Goal: Transaction & Acquisition: Purchase product/service

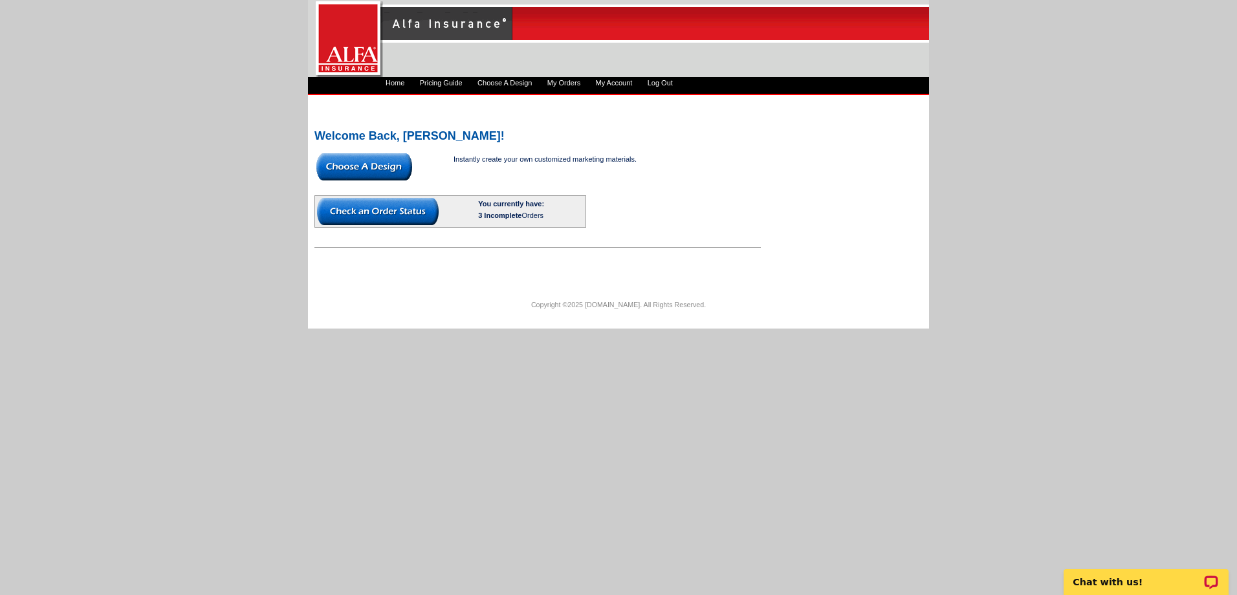
click at [365, 205] on img at bounding box center [378, 211] width 122 height 27
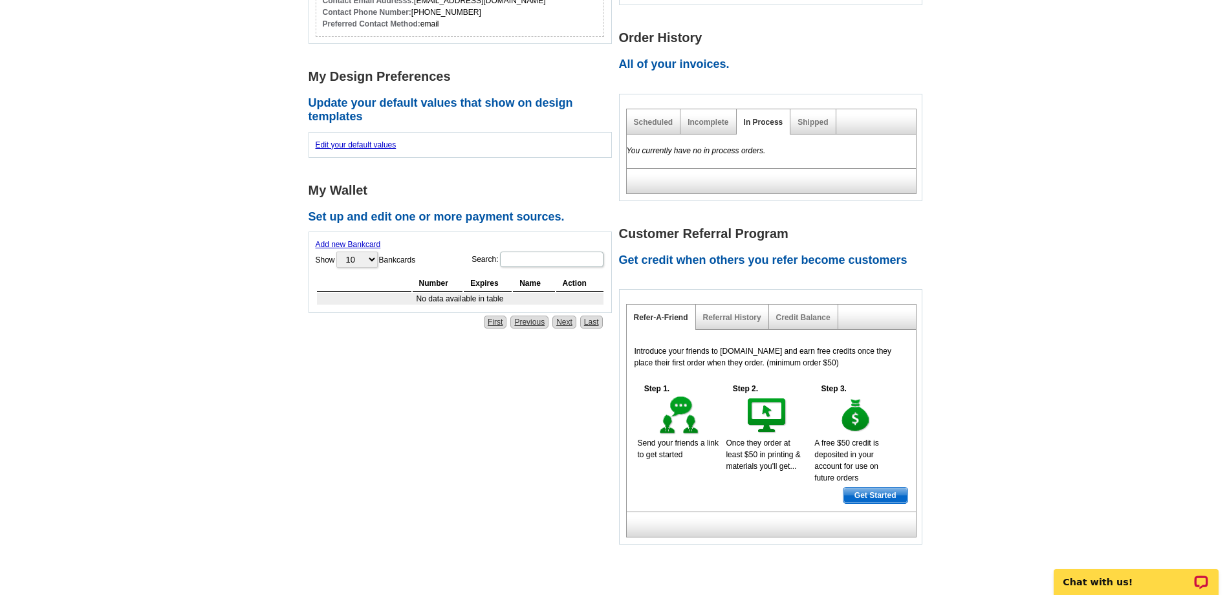
scroll to position [388, 0]
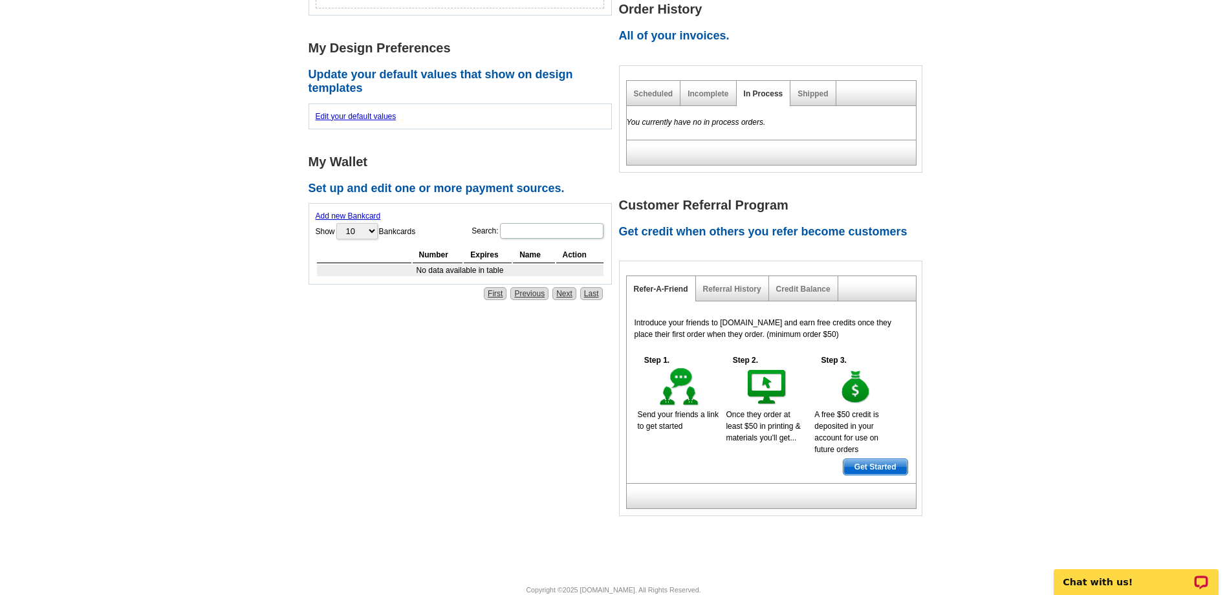
click at [706, 98] on div "Incomplete" at bounding box center [708, 93] width 56 height 25
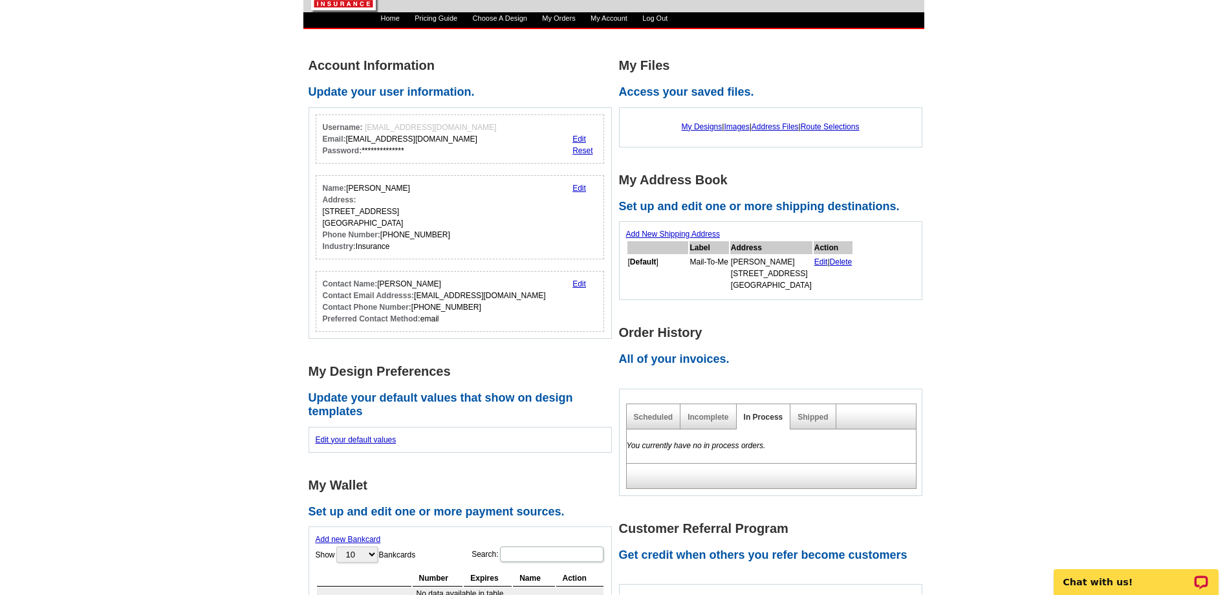
scroll to position [0, 0]
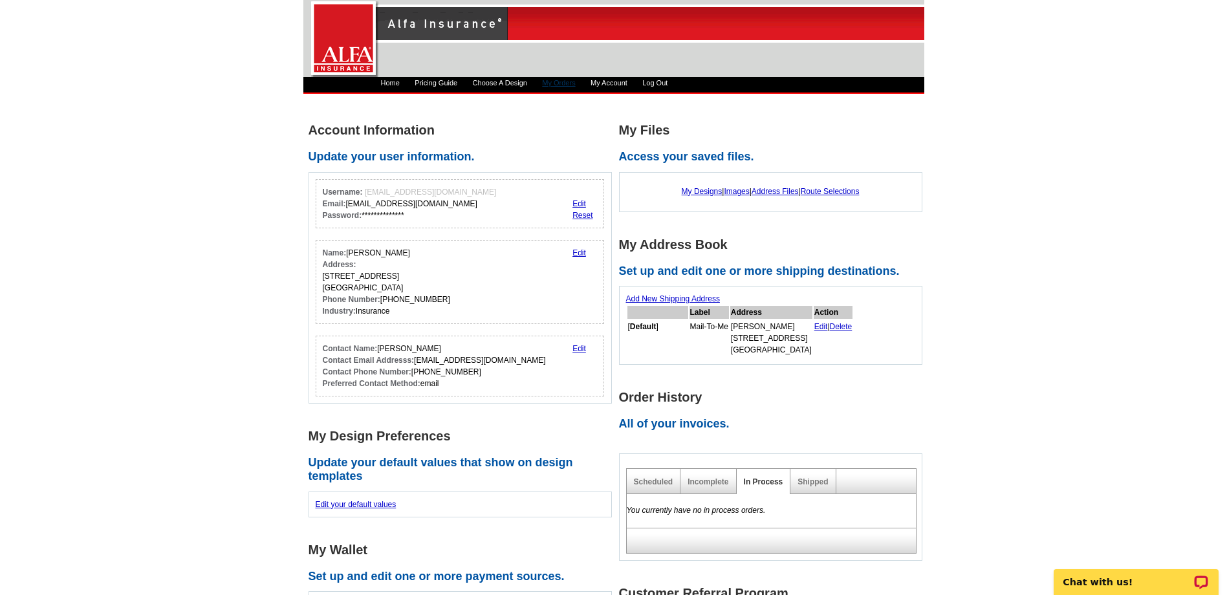
click at [575, 82] on link "My Orders" at bounding box center [558, 83] width 33 height 8
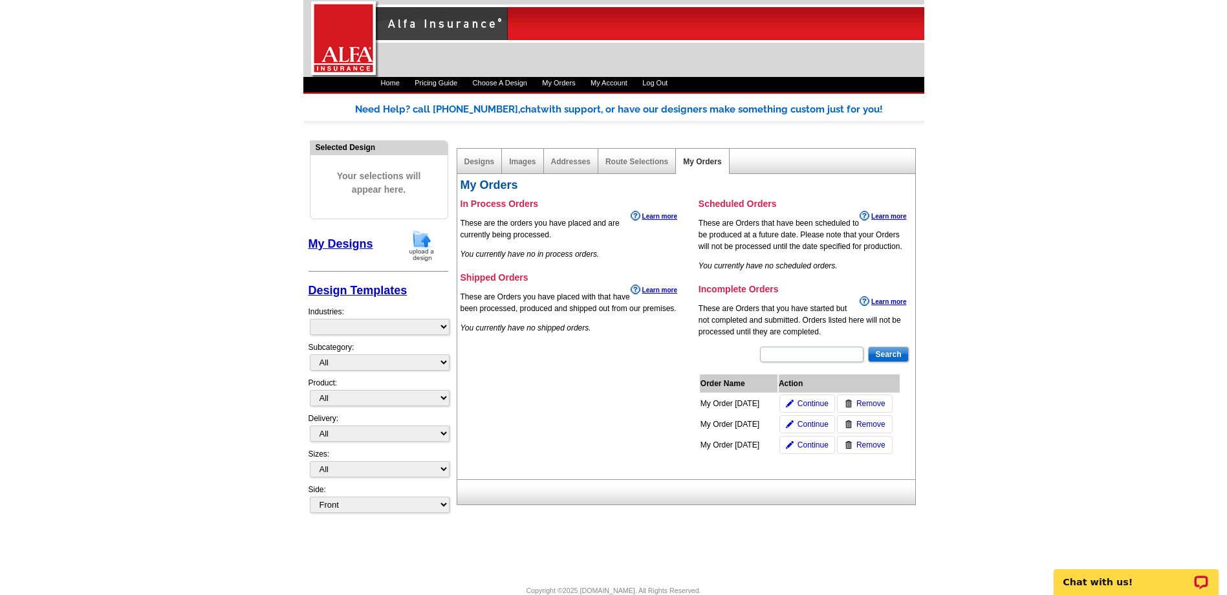
select select "1325"
click at [876, 422] on span "Remove" at bounding box center [870, 425] width 29 height 12
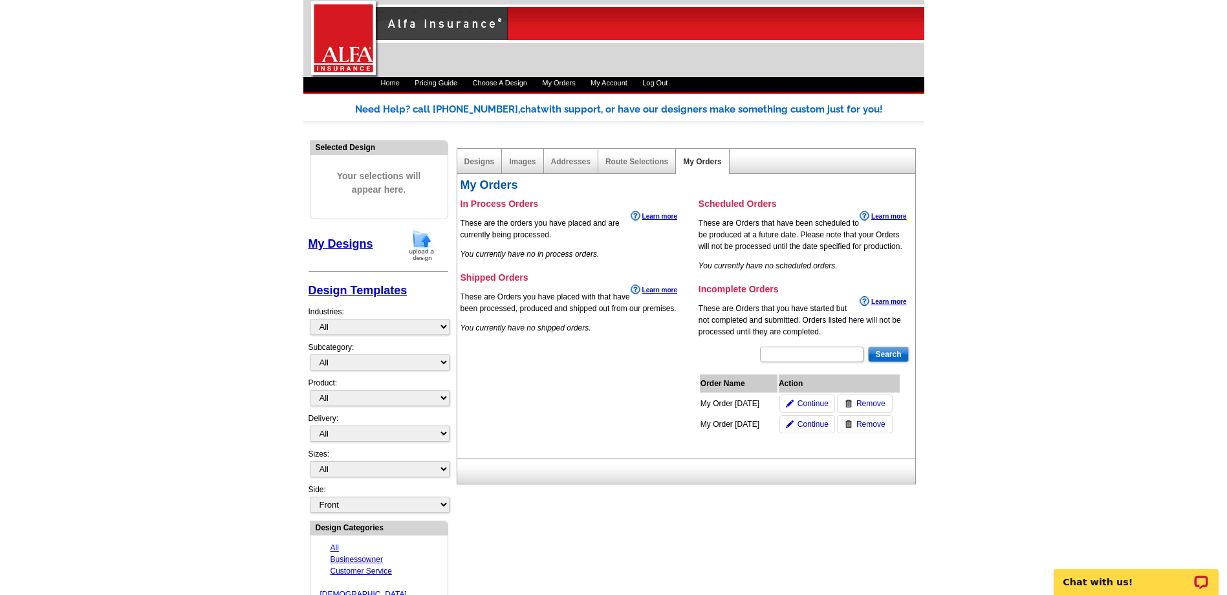
click at [867, 423] on span "Remove" at bounding box center [870, 425] width 29 height 12
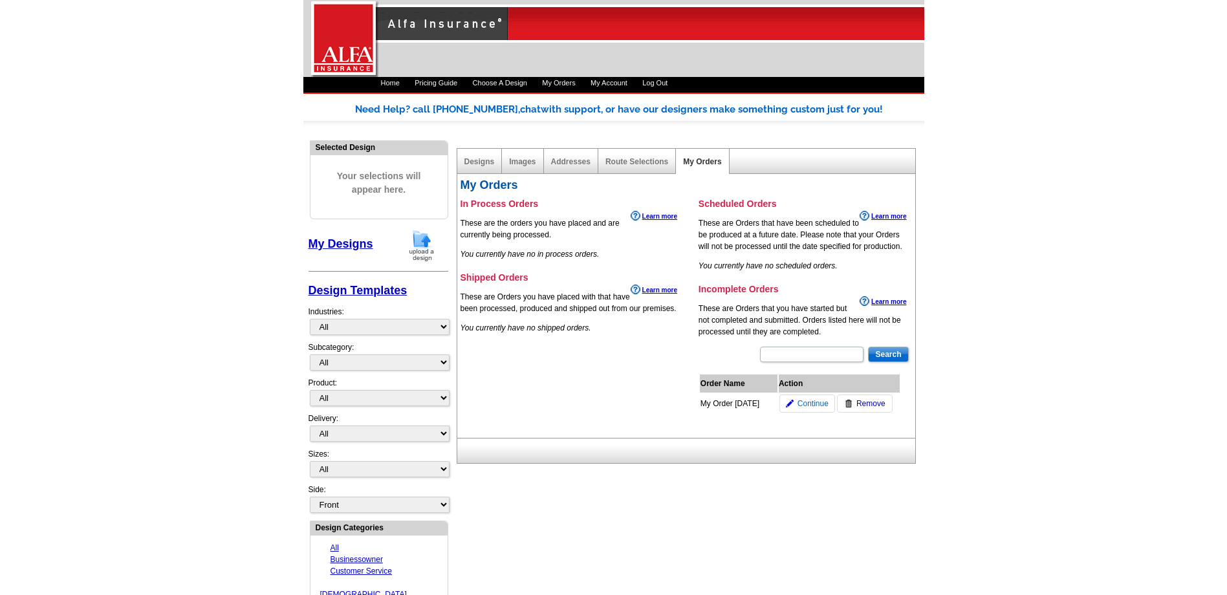
click at [820, 400] on span "Continue" at bounding box center [813, 404] width 31 height 12
click at [808, 400] on span "Continue" at bounding box center [813, 404] width 31 height 12
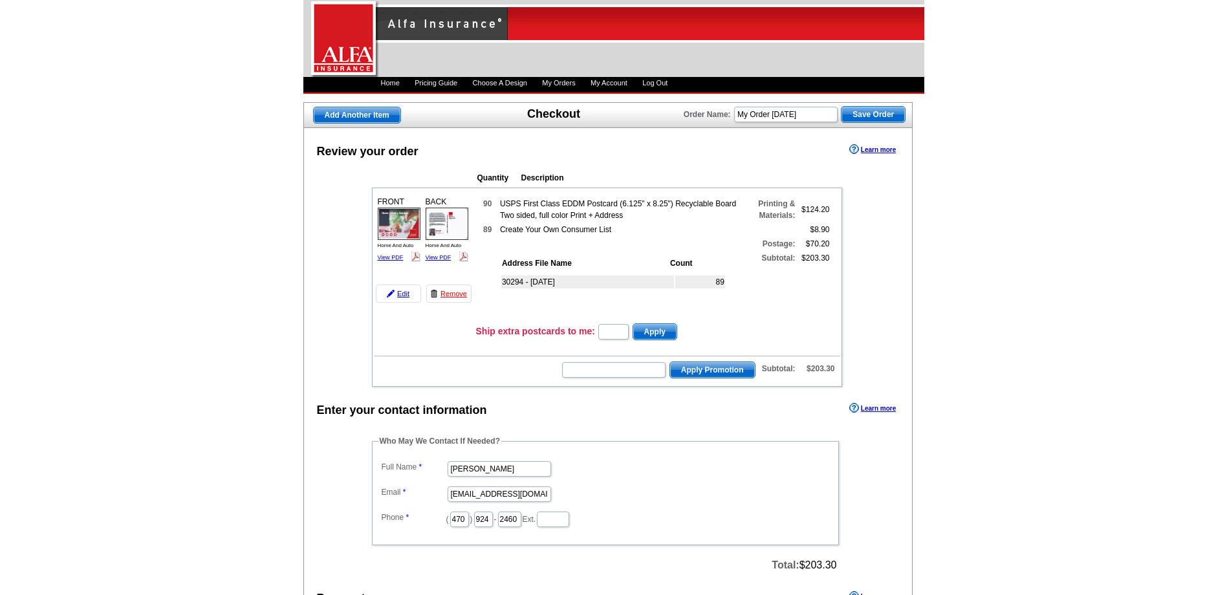
click at [400, 224] on img at bounding box center [399, 224] width 43 height 32
click at [440, 256] on link "View PDF" at bounding box center [439, 257] width 26 height 6
click at [401, 287] on link "Edit" at bounding box center [398, 294] width 45 height 18
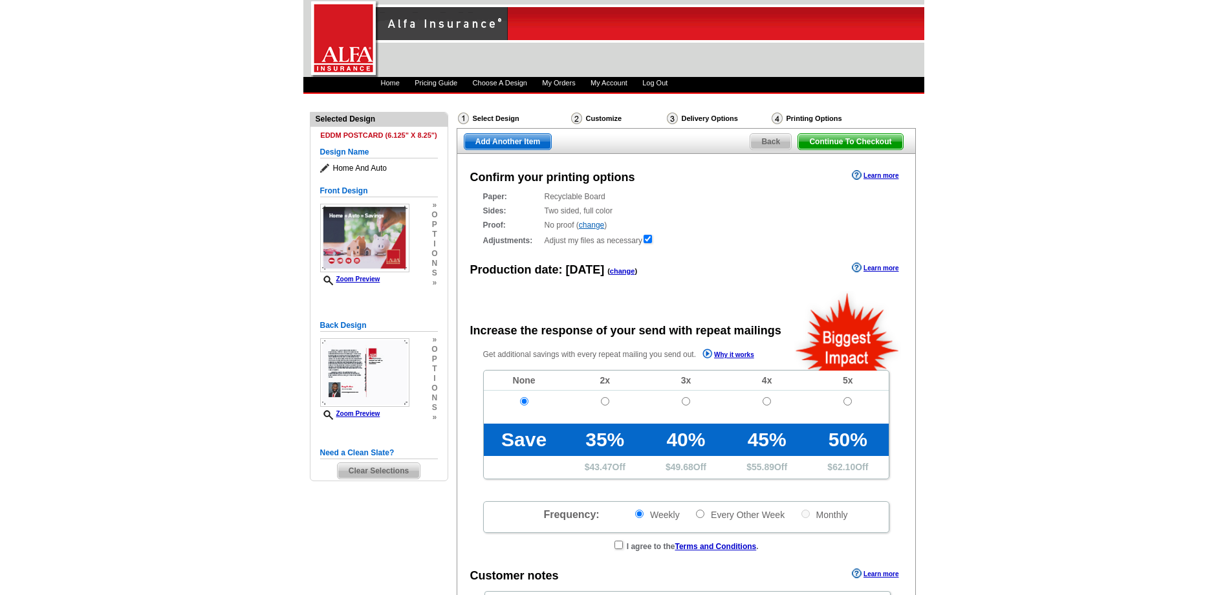
radio input "false"
click at [693, 116] on div "Delivery Options" at bounding box center [718, 120] width 105 height 16
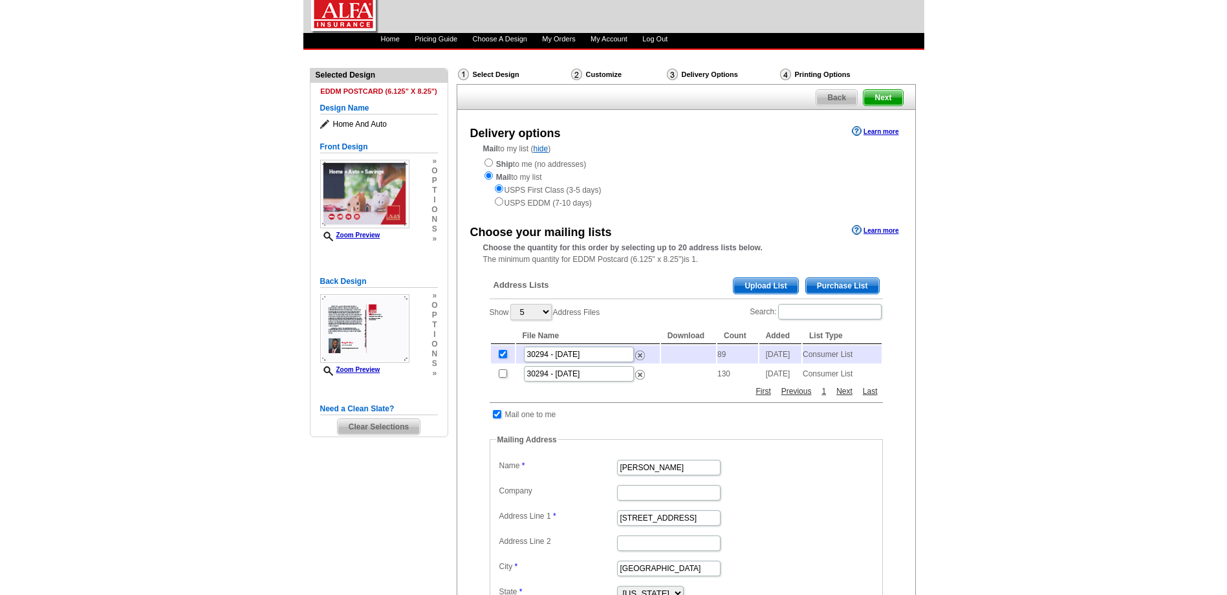
scroll to position [65, 0]
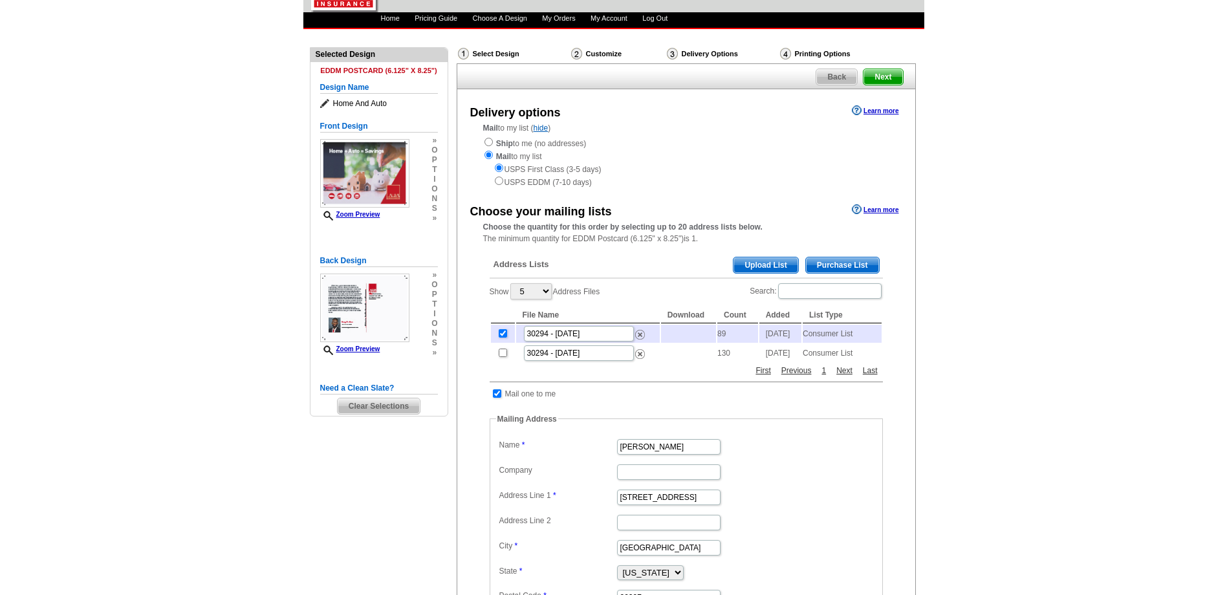
click at [691, 358] on td at bounding box center [688, 353] width 55 height 18
click at [583, 361] on input "30294 - [DATE]" at bounding box center [579, 353] width 110 height 16
click at [841, 359] on td "Consumer List" at bounding box center [842, 353] width 79 height 18
click at [638, 337] on img at bounding box center [640, 335] width 10 height 10
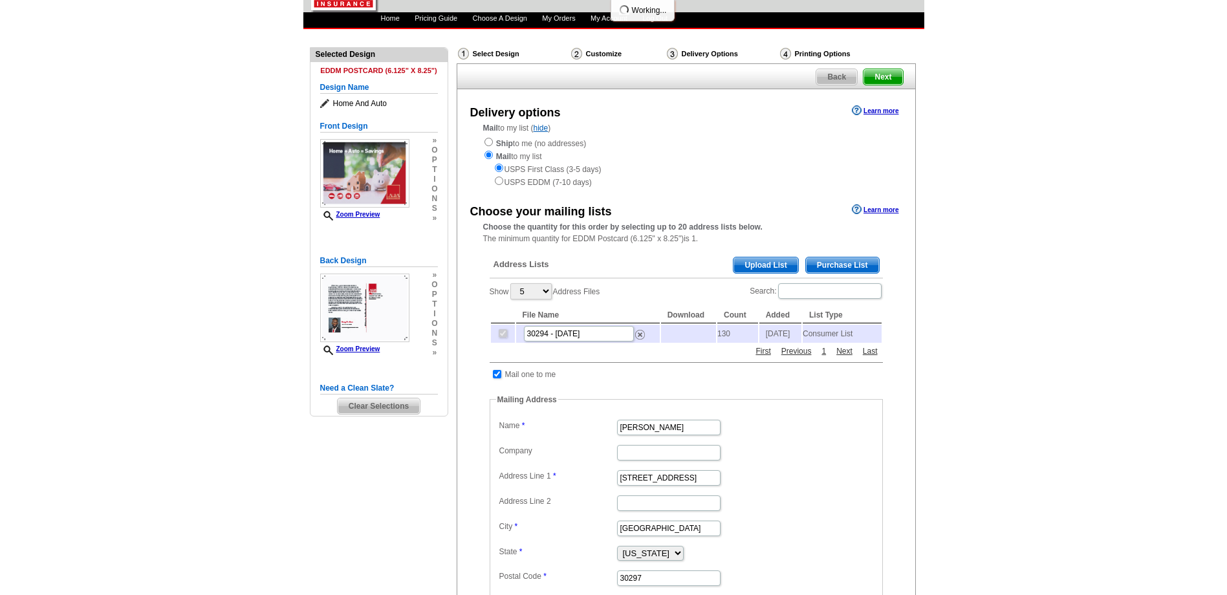
drag, startPoint x: 583, startPoint y: 358, endPoint x: 616, endPoint y: 349, distance: 34.2
click at [584, 358] on div "Address Lists Purchase List Upload List Show 5 10 25 50 100 Address Files Searc…" at bounding box center [686, 454] width 406 height 415
click at [672, 336] on td at bounding box center [688, 334] width 55 height 18
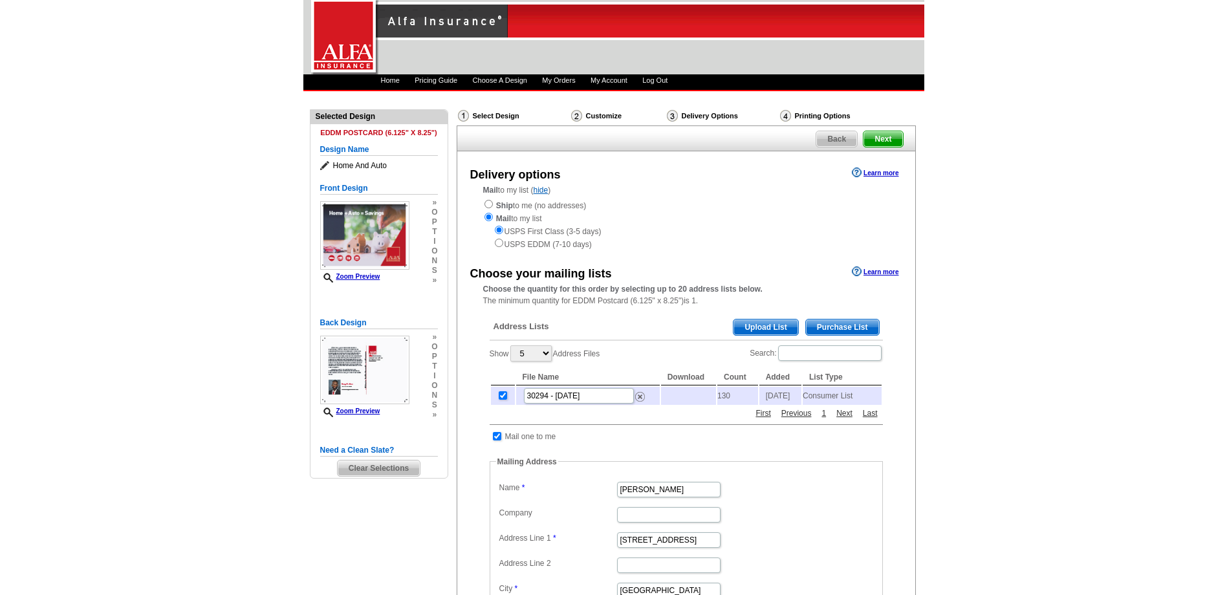
scroll to position [0, 0]
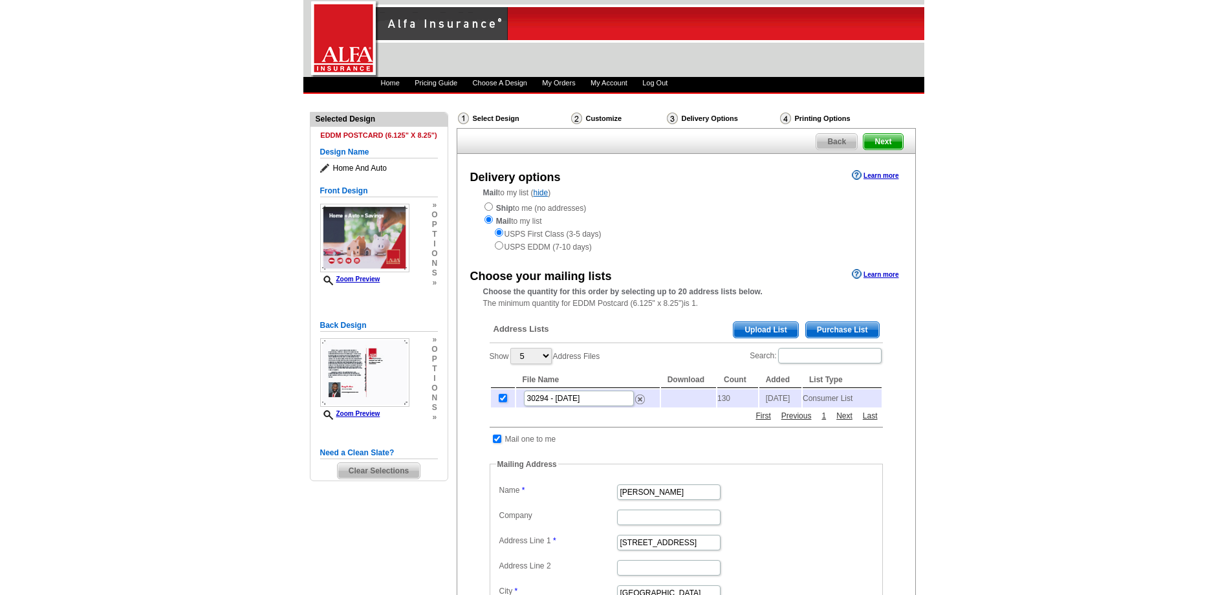
click at [827, 329] on span "Purchase List" at bounding box center [842, 330] width 73 height 16
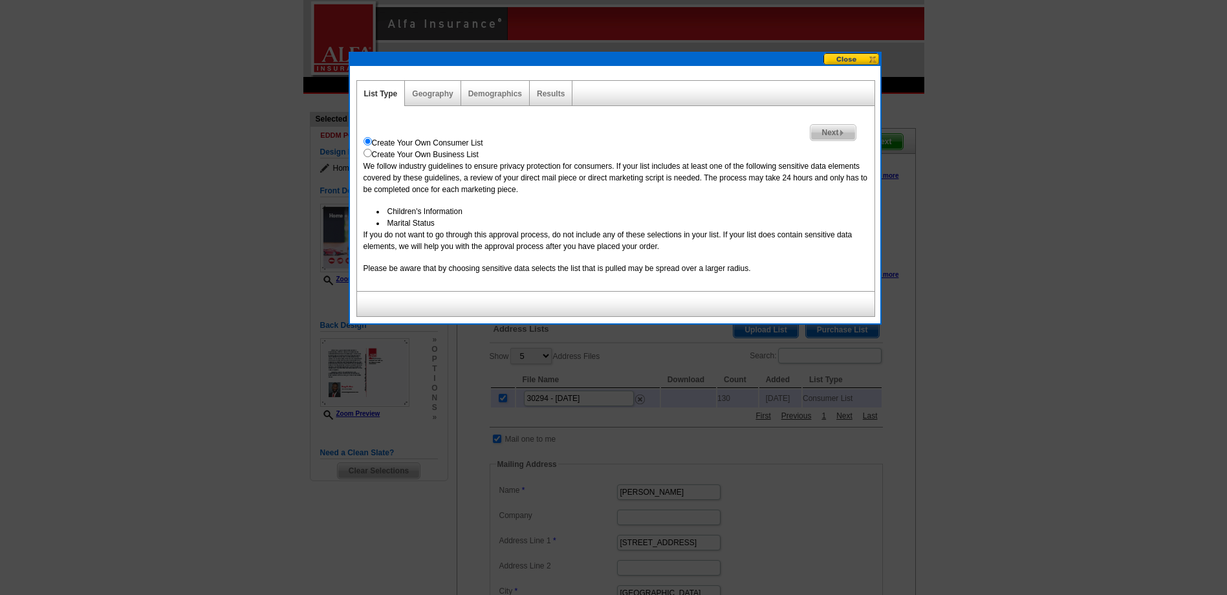
click at [855, 58] on button at bounding box center [851, 59] width 57 height 12
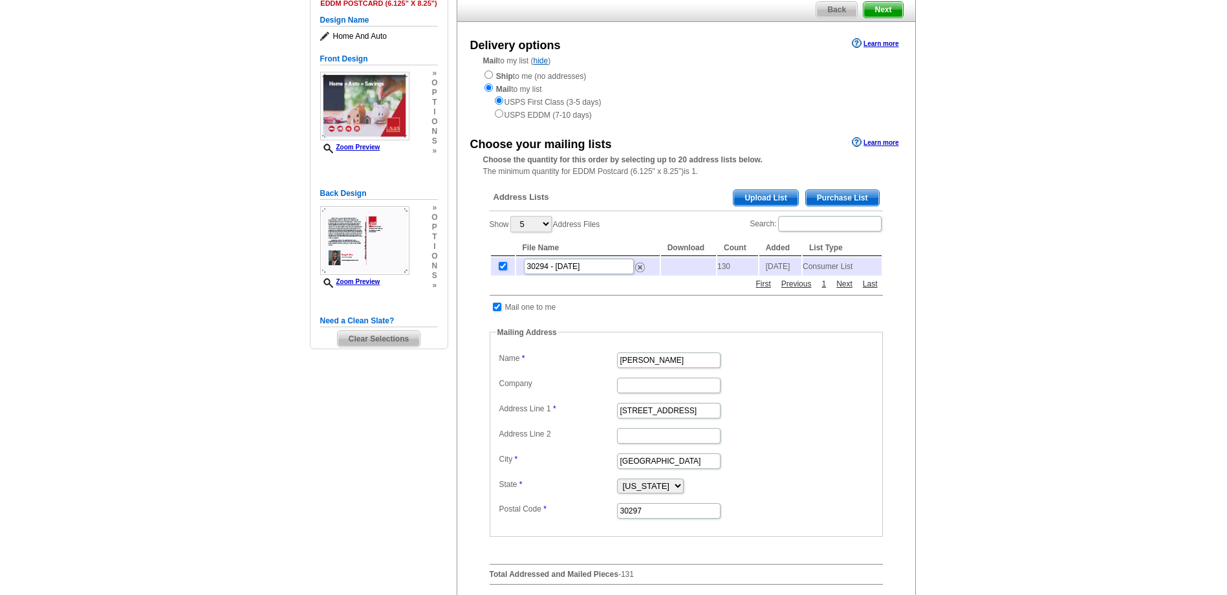
scroll to position [107, 0]
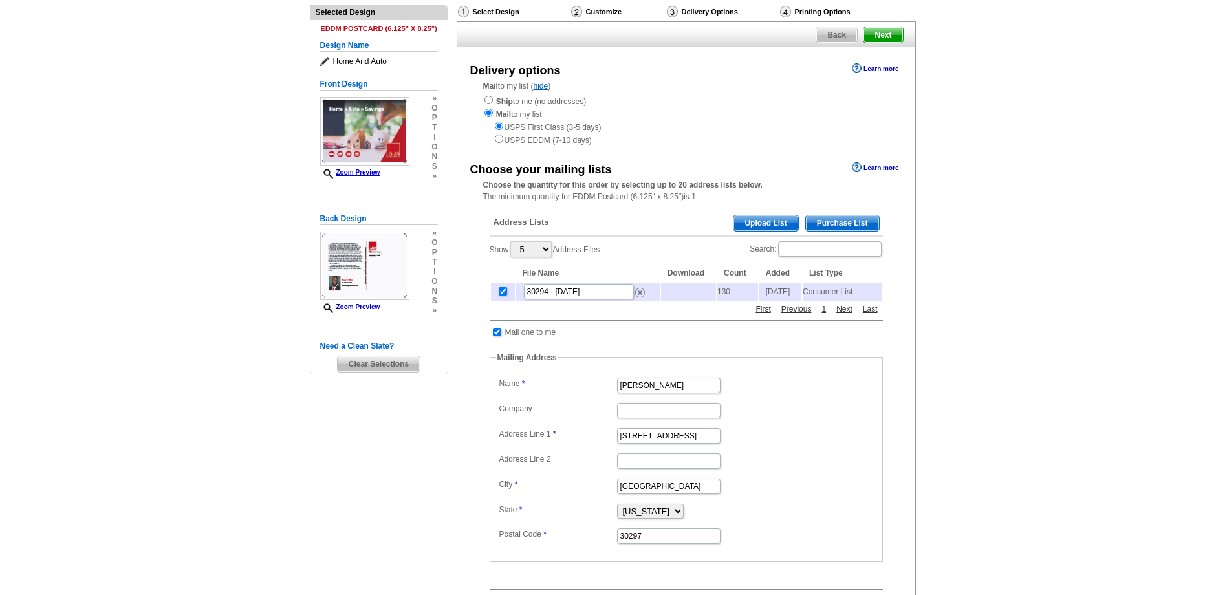
click at [845, 223] on span "Purchase List" at bounding box center [842, 223] width 73 height 16
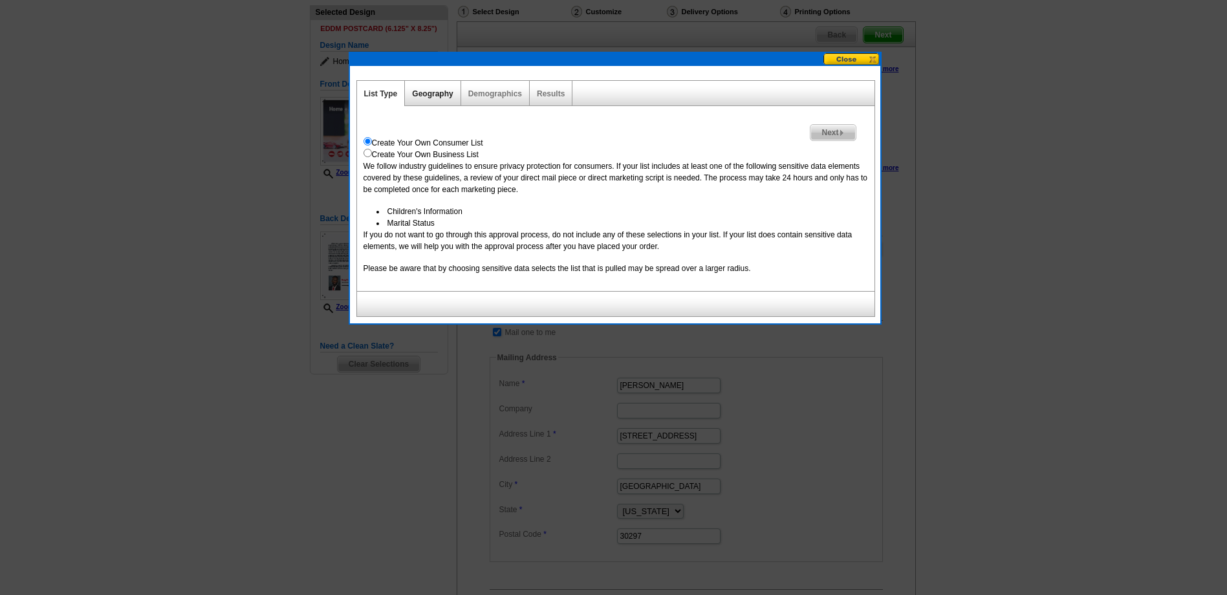
click at [439, 93] on link "Geography" at bounding box center [432, 93] width 41 height 9
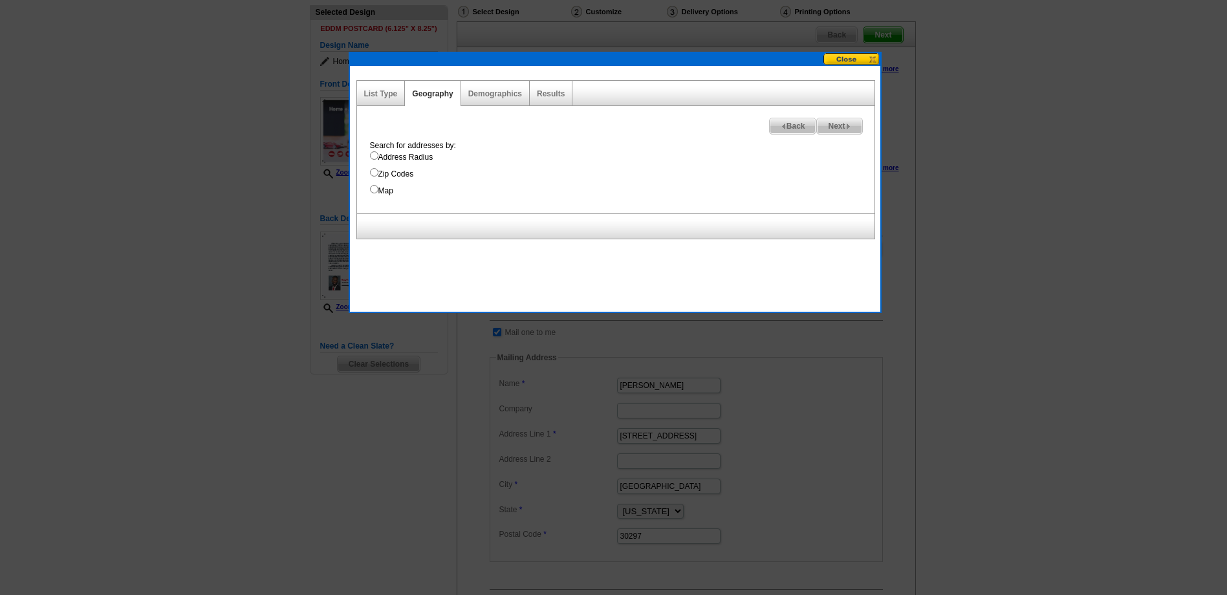
click at [373, 170] on input "Zip Codes" at bounding box center [374, 172] width 8 height 8
radio input "true"
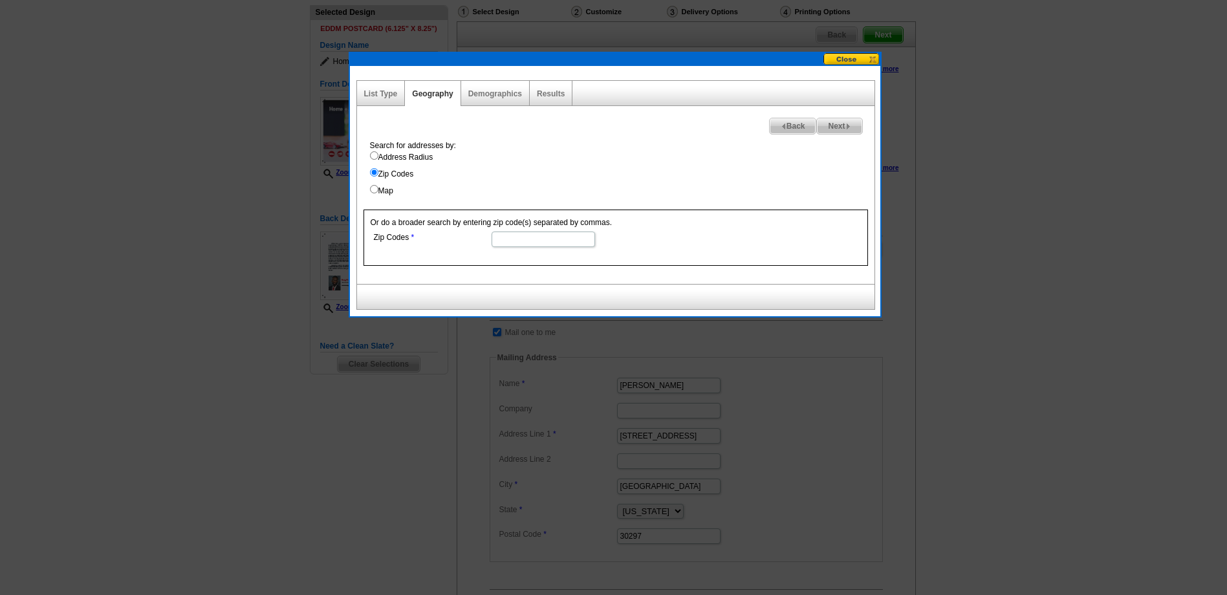
click at [532, 241] on input "Zip Codes" at bounding box center [543, 240] width 103 height 16
click at [550, 244] on input "30297,30294" at bounding box center [543, 240] width 103 height 16
type input "30297,30294,30008,30082,30106,30126,30168"
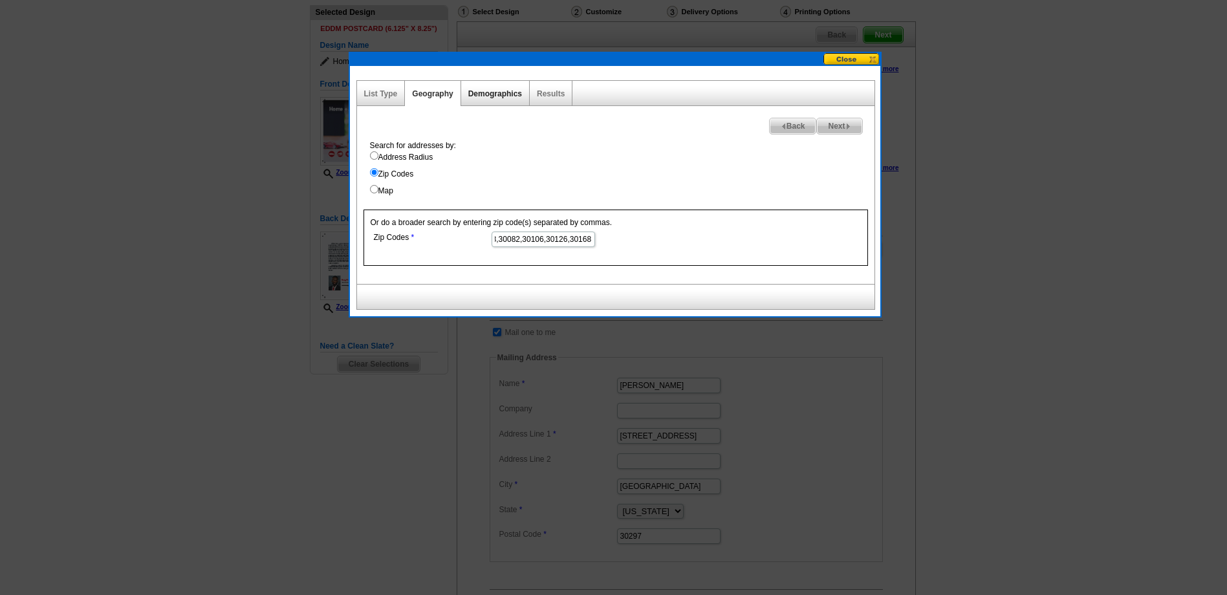
scroll to position [0, 0]
click at [495, 91] on link "Demographics" at bounding box center [495, 93] width 54 height 9
select select
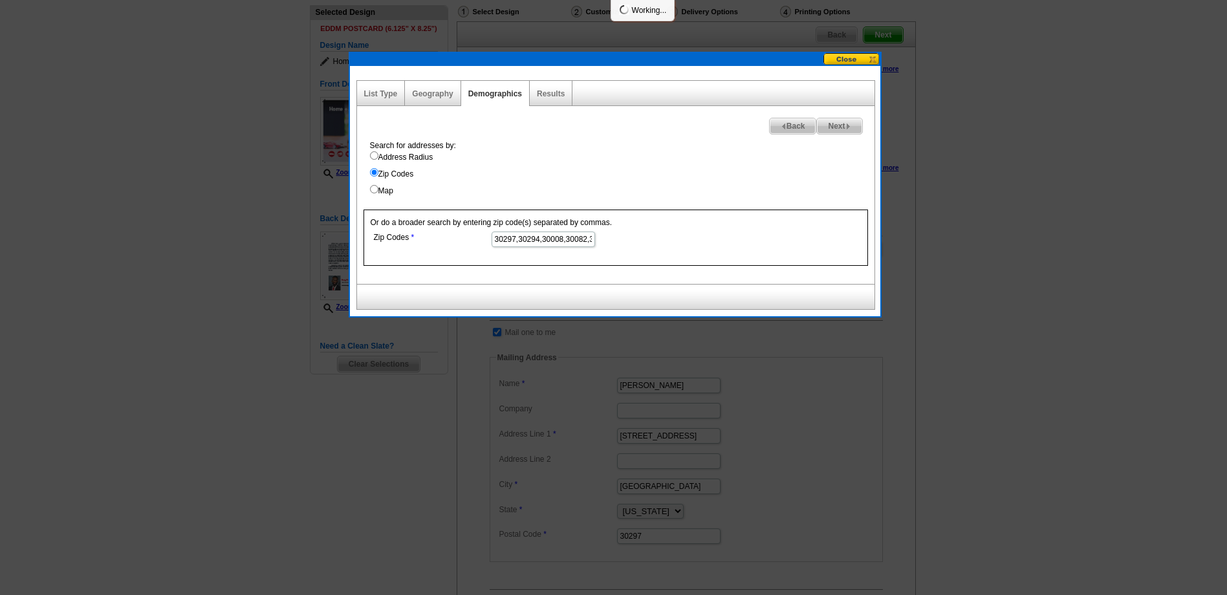
select select
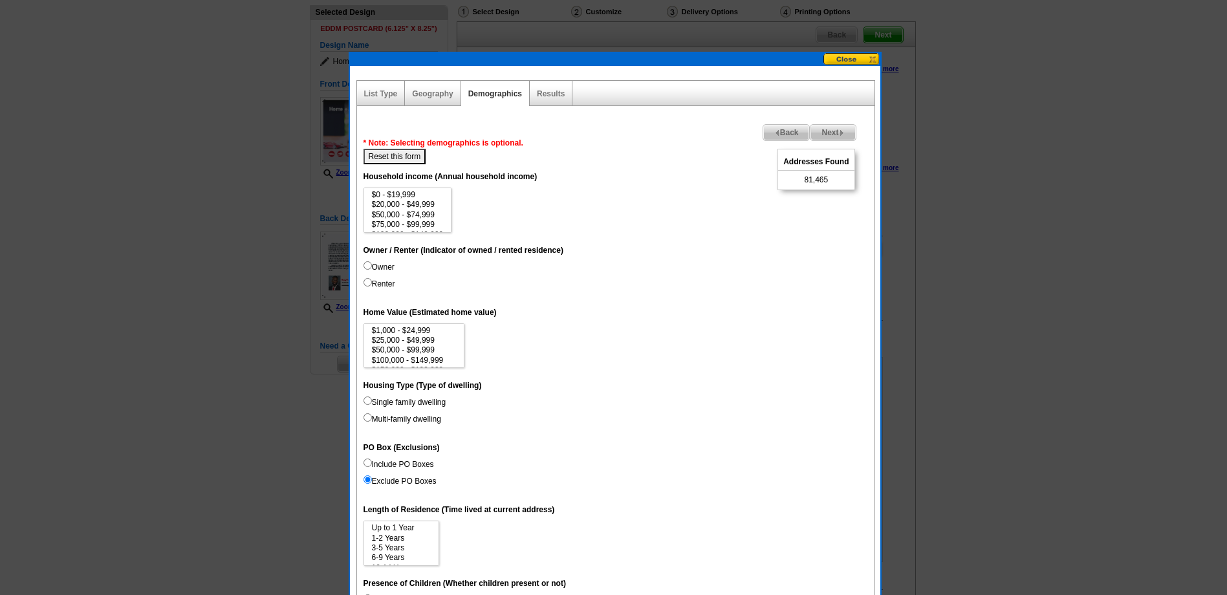
click at [366, 262] on input "Owner" at bounding box center [368, 265] width 8 height 8
radio input "true"
click at [367, 281] on input "Renter" at bounding box center [368, 282] width 8 height 8
radio input "true"
click at [369, 281] on input "Renter" at bounding box center [368, 282] width 8 height 8
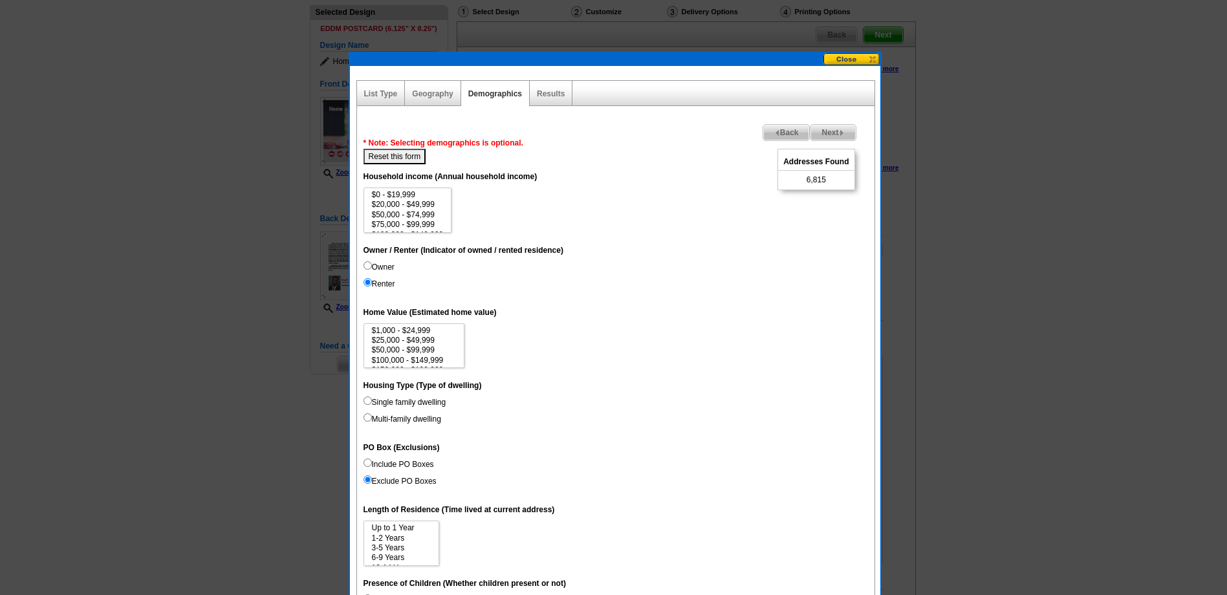
click at [368, 265] on input "Owner" at bounding box center [368, 265] width 8 height 8
radio input "true"
click at [383, 218] on option "$150,000 - $199,999" at bounding box center [408, 219] width 74 height 10
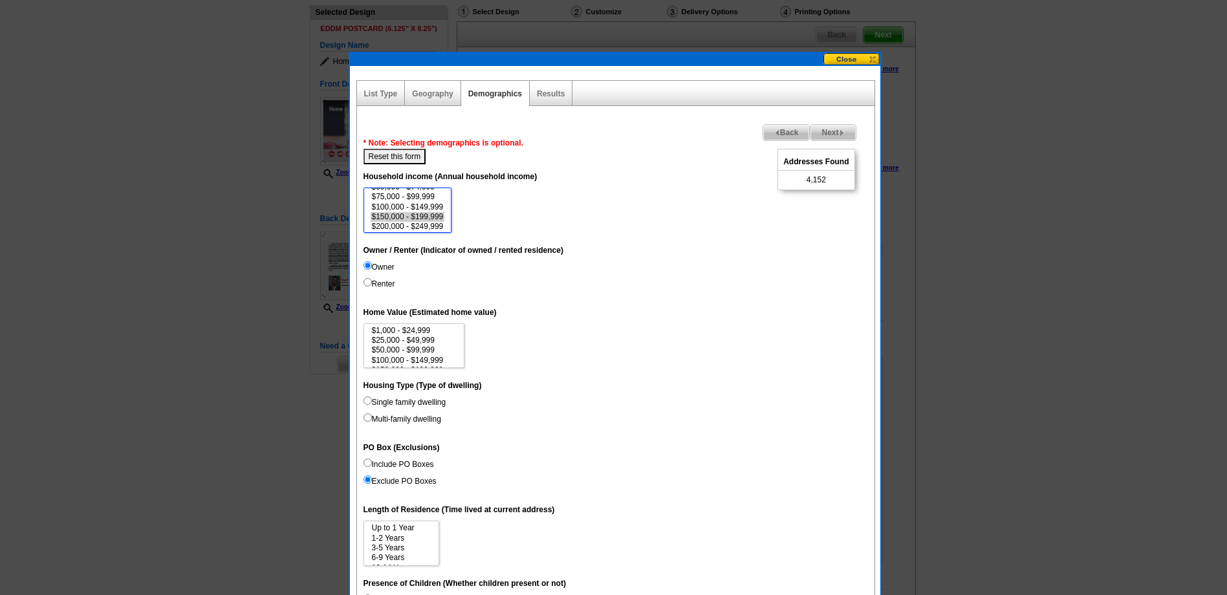
select select "150000-199999"
click at [397, 230] on option "$200,000 - $249,999" at bounding box center [408, 227] width 74 height 10
click at [365, 278] on input "Renter" at bounding box center [368, 282] width 8 height 8
radio input "true"
click at [368, 264] on input "Owner" at bounding box center [368, 265] width 8 height 8
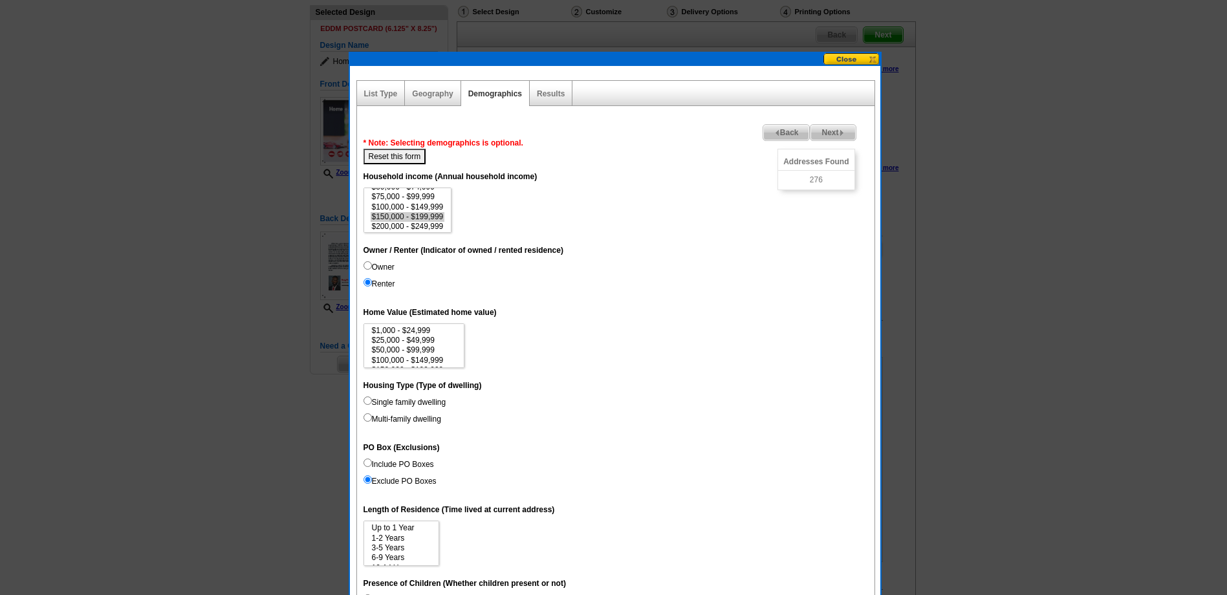
radio input "true"
click at [581, 329] on dd "$1,000 - $24,999 $25,000 - $49,999 $50,000 - $99,999 $100,000 - $149,999 $150,0…" at bounding box center [616, 345] width 505 height 45
click at [423, 352] on option "$200,000 - $299,999" at bounding box center [414, 355] width 87 height 10
click at [428, 362] on option "$300,000 - $499,999" at bounding box center [414, 365] width 87 height 10
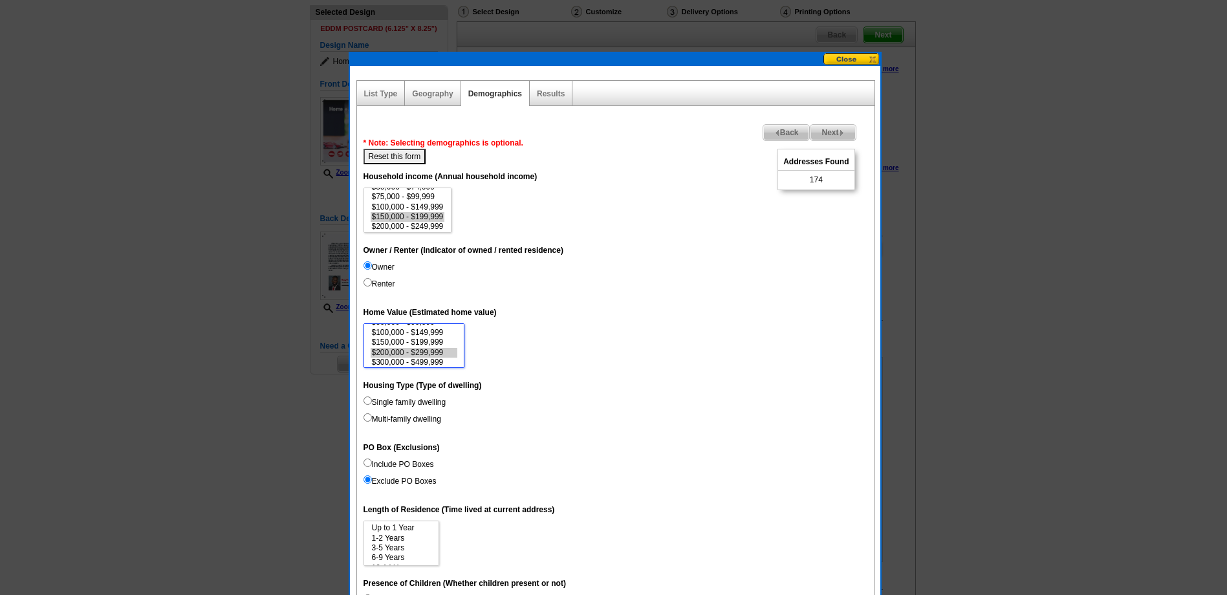
scroll to position [54, 0]
click at [440, 346] on option "$500,000 - $999,999" at bounding box center [414, 347] width 87 height 10
click at [438, 345] on option "$500,000 - $999,999" at bounding box center [414, 347] width 87 height 10
click at [439, 336] on option "$300,000 - $499,999" at bounding box center [414, 337] width 87 height 10
click at [444, 328] on option "$200,000 - $299,999" at bounding box center [414, 327] width 87 height 10
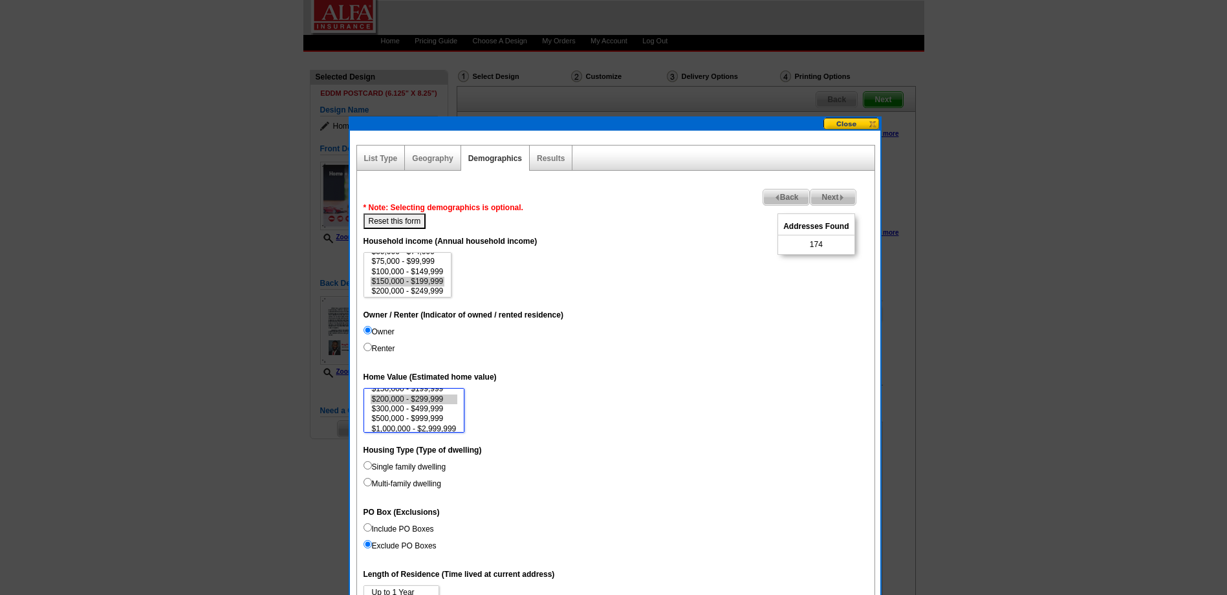
scroll to position [34, 0]
select select "150000-199999"
click at [426, 397] on option "$150,000 - $199,999" at bounding box center [414, 402] width 87 height 10
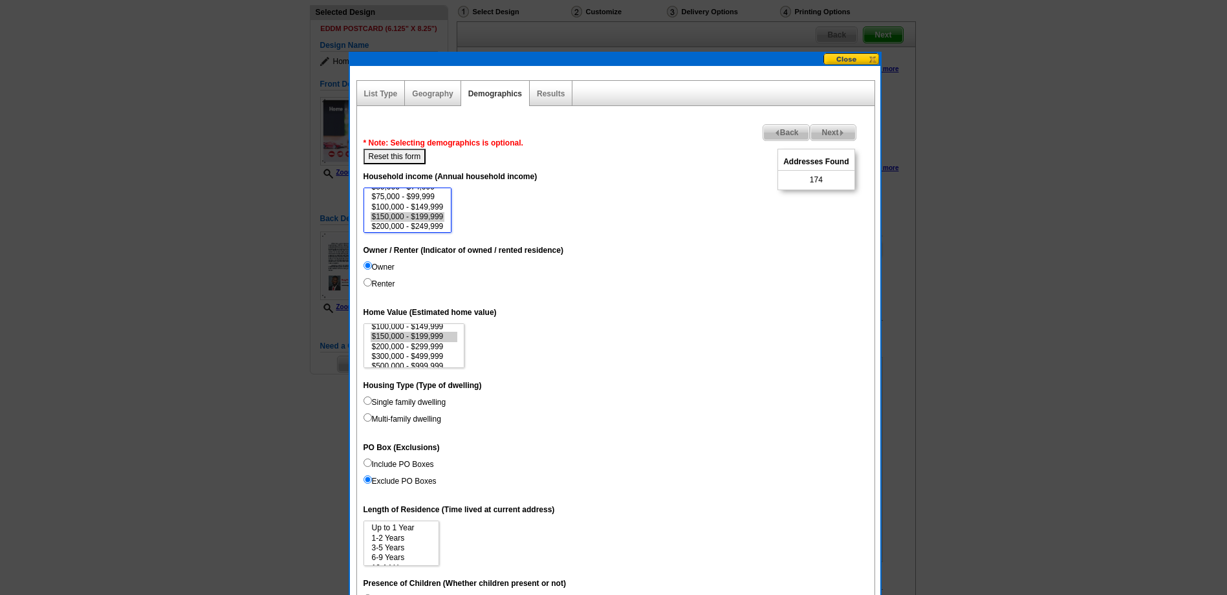
scroll to position [54, 0]
click at [399, 206] on option "$250,000 - $499,999" at bounding box center [408, 211] width 74 height 10
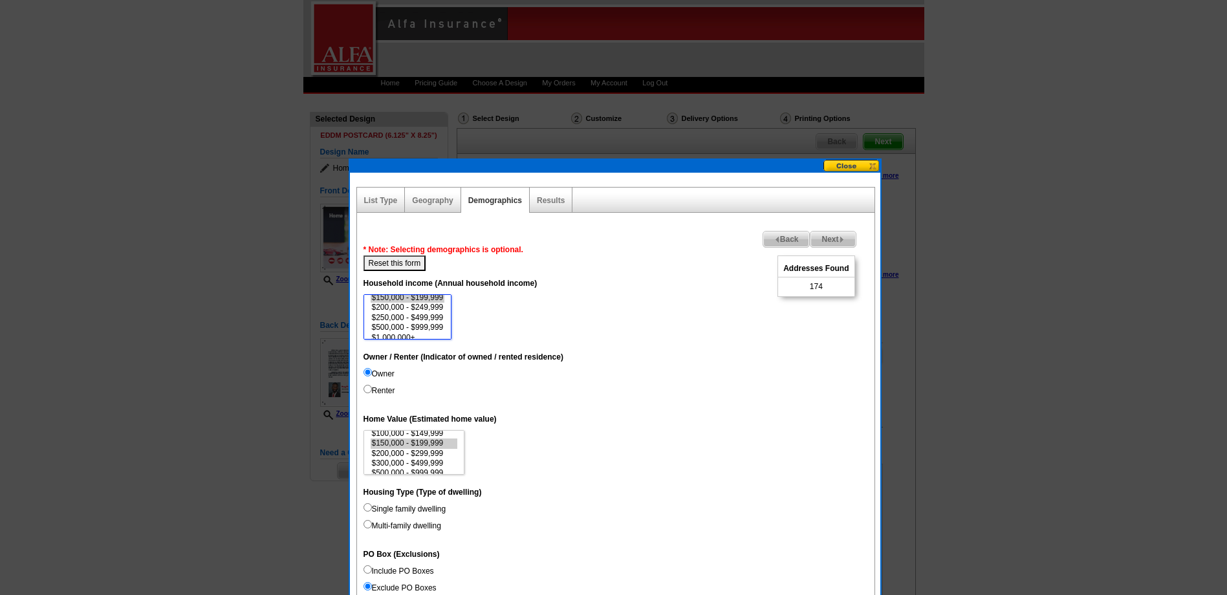
scroll to position [28, 0]
select select "100000-149999"
click at [422, 310] on option "$100,000 - $149,999" at bounding box center [408, 314] width 74 height 10
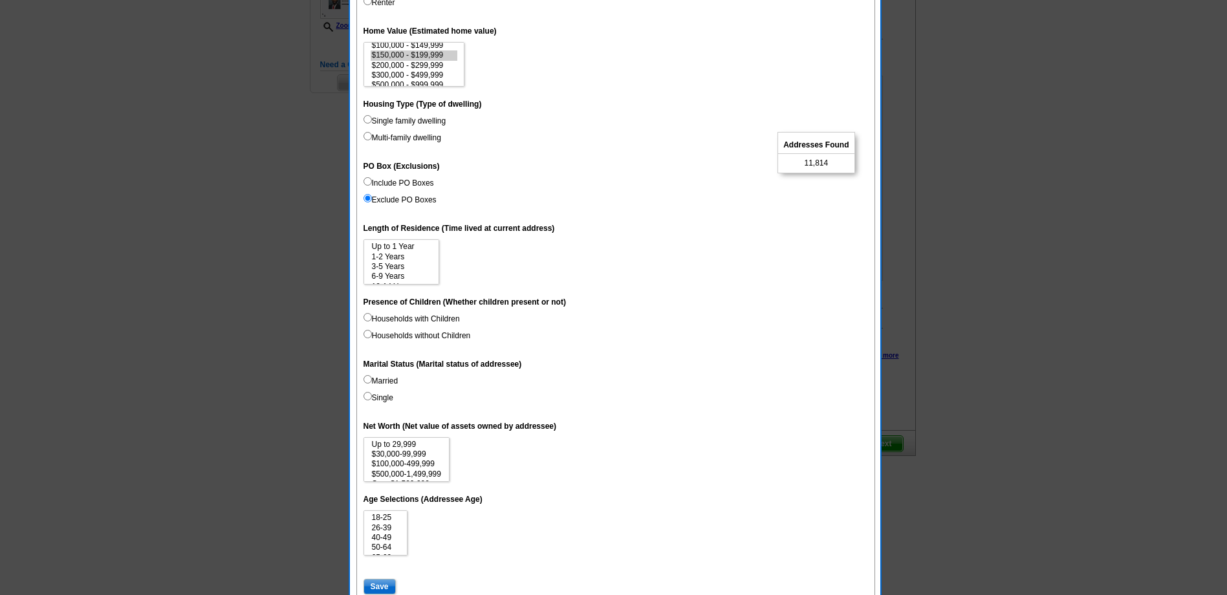
scroll to position [451, 0]
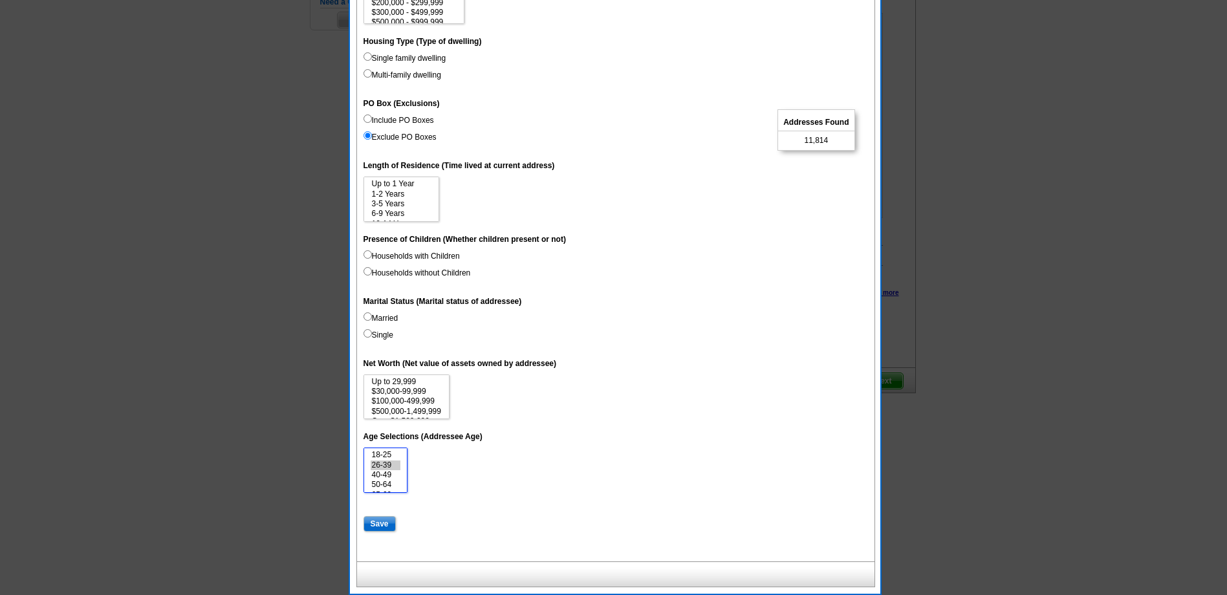
click at [393, 464] on option "26-39" at bounding box center [386, 466] width 30 height 10
click at [389, 475] on option "40-49" at bounding box center [386, 475] width 30 height 10
select select "26-39"
click at [386, 486] on option "50-64" at bounding box center [386, 485] width 30 height 10
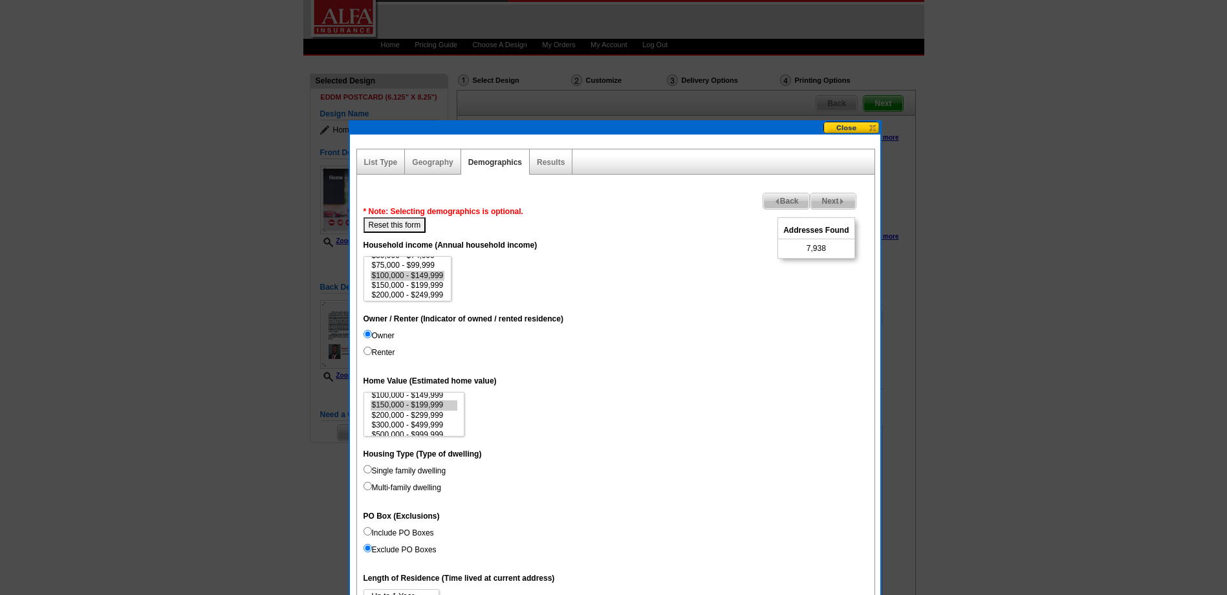
scroll to position [0, 0]
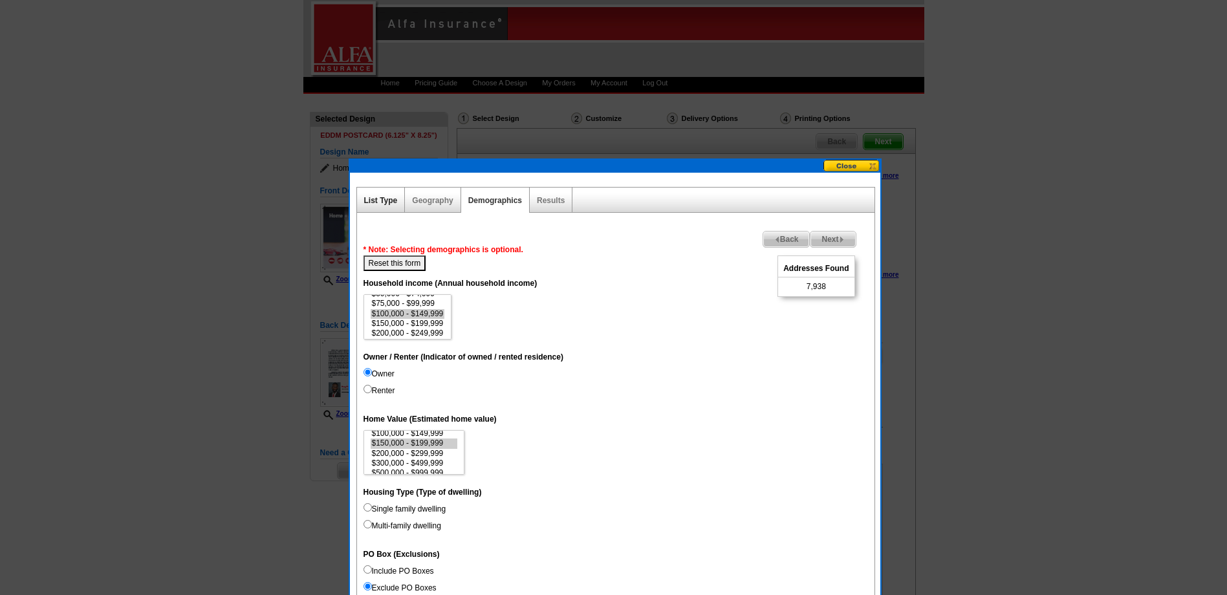
click at [381, 200] on link "List Type" at bounding box center [381, 200] width 34 height 9
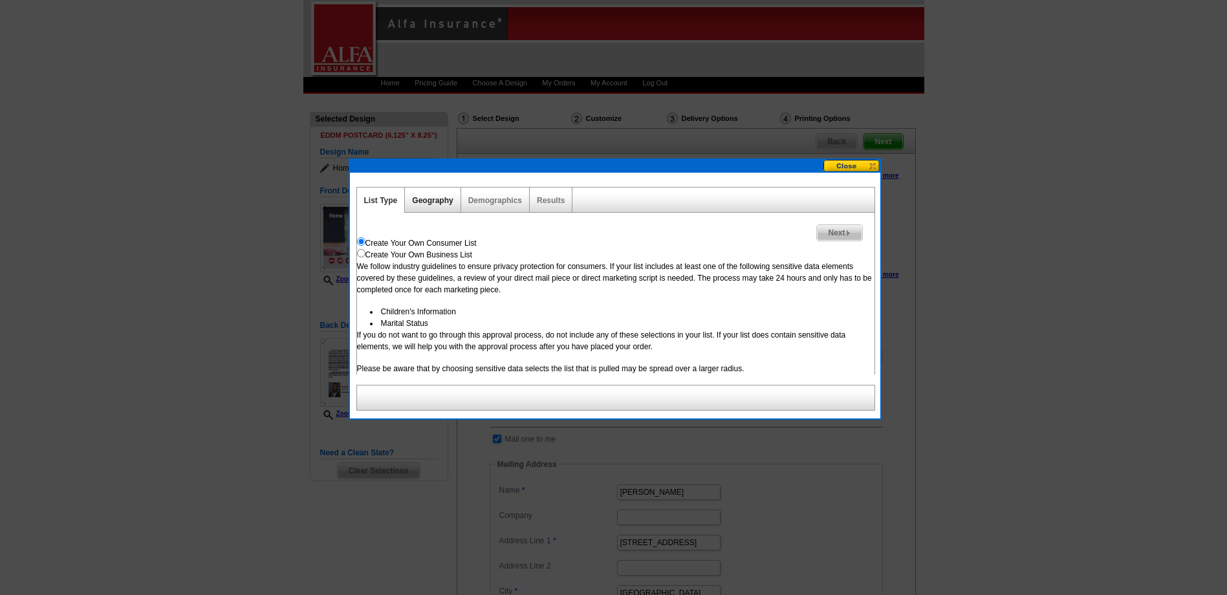
click at [435, 201] on link "Geography" at bounding box center [432, 200] width 41 height 9
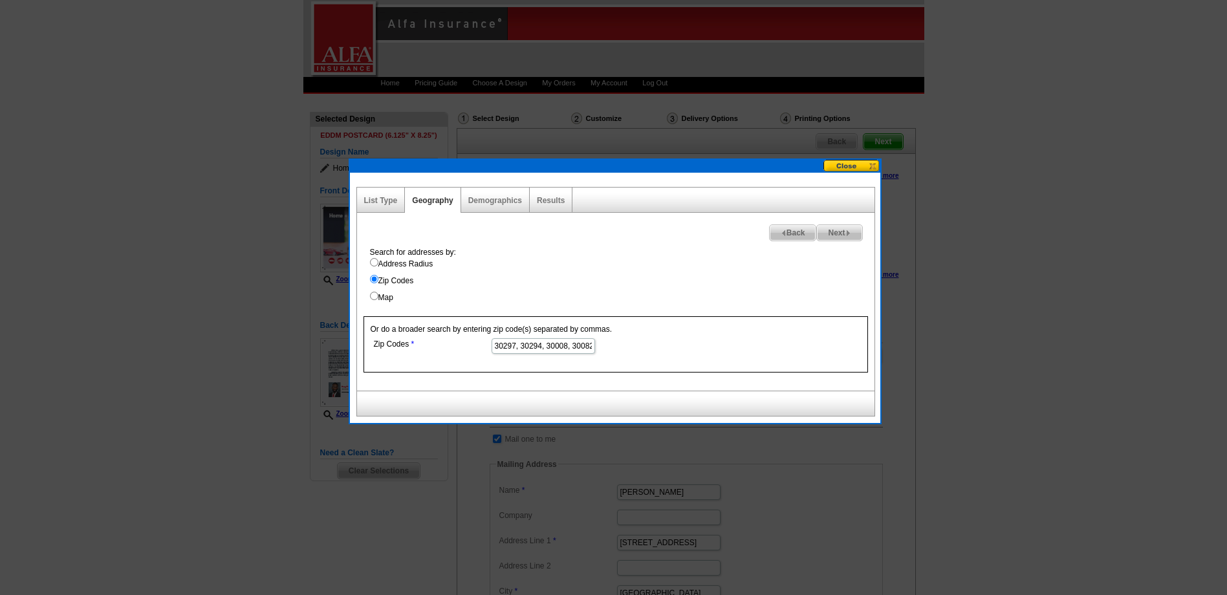
click at [518, 346] on input "30297, 30294, 30008, 30082, 30106, 30126, 30168" at bounding box center [543, 346] width 103 height 16
type input "30008, 30082, 30106, 30126, 30168"
click at [497, 198] on link "Demographics" at bounding box center [495, 200] width 54 height 9
select select
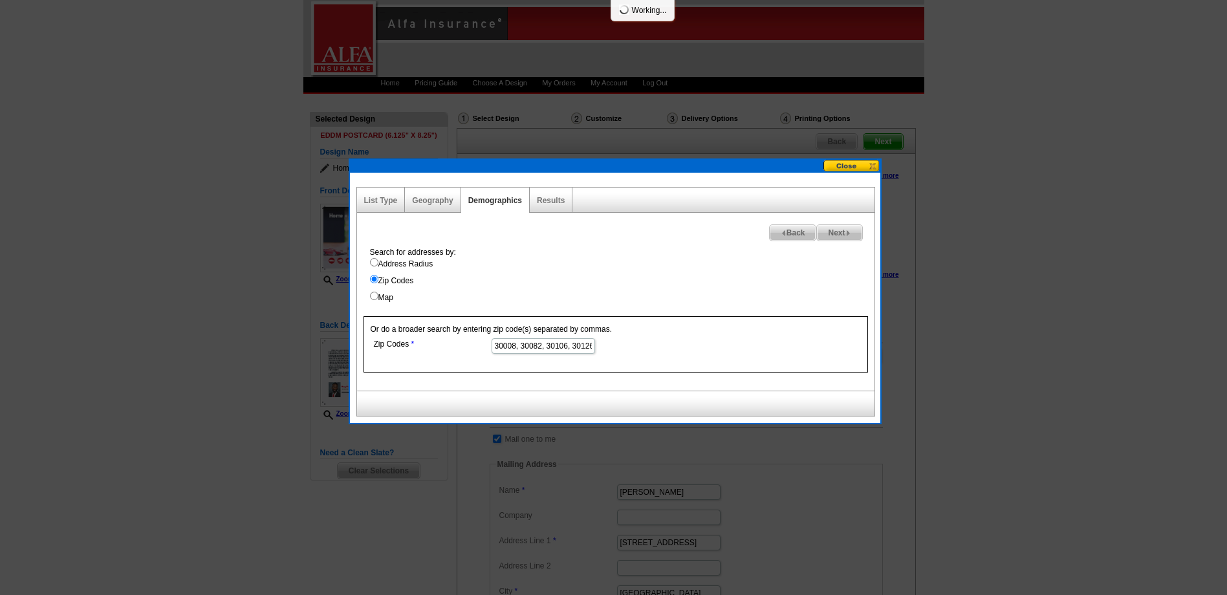
select select
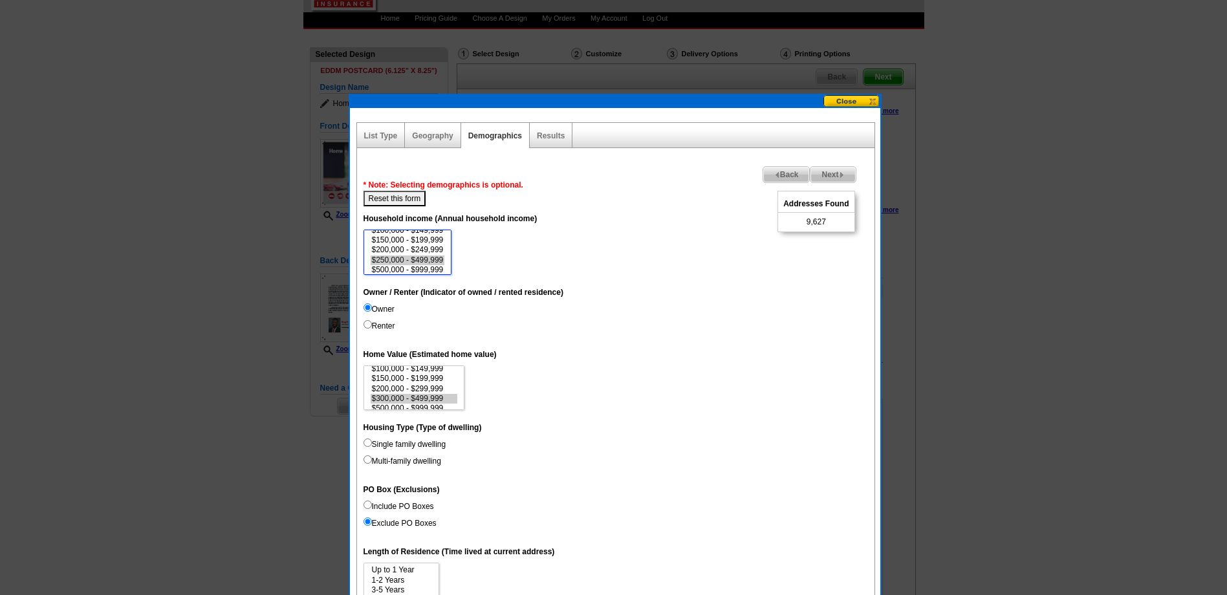
scroll to position [60, 0]
click at [441, 236] on option "$200,000 - $249,999" at bounding box center [408, 237] width 74 height 10
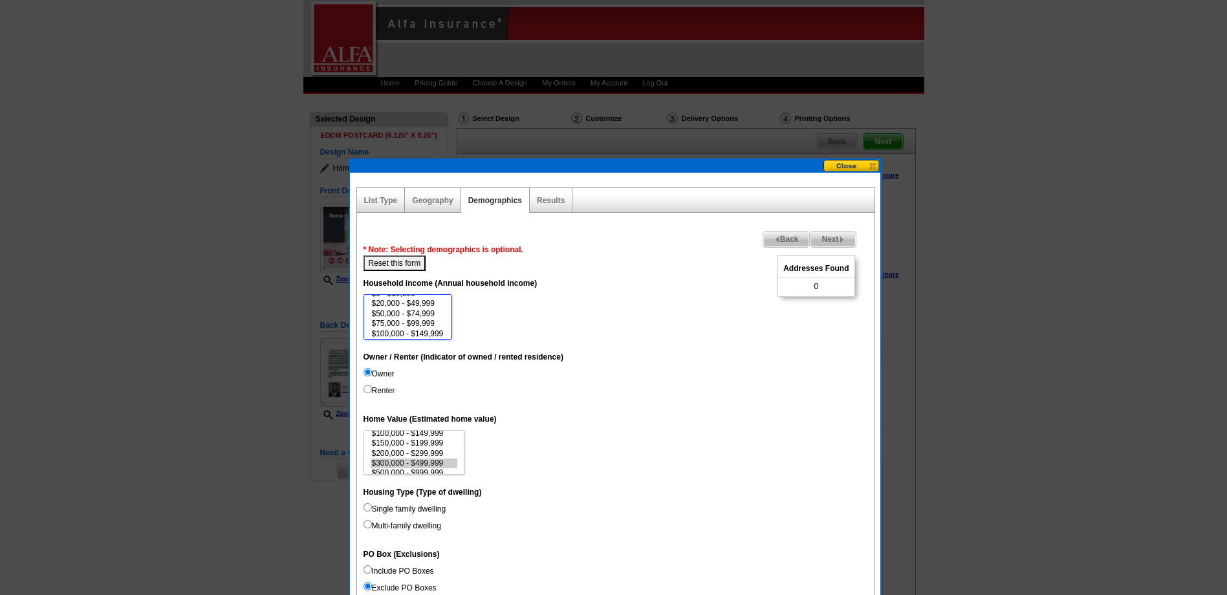
scroll to position [34, 0]
click at [428, 315] on option "$150,000 - $199,999" at bounding box center [408, 318] width 74 height 10
select select "100000-149999"
click at [428, 305] on option "$100,000 - $149,999" at bounding box center [408, 308] width 74 height 10
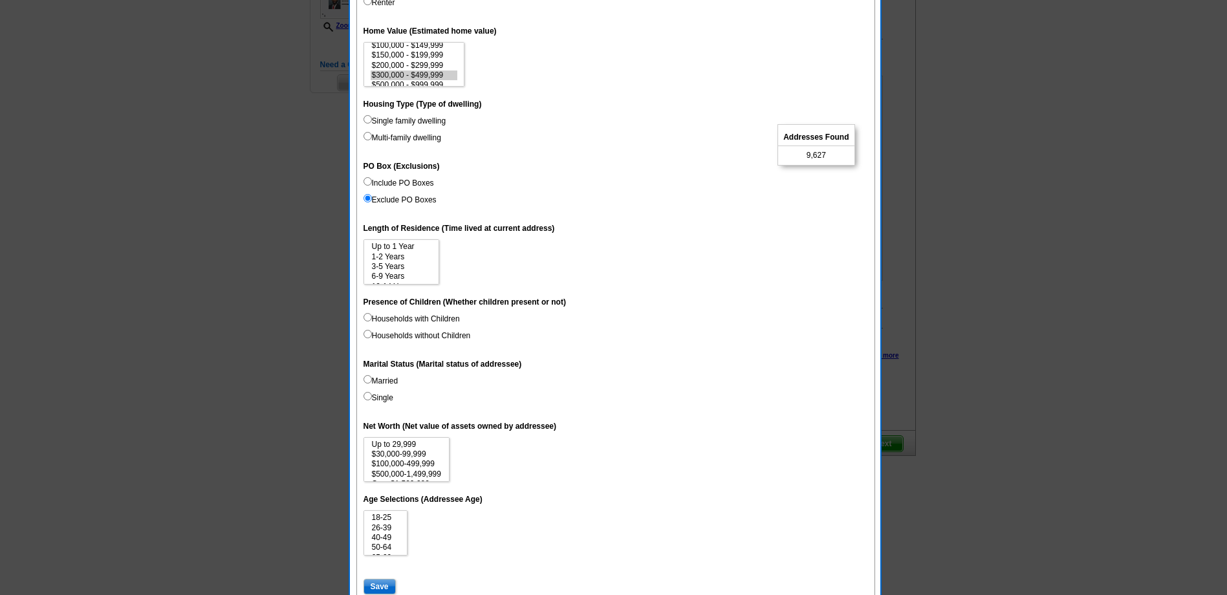
scroll to position [451, 0]
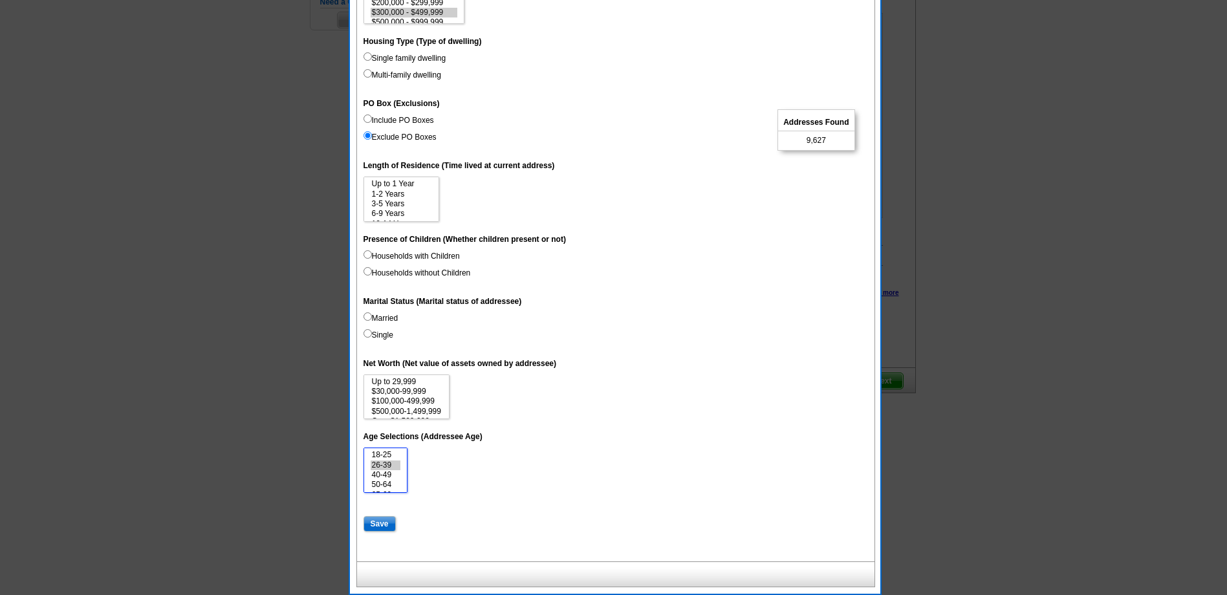
click at [391, 466] on option "26-39" at bounding box center [386, 466] width 30 height 10
click at [393, 473] on option "40-49" at bounding box center [386, 475] width 30 height 10
select select "26-39"
click at [388, 481] on option "50-64" at bounding box center [386, 485] width 30 height 10
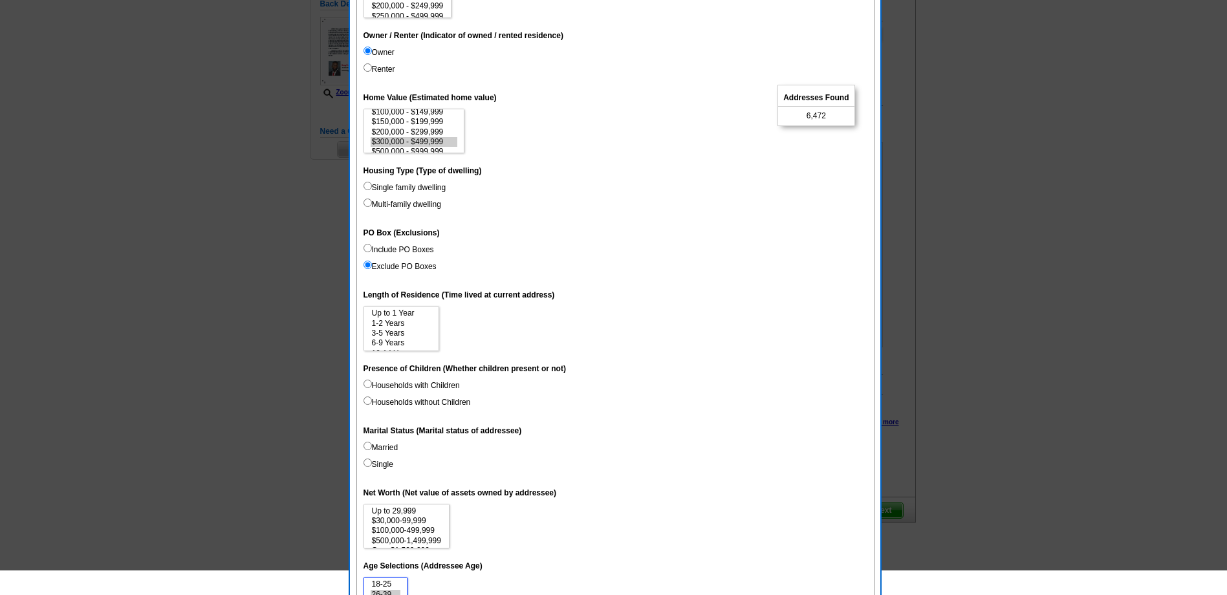
scroll to position [257, 0]
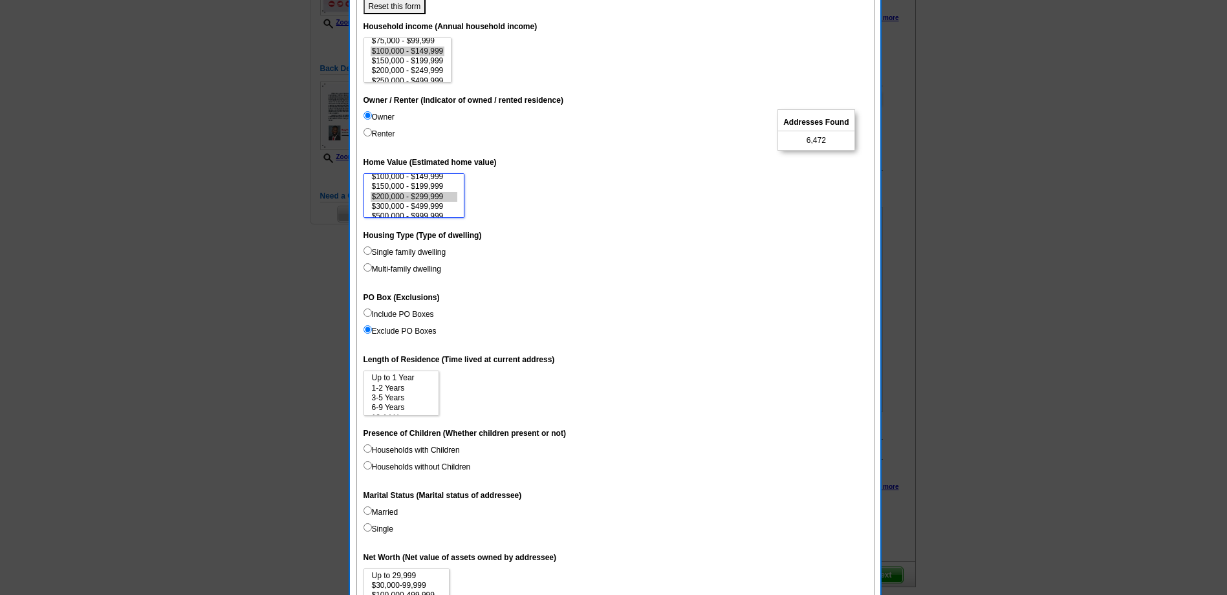
click at [439, 195] on option "$200,000 - $299,999" at bounding box center [414, 197] width 87 height 10
select select "200000-299999"
click at [437, 206] on option "$300,000 - $499,999" at bounding box center [414, 207] width 87 height 10
select select "150000-199999"
click at [419, 56] on option "$150,000 - $199,999" at bounding box center [408, 61] width 74 height 10
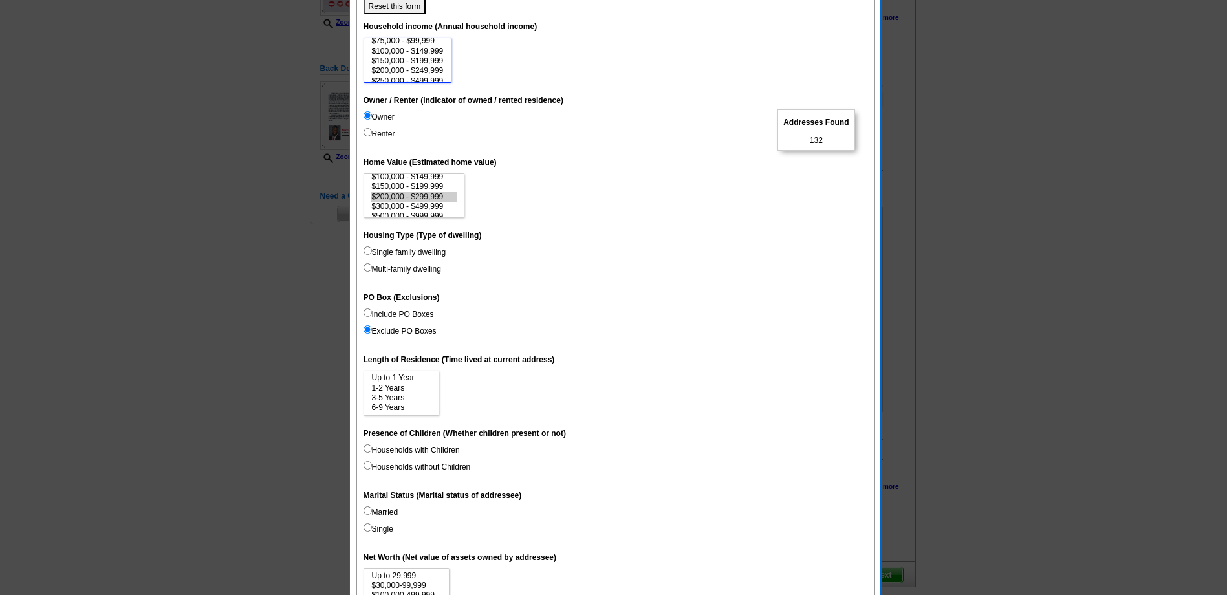
click at [413, 65] on option "$150,000 - $199,999" at bounding box center [408, 61] width 74 height 10
click at [425, 61] on option "$150,000 - $199,999" at bounding box center [408, 61] width 74 height 10
select select "150000-199999"
click at [425, 69] on option "$200,000 - $249,999" at bounding box center [408, 71] width 74 height 10
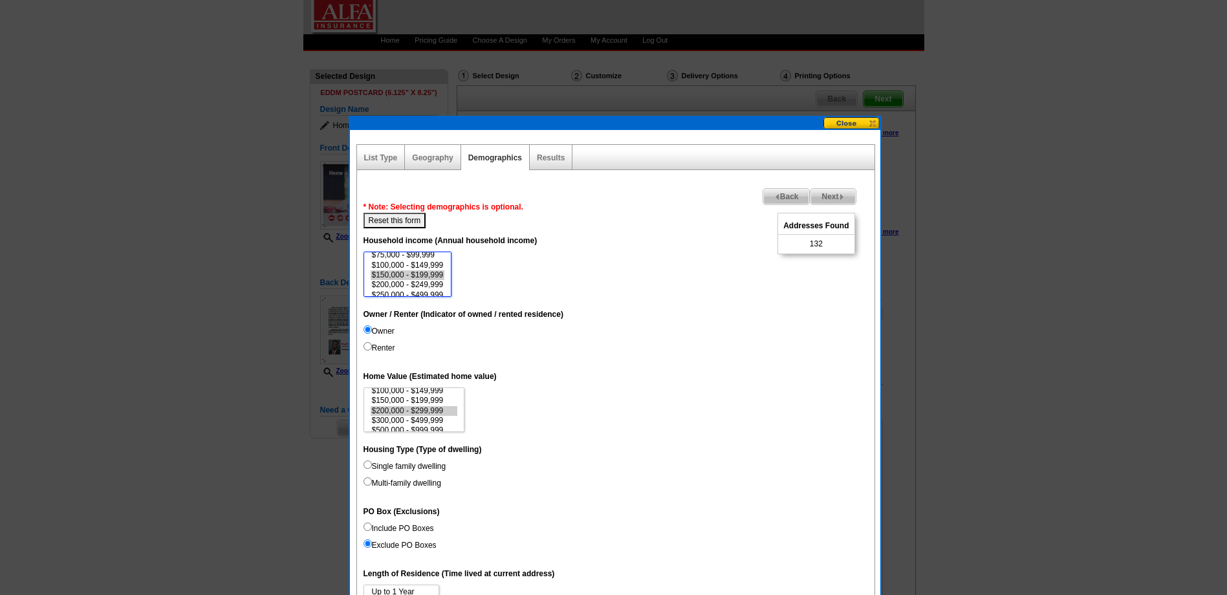
scroll to position [65, 0]
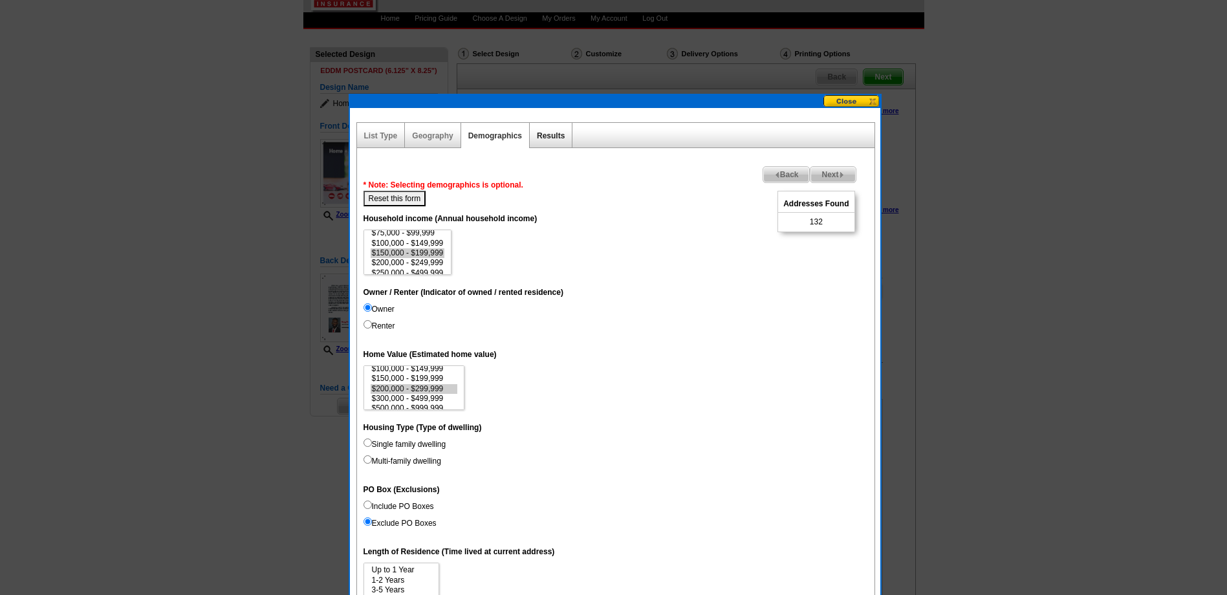
click at [552, 133] on link "Results" at bounding box center [551, 135] width 28 height 9
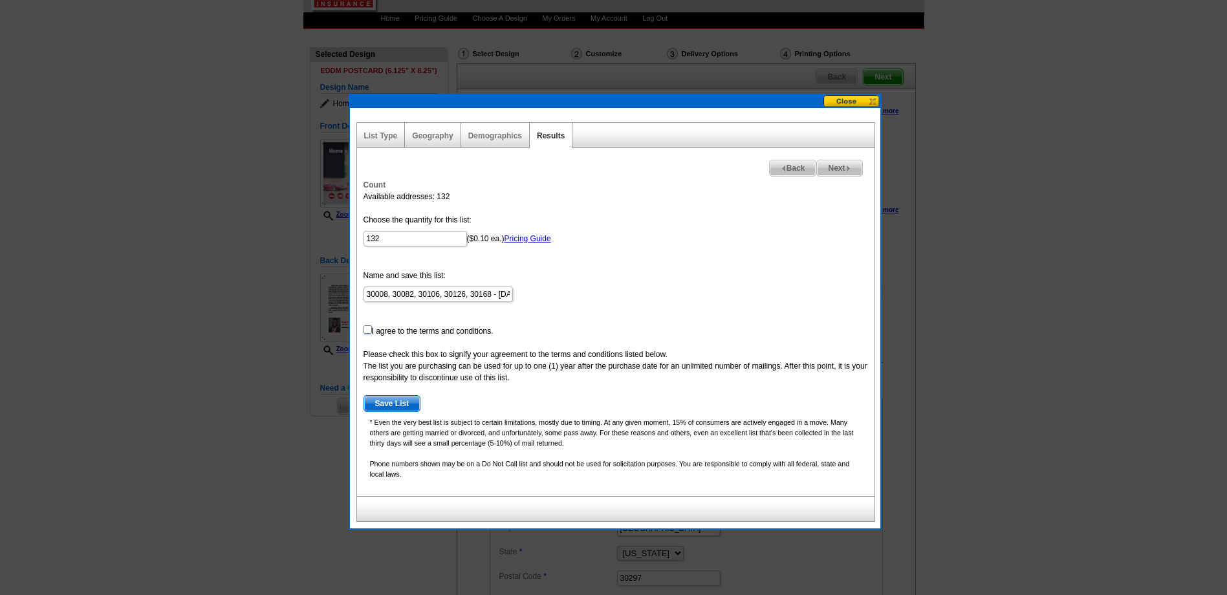
click at [367, 327] on input "checkbox" at bounding box center [368, 329] width 8 height 8
checkbox input "true"
click at [391, 405] on span "Save List" at bounding box center [392, 404] width 56 height 16
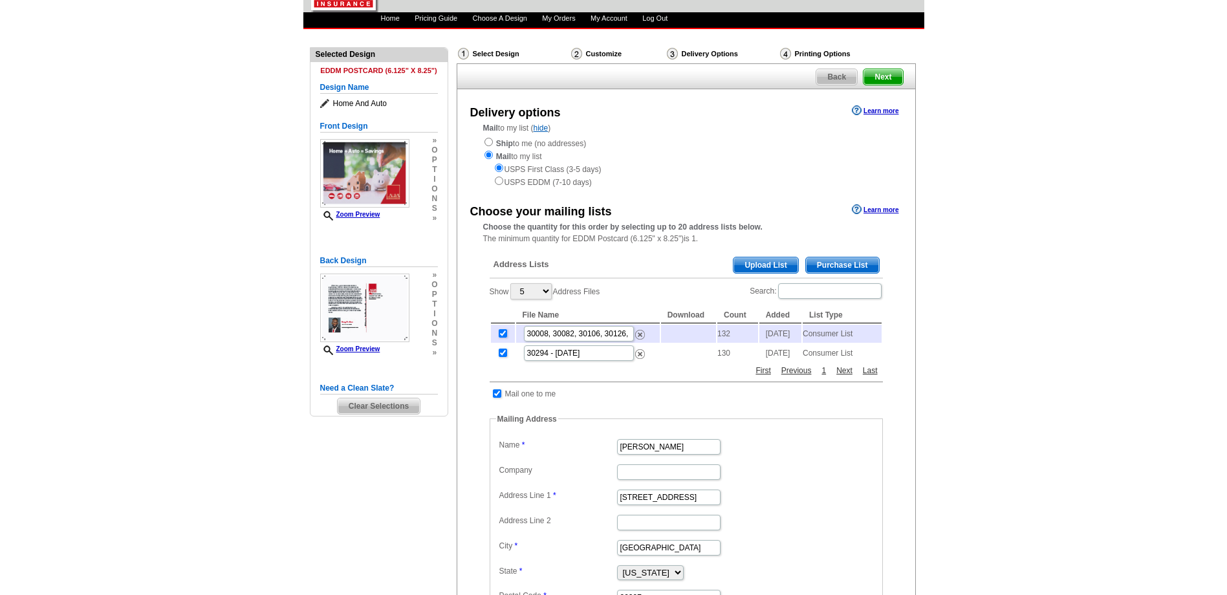
click at [823, 263] on span "Purchase List" at bounding box center [842, 265] width 73 height 16
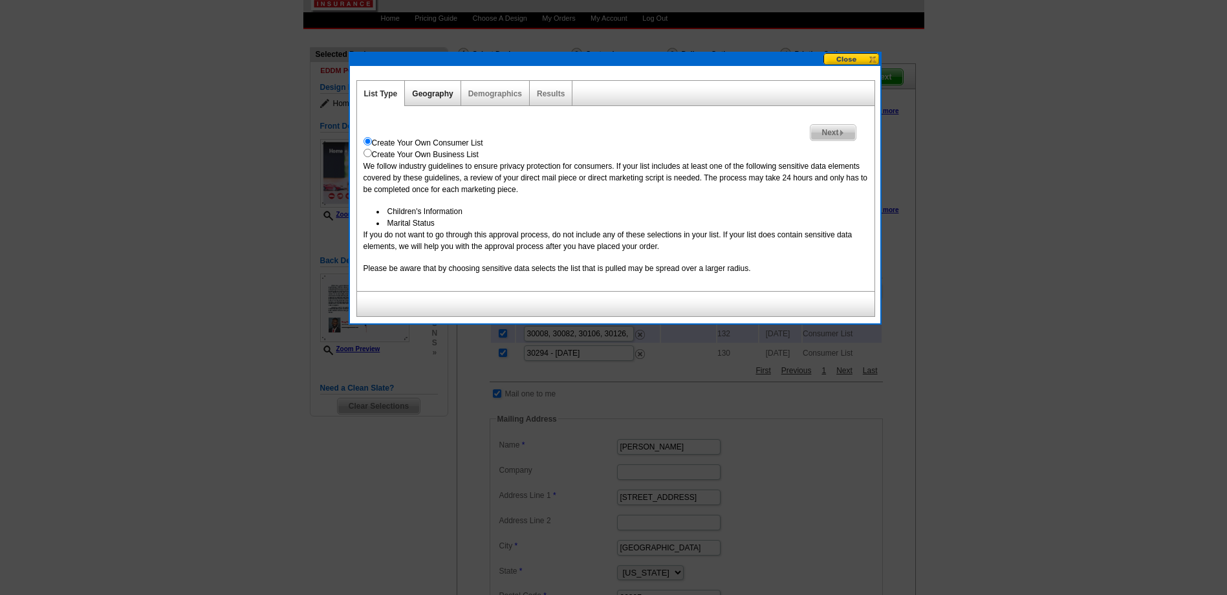
click at [436, 95] on link "Geography" at bounding box center [432, 93] width 41 height 9
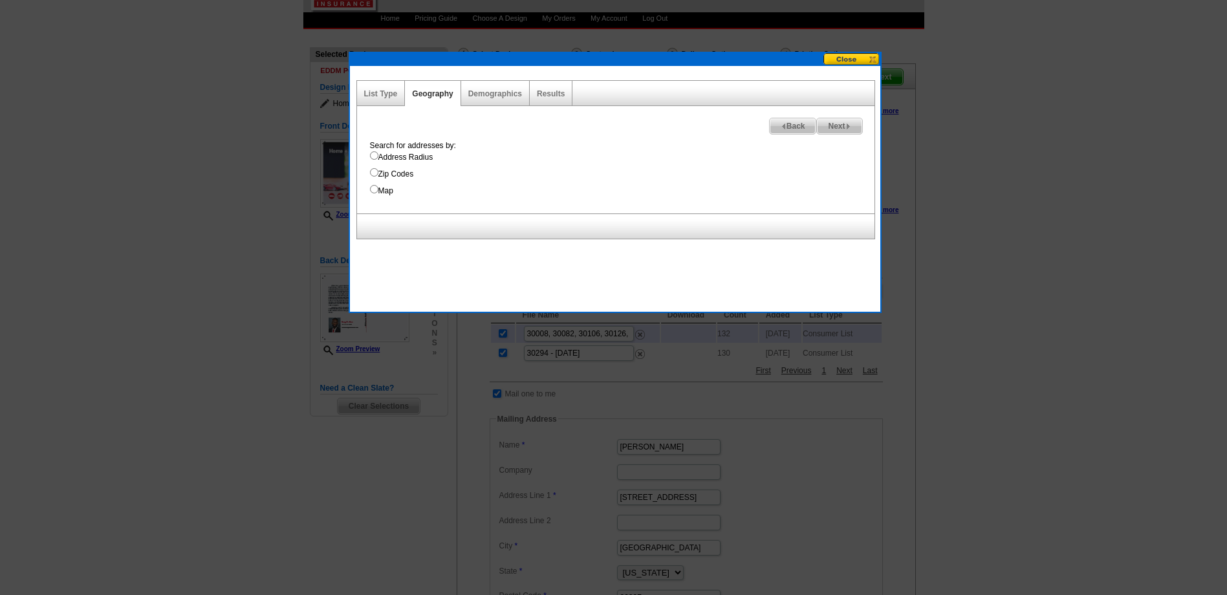
click at [375, 153] on input "Address Radius" at bounding box center [374, 155] width 8 height 8
radio input "true"
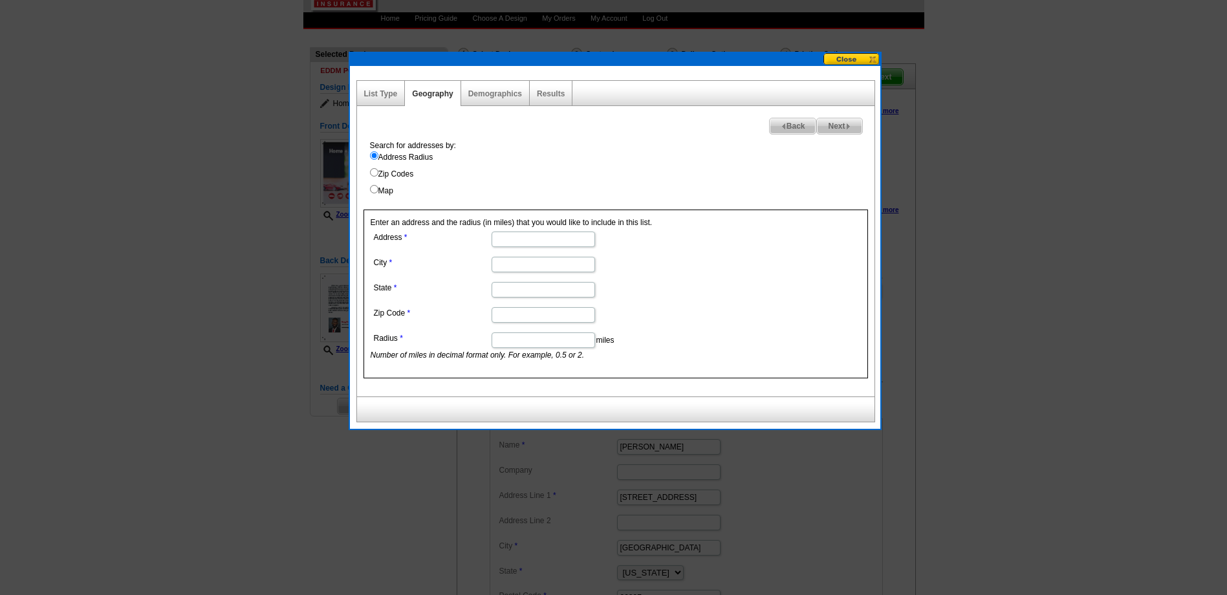
click at [510, 239] on input "Address" at bounding box center [543, 240] width 103 height 16
click at [561, 236] on input "519 Forest Pkwya" at bounding box center [543, 240] width 103 height 16
type input "519 Forest Pkwy"
type input "[GEOGRAPHIC_DATA]"
type input "GS"
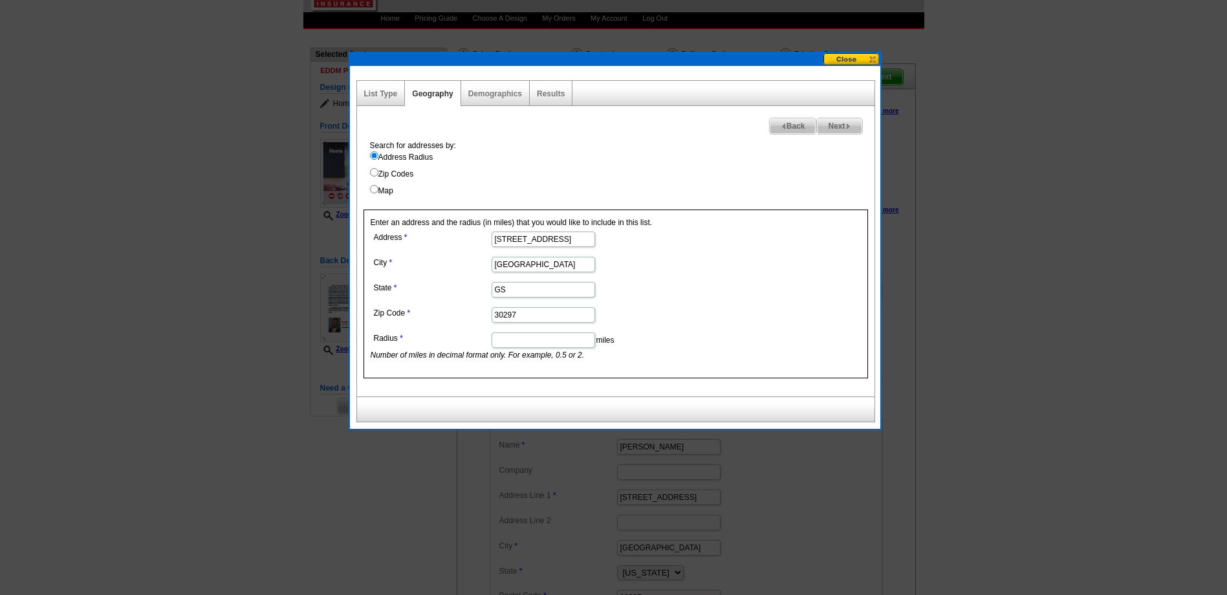
type input "30297"
click at [532, 344] on input "Radius" at bounding box center [543, 340] width 103 height 16
type input "5"
click at [761, 306] on form "Address 519 Forest Pkwy City Forest Park State GS Zip Code 30297 Radius 5 miles…" at bounding box center [616, 294] width 490 height 133
click at [494, 96] on link "Demographics" at bounding box center [495, 93] width 54 height 9
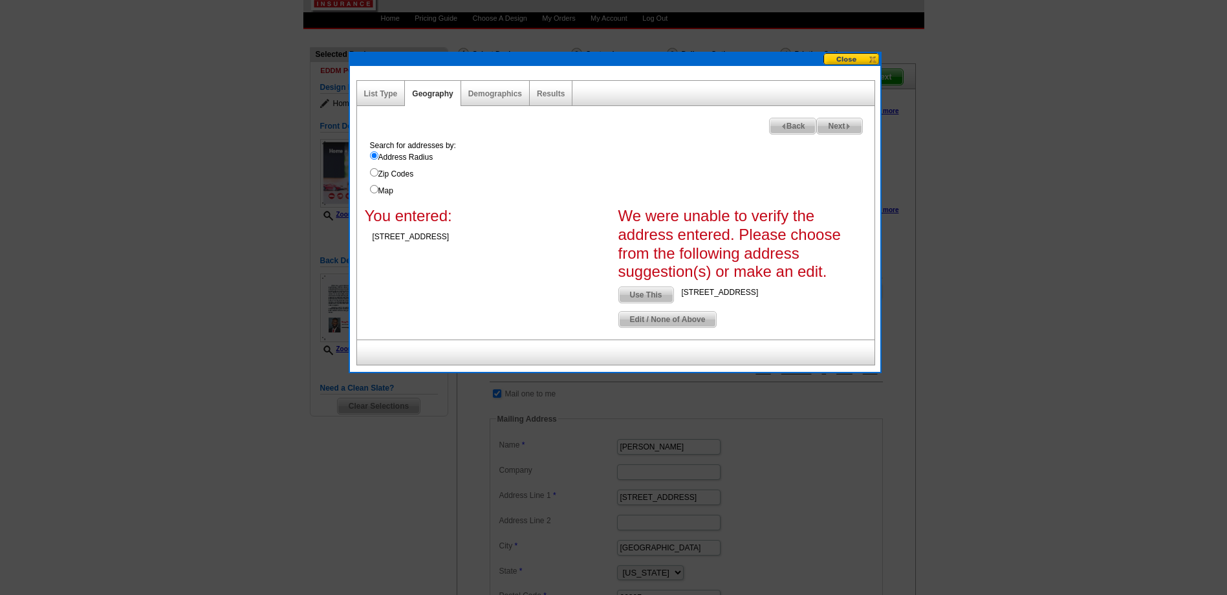
click at [644, 293] on span "Use This" at bounding box center [646, 295] width 54 height 16
type input "GA"
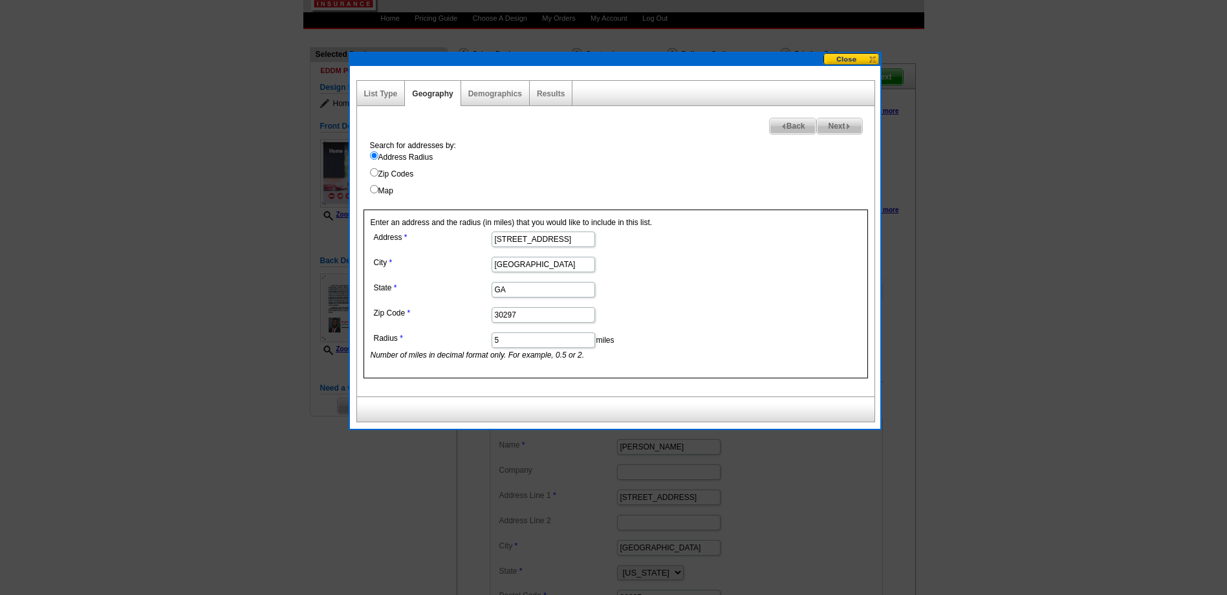
click at [490, 99] on div "Demographics" at bounding box center [495, 93] width 69 height 25
click at [489, 92] on link "Demographics" at bounding box center [495, 93] width 54 height 9
select select
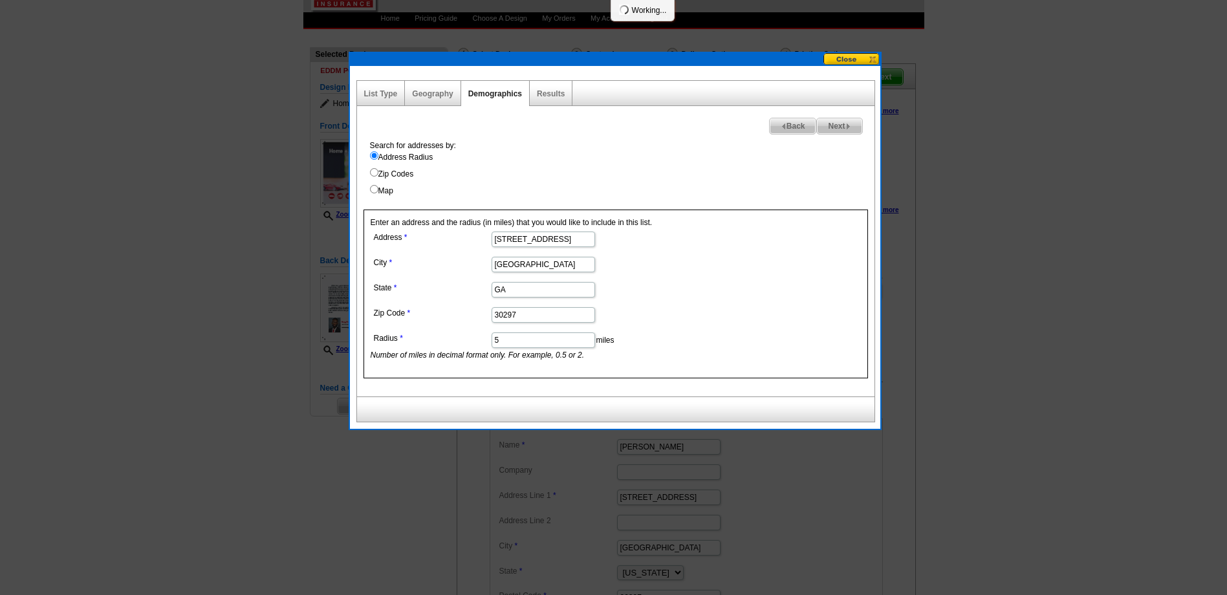
select select
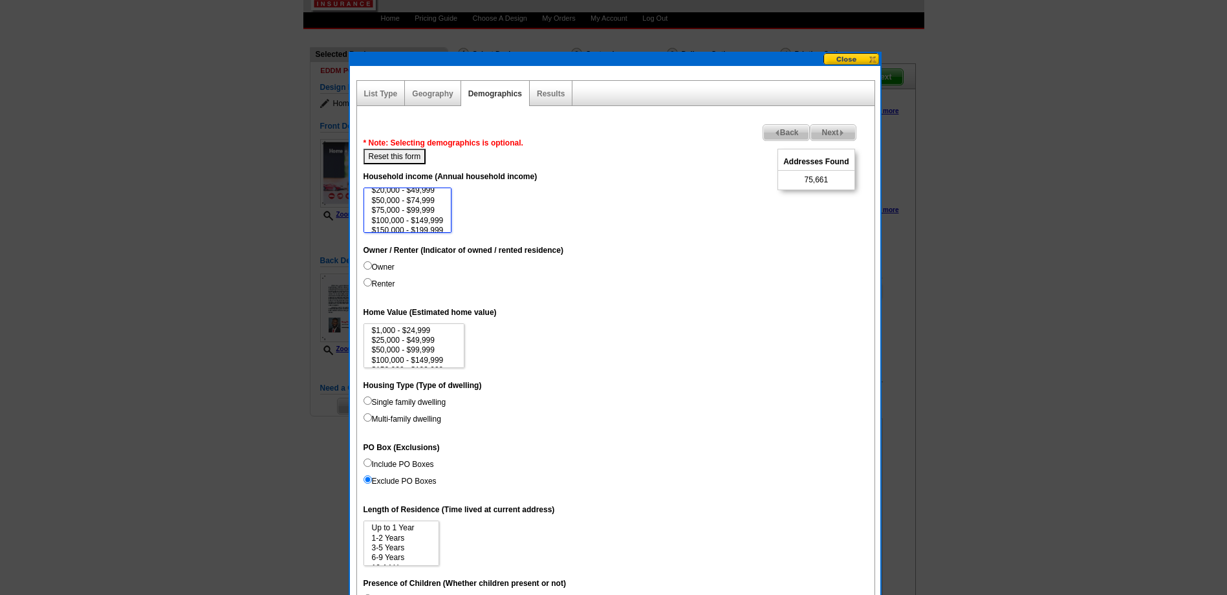
scroll to position [26, 0]
click at [417, 207] on option "$100,000 - $149,999" at bounding box center [408, 209] width 74 height 10
select select "100000-149999"
click at [417, 217] on option "$150,000 - $199,999" at bounding box center [408, 219] width 74 height 10
click at [367, 263] on input "Owner" at bounding box center [368, 265] width 8 height 8
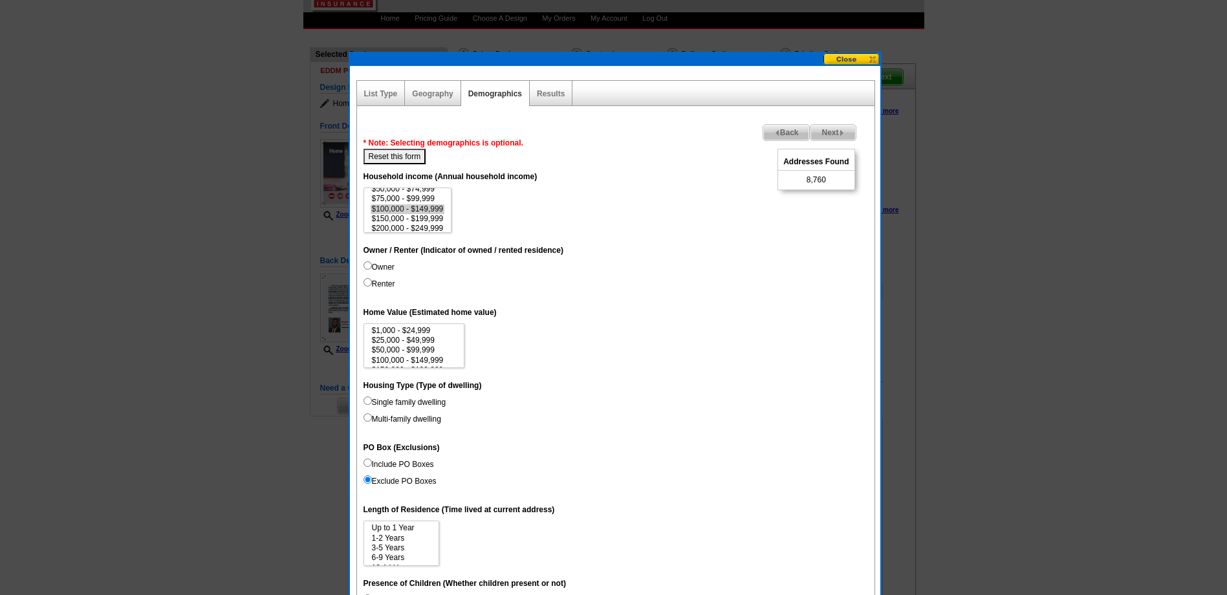
radio input "true"
click at [433, 342] on option "$150,000 - $199,999" at bounding box center [414, 345] width 87 height 10
click at [448, 353] on option "$200,000 - $299,999" at bounding box center [414, 355] width 87 height 10
click at [439, 353] on option "$200,000 - $299,999" at bounding box center [414, 355] width 87 height 10
click at [441, 340] on option "$150,000 - $199,999" at bounding box center [414, 345] width 87 height 10
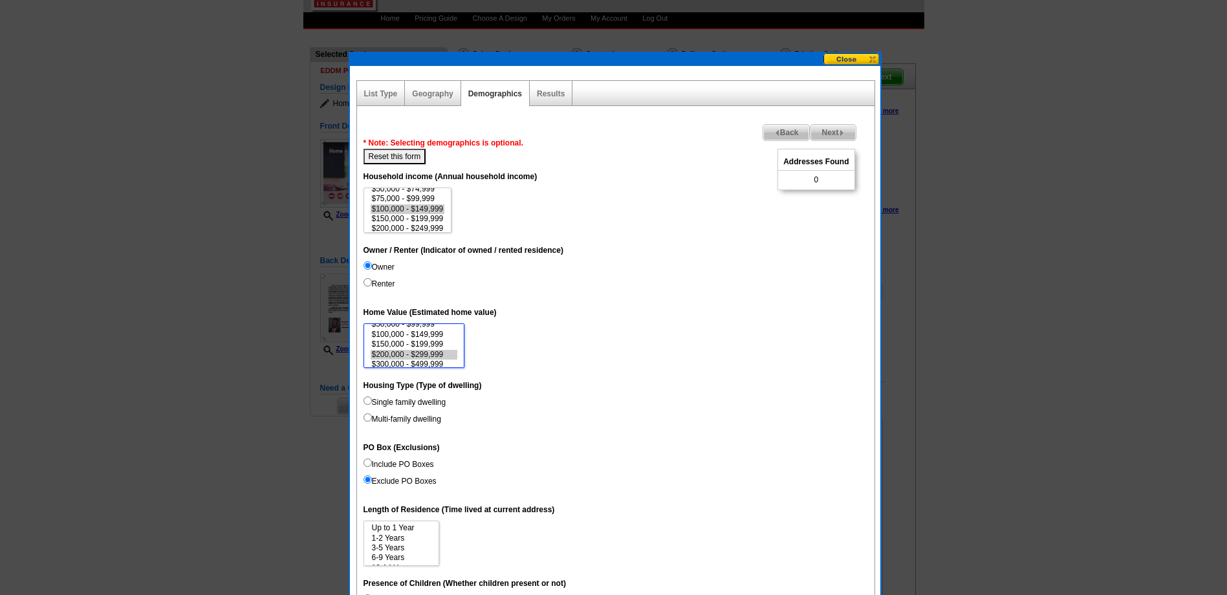
click at [442, 351] on option "$200,000 - $299,999" at bounding box center [414, 355] width 87 height 10
select select "100000-149999"
click at [436, 332] on option "$100,000 - $149,999" at bounding box center [414, 335] width 87 height 10
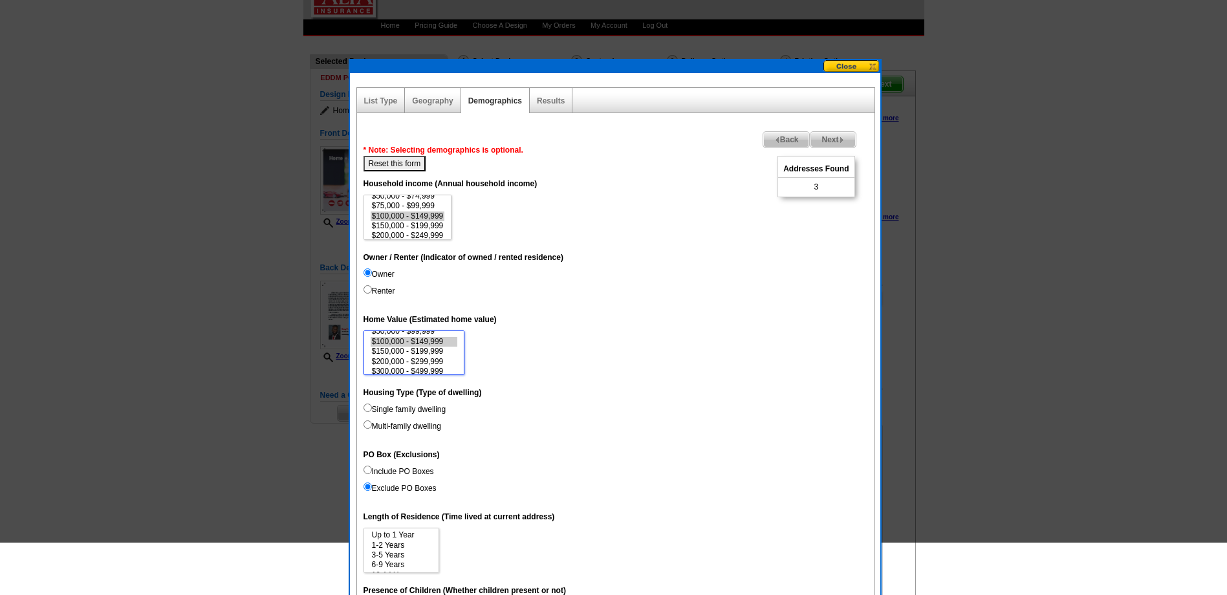
scroll to position [0, 0]
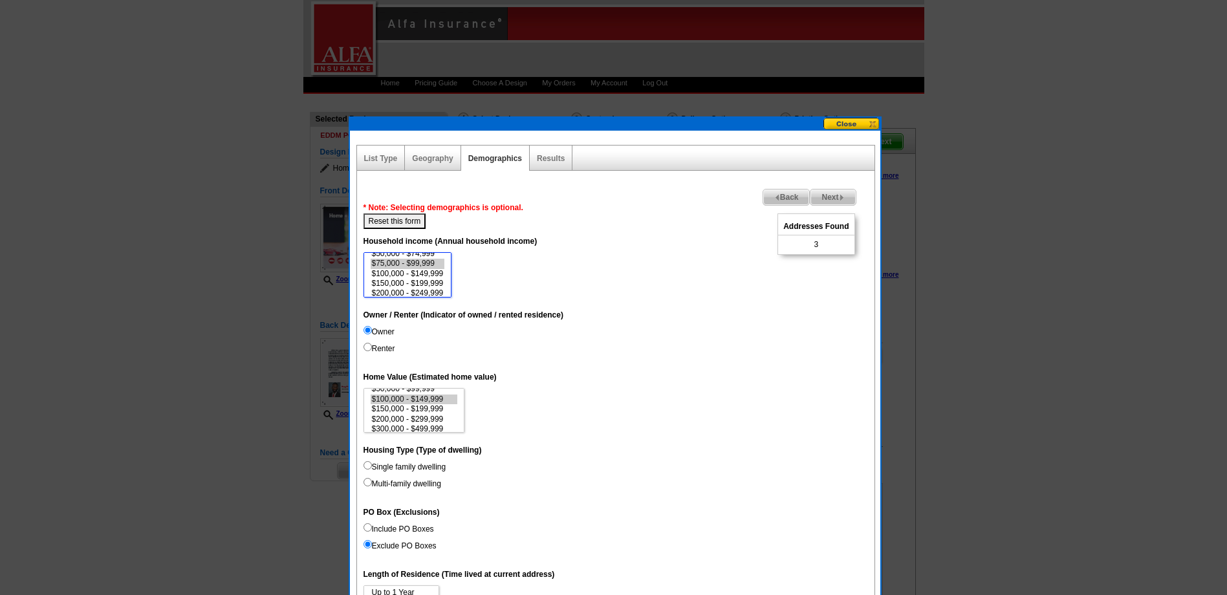
select select "75000-99999"
click at [427, 261] on option "$75,000 - $99,999" at bounding box center [408, 264] width 74 height 10
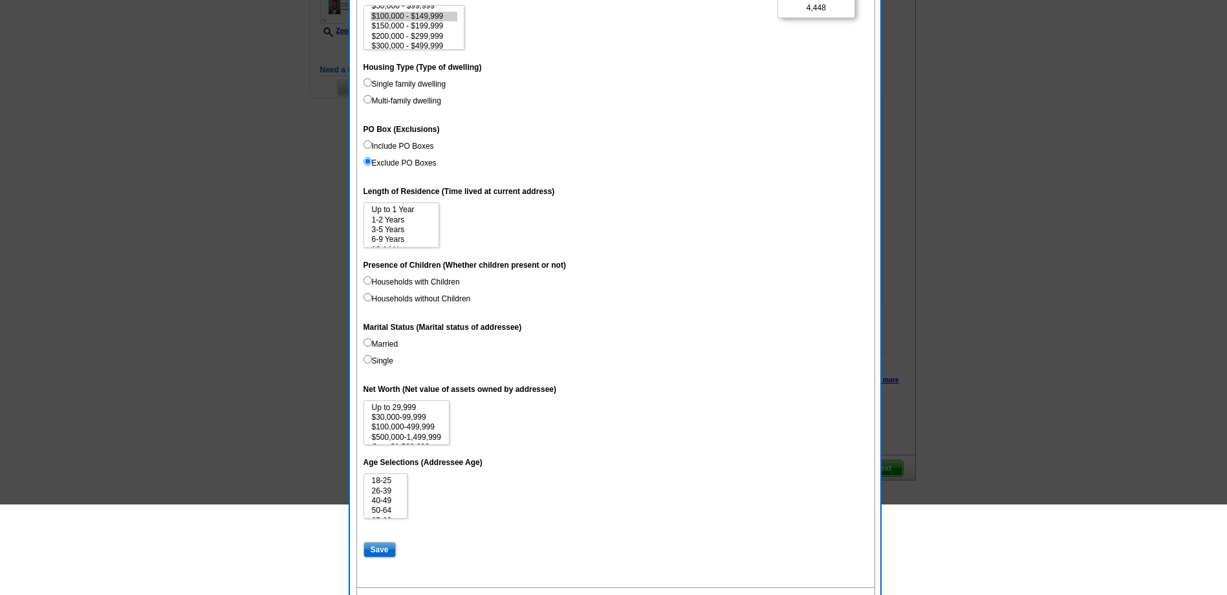
scroll to position [409, 0]
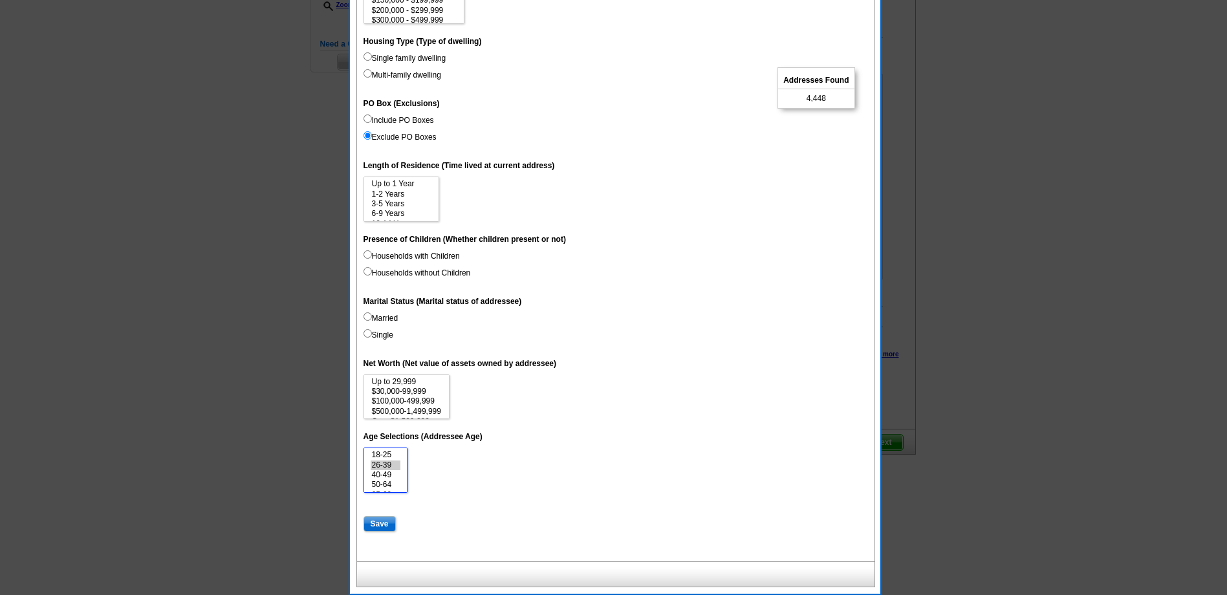
click at [387, 463] on option "26-39" at bounding box center [386, 466] width 30 height 10
click at [389, 474] on option "40-49" at bounding box center [386, 475] width 30 height 10
select select "26-39"
click at [390, 482] on option "50-64" at bounding box center [386, 485] width 30 height 10
click at [609, 417] on dd "Up to 29,999 $30,000-99,999 $100,000-499,999 $500,000-1,499,999 Over $1,500,000" at bounding box center [616, 397] width 505 height 45
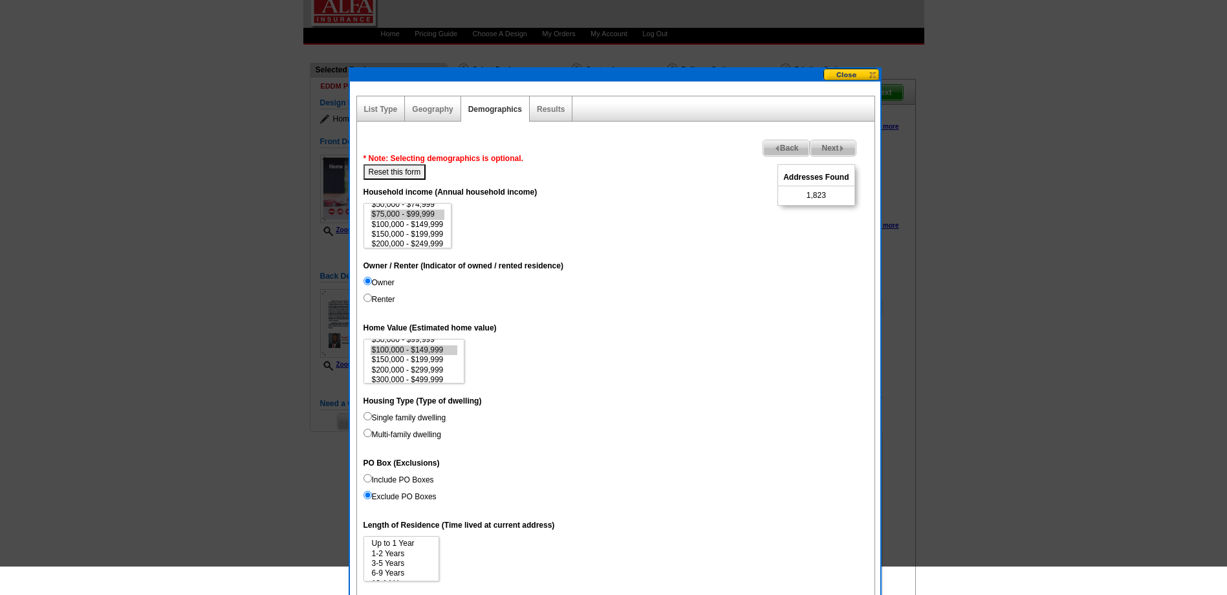
scroll to position [21, 0]
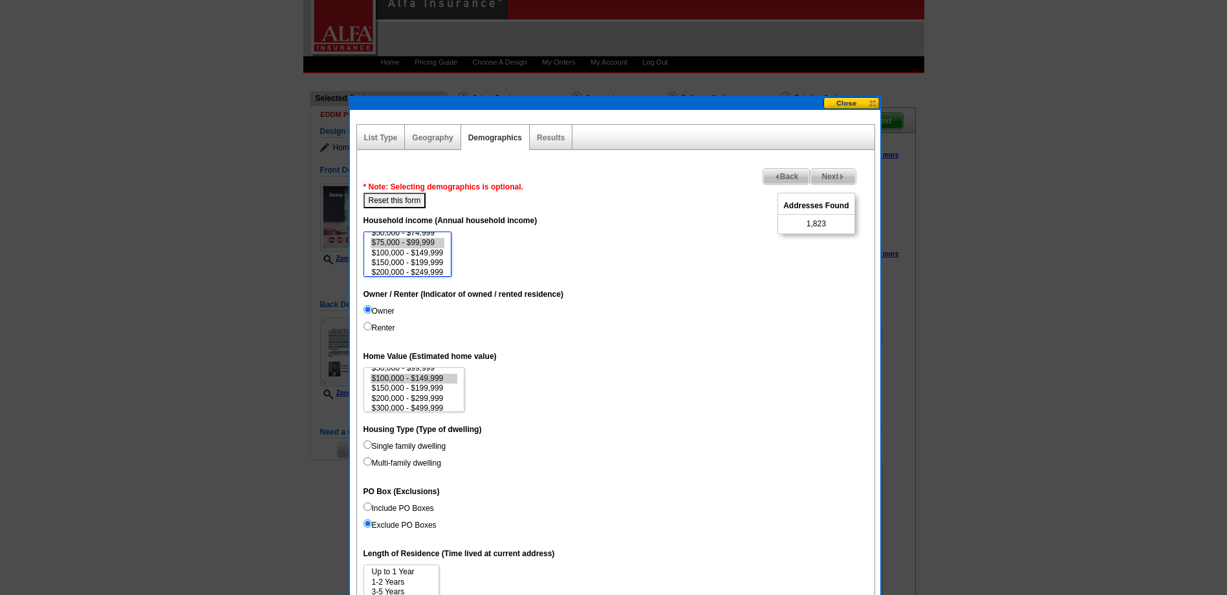
select select "75000-99999"
click at [424, 239] on option "$75,000 - $99,999" at bounding box center [408, 243] width 74 height 10
click at [439, 376] on option "$100,000 - $149,999" at bounding box center [414, 379] width 87 height 10
click at [437, 387] on option "$150,000 - $199,999" at bounding box center [414, 389] width 87 height 10
select select "200000-299999"
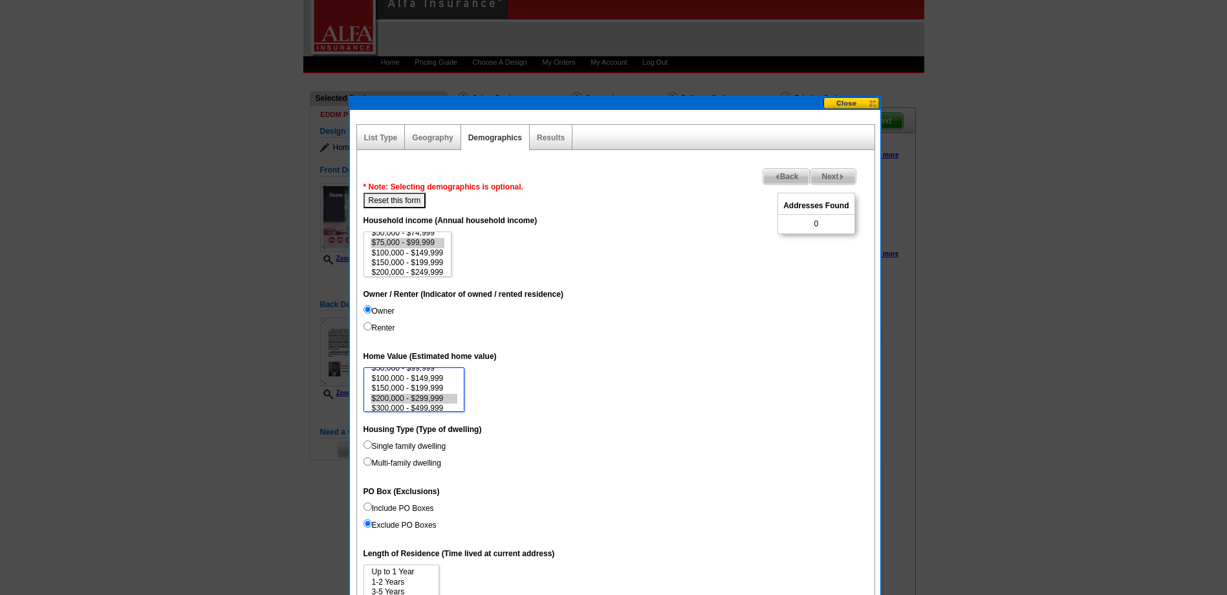
click at [428, 398] on option "$200,000 - $299,999" at bounding box center [414, 399] width 87 height 10
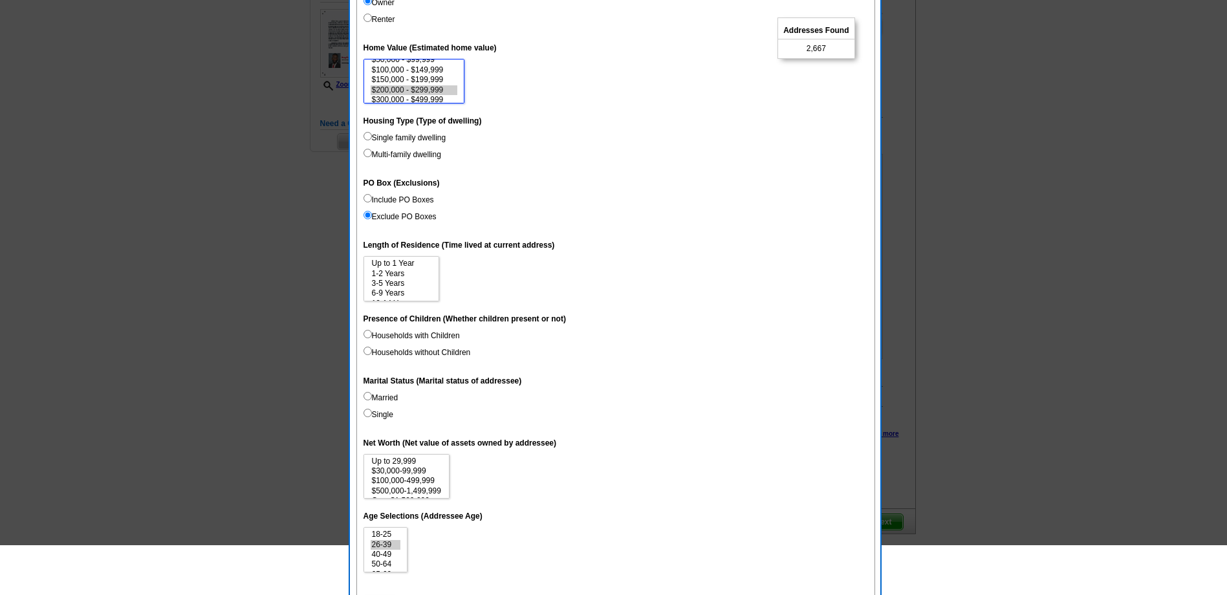
scroll to position [409, 0]
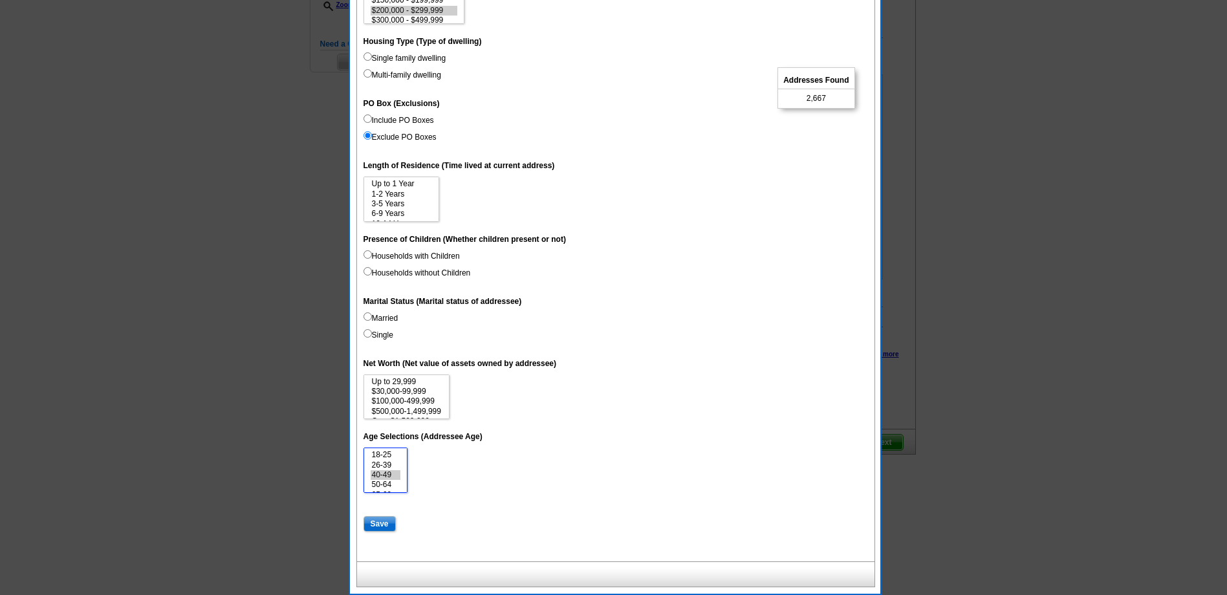
click at [390, 474] on option "40-49" at bounding box center [386, 475] width 30 height 10
click at [375, 483] on option "50-64" at bounding box center [386, 485] width 30 height 10
click at [378, 461] on option "26-39" at bounding box center [386, 466] width 30 height 10
click at [392, 475] on option "40-49" at bounding box center [386, 475] width 30 height 10
select select "26-39"
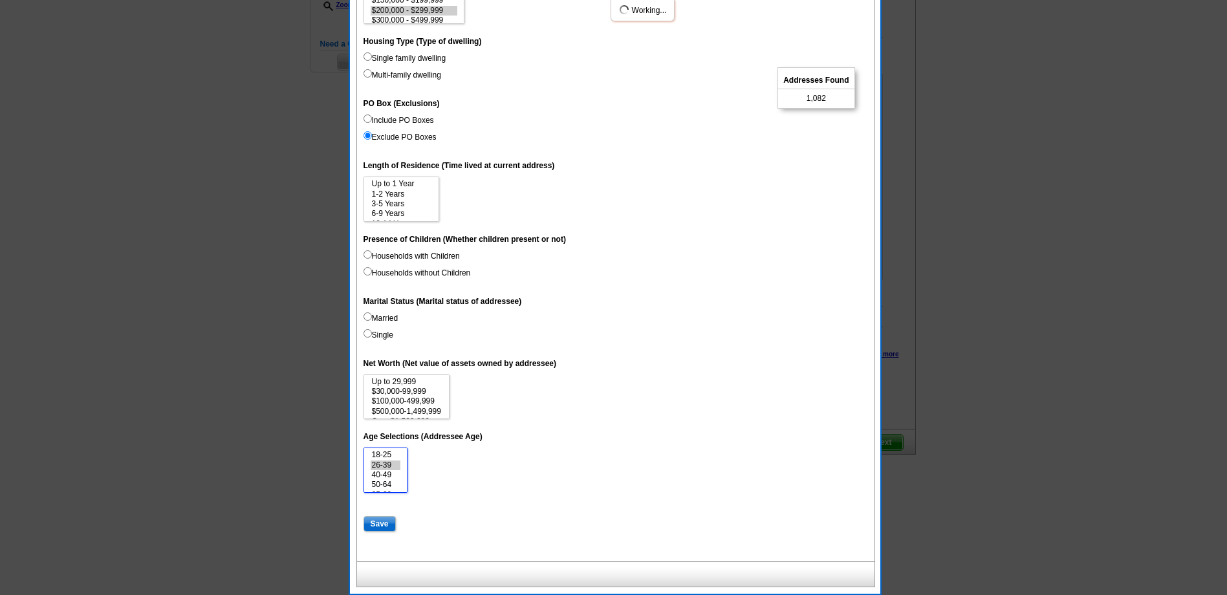
click at [392, 482] on option "50-64" at bounding box center [386, 485] width 30 height 10
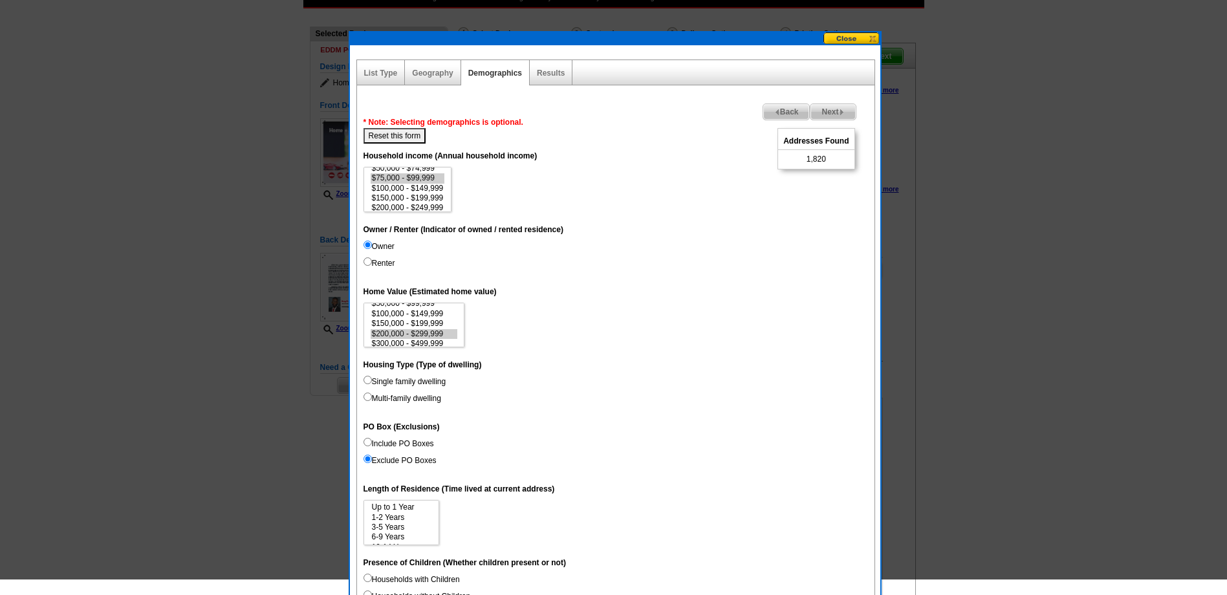
scroll to position [21, 0]
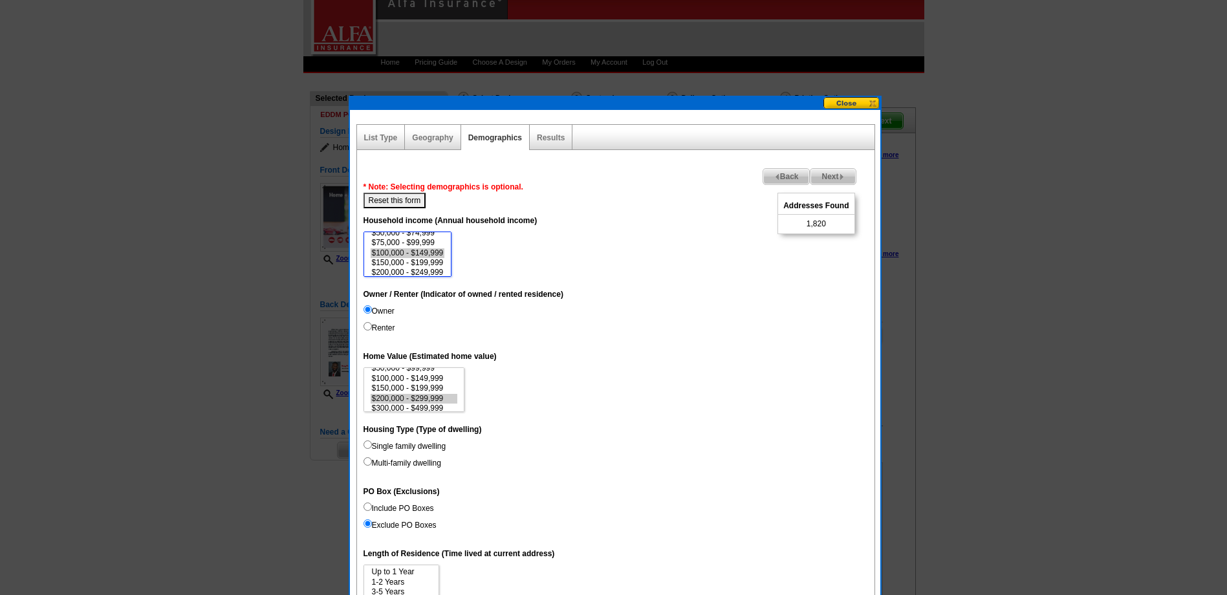
click at [436, 250] on option "$100,000 - $149,999" at bounding box center [408, 253] width 74 height 10
select select "100000-149999"
click at [412, 259] on option "$150,000 - $199,999" at bounding box center [408, 263] width 74 height 10
select select "150000-199999"
click at [428, 386] on option "$150,000 - $199,999" at bounding box center [414, 389] width 87 height 10
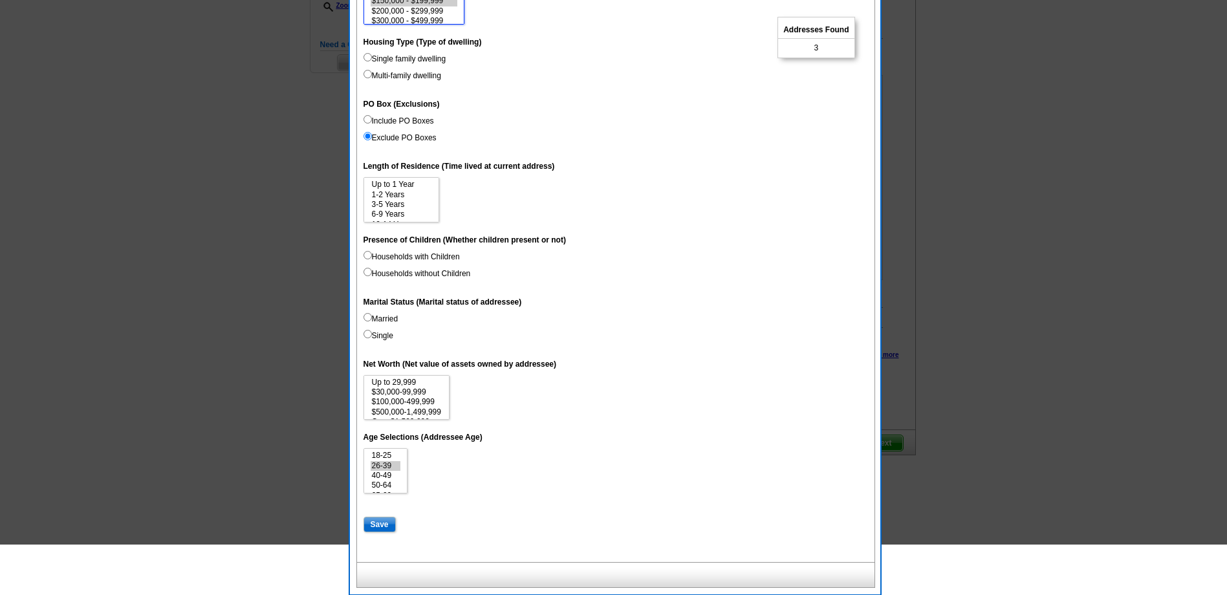
scroll to position [409, 0]
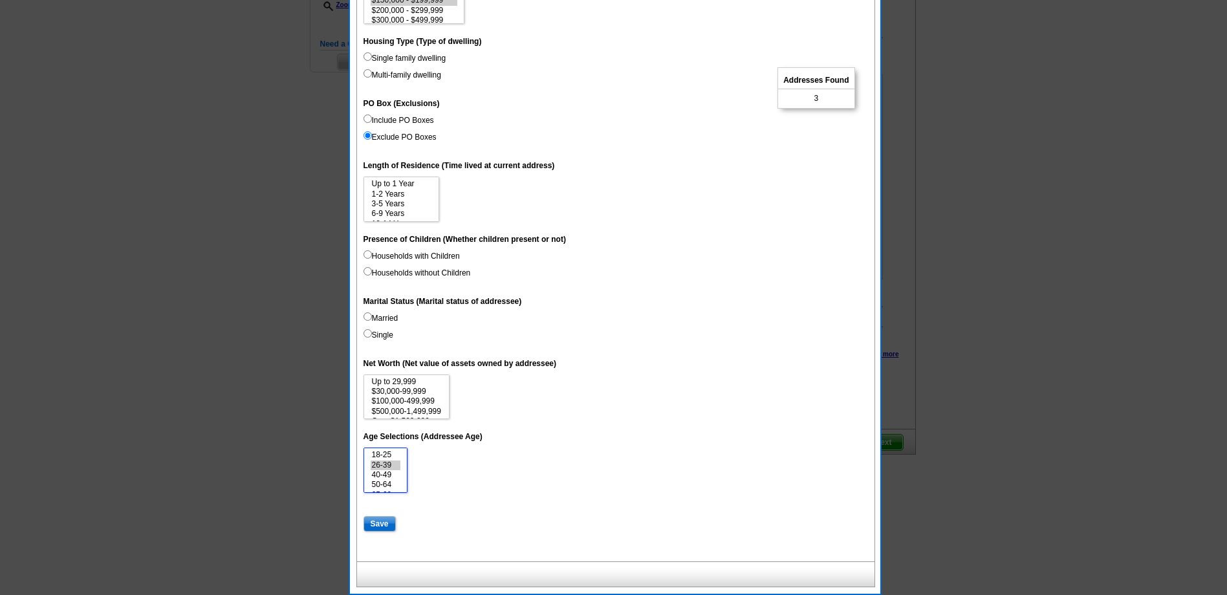
click at [393, 466] on option "26-39" at bounding box center [386, 466] width 30 height 10
click at [393, 477] on option "40-49" at bounding box center [386, 475] width 30 height 10
click at [387, 466] on option "26-39" at bounding box center [386, 466] width 30 height 10
click at [384, 466] on option "26-39" at bounding box center [386, 466] width 30 height 10
click at [387, 484] on option "50-64" at bounding box center [386, 485] width 30 height 10
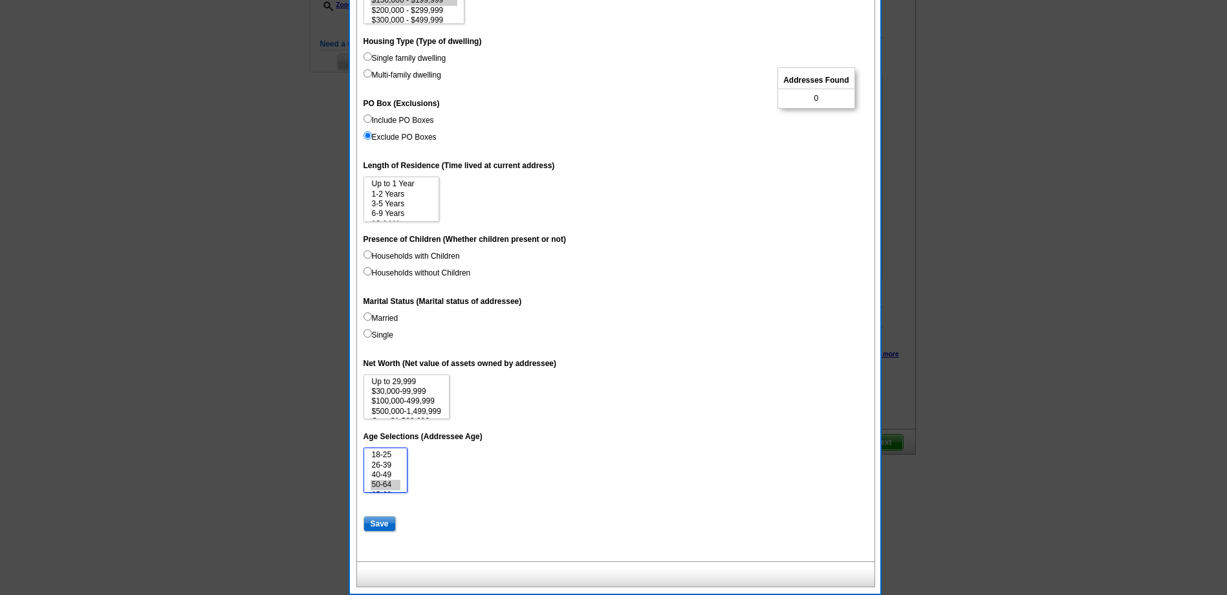
select select "40-49"
click at [387, 475] on option "40-49" at bounding box center [386, 475] width 30 height 10
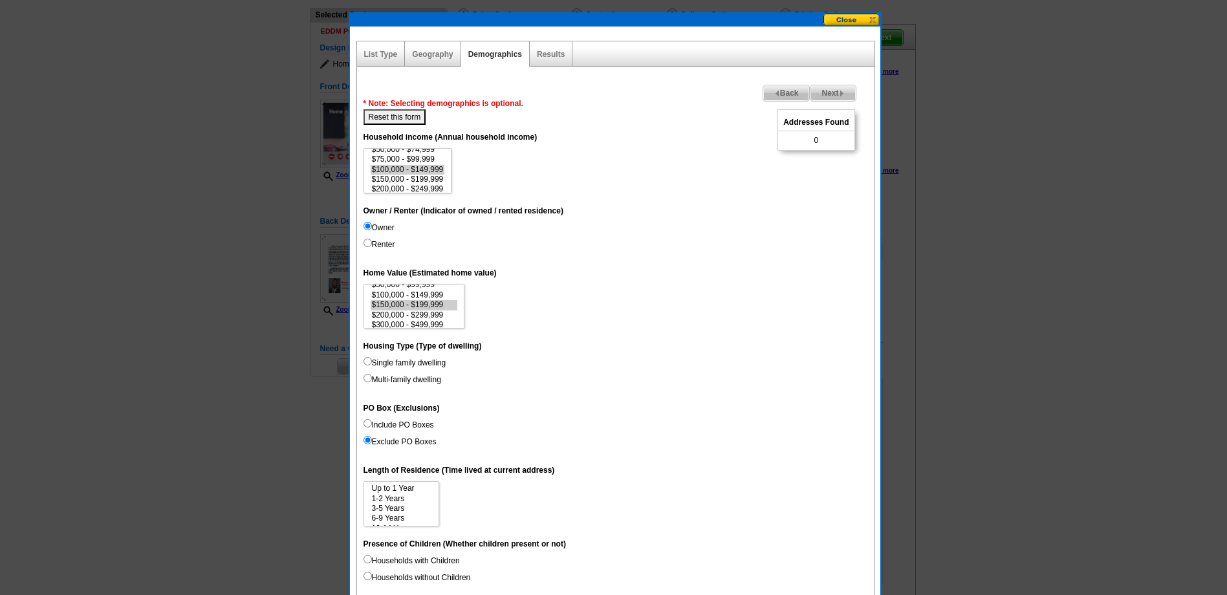
scroll to position [85, 0]
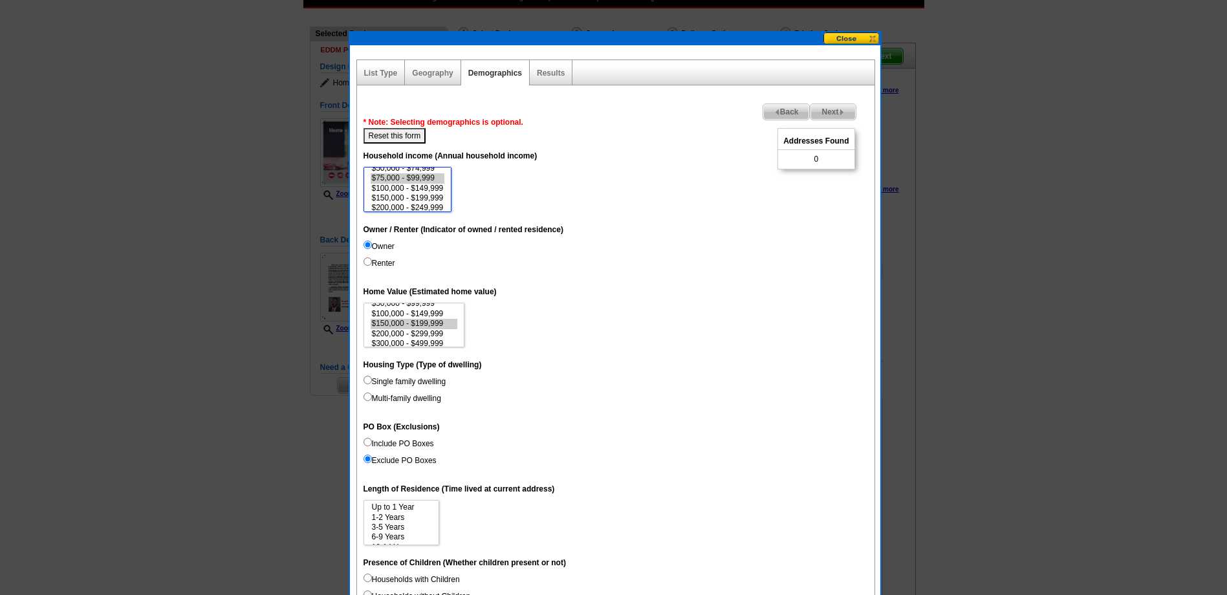
select select "75000-99999"
click at [424, 179] on option "$75,000 - $99,999" at bounding box center [408, 178] width 74 height 10
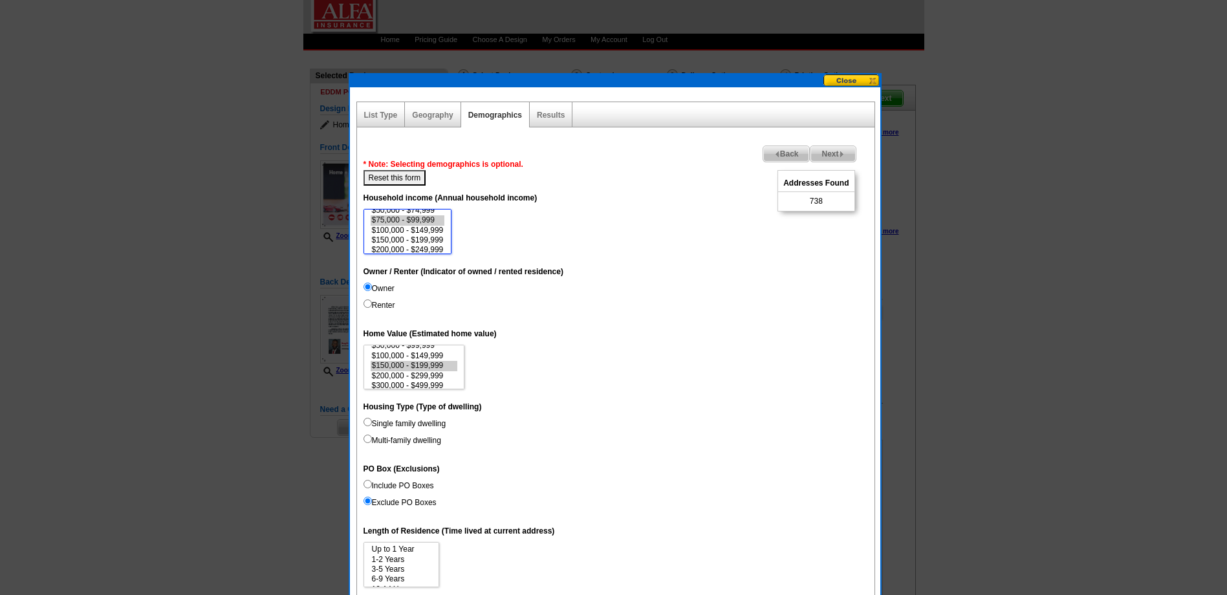
scroll to position [0, 0]
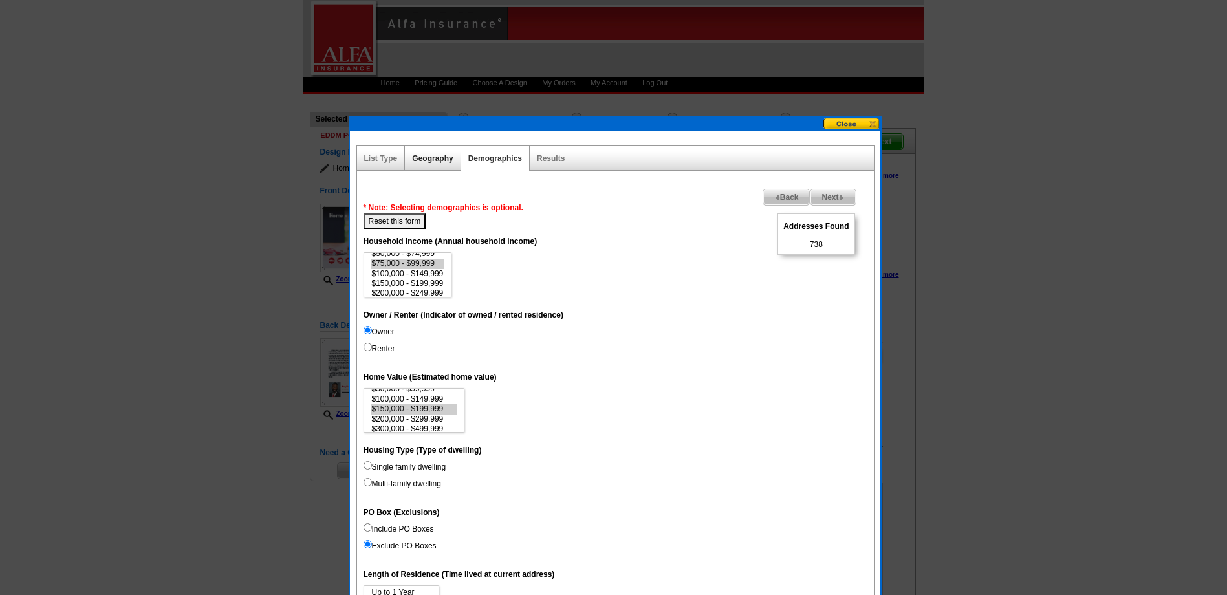
click at [425, 156] on link "Geography" at bounding box center [432, 158] width 41 height 9
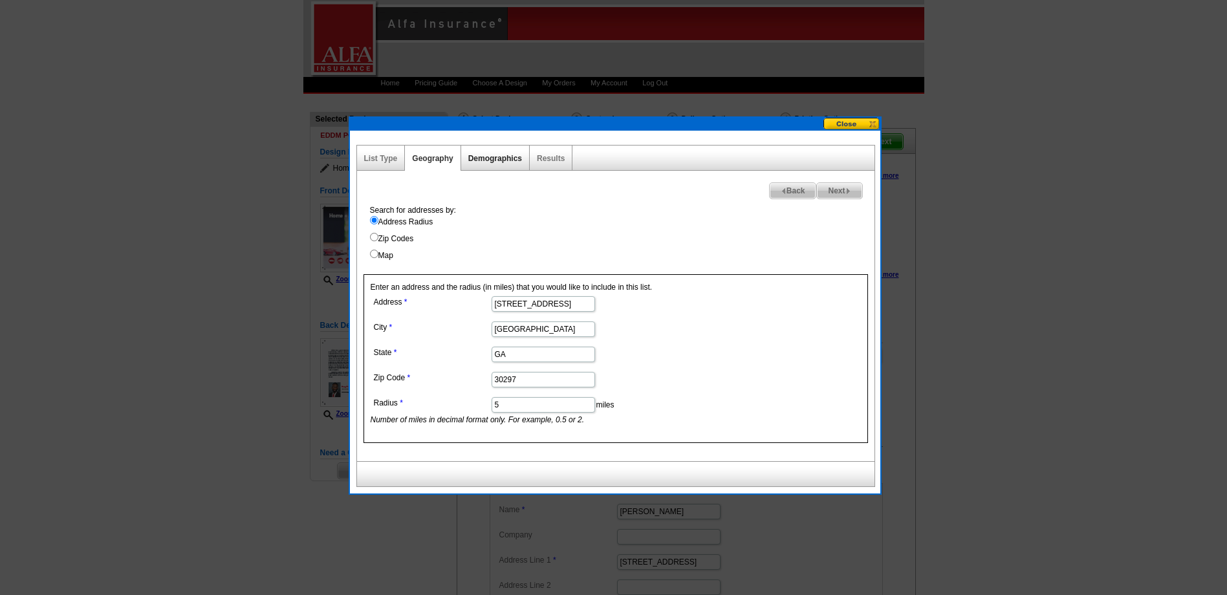
click at [491, 160] on link "Demographics" at bounding box center [495, 158] width 54 height 9
select select
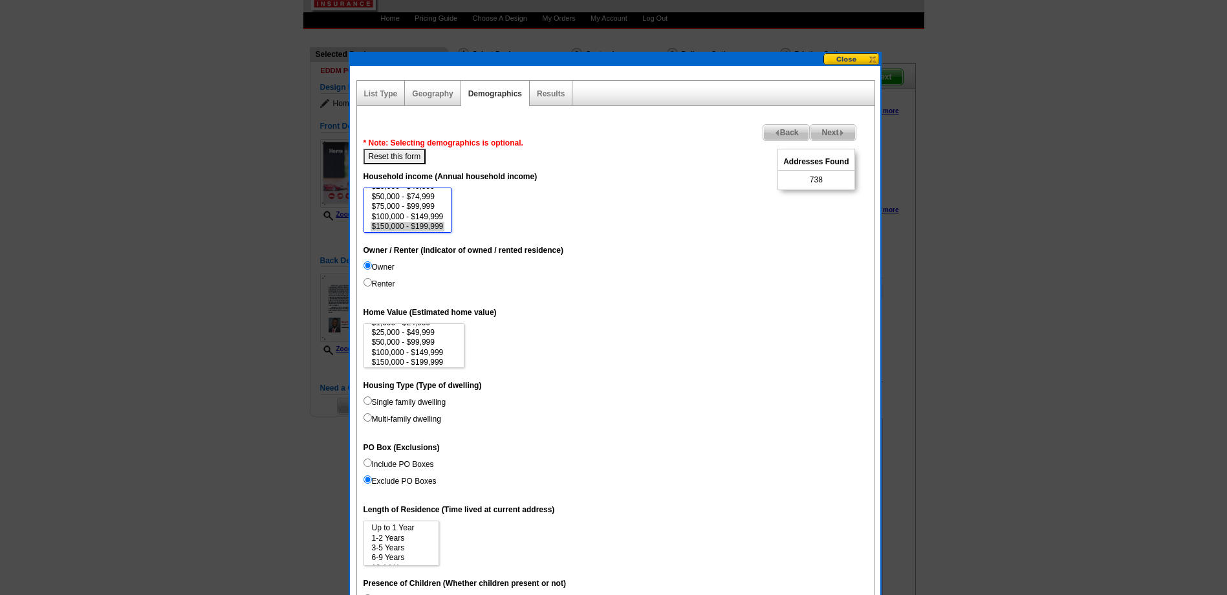
scroll to position [26, 0]
click at [439, 194] on option "$75,000 - $99,999" at bounding box center [408, 199] width 74 height 10
click at [429, 228] on option "$200,000 - $249,999" at bounding box center [408, 229] width 74 height 10
click at [424, 224] on option "$200,000 - $249,999" at bounding box center [408, 227] width 74 height 10
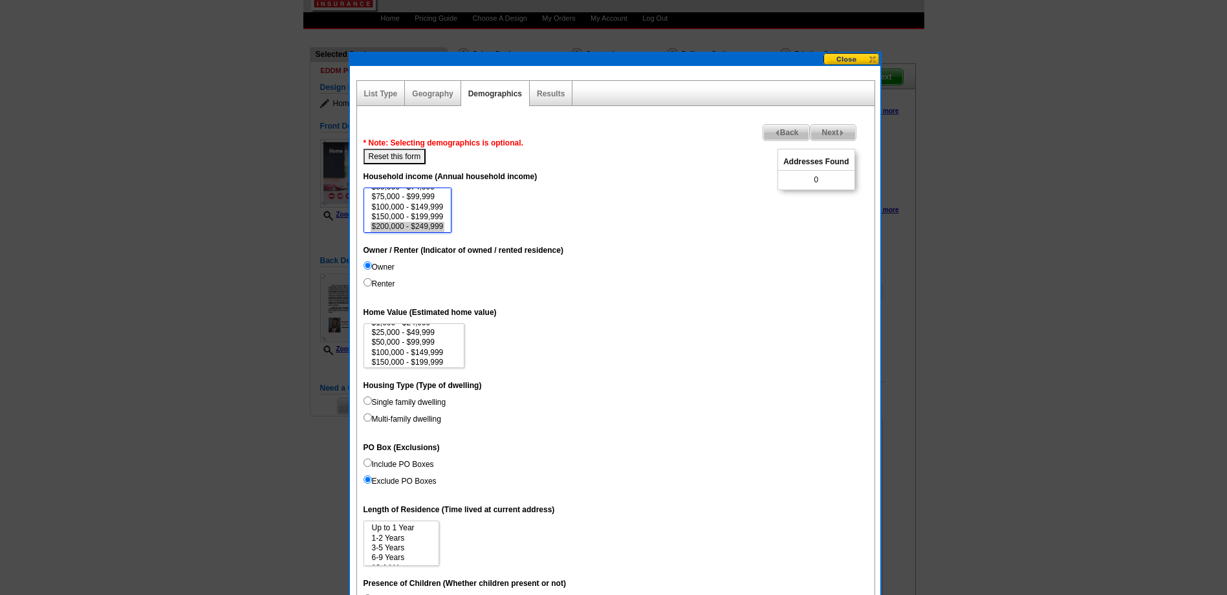
select select "150000-199999"
click at [432, 215] on option "$150,000 - $199,999" at bounding box center [408, 217] width 74 height 10
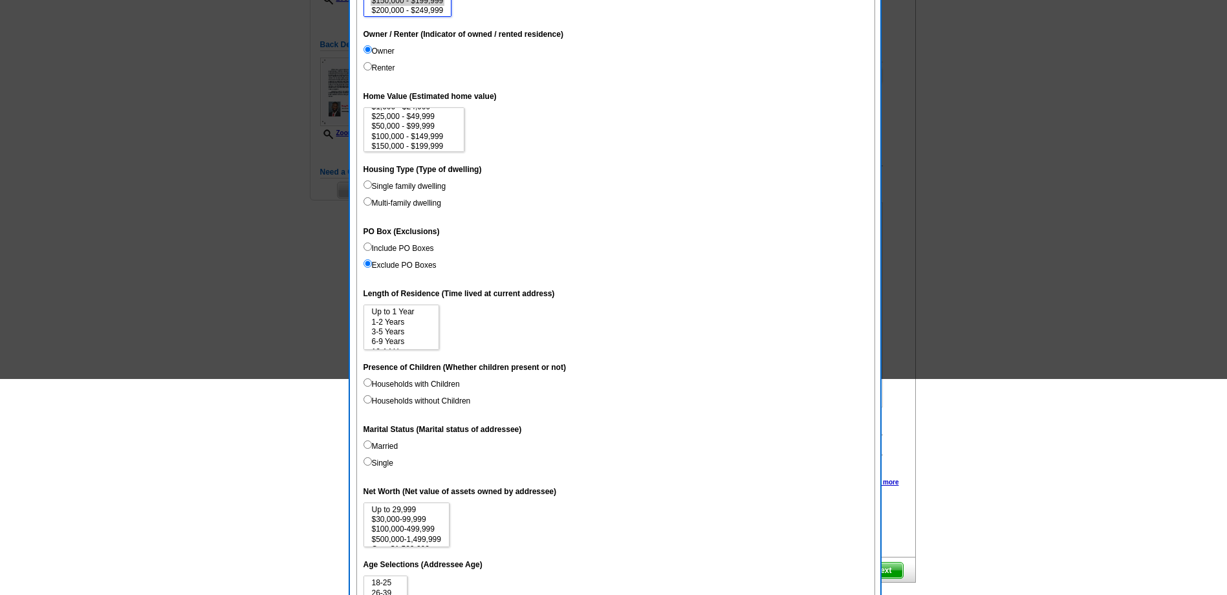
scroll to position [409, 0]
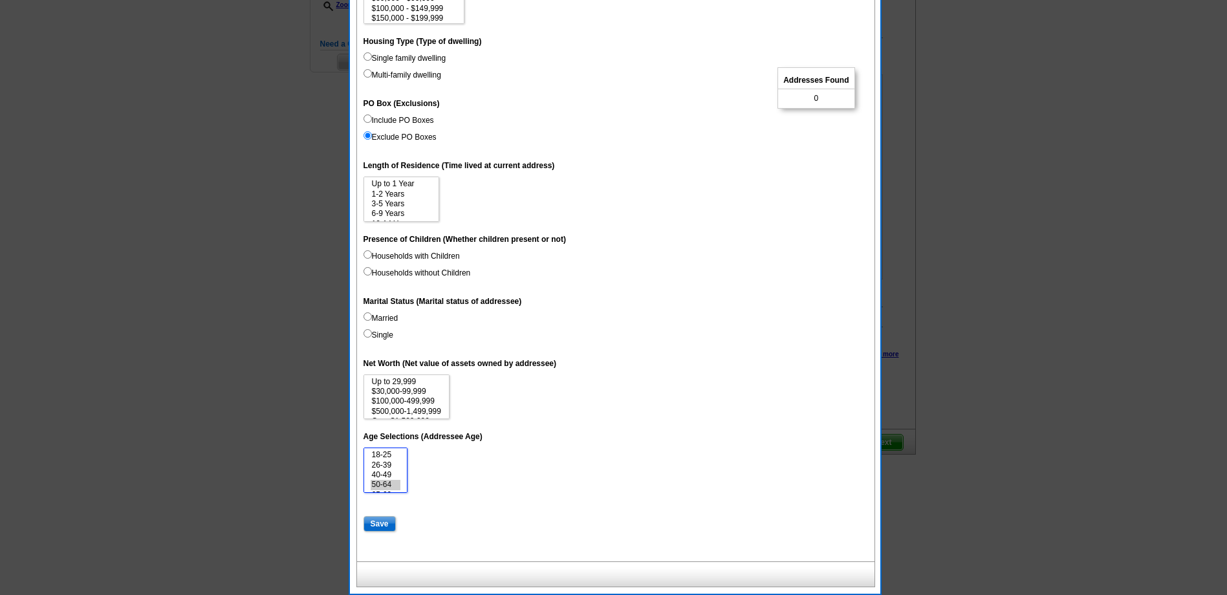
click at [378, 483] on option "50-64" at bounding box center [386, 485] width 30 height 10
click at [386, 465] on option "26-39" at bounding box center [386, 466] width 30 height 10
click at [383, 475] on option "40-49" at bounding box center [386, 475] width 30 height 10
click at [383, 479] on option "40-49" at bounding box center [386, 475] width 30 height 10
click at [397, 473] on option "40-49" at bounding box center [386, 475] width 30 height 10
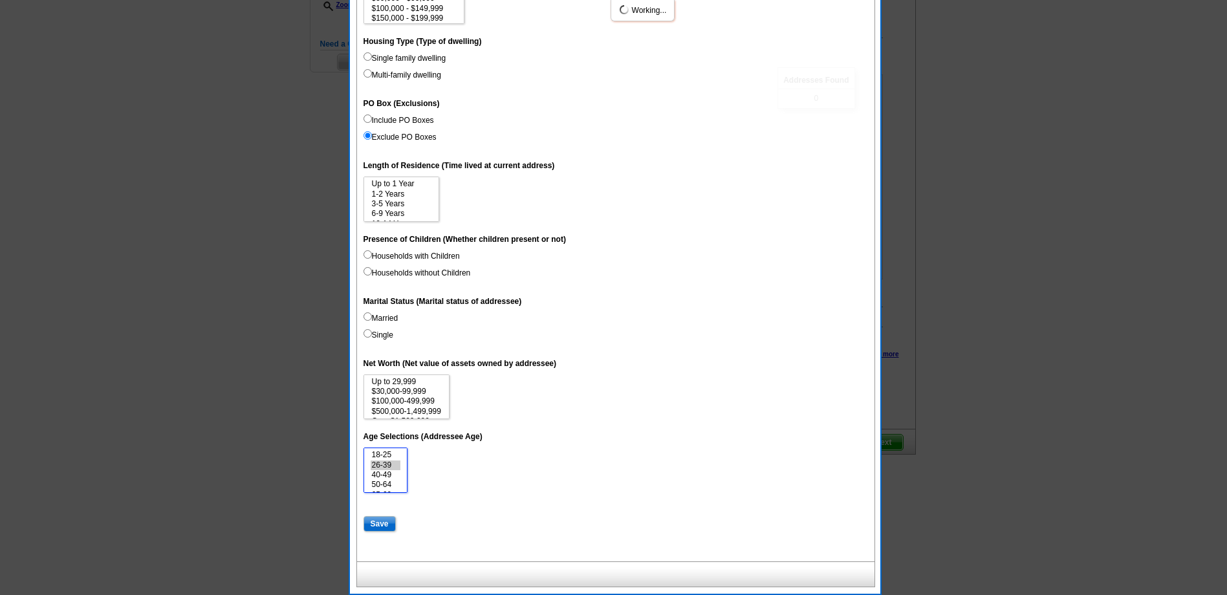
select select "26-39"
click at [387, 484] on option "50-64" at bounding box center [386, 485] width 30 height 10
click at [567, 470] on dd "18-25 26-39 40-49 50-64 65-69 70-74 Over 75" at bounding box center [616, 470] width 505 height 45
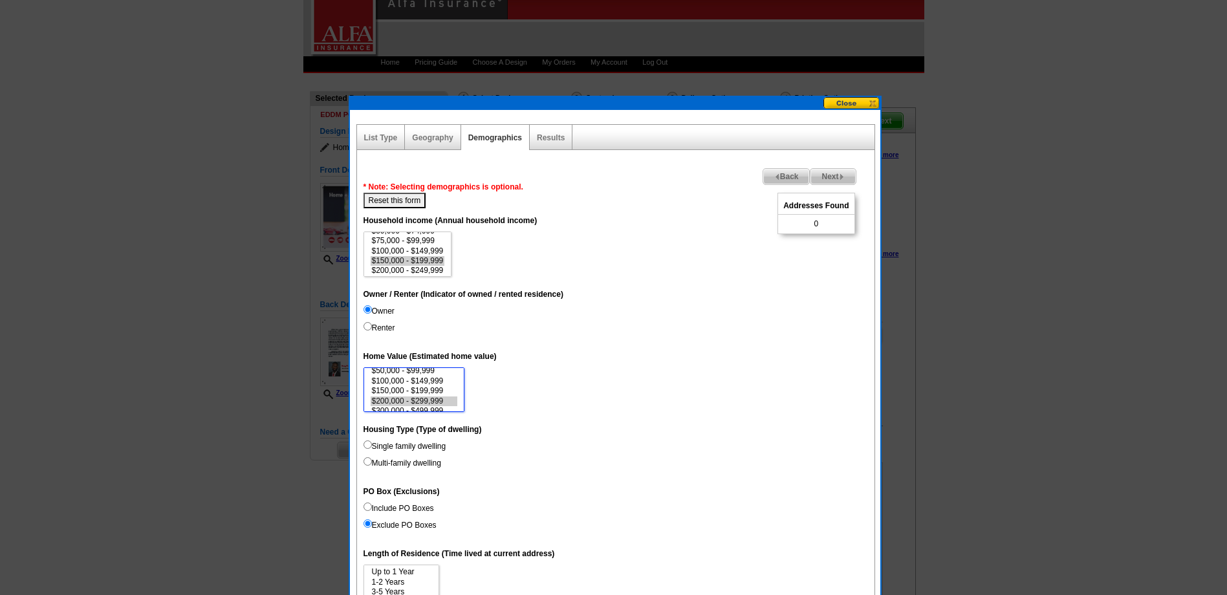
scroll to position [34, 0]
click at [429, 398] on option "$300,000 - $499,999" at bounding box center [414, 401] width 87 height 10
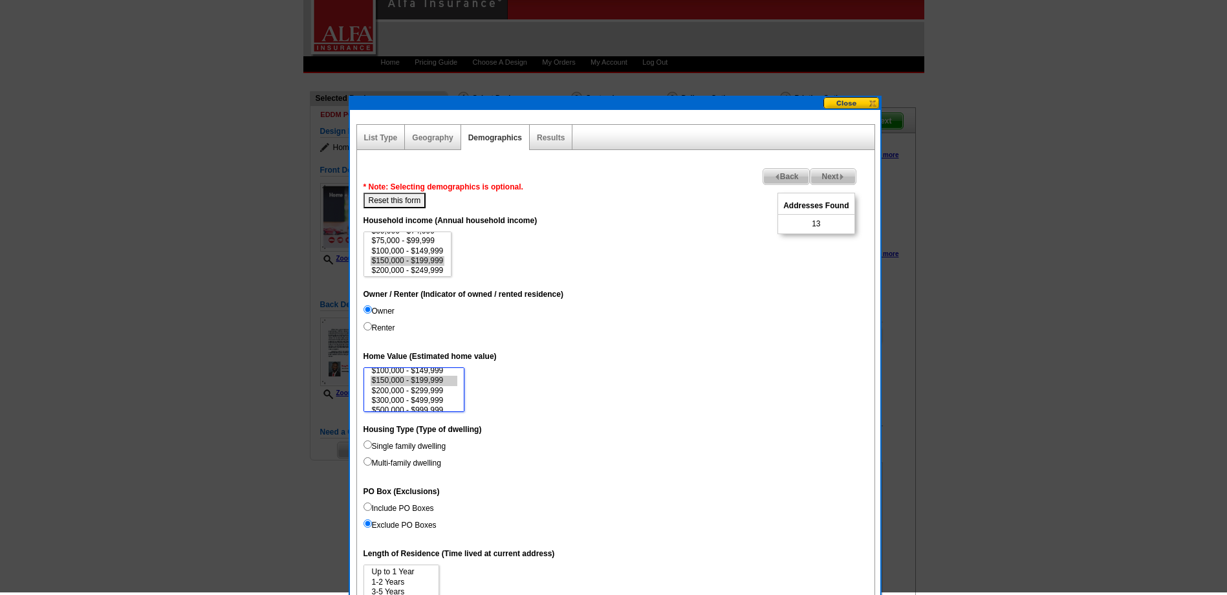
scroll to position [0, 0]
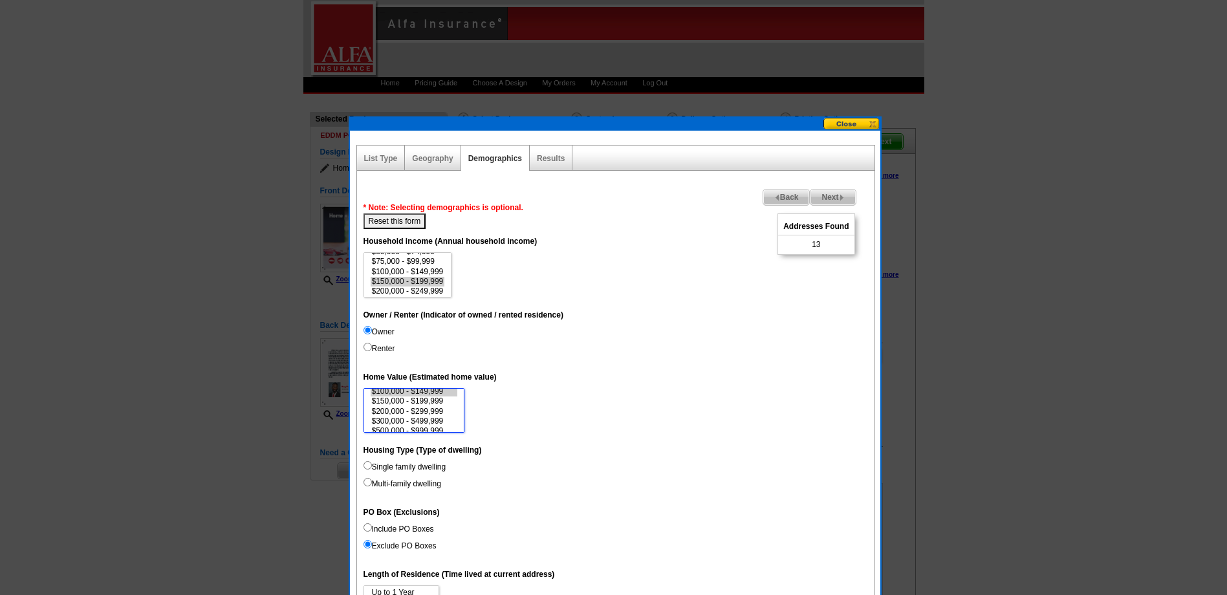
select select "100000-149999"
click at [438, 391] on option "$100,000 - $149,999" at bounding box center [414, 392] width 87 height 10
select select "100000-149999"
click at [435, 270] on option "$100,000 - $149,999" at bounding box center [408, 272] width 74 height 10
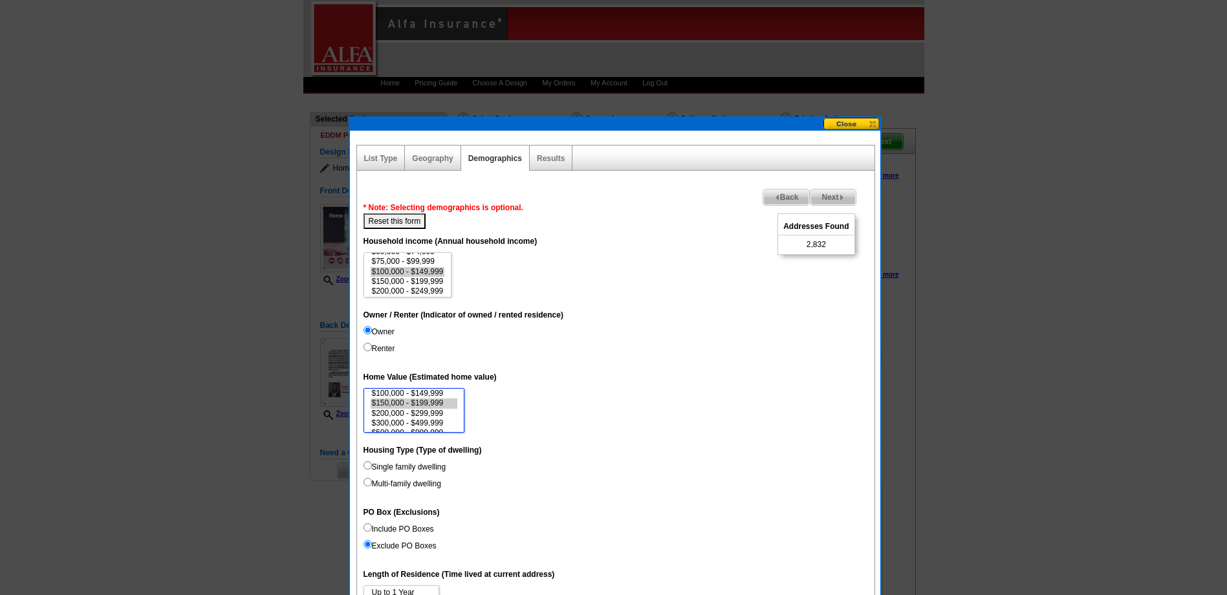
click at [442, 393] on option "$100,000 - $149,999" at bounding box center [414, 394] width 87 height 10
click at [431, 402] on option "$150,000 - $199,999" at bounding box center [414, 403] width 87 height 10
select select "300000-499999"
click at [430, 409] on option "$200,000 - $299,999" at bounding box center [414, 414] width 87 height 10
select select "100000-149999"
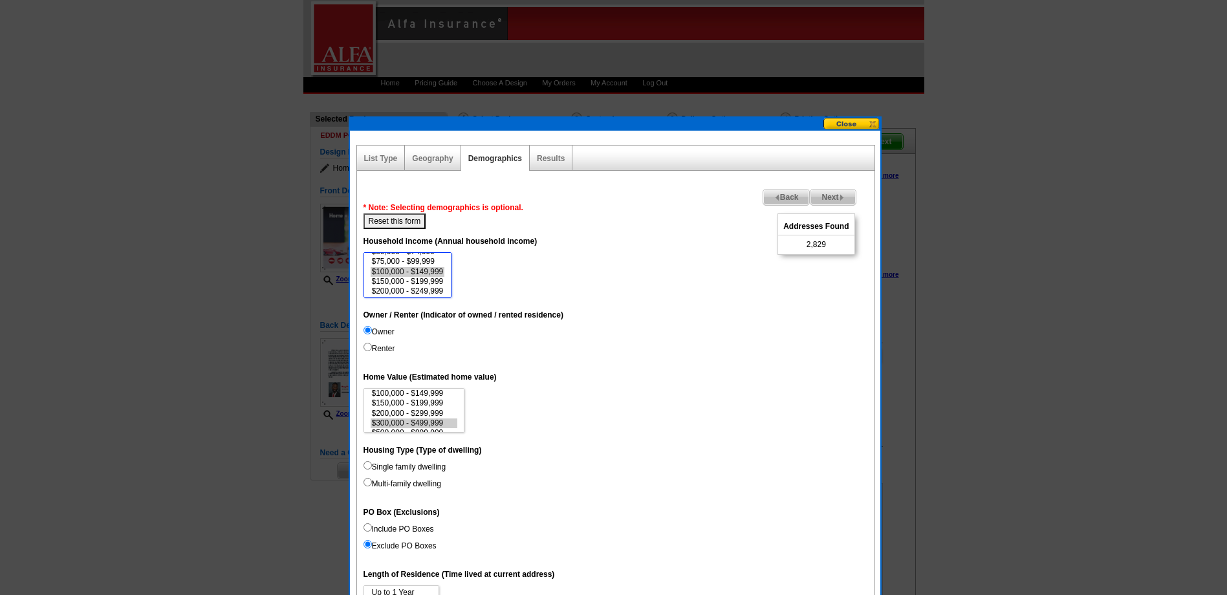
click at [427, 279] on option "$150,000 - $199,999" at bounding box center [408, 282] width 74 height 10
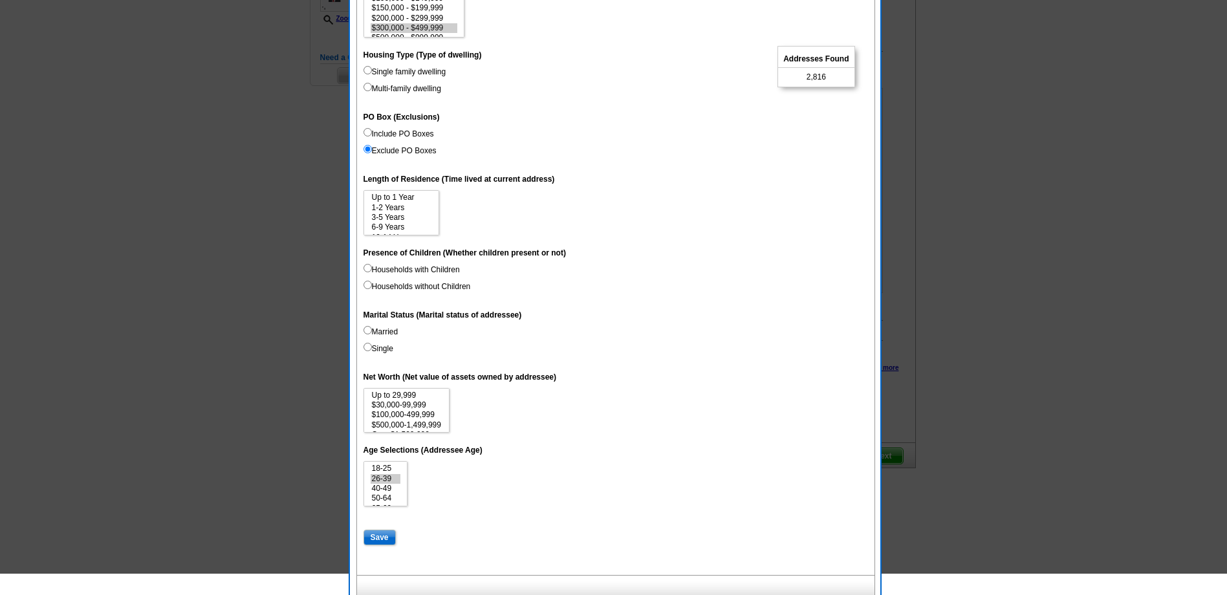
scroll to position [409, 0]
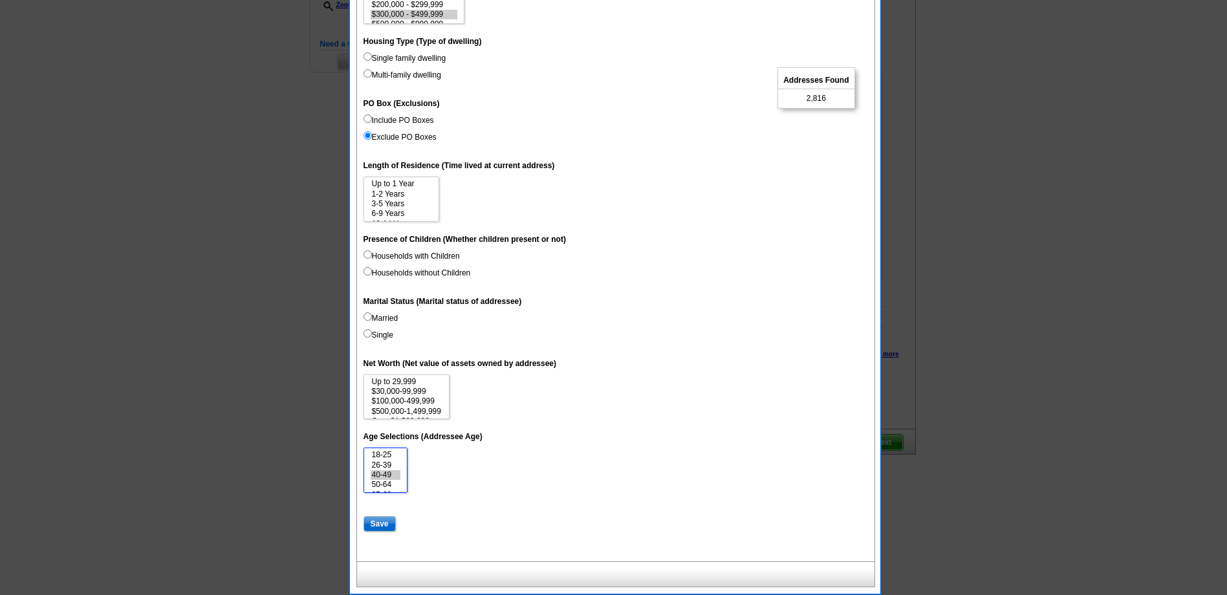
click at [391, 464] on option "26-39" at bounding box center [386, 466] width 30 height 10
click at [390, 482] on option "50-64" at bounding box center [386, 485] width 30 height 10
click at [392, 464] on option "26-39" at bounding box center [386, 466] width 30 height 10
select select "26-39"
click at [387, 486] on option "50-64" at bounding box center [386, 485] width 30 height 10
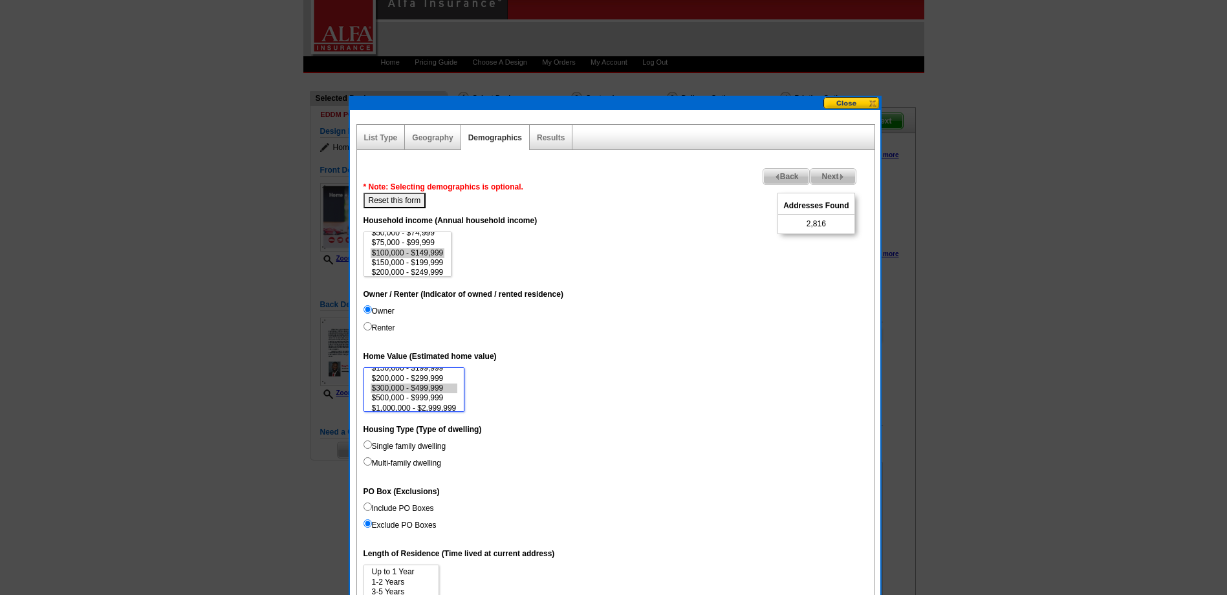
scroll to position [58, 0]
click at [434, 262] on option "$150,000 - $199,999" at bounding box center [408, 263] width 74 height 10
click at [427, 252] on option "$100,000 - $149,999" at bounding box center [408, 253] width 74 height 10
click at [426, 272] on option "$200,000 - $249,999" at bounding box center [408, 271] width 74 height 10
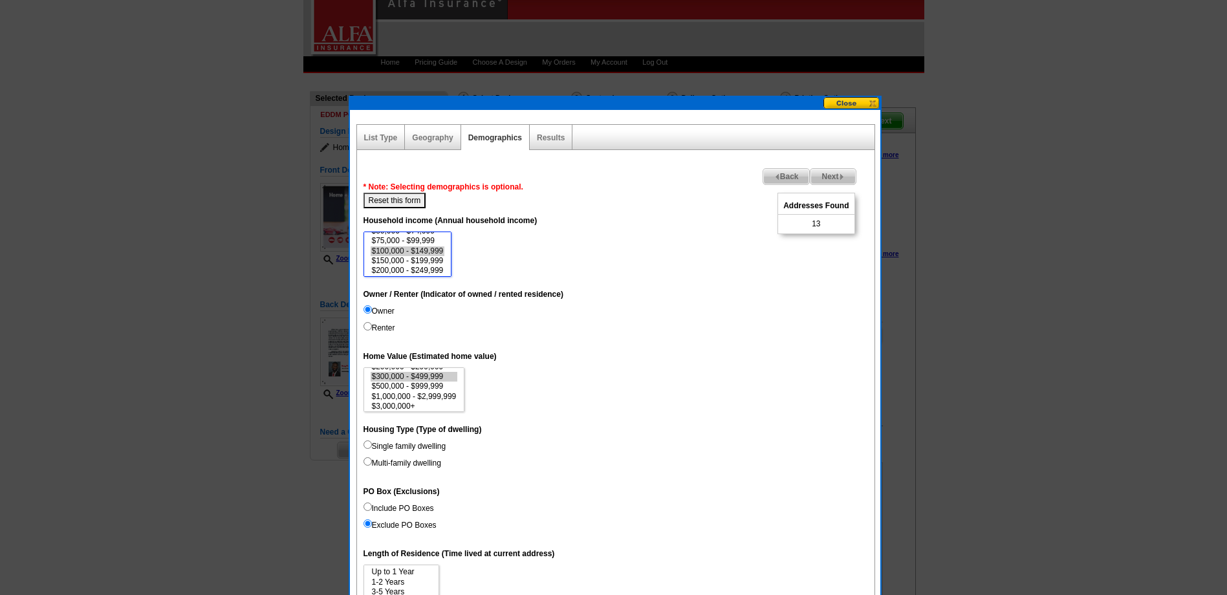
select select "100000-149999"
click at [426, 247] on option "$100,000 - $149,999" at bounding box center [408, 251] width 74 height 10
click at [385, 136] on link "List Type" at bounding box center [381, 137] width 34 height 9
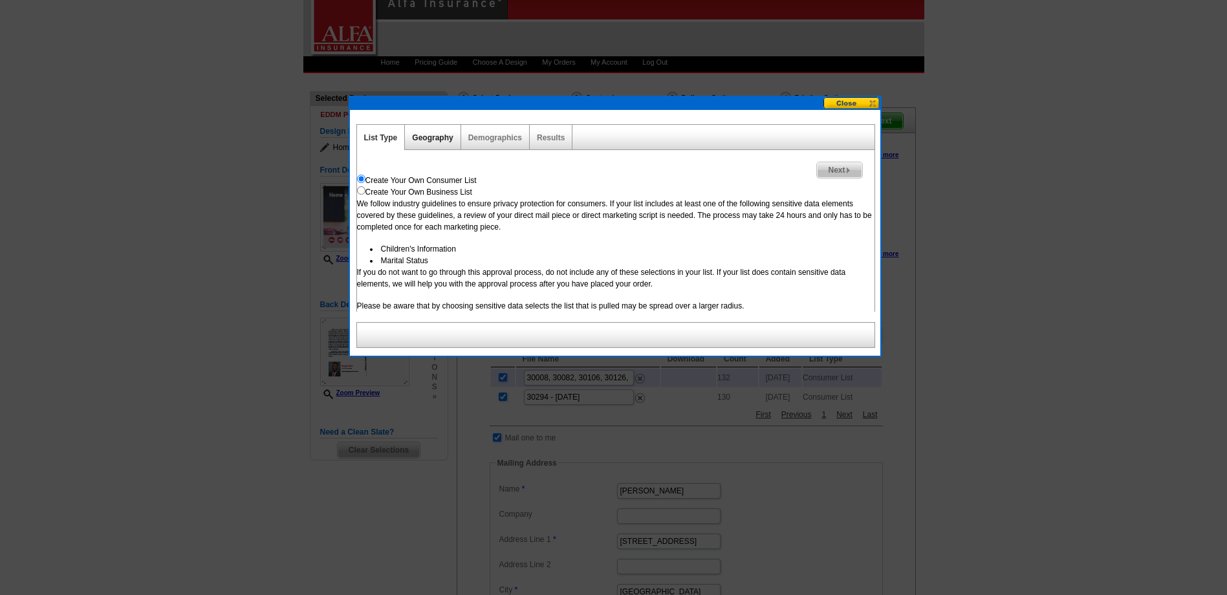
click at [427, 138] on link "Geography" at bounding box center [432, 137] width 41 height 9
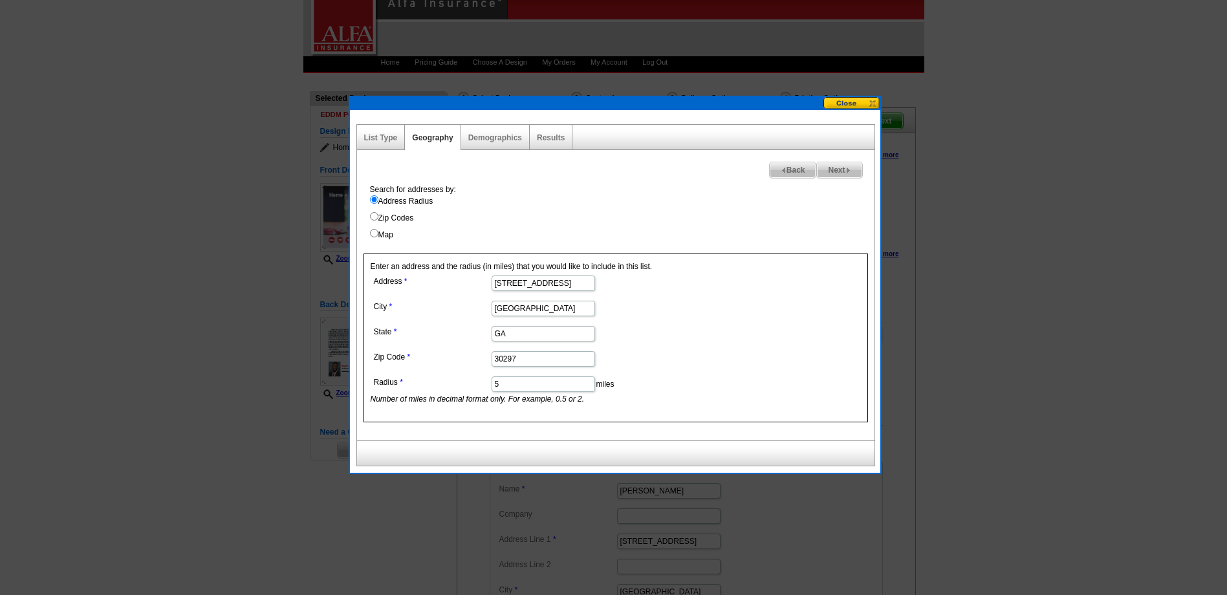
drag, startPoint x: 509, startPoint y: 382, endPoint x: 479, endPoint y: 387, distance: 30.3
click at [479, 387] on dl "Address 519 Forest Pkwy City Forest Park State GA Zip Code 30297 Radius 5 miles…" at bounding box center [543, 338] width 344 height 133
type input "2"
type input "3"
click at [485, 136] on link "Demographics" at bounding box center [495, 137] width 54 height 9
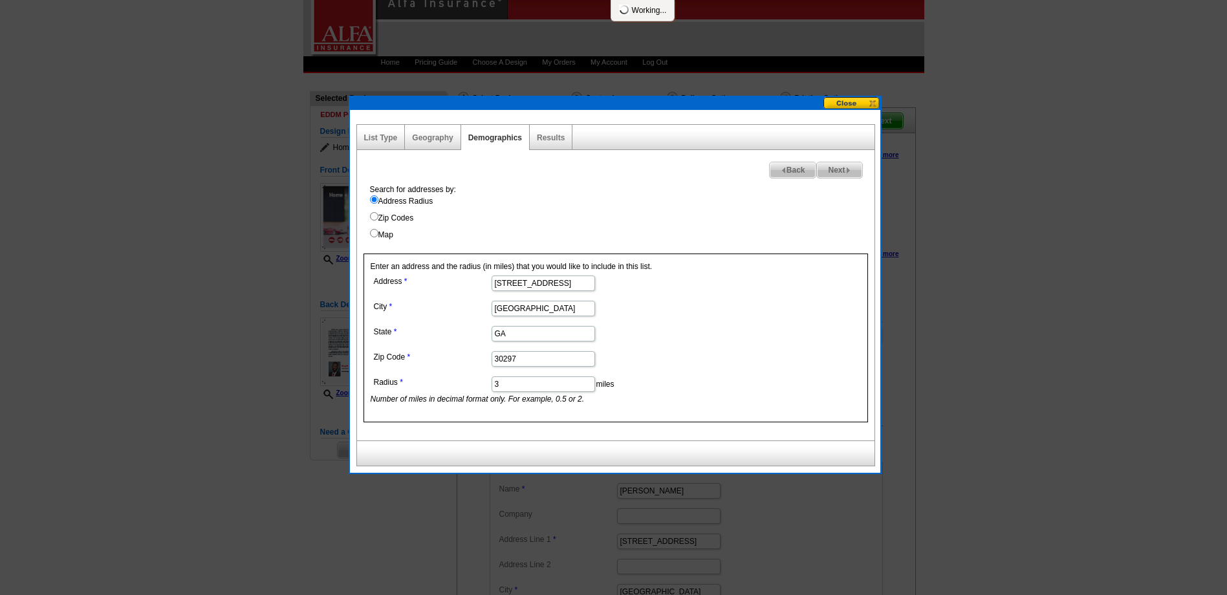
select select
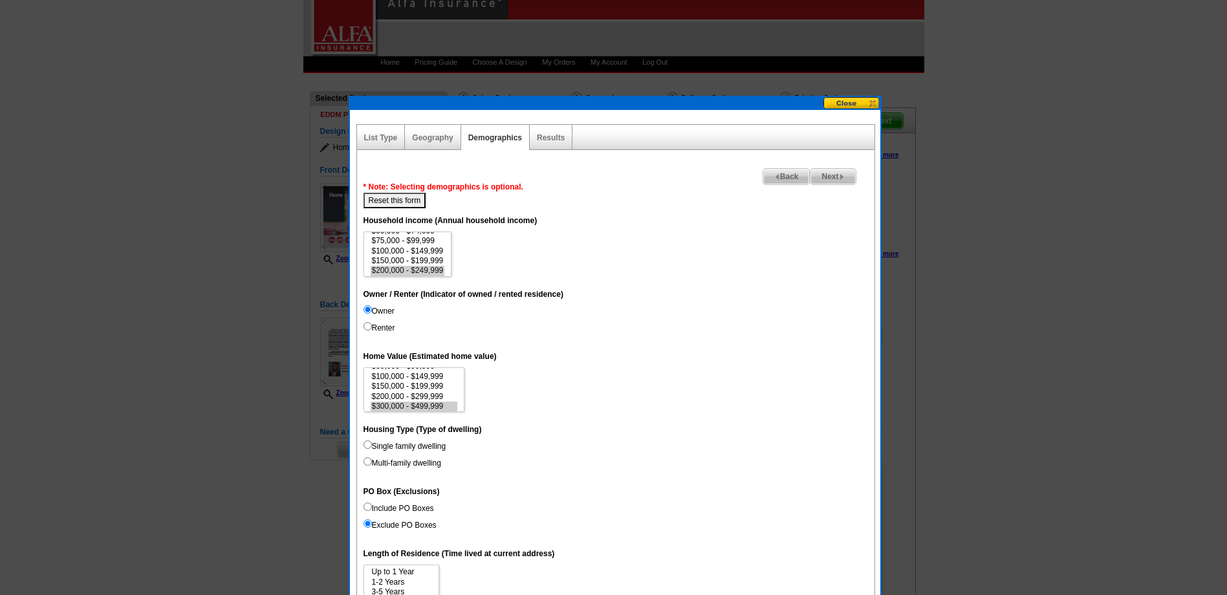
scroll to position [28, 0]
click at [396, 195] on button "Reset this form" at bounding box center [395, 201] width 63 height 16
select select
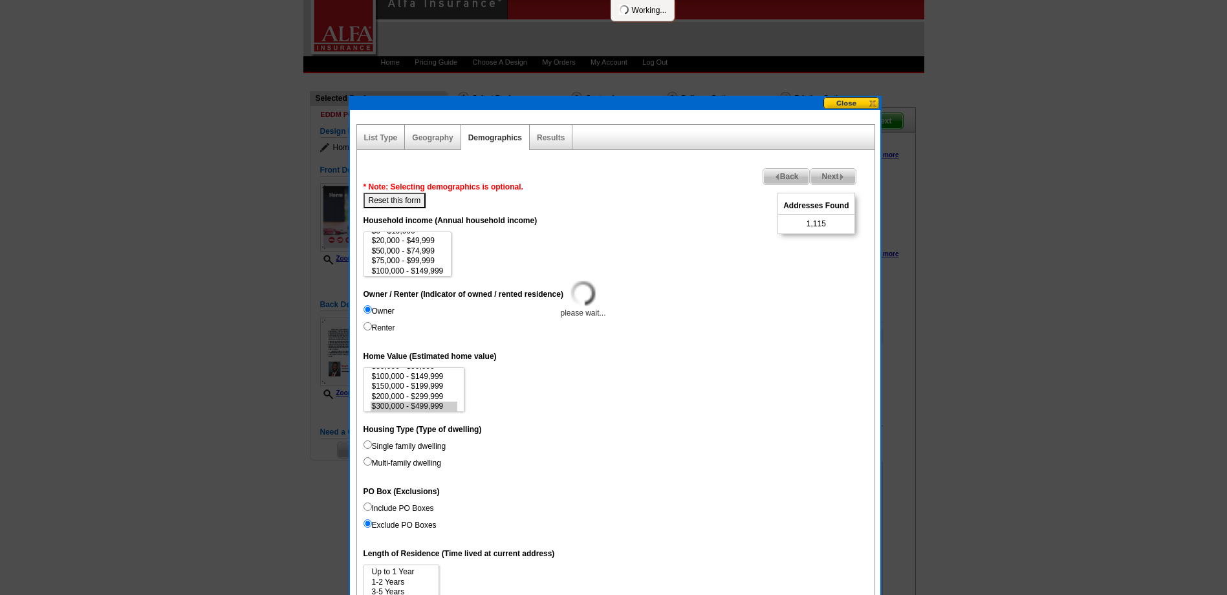
select select
click at [554, 136] on link "Results" at bounding box center [551, 137] width 28 height 9
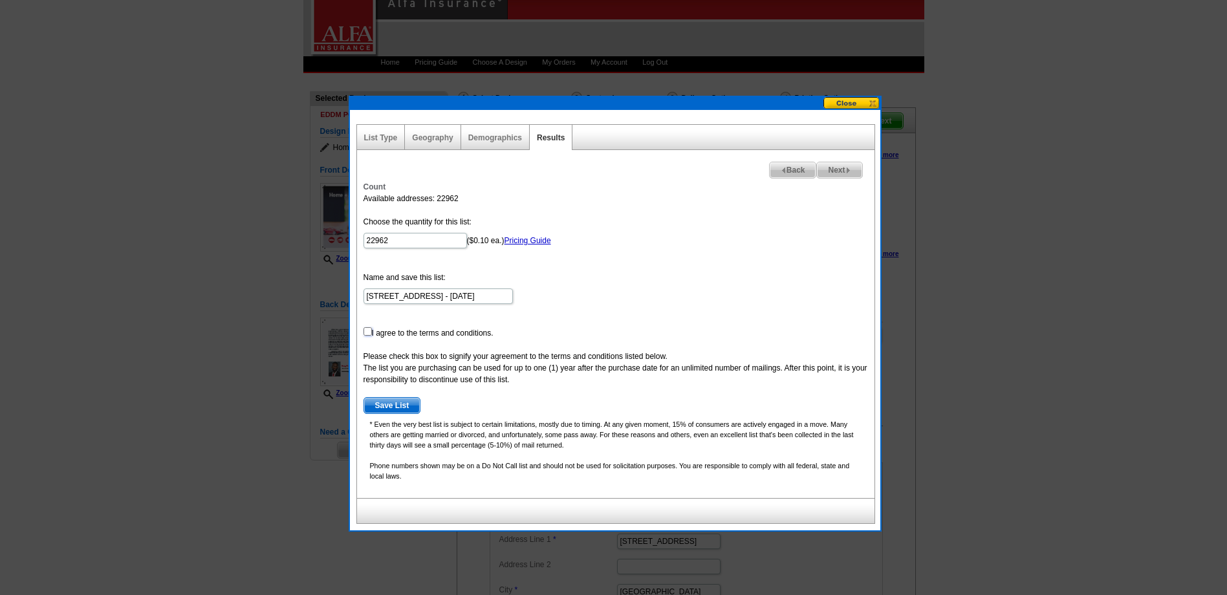
click at [367, 333] on input "checkbox" at bounding box center [368, 331] width 8 height 8
checkbox input "true"
click at [379, 398] on span "Save List" at bounding box center [392, 406] width 56 height 16
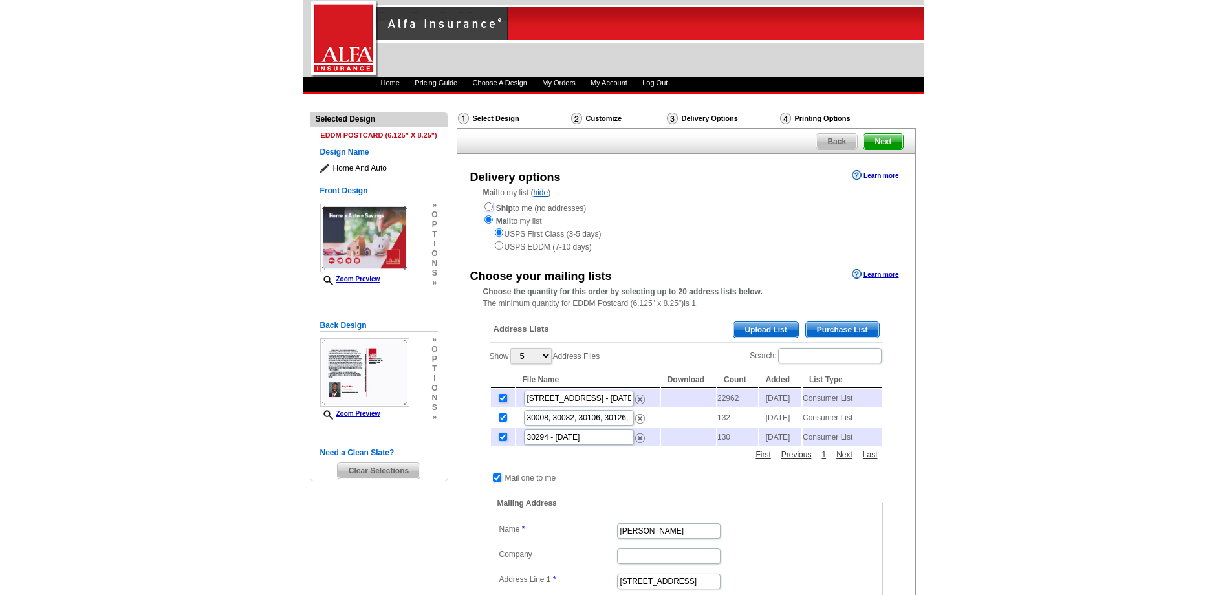
click at [488, 205] on input "radio" at bounding box center [488, 206] width 8 height 8
radio input "true"
click at [489, 218] on input "radio" at bounding box center [488, 219] width 8 height 8
radio input "true"
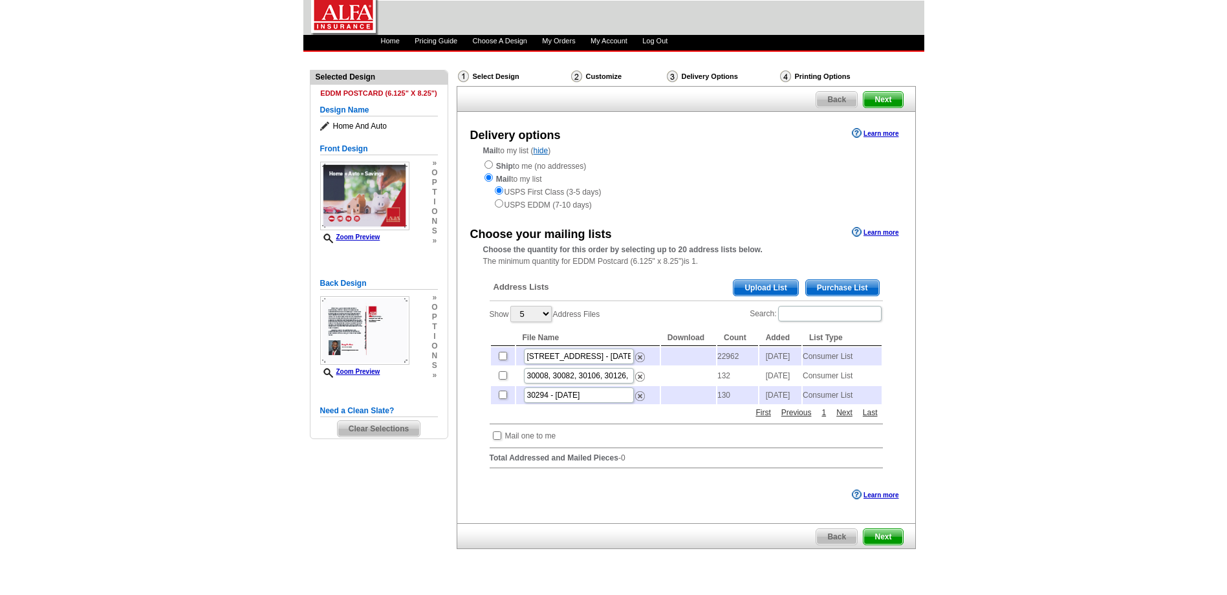
scroll to position [65, 0]
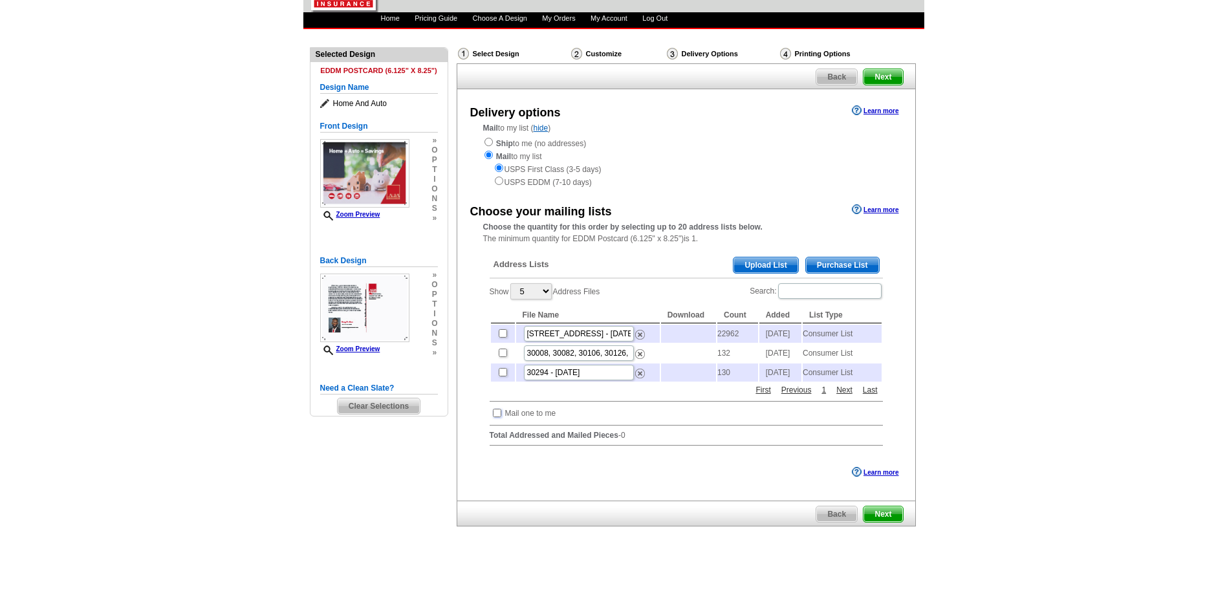
click at [497, 417] on input "checkbox" at bounding box center [497, 413] width 8 height 8
checkbox input "true"
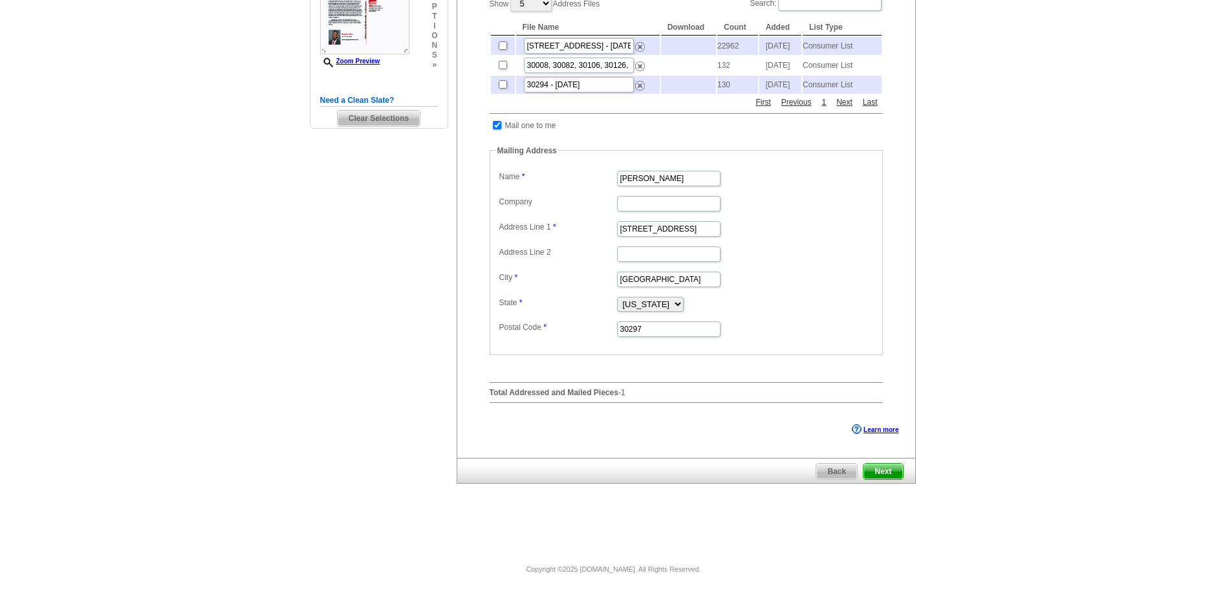
scroll to position [368, 0]
click at [883, 473] on span "Next" at bounding box center [883, 472] width 39 height 16
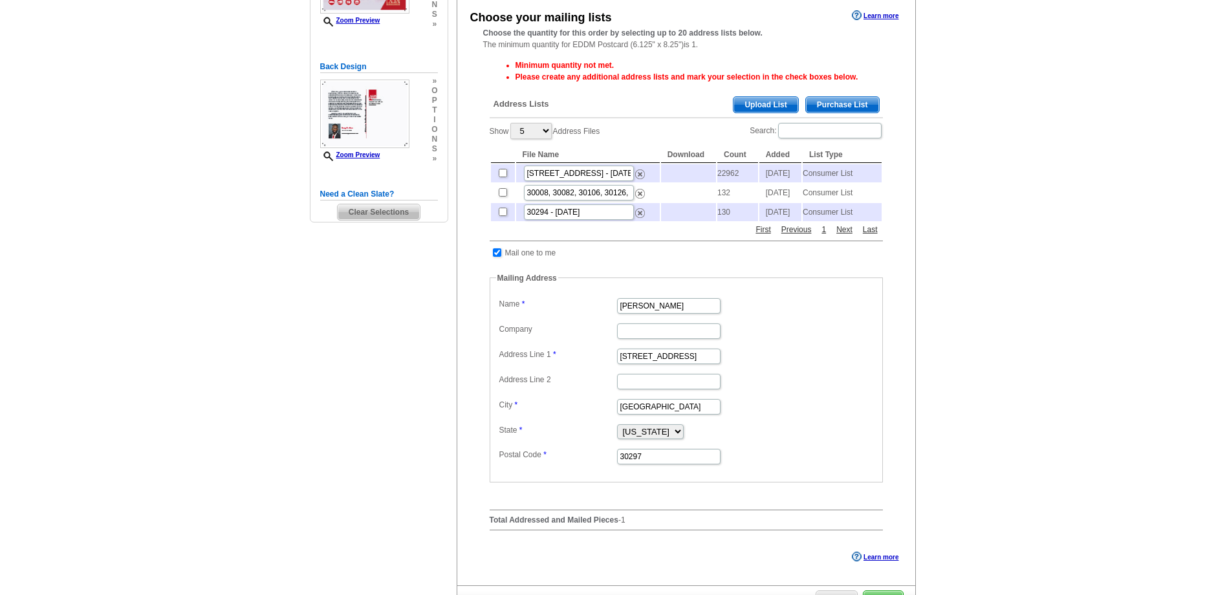
click at [503, 180] on td at bounding box center [503, 173] width 24 height 18
click at [503, 177] on input "checkbox" at bounding box center [503, 173] width 8 height 8
checkbox input "true"
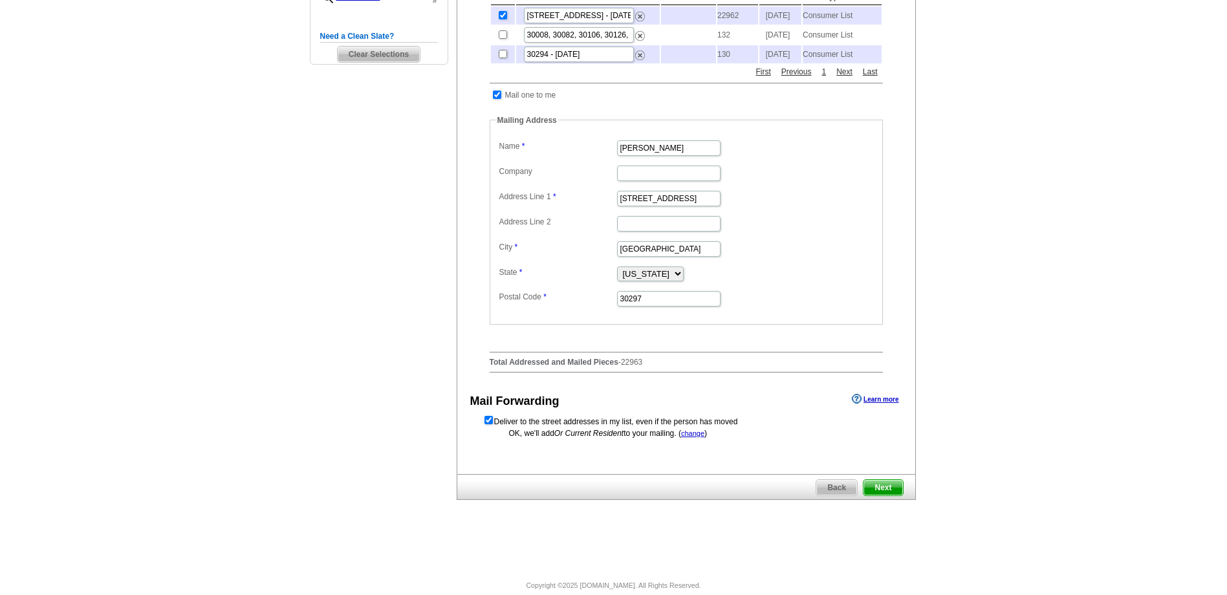
scroll to position [448, 0]
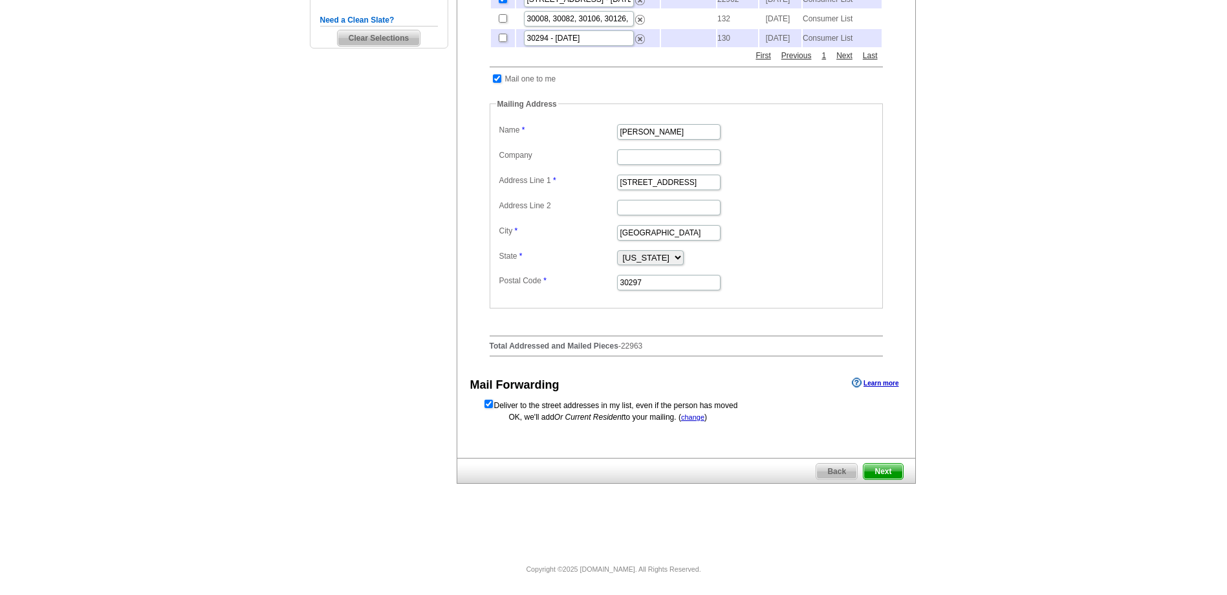
click at [882, 468] on span "Next" at bounding box center [883, 472] width 39 height 16
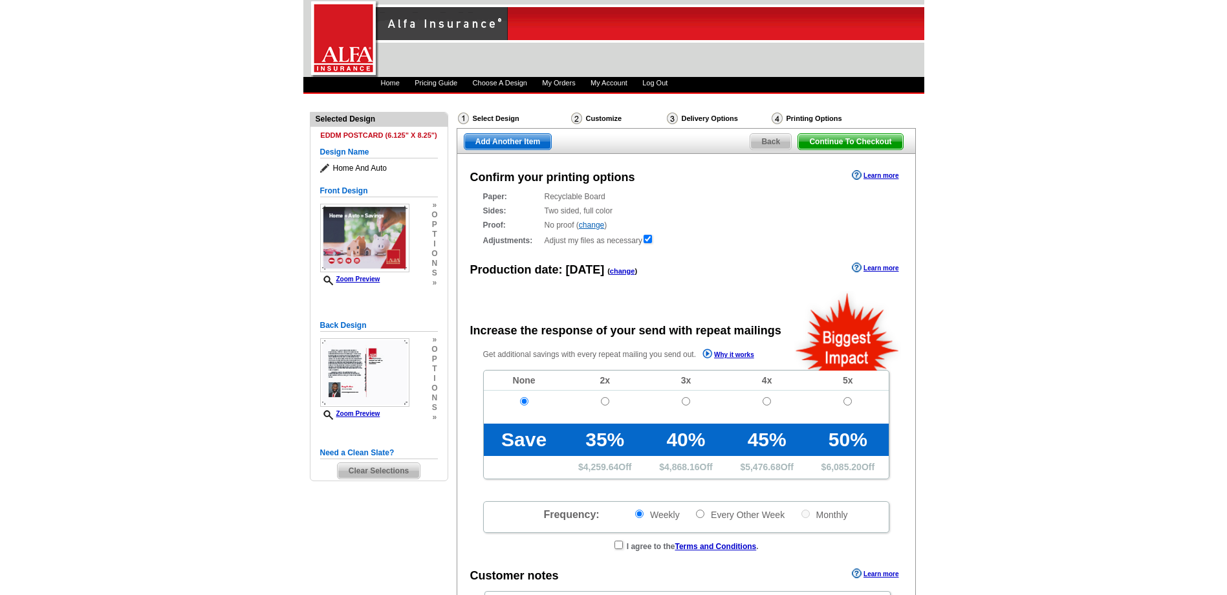
radio input "false"
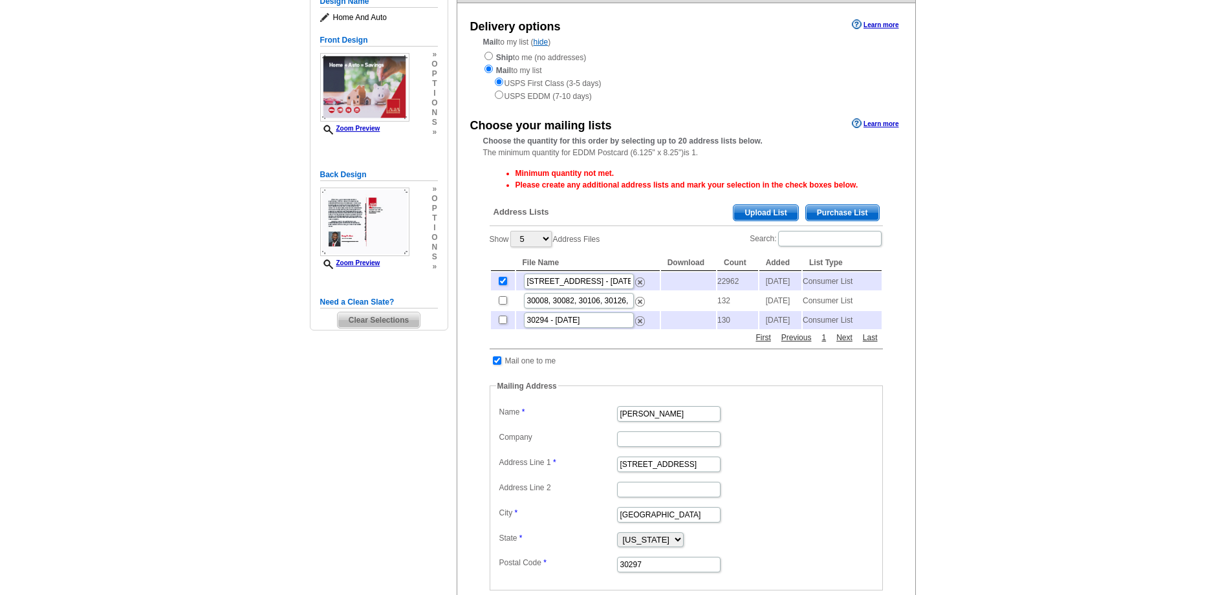
scroll to position [150, 0]
click at [835, 288] on td "Consumer List" at bounding box center [842, 282] width 79 height 18
click at [613, 283] on input "519 Forest Pkwy - Aug 11" at bounding box center [579, 282] width 110 height 16
click at [641, 285] on img at bounding box center [640, 283] width 10 height 10
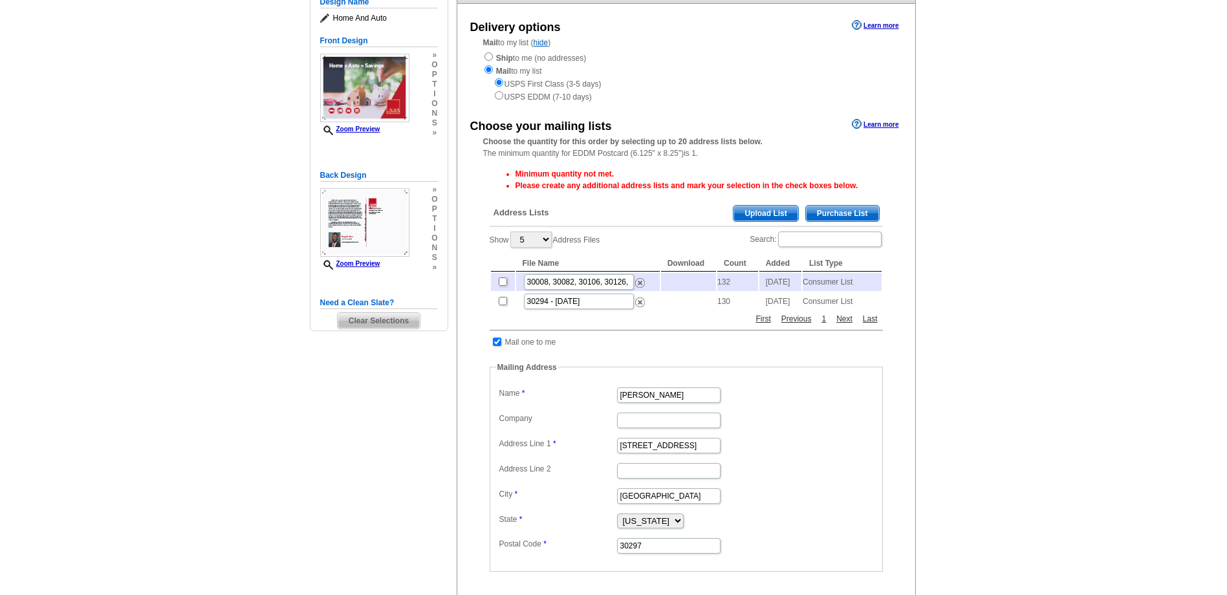
click at [832, 210] on span "Purchase List" at bounding box center [842, 214] width 73 height 16
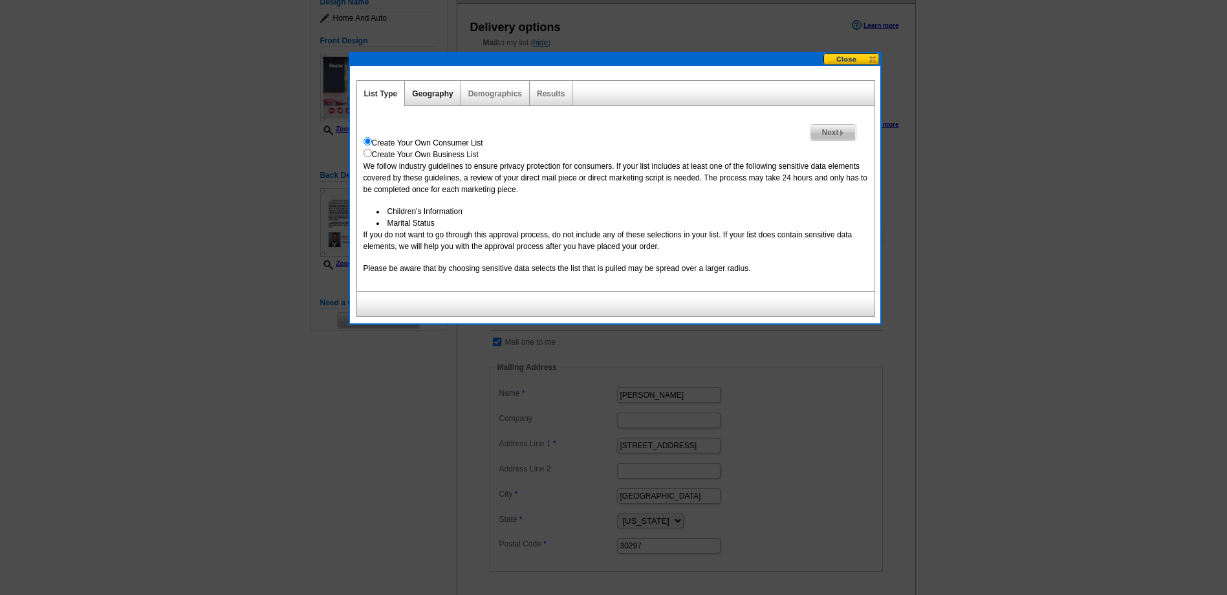
click at [431, 92] on link "Geography" at bounding box center [432, 93] width 41 height 9
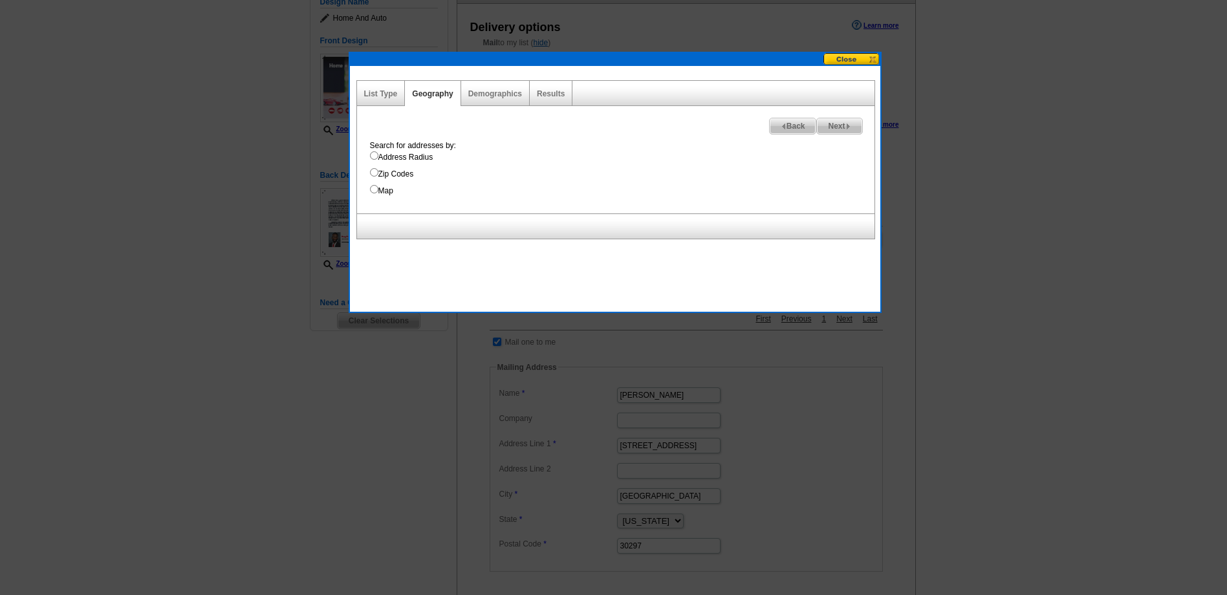
click at [375, 170] on input "Zip Codes" at bounding box center [374, 172] width 8 height 8
radio input "true"
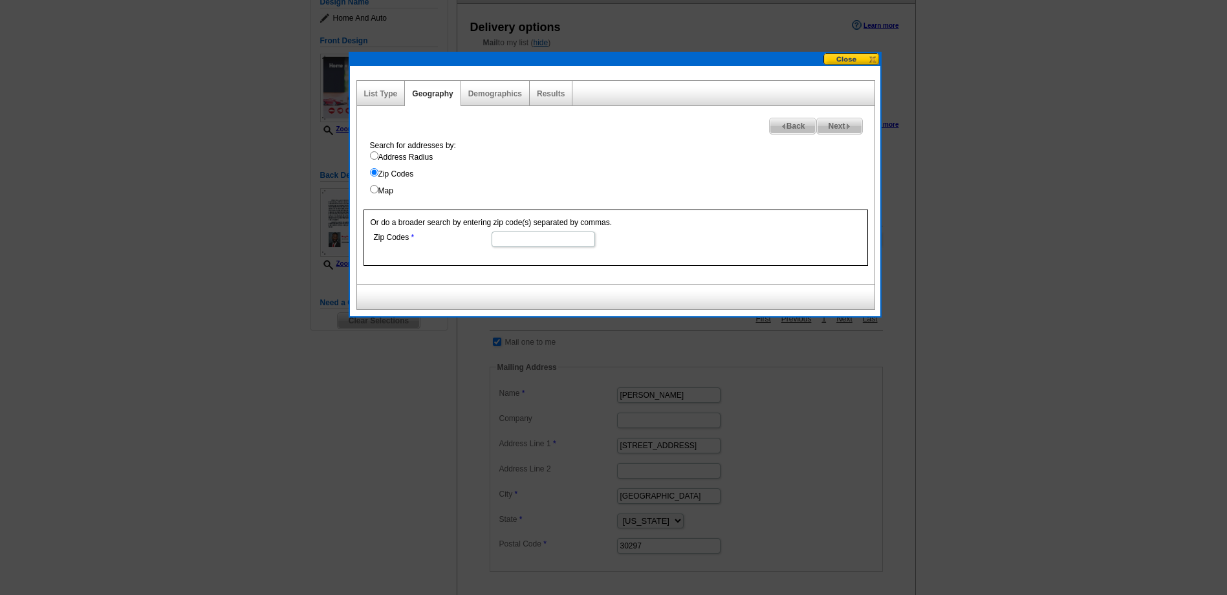
click at [501, 239] on input "Zip Codes" at bounding box center [543, 240] width 103 height 16
type input "30297"
click at [499, 94] on link "Demographics" at bounding box center [495, 93] width 54 height 9
select select
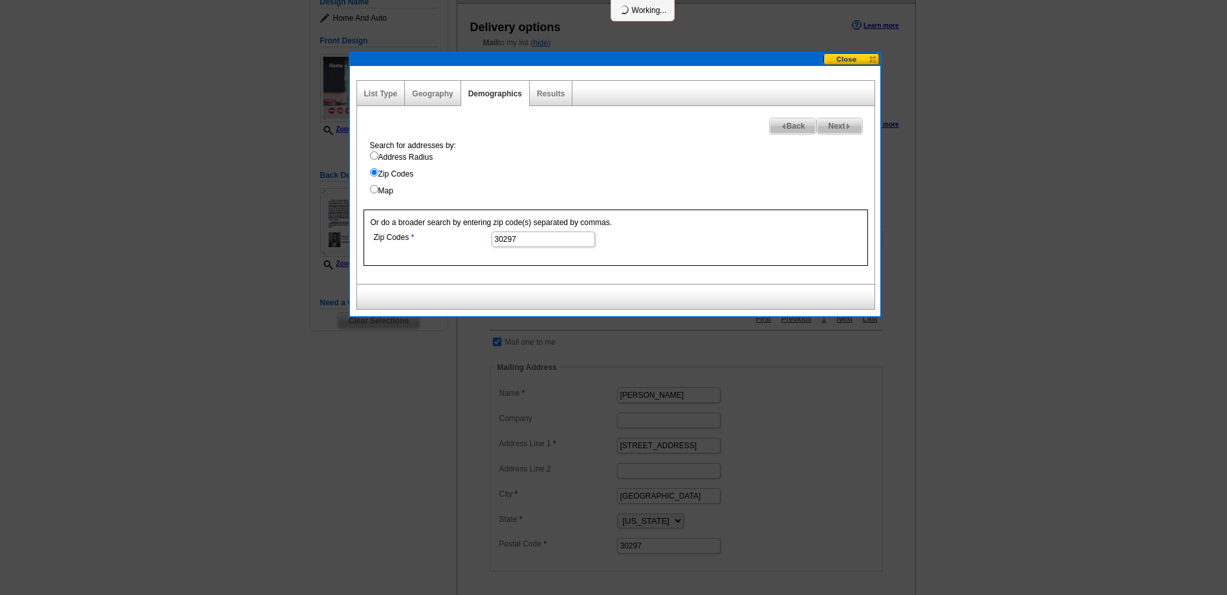
select select
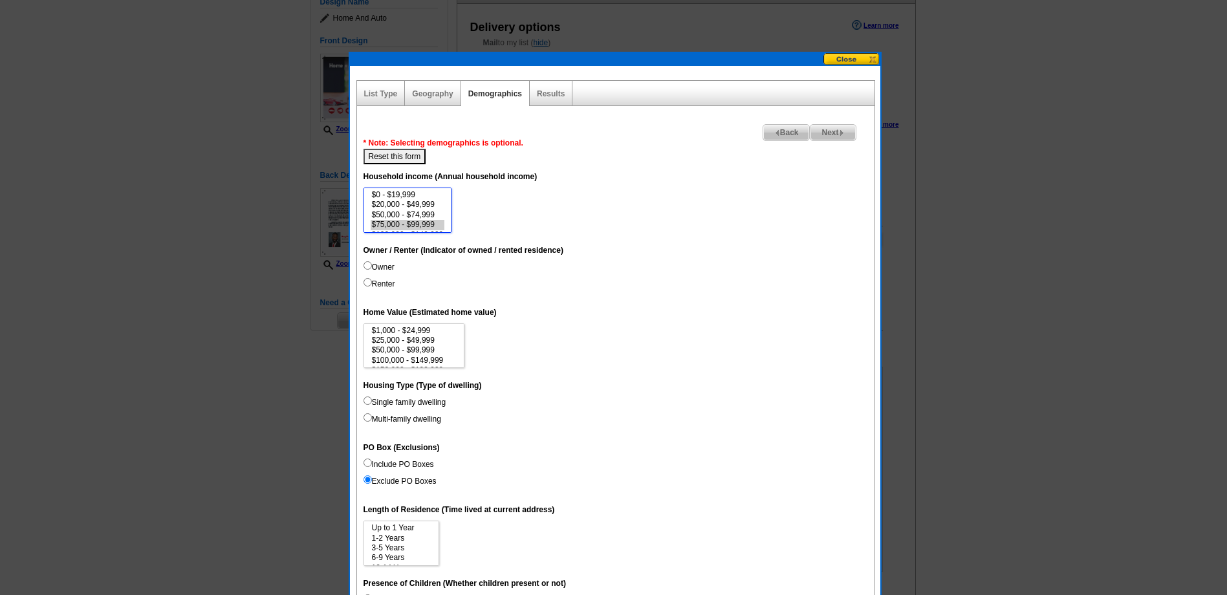
click at [420, 224] on option "$75,000 - $99,999" at bounding box center [408, 225] width 74 height 10
click at [433, 208] on option "$100,000 - $149,999" at bounding box center [408, 209] width 74 height 10
click at [437, 218] on option "$150,000 - $199,999" at bounding box center [408, 219] width 74 height 10
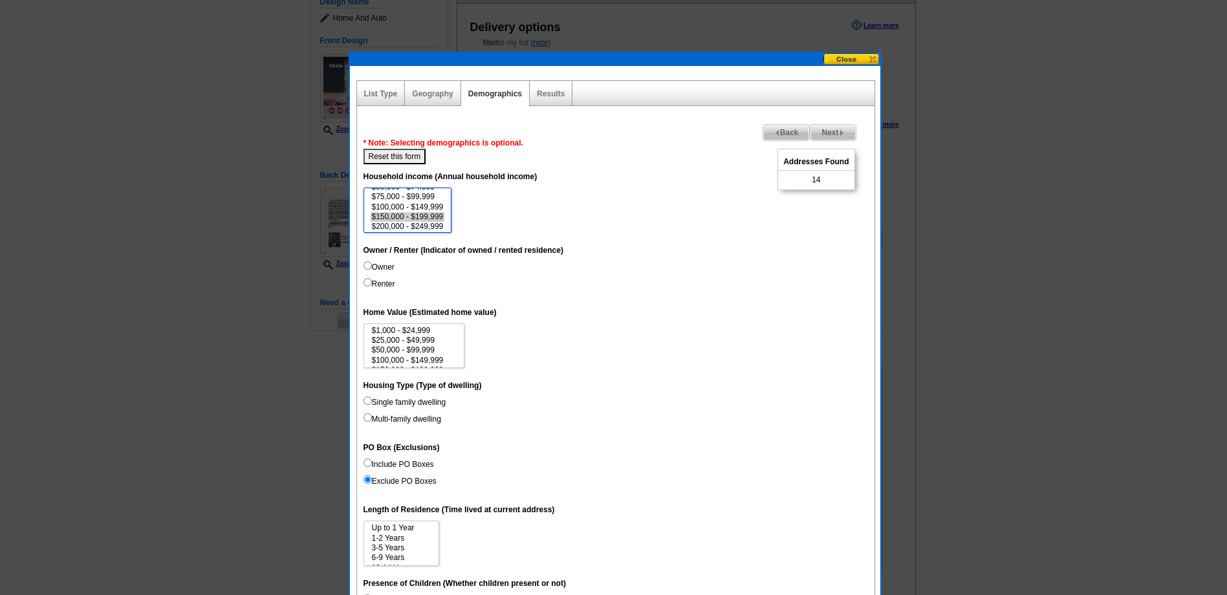
click at [437, 226] on option "$200,000 - $249,999" at bounding box center [408, 227] width 74 height 10
click at [431, 210] on option "$250,000 - $499,999" at bounding box center [408, 211] width 74 height 10
select select "150000-199999"
click at [434, 217] on option "$500,000 - $999,999" at bounding box center [408, 221] width 74 height 10
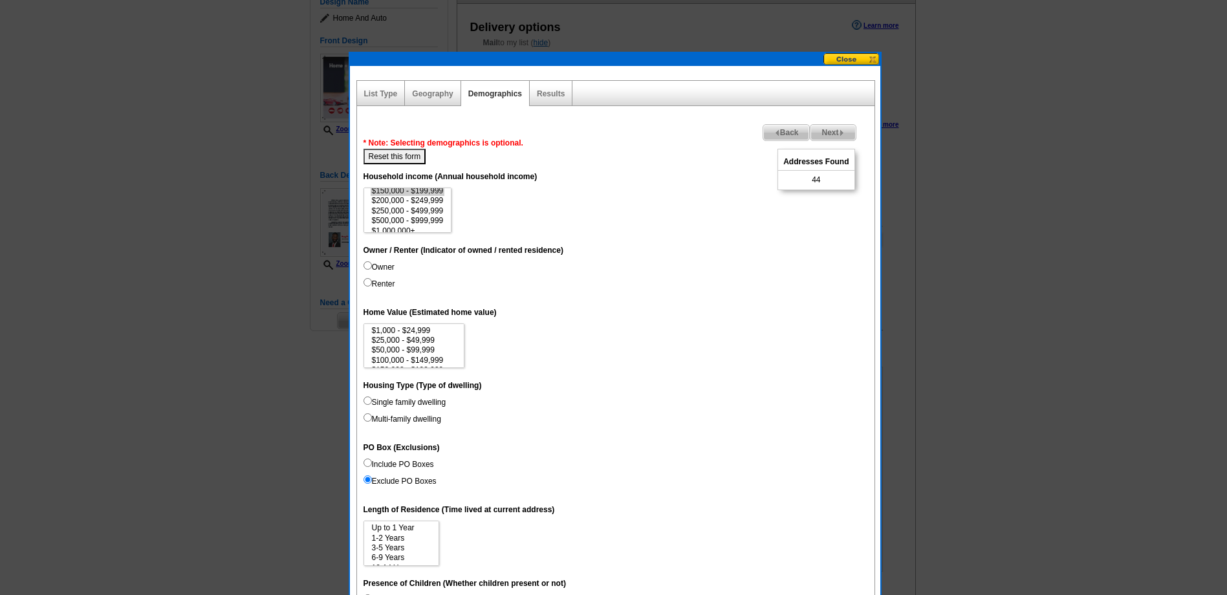
click at [366, 264] on input "Owner" at bounding box center [368, 265] width 8 height 8
radio input "true"
select select "100000-149999"
click at [430, 204] on option "$100,000 - $149,999" at bounding box center [408, 207] width 74 height 10
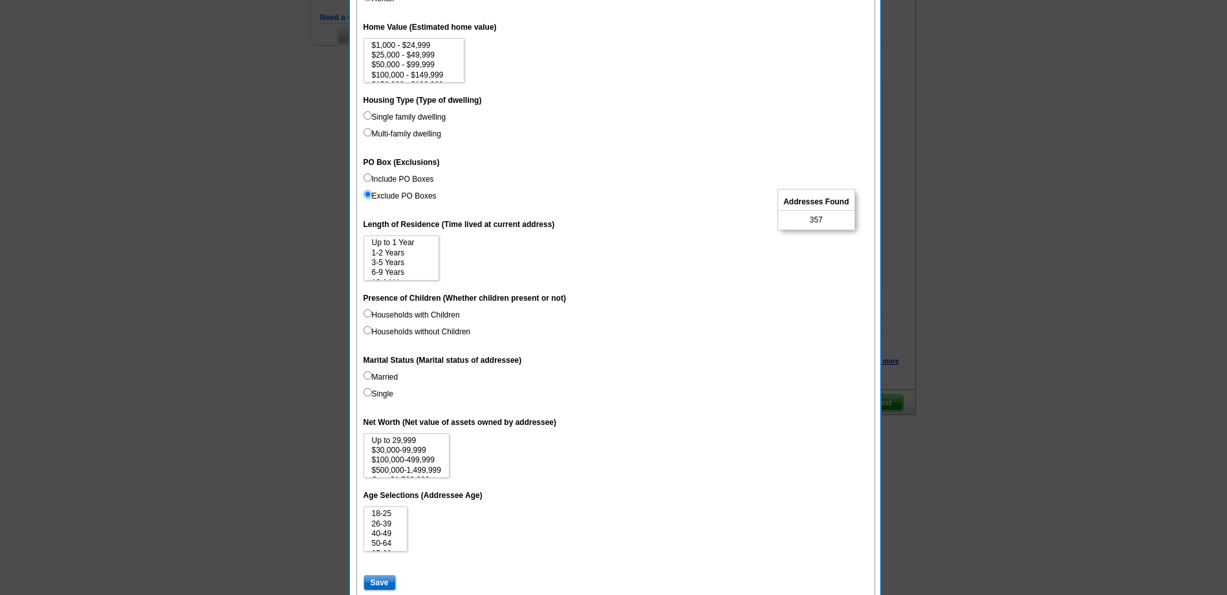
scroll to position [473, 0]
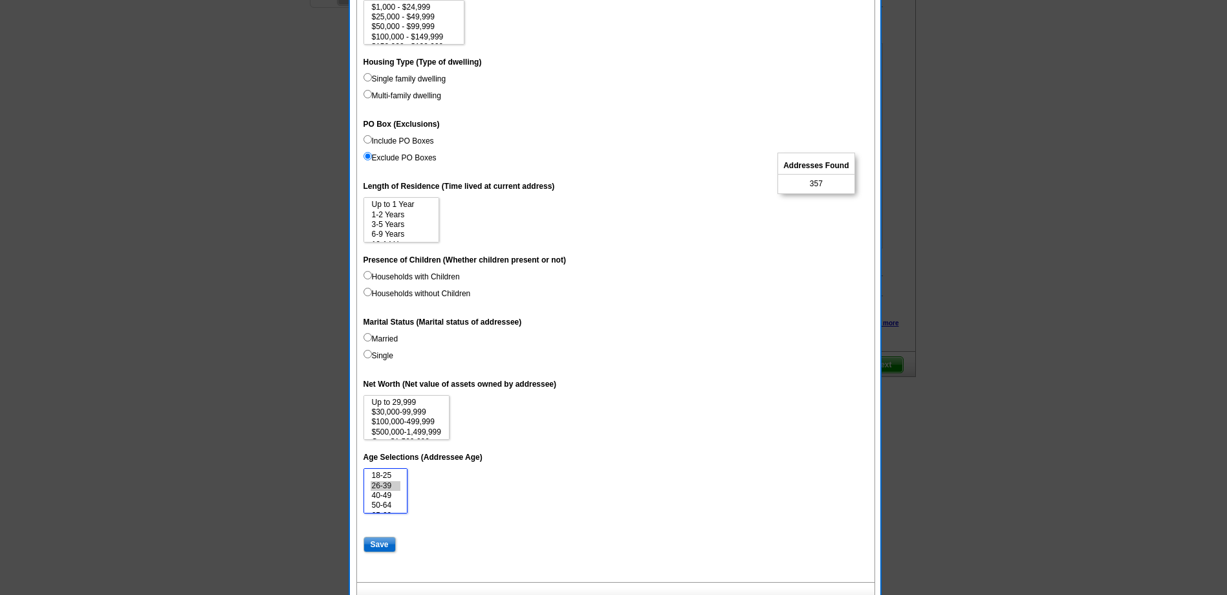
click at [397, 484] on option "26-39" at bounding box center [386, 486] width 30 height 10
click at [391, 494] on option "40-49" at bounding box center [386, 496] width 30 height 10
select select "26-39"
click at [379, 503] on option "50-64" at bounding box center [386, 506] width 30 height 10
click at [380, 543] on input "Save" at bounding box center [380, 545] width 32 height 16
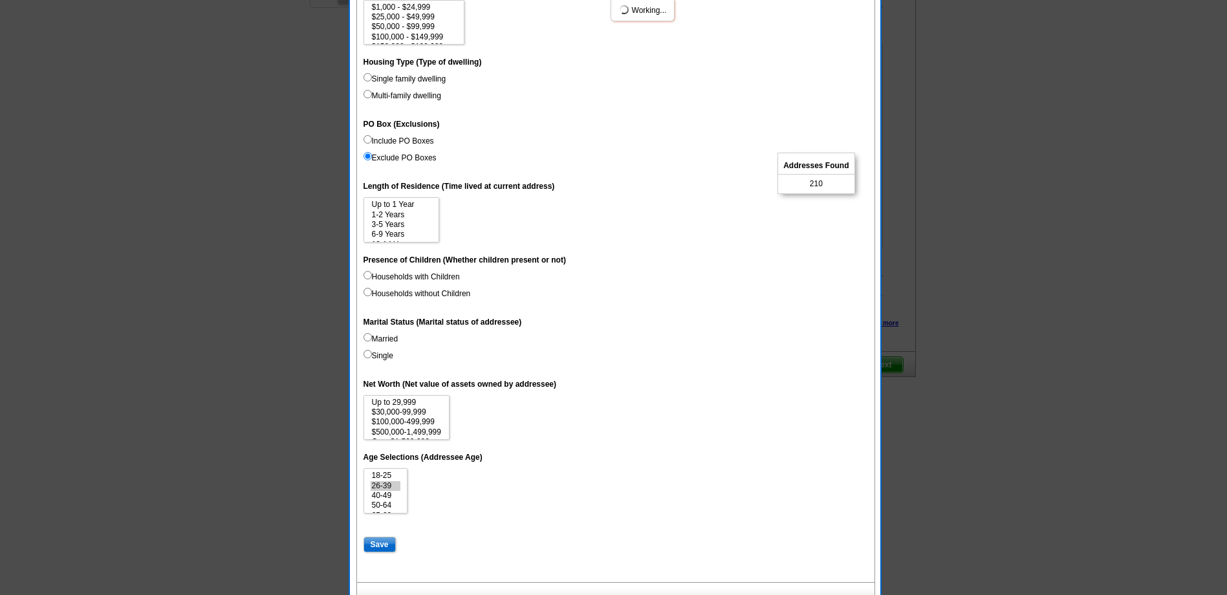
select select
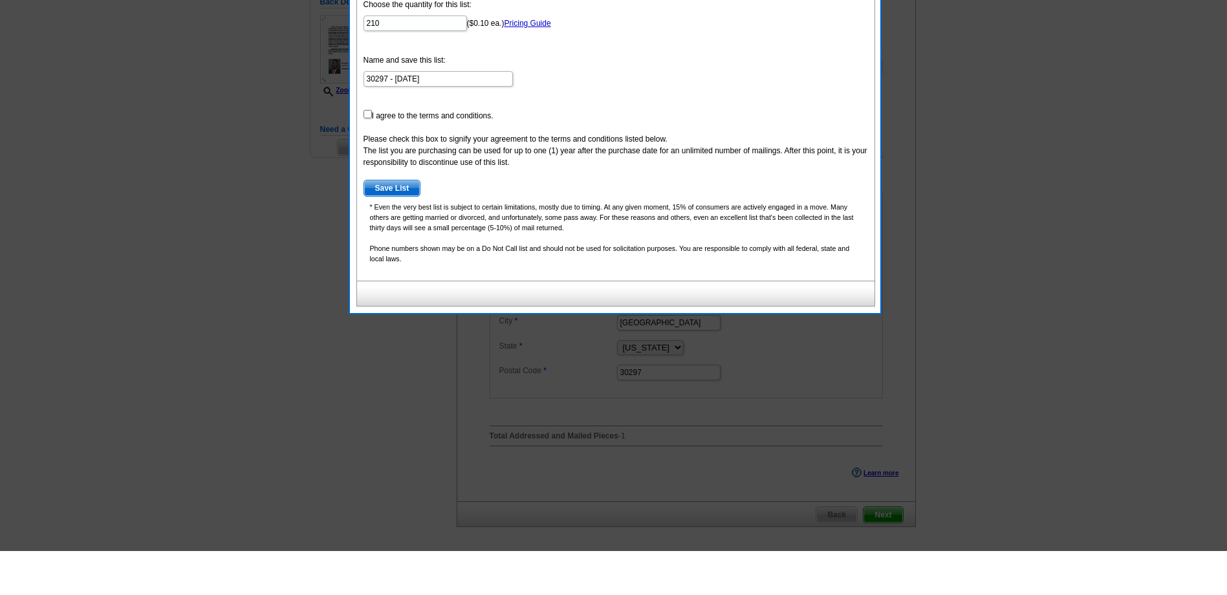
scroll to position [279, 0]
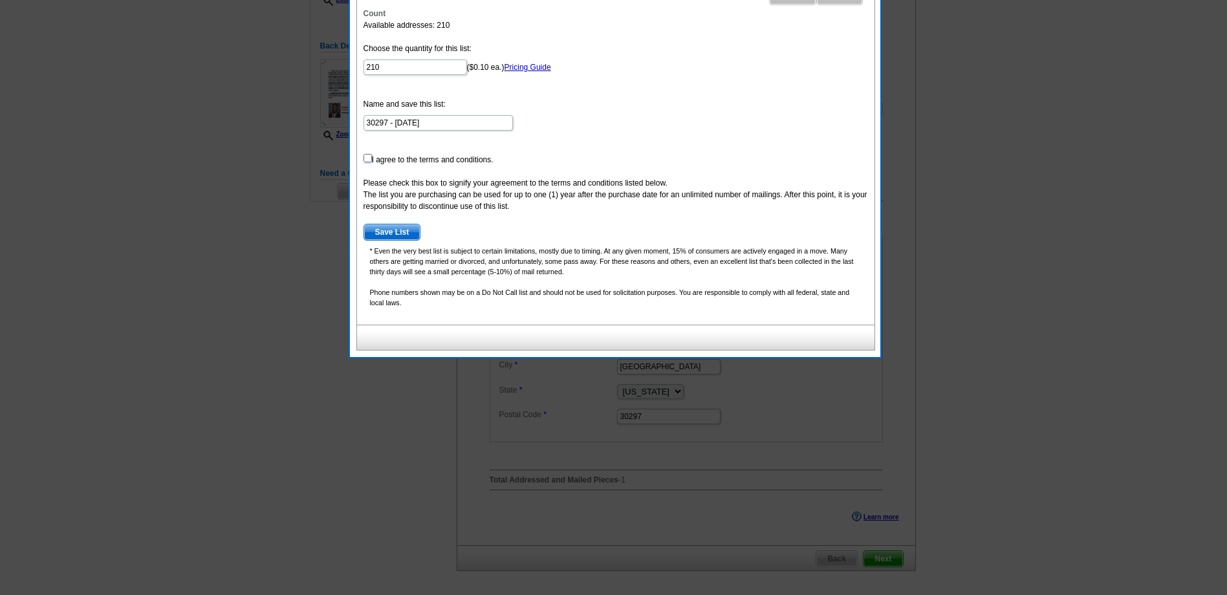
click at [367, 158] on input "checkbox" at bounding box center [368, 158] width 8 height 8
checkbox input "true"
click at [387, 229] on span "Save List" at bounding box center [392, 232] width 56 height 16
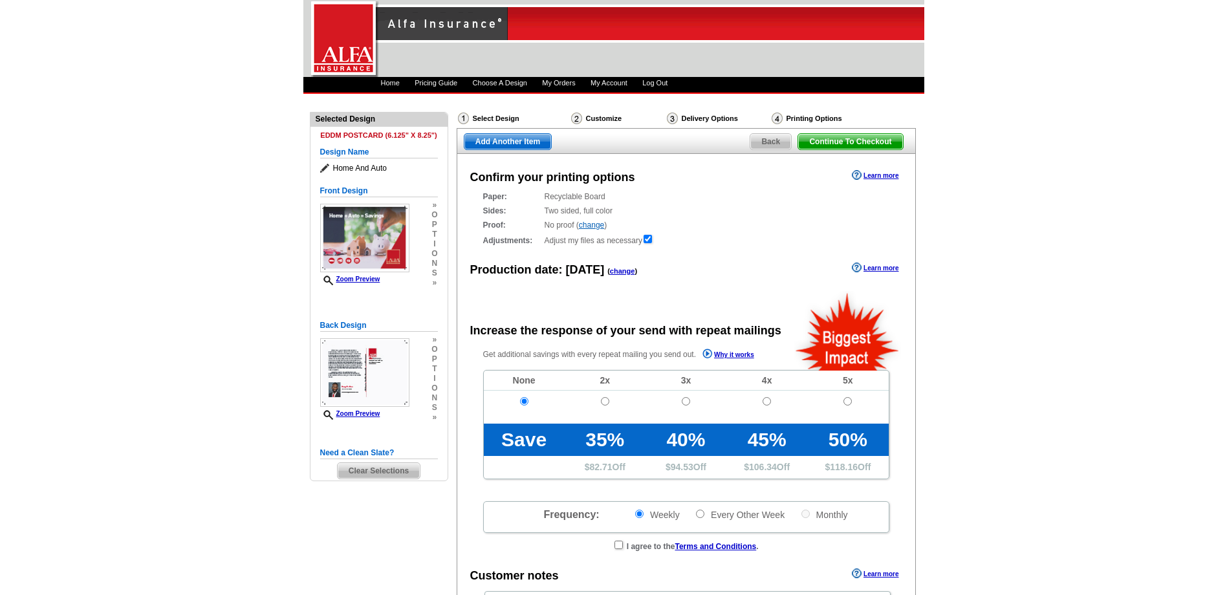
radio input "false"
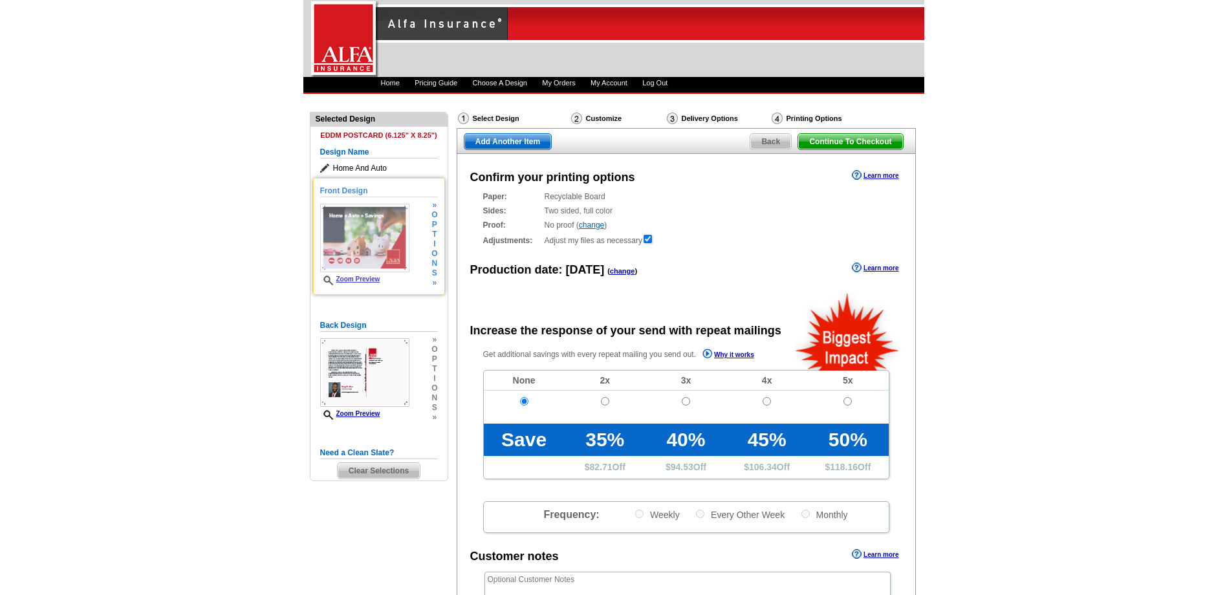
click at [434, 226] on span "p" at bounding box center [434, 225] width 6 height 10
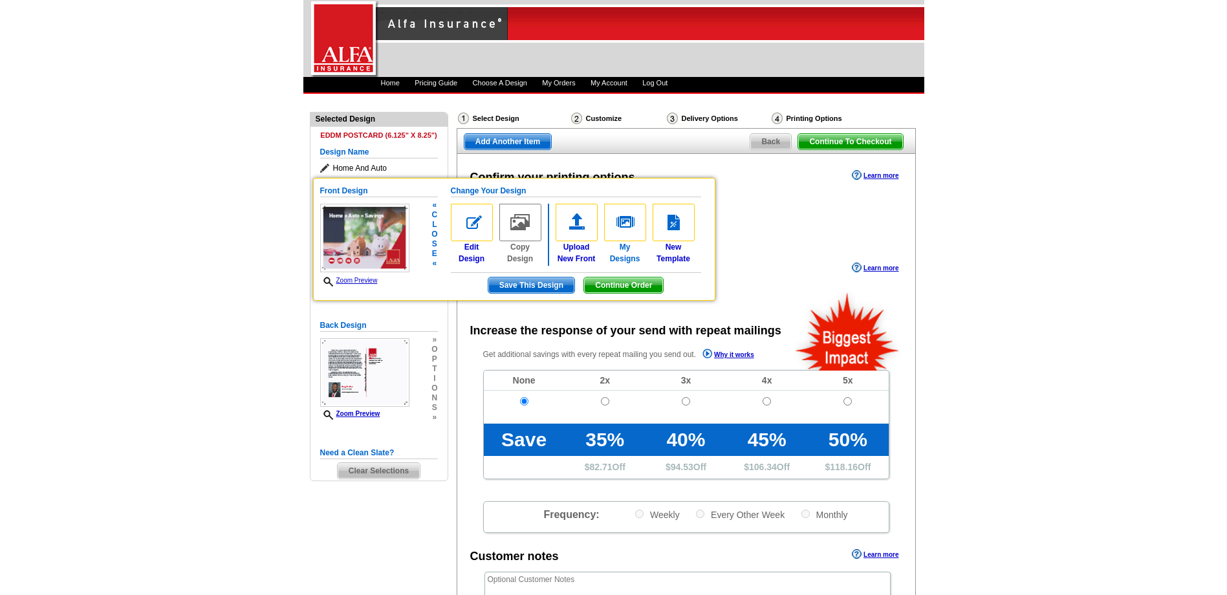
click at [622, 222] on img at bounding box center [625, 223] width 42 height 38
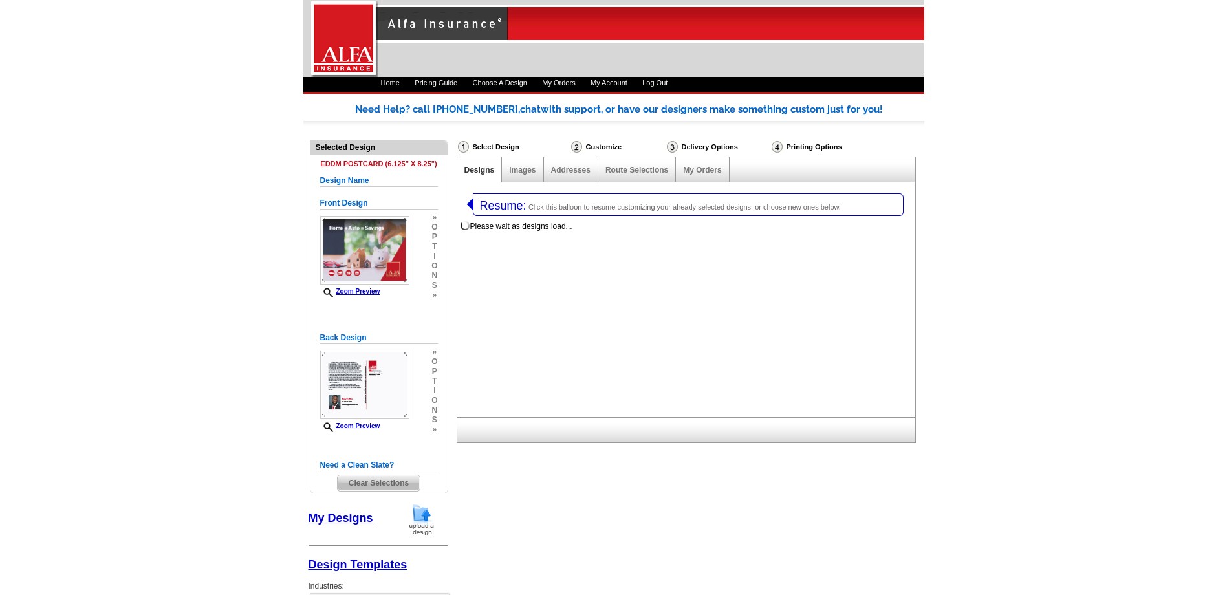
select select "1"
select select "14"
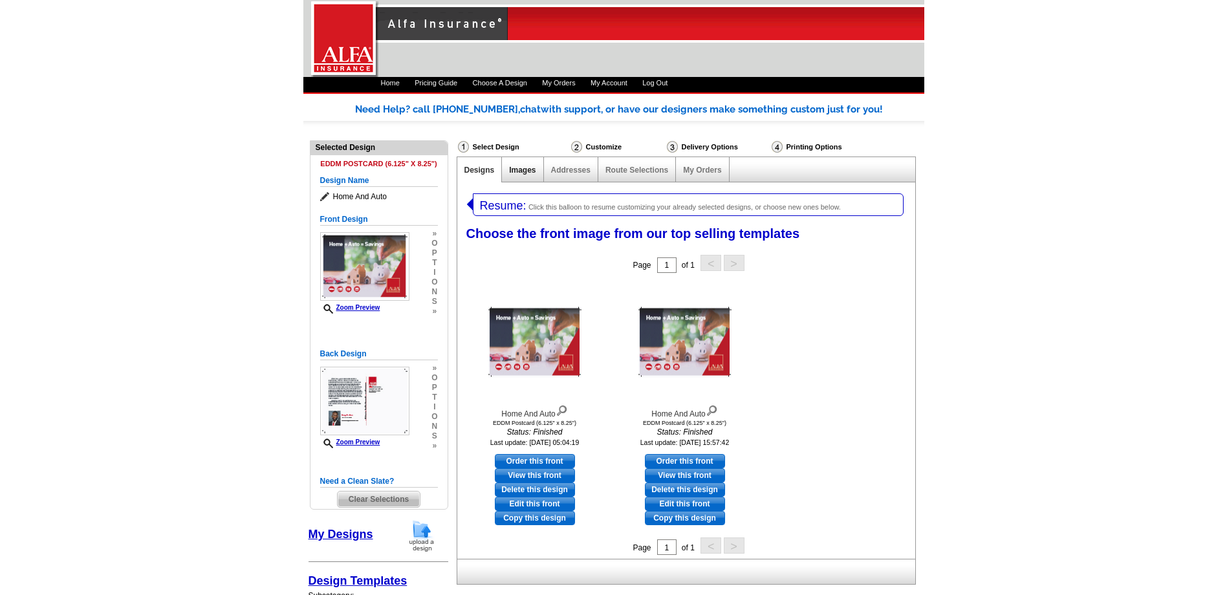
click at [514, 173] on link "Images" at bounding box center [522, 170] width 27 height 9
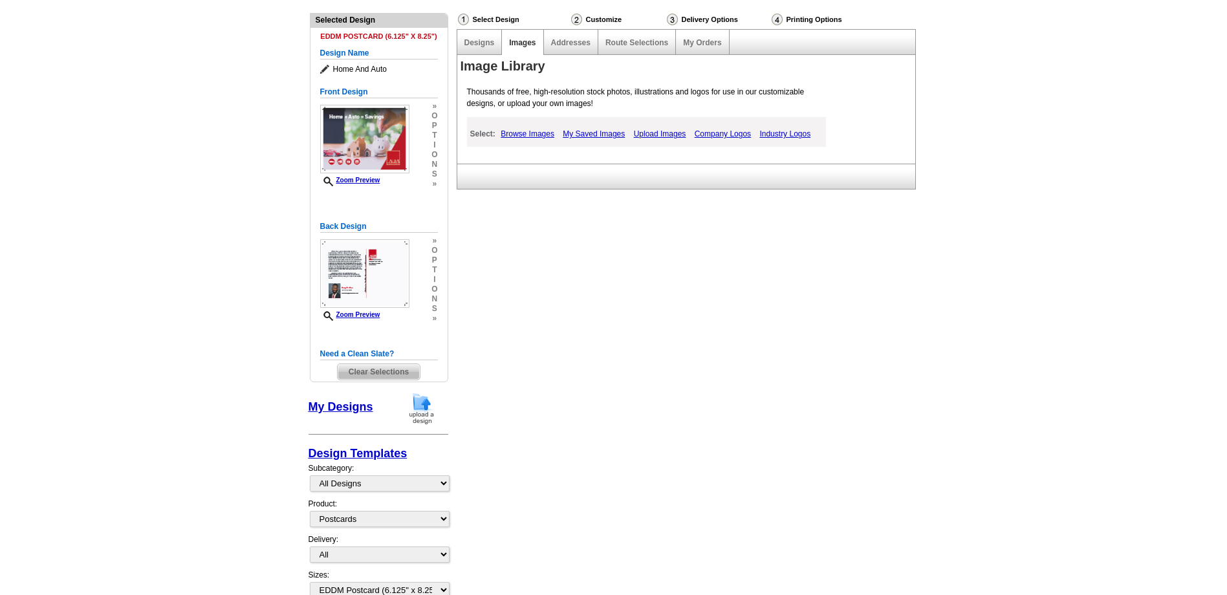
scroll to position [194, 0]
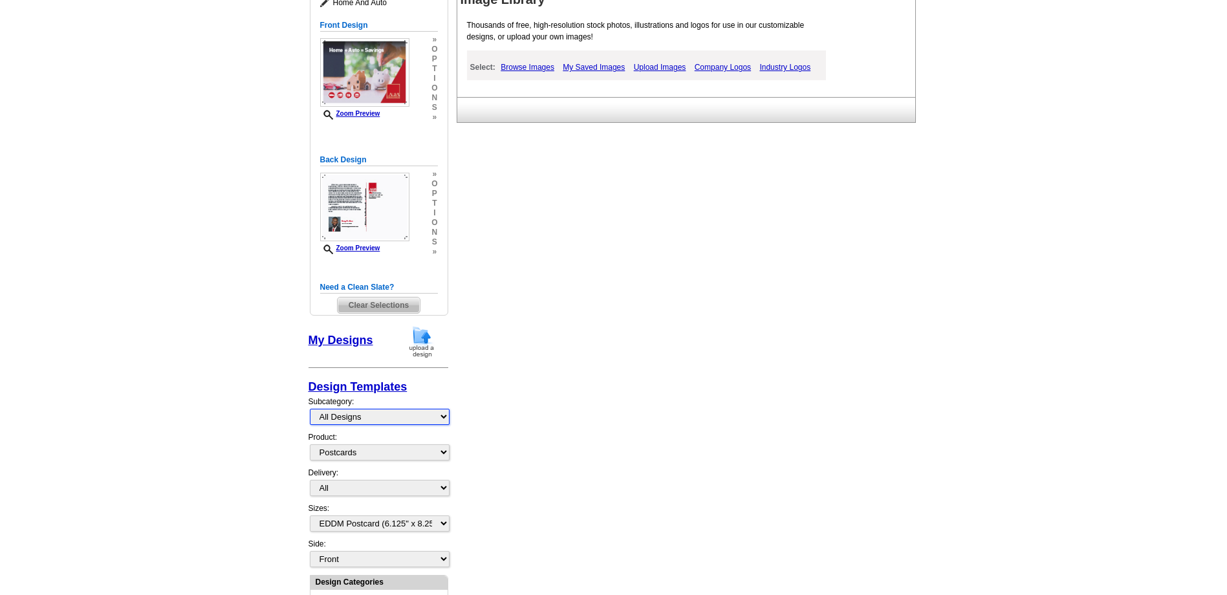
click at [439, 415] on select "All Designs Finished Designs Unfinished Designs" at bounding box center [380, 417] width 140 height 16
click at [435, 458] on select "All Postcards Letters and flyers Business Cards Door Hangers Greeting Cards" at bounding box center [380, 452] width 140 height 16
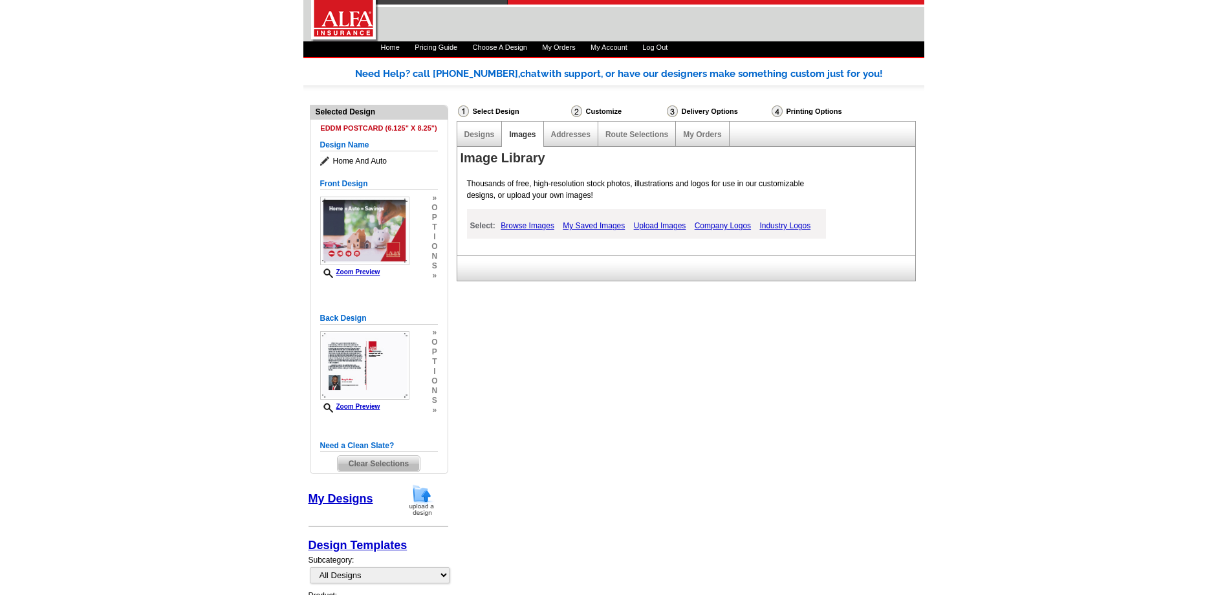
scroll to position [65, 0]
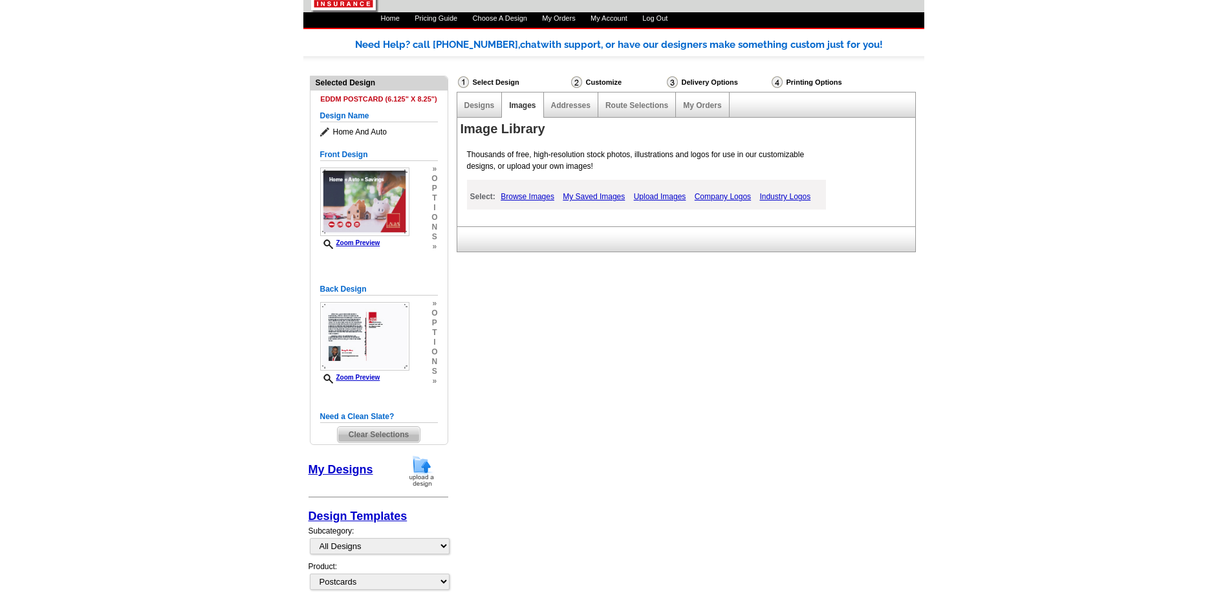
click at [598, 402] on div "Need Help? call [PHONE_NUMBER], chat with support, or have our designers make s…" at bounding box center [613, 462] width 621 height 848
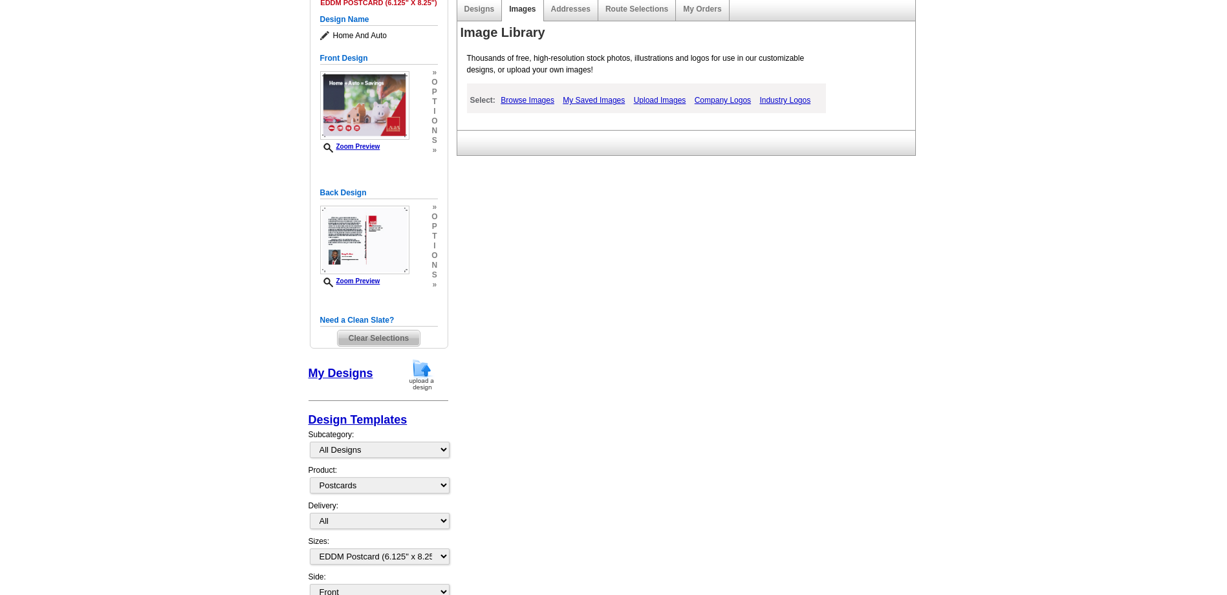
scroll to position [0, 0]
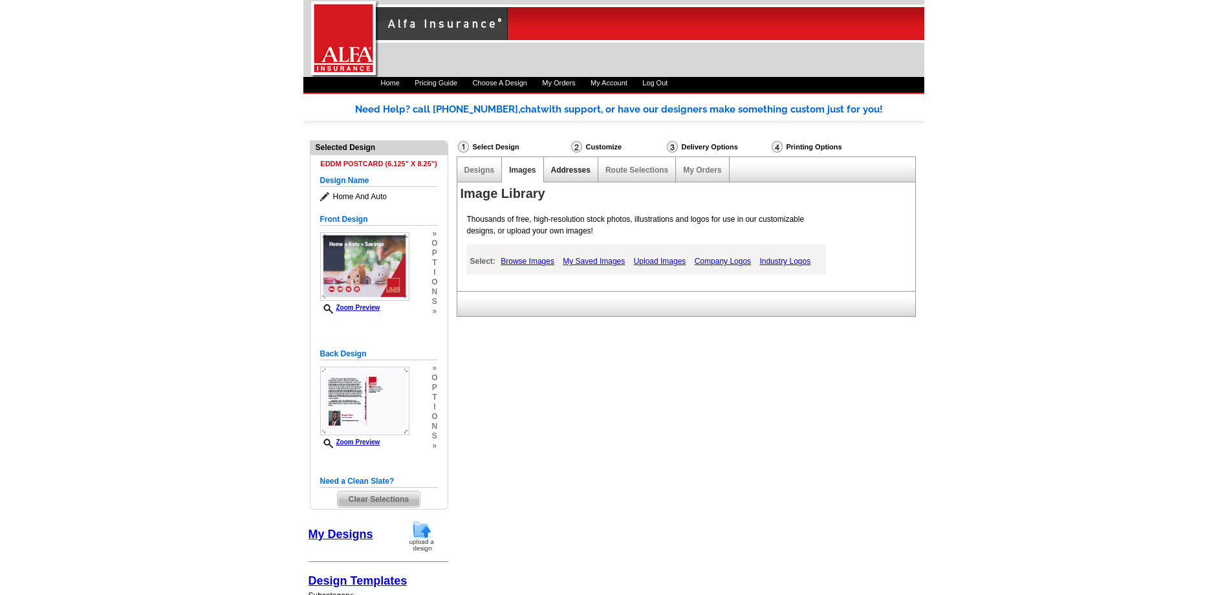
click at [571, 171] on link "Addresses" at bounding box center [570, 170] width 39 height 9
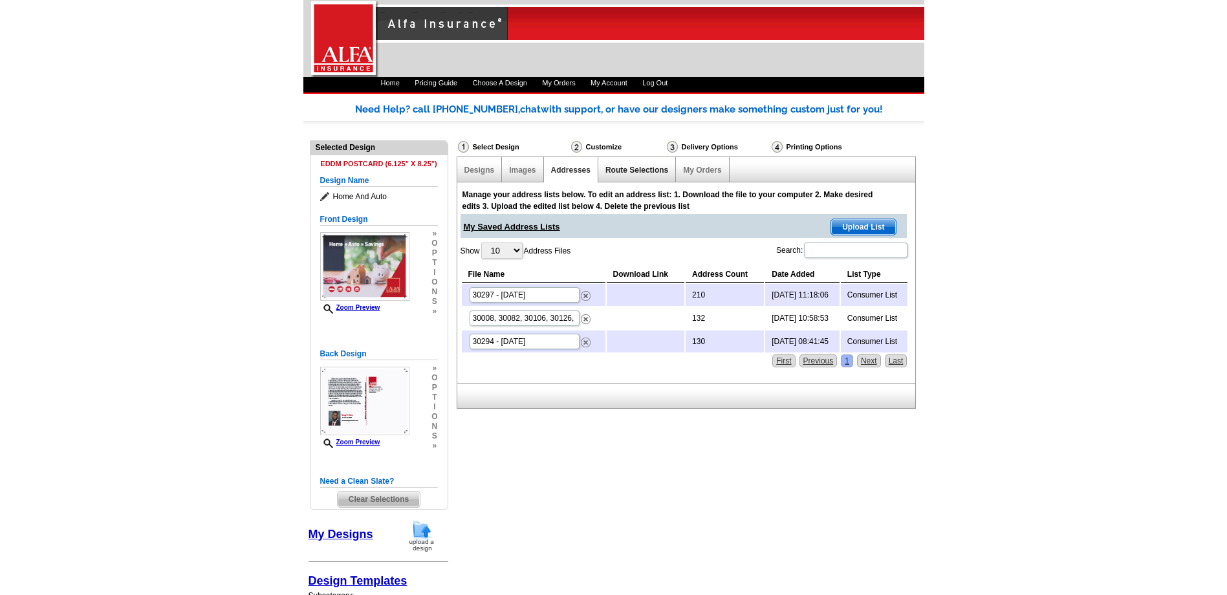
click at [633, 167] on link "Route Selections" at bounding box center [636, 170] width 63 height 9
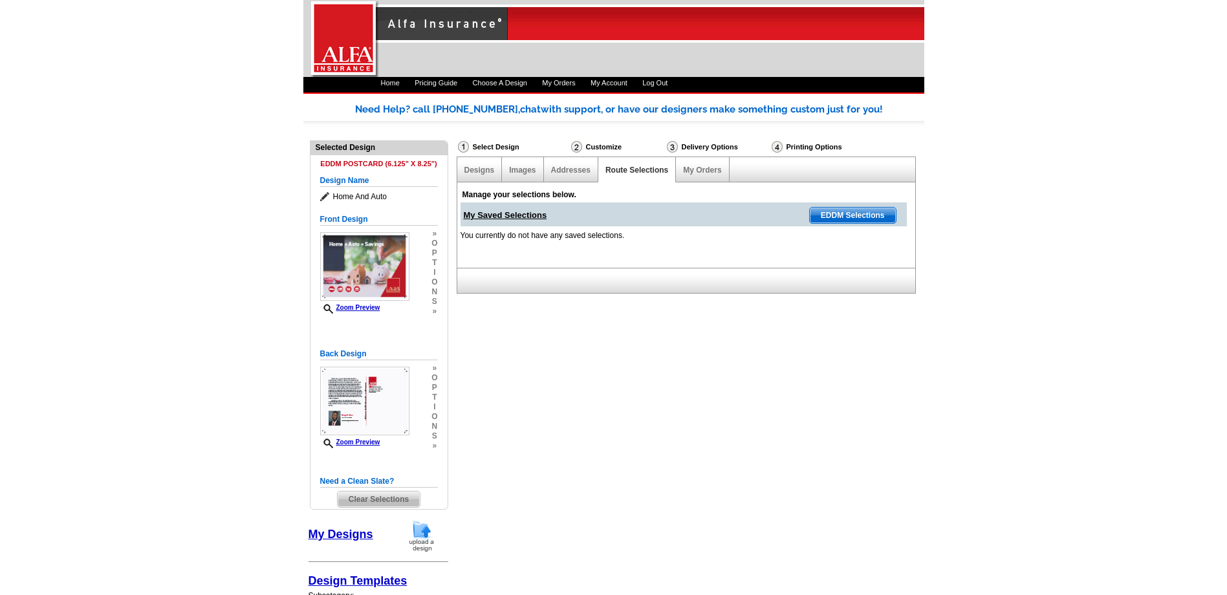
click at [856, 211] on span "EDDM Selections" at bounding box center [853, 216] width 86 height 16
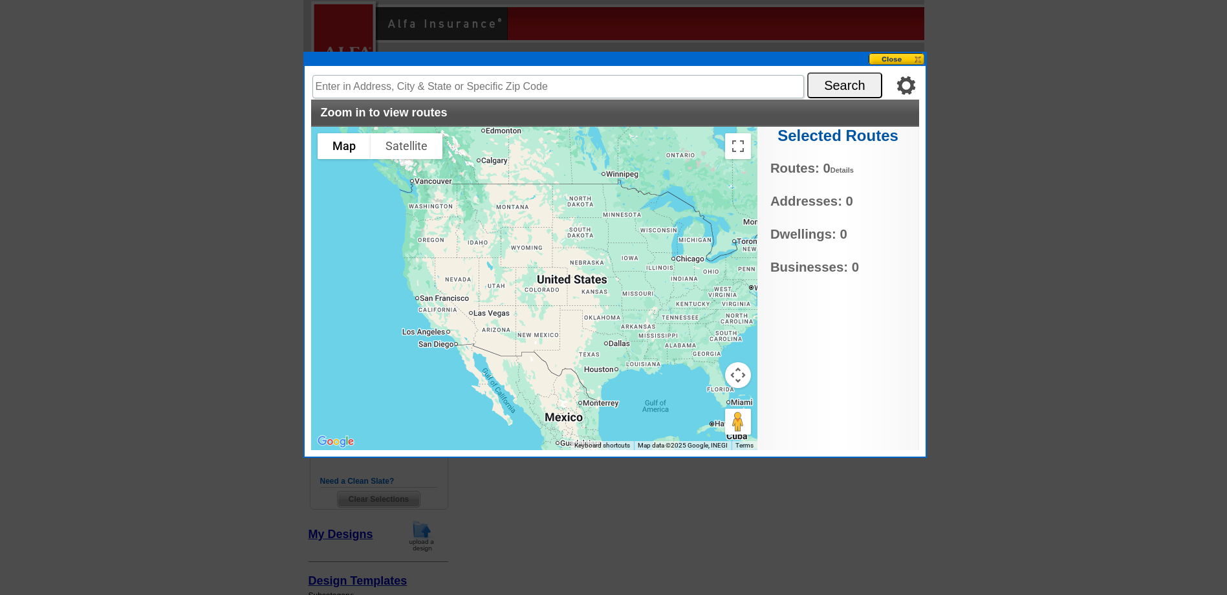
click at [908, 57] on button at bounding box center [897, 59] width 57 height 12
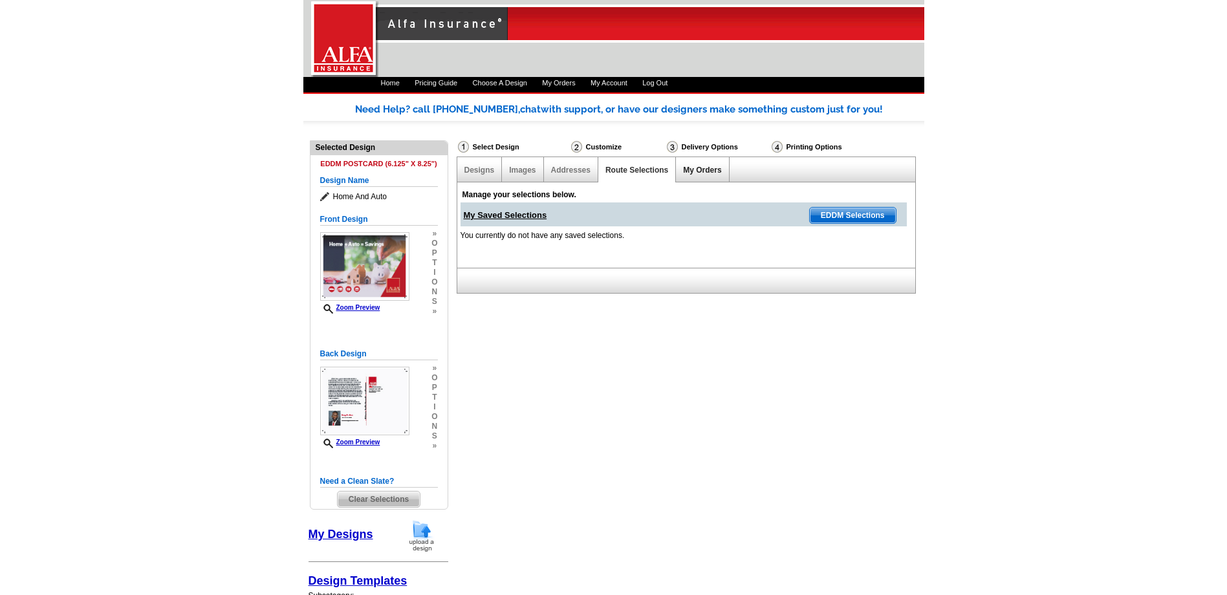
click at [695, 172] on link "My Orders" at bounding box center [702, 170] width 38 height 9
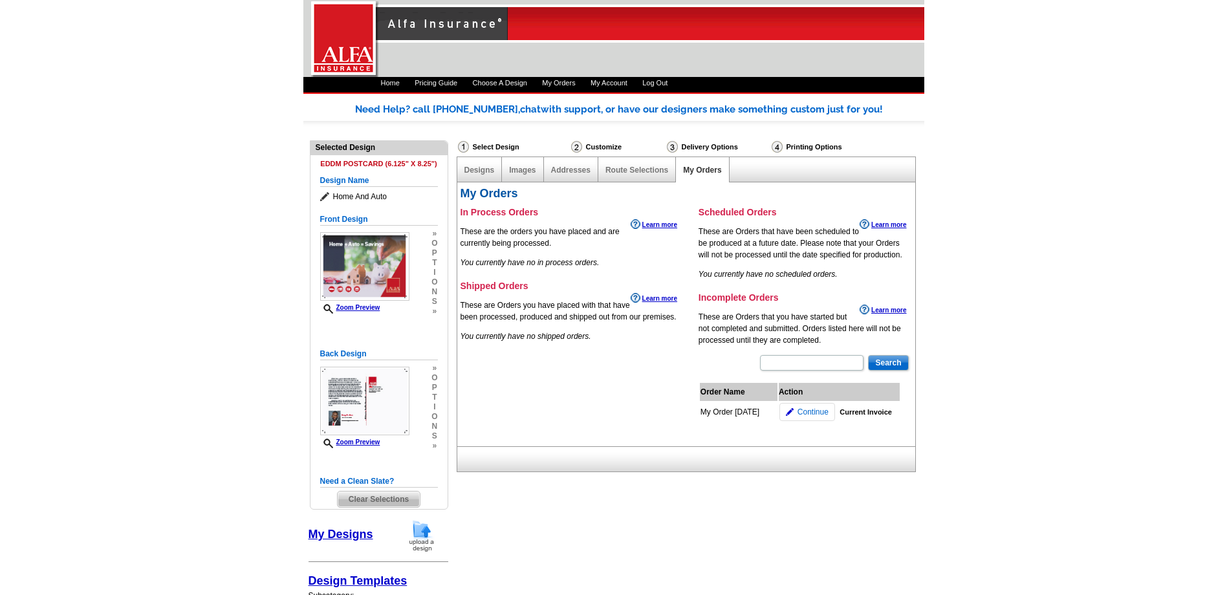
click at [815, 409] on span "Continue" at bounding box center [813, 412] width 31 height 12
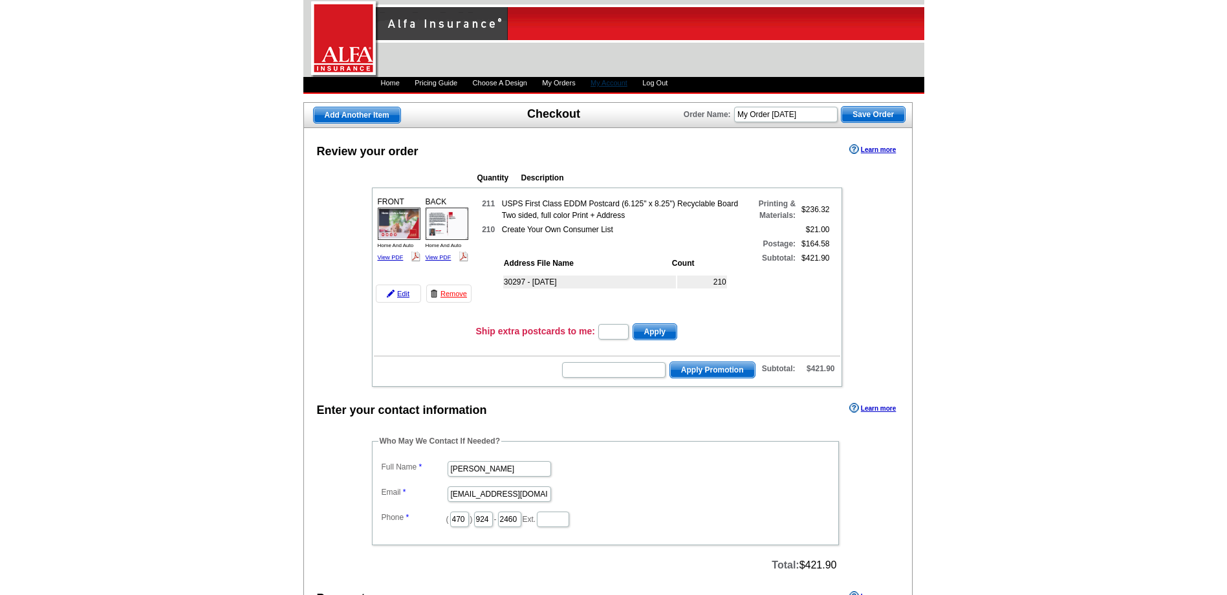
click at [627, 81] on link "My Account" at bounding box center [609, 83] width 37 height 8
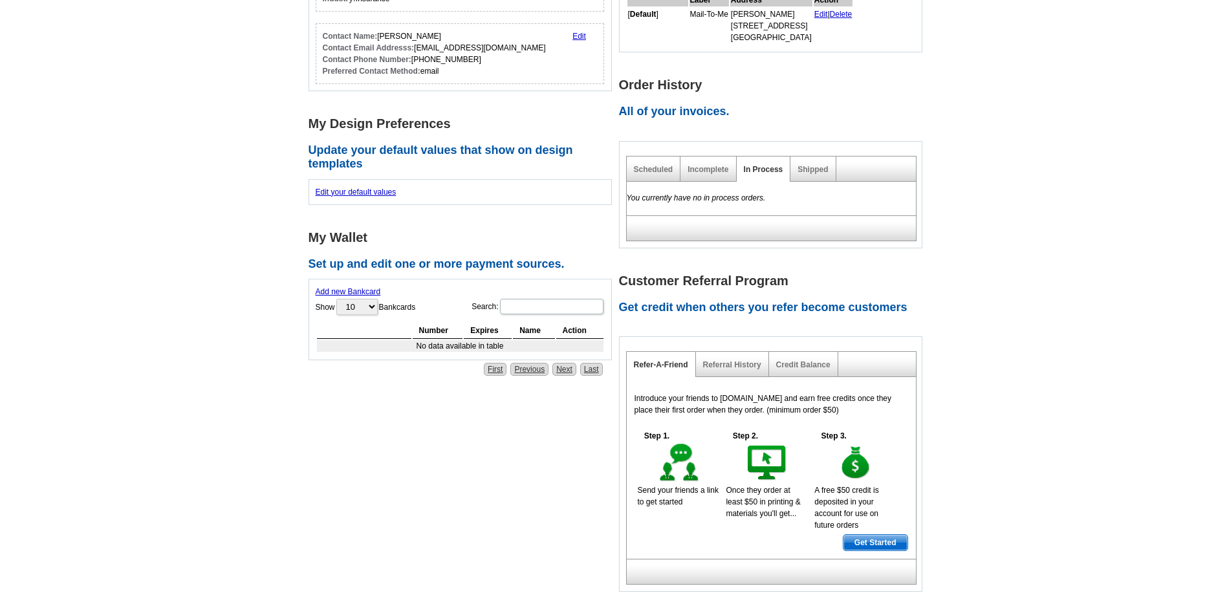
scroll to position [279, 0]
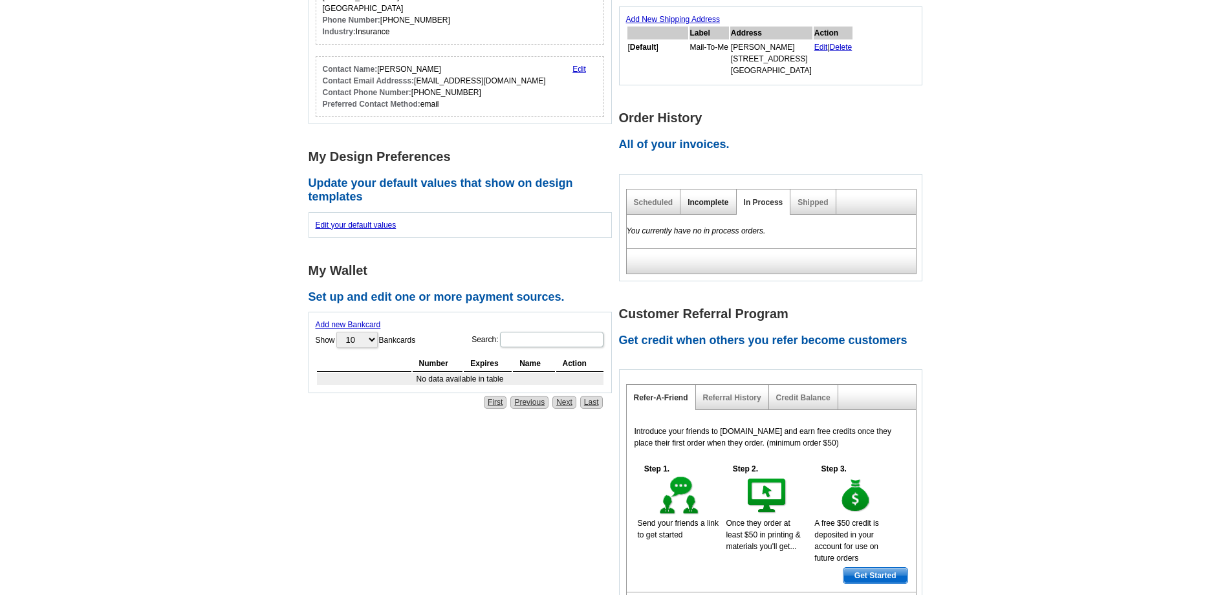
click at [701, 201] on link "Incomplete" at bounding box center [708, 202] width 41 height 9
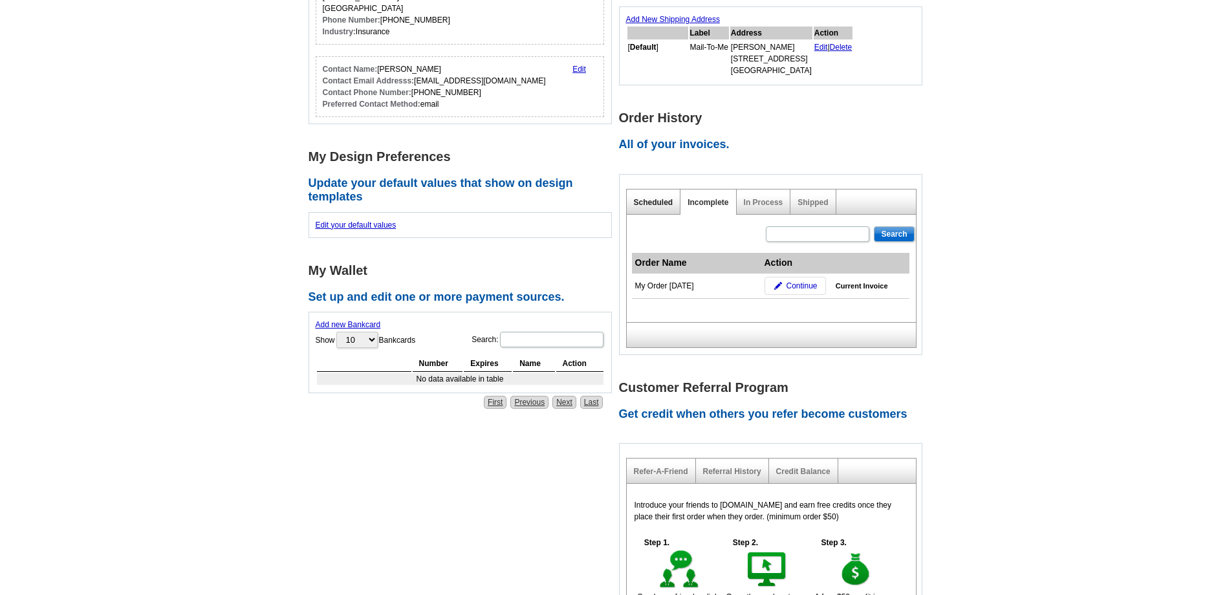
click at [651, 202] on link "Scheduled" at bounding box center [653, 202] width 39 height 9
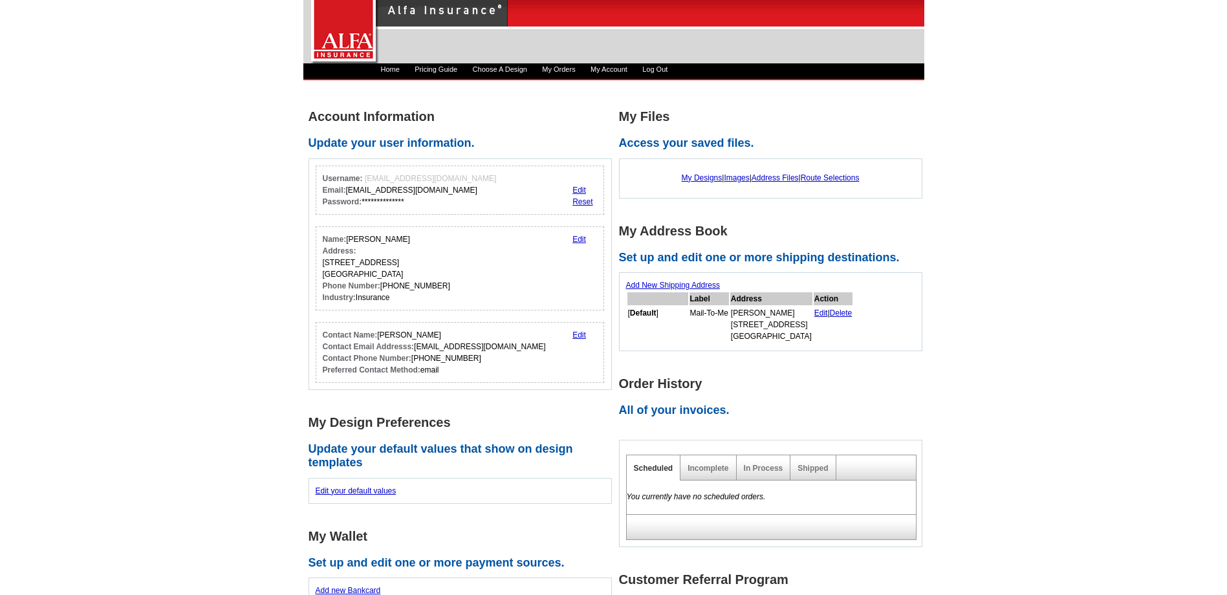
scroll to position [0, 0]
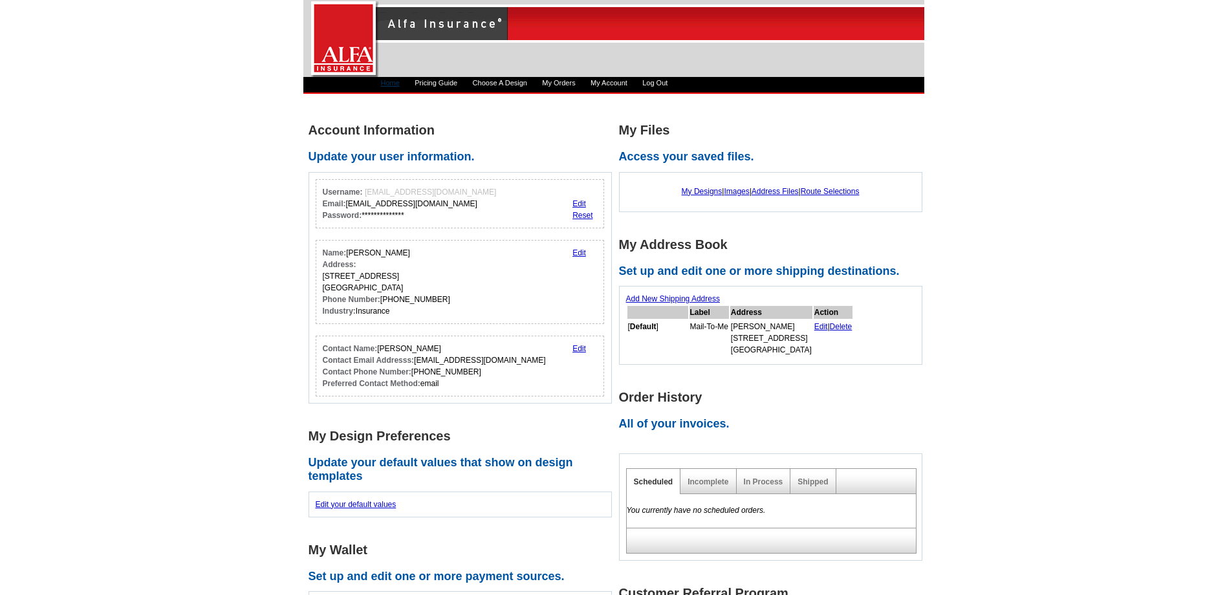
click at [385, 79] on link "Home" at bounding box center [390, 83] width 19 height 8
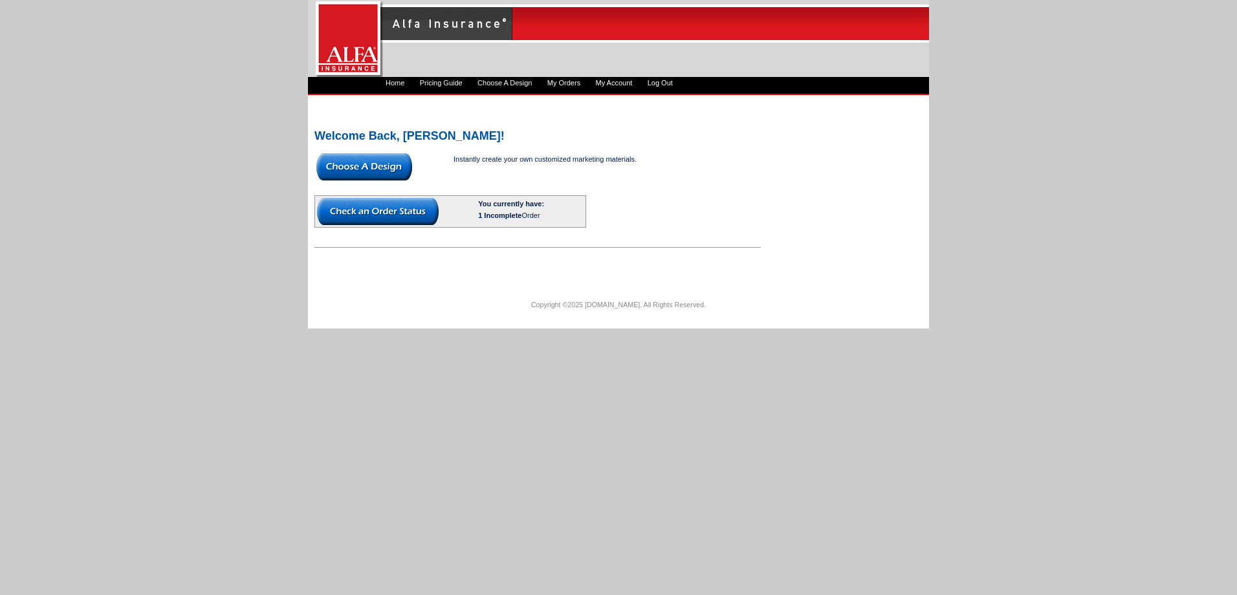
click at [383, 203] on img at bounding box center [378, 211] width 122 height 27
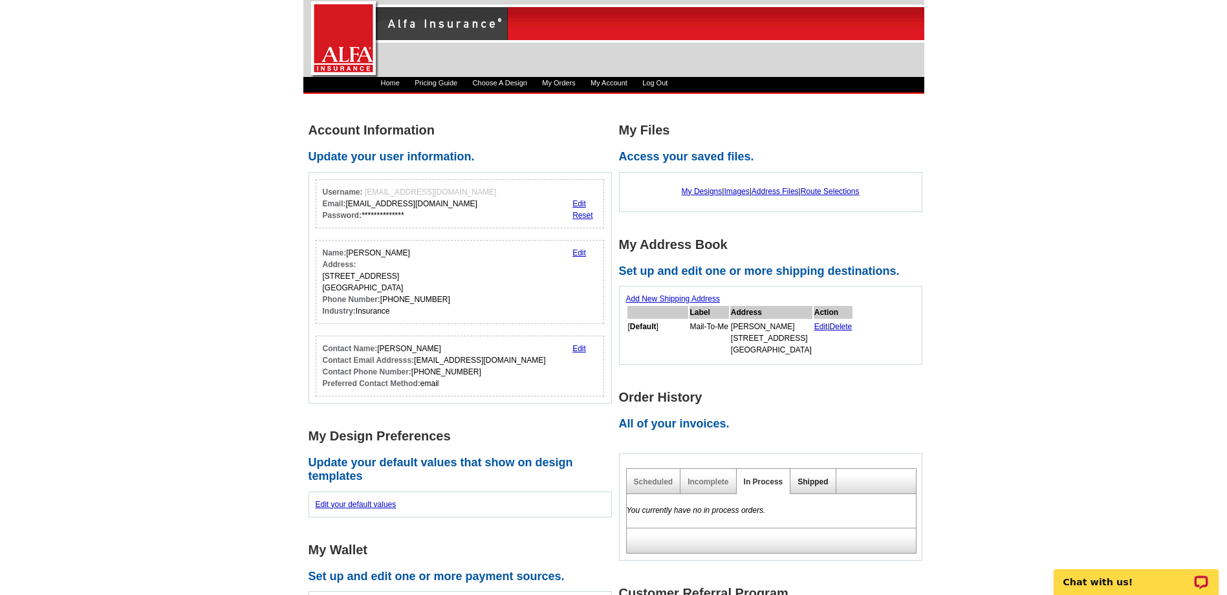
click at [815, 482] on link "Shipped" at bounding box center [813, 481] width 30 height 9
click at [780, 481] on link "In Process" at bounding box center [763, 481] width 39 height 9
click at [701, 478] on link "Incomplete" at bounding box center [708, 481] width 41 height 9
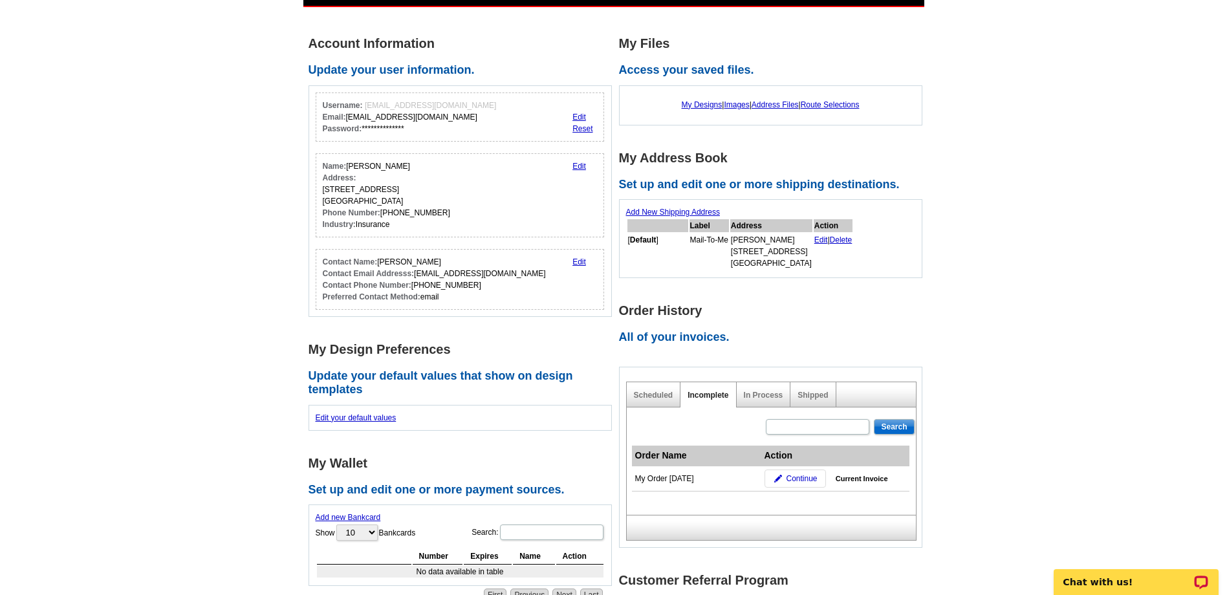
scroll to position [129, 0]
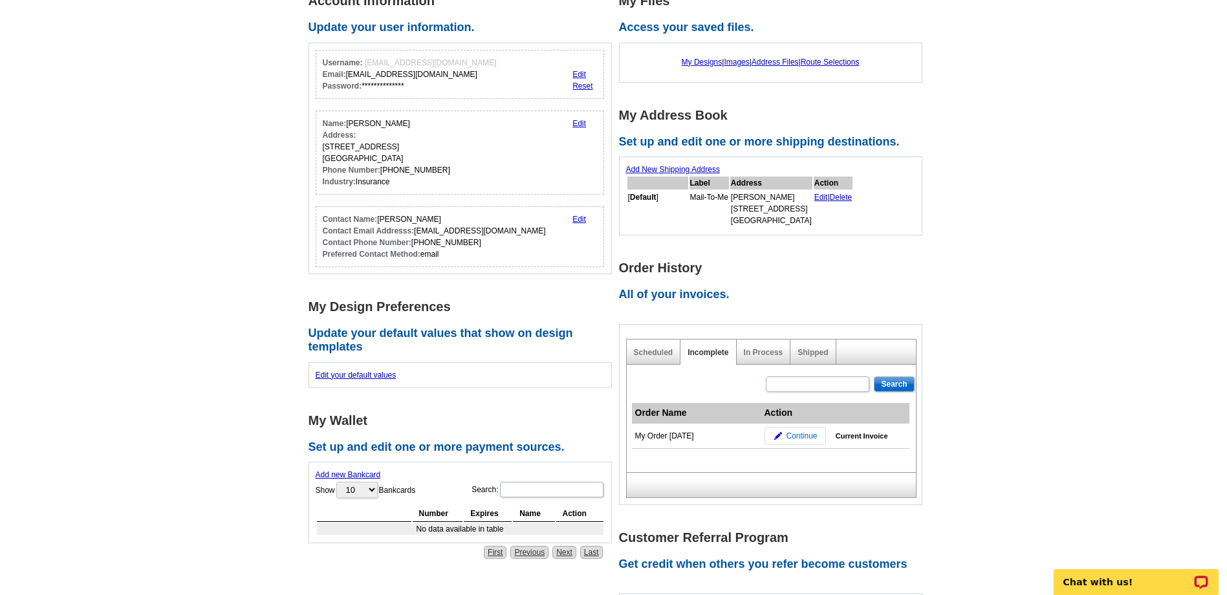
click at [799, 432] on span "Continue" at bounding box center [801, 436] width 31 height 12
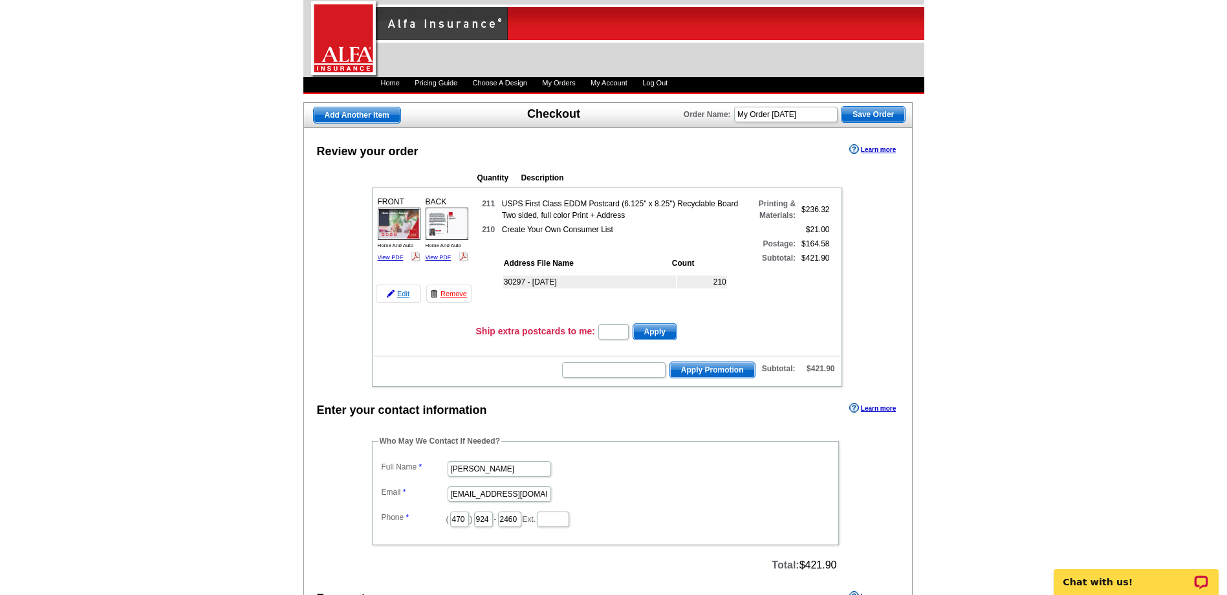
click at [406, 295] on link "Edit" at bounding box center [398, 294] width 45 height 18
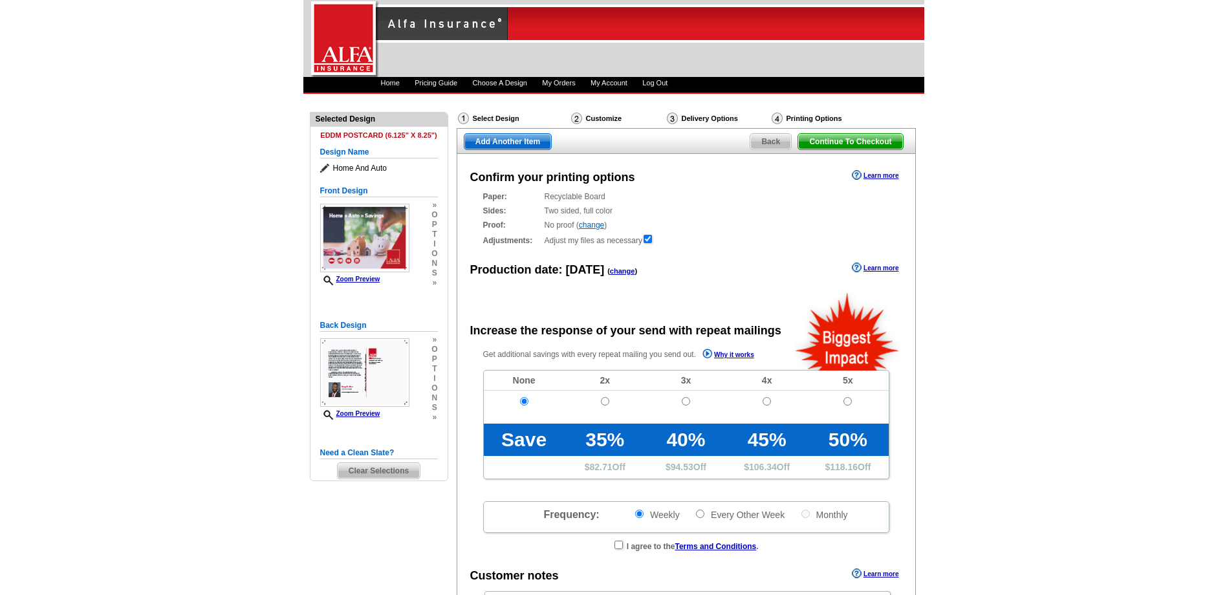
radio input "false"
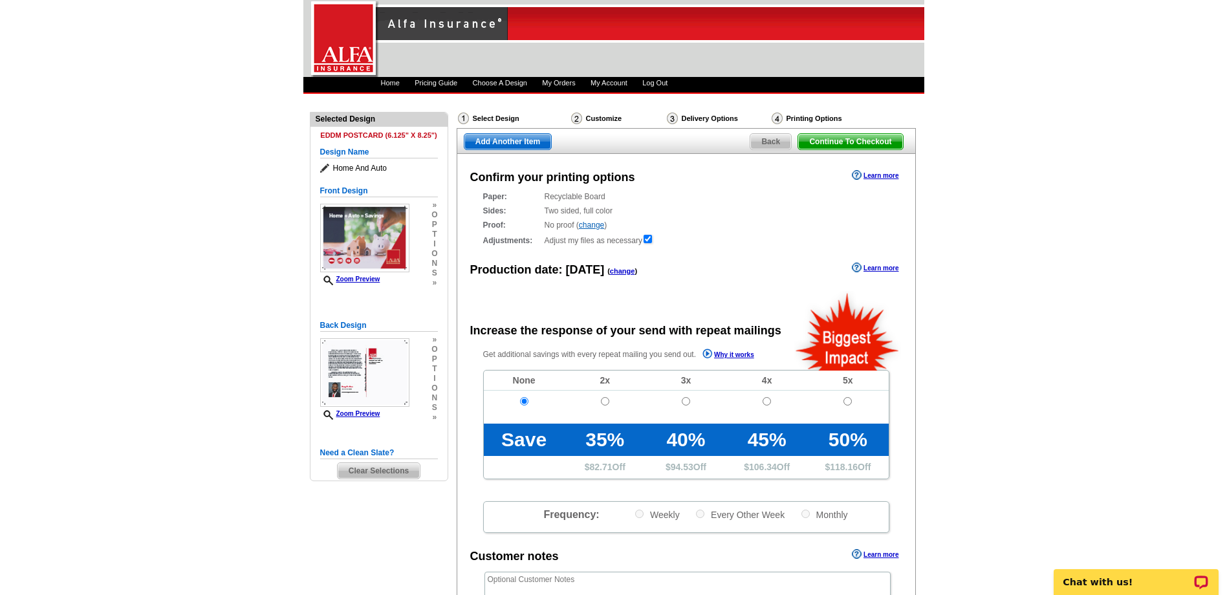
click at [602, 115] on div "Customize" at bounding box center [618, 120] width 96 height 16
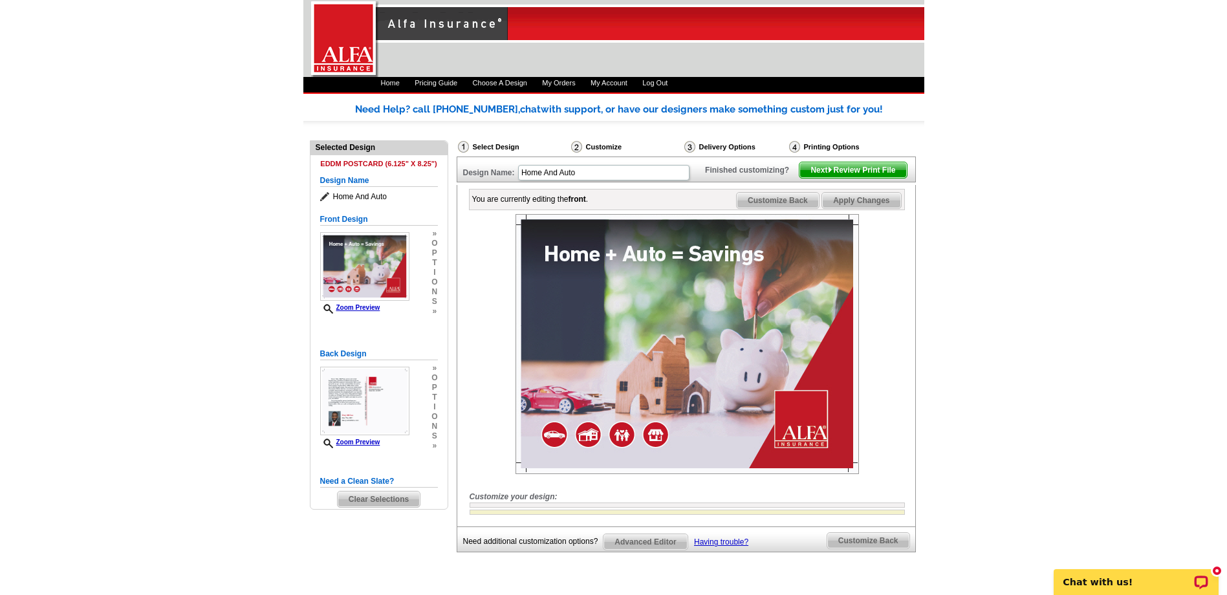
click at [712, 142] on div "Delivery Options" at bounding box center [735, 148] width 105 height 16
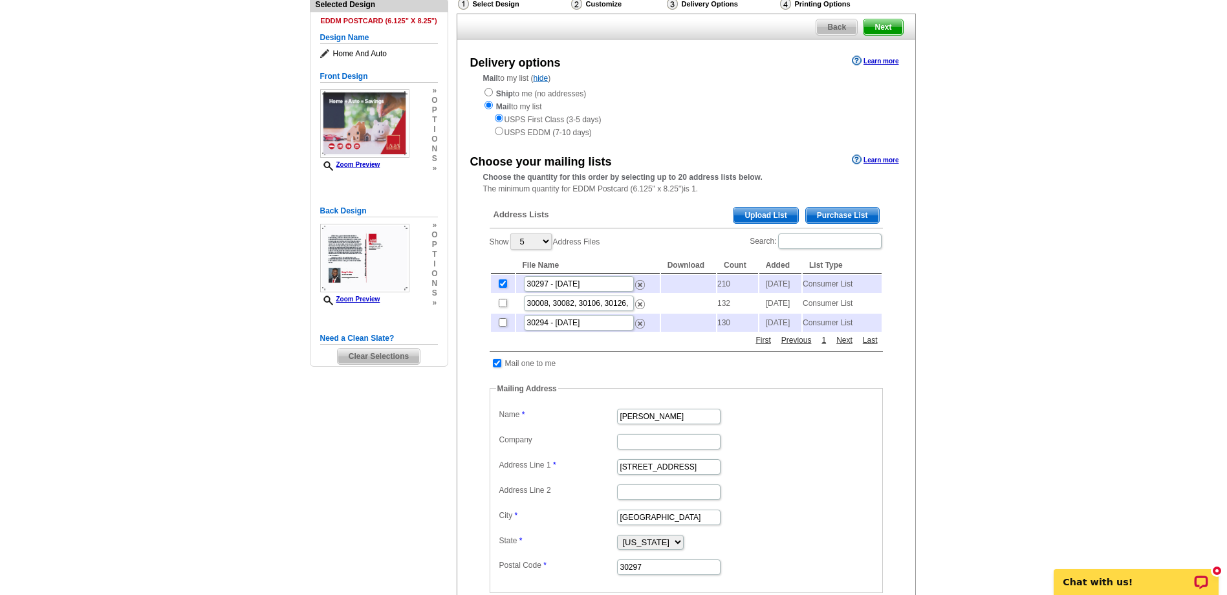
scroll to position [129, 0]
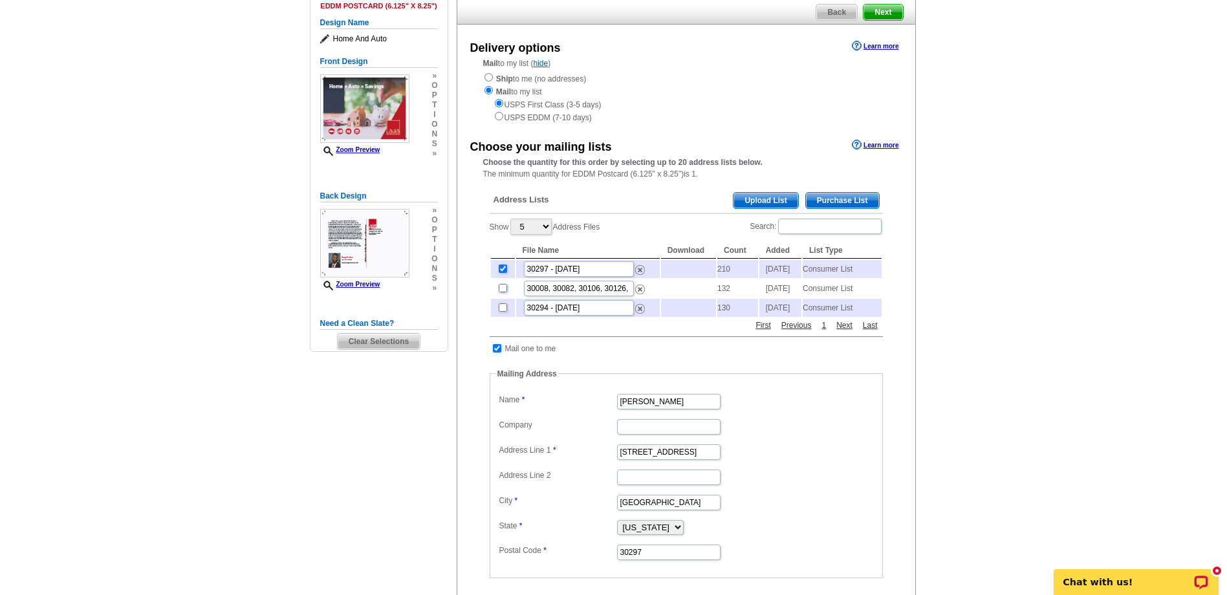
click at [503, 292] on input "checkbox" at bounding box center [503, 288] width 8 height 8
checkbox input "true"
click at [503, 312] on input "checkbox" at bounding box center [503, 307] width 8 height 8
checkbox input "true"
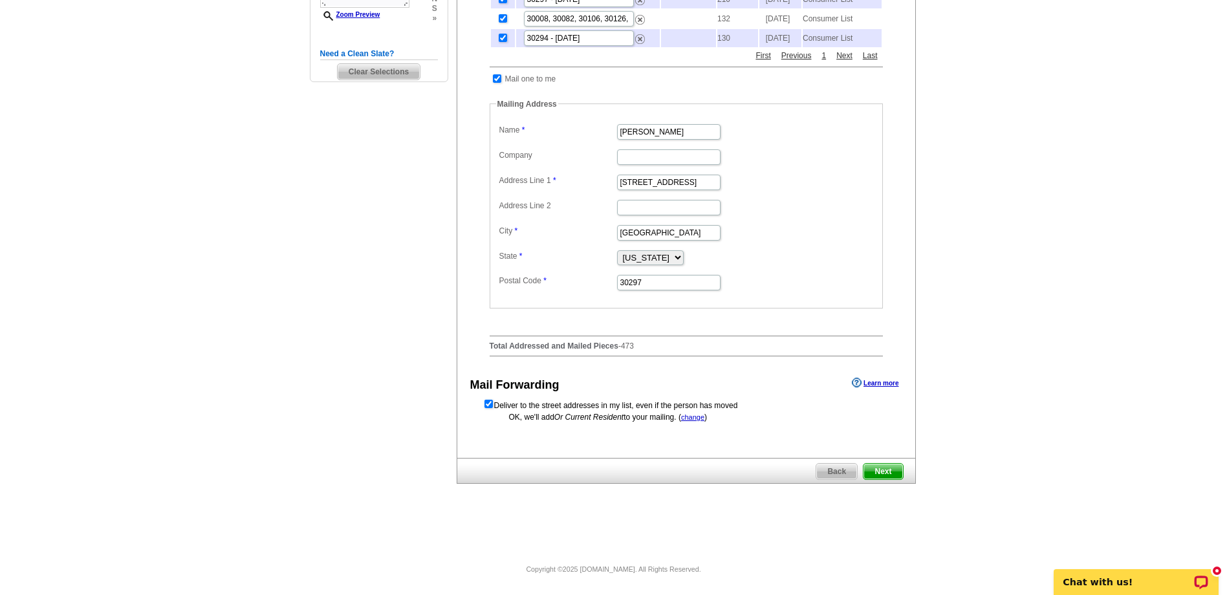
scroll to position [415, 0]
click at [884, 470] on span "Next" at bounding box center [883, 472] width 39 height 16
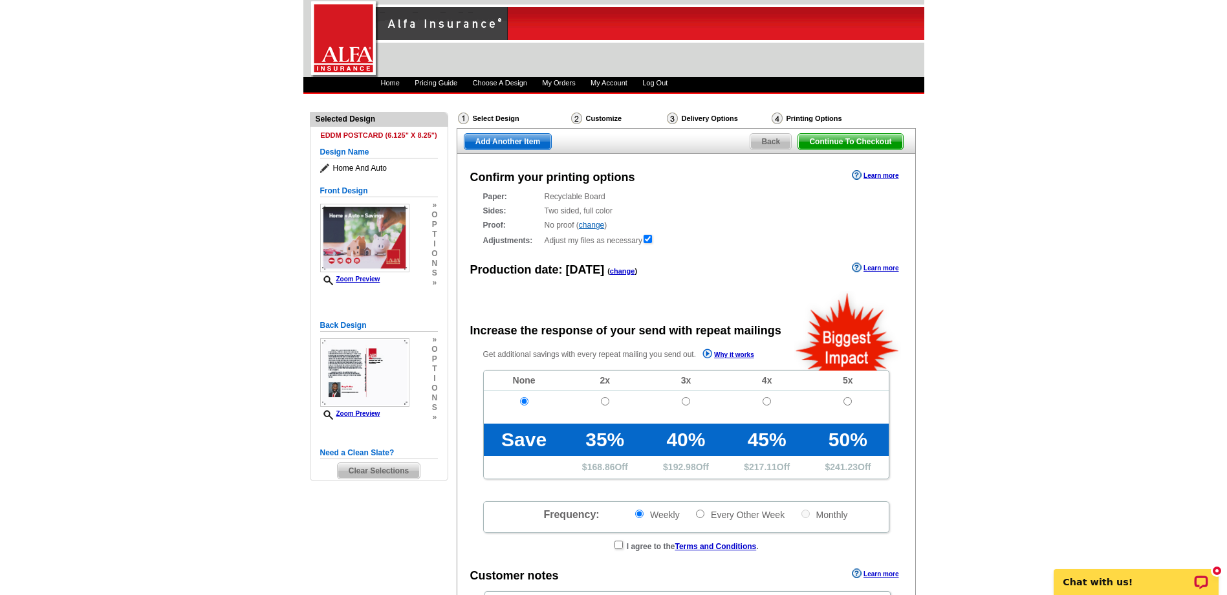
radio input "false"
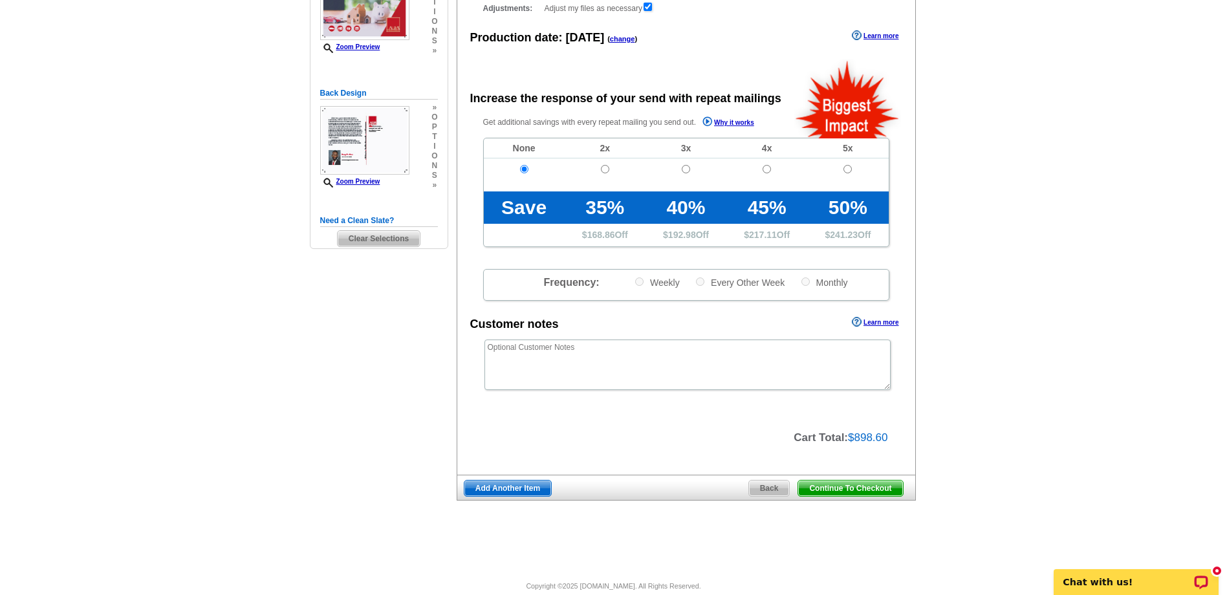
scroll to position [250, 0]
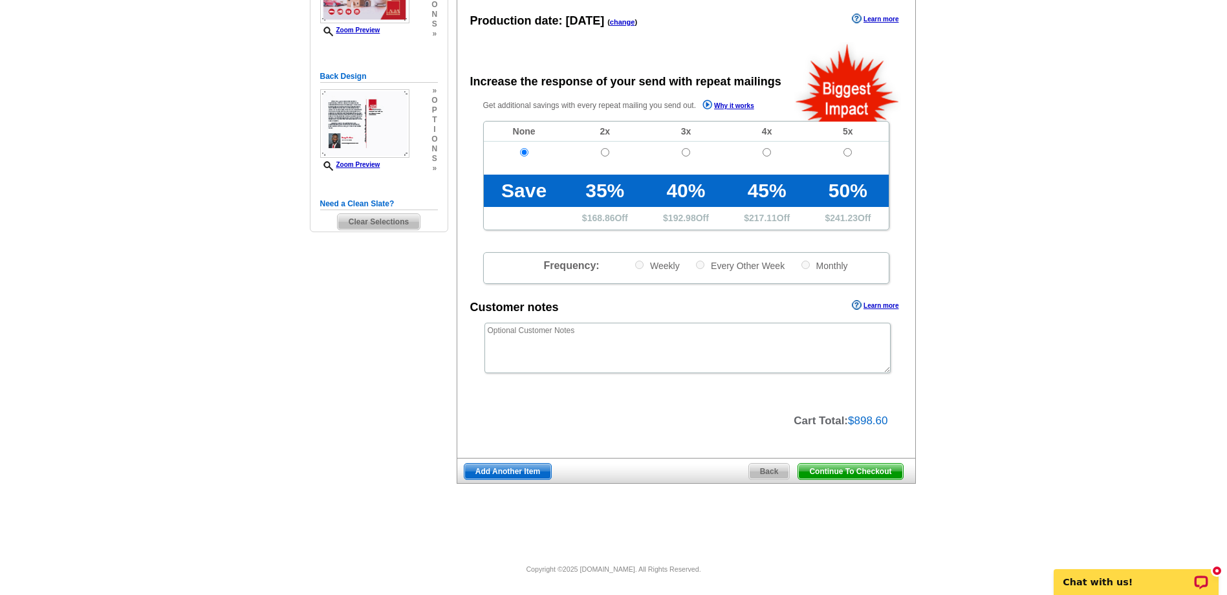
click at [847, 479] on span "Continue To Checkout" at bounding box center [850, 472] width 104 height 16
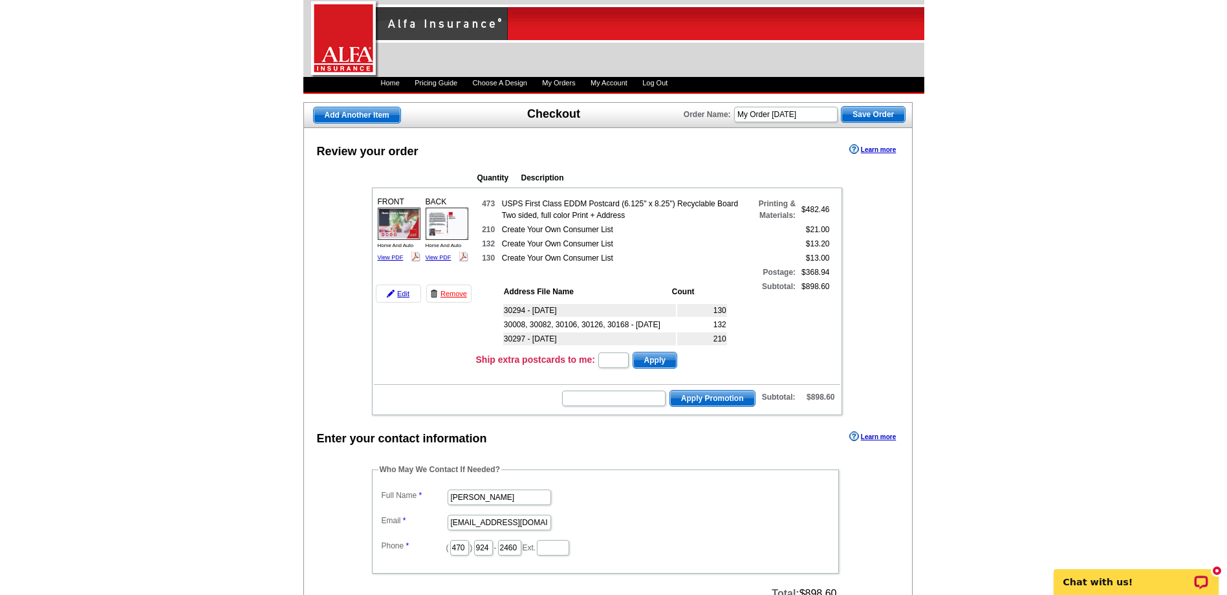
drag, startPoint x: 219, startPoint y: 489, endPoint x: 262, endPoint y: 501, distance: 44.4
click at [389, 257] on link "View PDF" at bounding box center [391, 257] width 26 height 6
click at [435, 257] on link "View PDF" at bounding box center [439, 257] width 26 height 6
drag, startPoint x: 728, startPoint y: 341, endPoint x: 572, endPoint y: 333, distance: 156.1
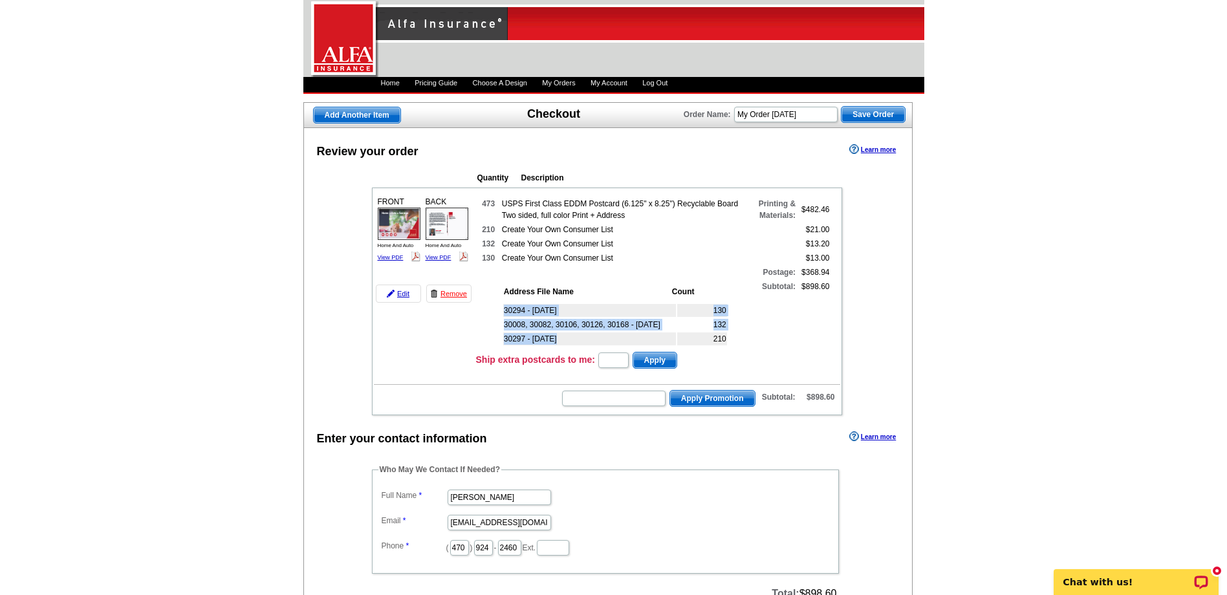
click at [572, 333] on div "30294 - Jul 09 130 30008, 30082, 30106, 30126, 30168 - Aug 11 132 30297 - Aug 1…" at bounding box center [623, 322] width 243 height 47
click at [745, 341] on table "473 USPS First Class EDDM Postcard (6.125" x 8.25") Recyclable Board Two sided,…" at bounding box center [654, 272] width 356 height 153
click at [774, 331] on td "Subtotal:" at bounding box center [771, 313] width 50 height 67
drag, startPoint x: 729, startPoint y: 326, endPoint x: 708, endPoint y: 324, distance: 20.8
click at [708, 324] on div "30294 - Jul 09 130 30008, 30082, 30106, 30126, 30168 - Aug 11 132 30297 - Aug 1…" at bounding box center [623, 322] width 243 height 47
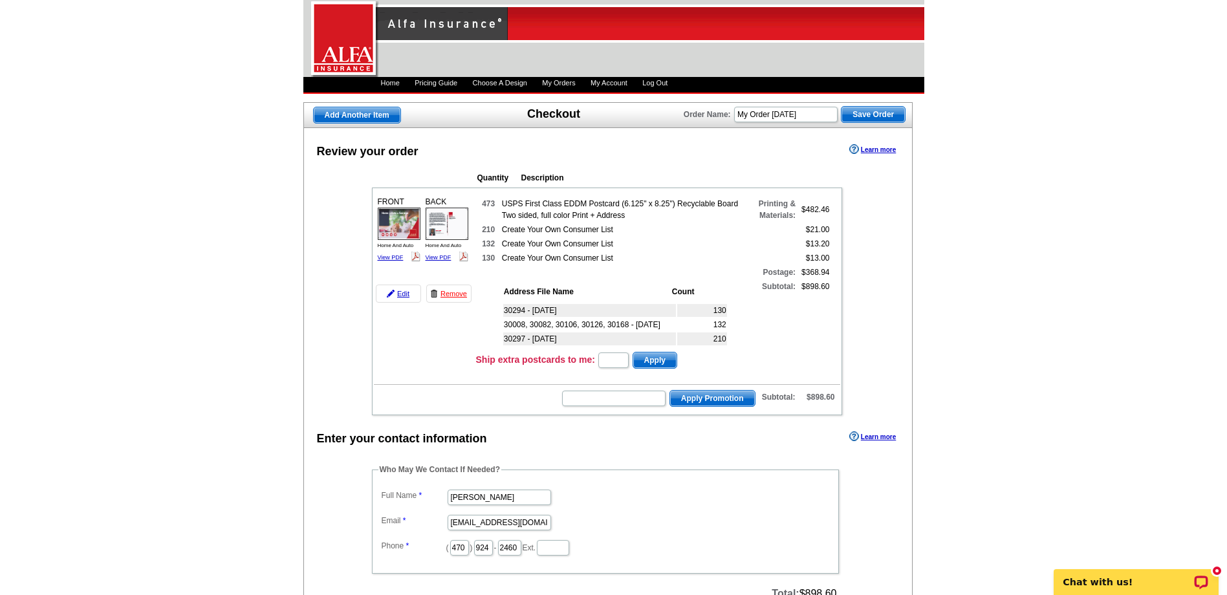
drag, startPoint x: 708, startPoint y: 324, endPoint x: 785, endPoint y: 339, distance: 78.4
click at [785, 339] on td "Subtotal:" at bounding box center [771, 313] width 50 height 67
drag, startPoint x: 733, startPoint y: 309, endPoint x: 713, endPoint y: 308, distance: 19.4
click at [713, 308] on div "30294 - Jul 09 130 30008, 30082, 30106, 30126, 30168 - Aug 11 132 30297 - Aug 1…" at bounding box center [623, 322] width 243 height 47
drag, startPoint x: 713, startPoint y: 308, endPoint x: 764, endPoint y: 325, distance: 53.2
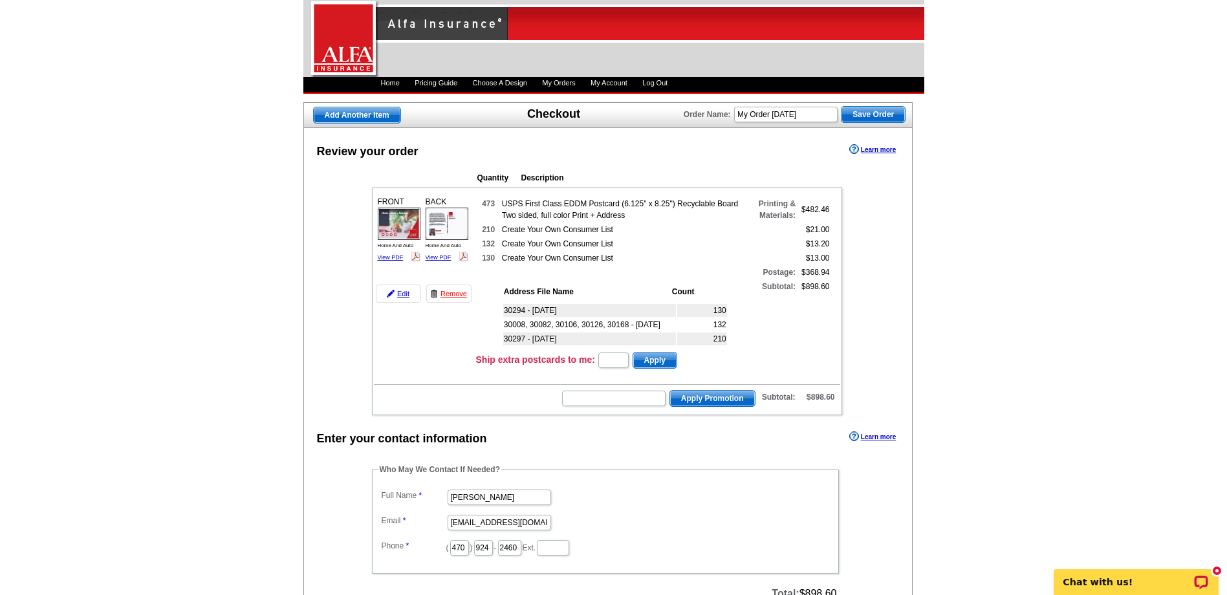
click at [764, 325] on td "Subtotal:" at bounding box center [771, 313] width 50 height 67
click at [393, 263] on div "FRONT Home And Auto View PDF" at bounding box center [399, 229] width 47 height 71
click at [391, 252] on div "FRONT Home And Auto View PDF" at bounding box center [399, 229] width 47 height 71
click at [393, 257] on link "View PDF" at bounding box center [391, 257] width 26 height 6
click at [433, 254] on link "View PDF" at bounding box center [439, 257] width 26 height 6
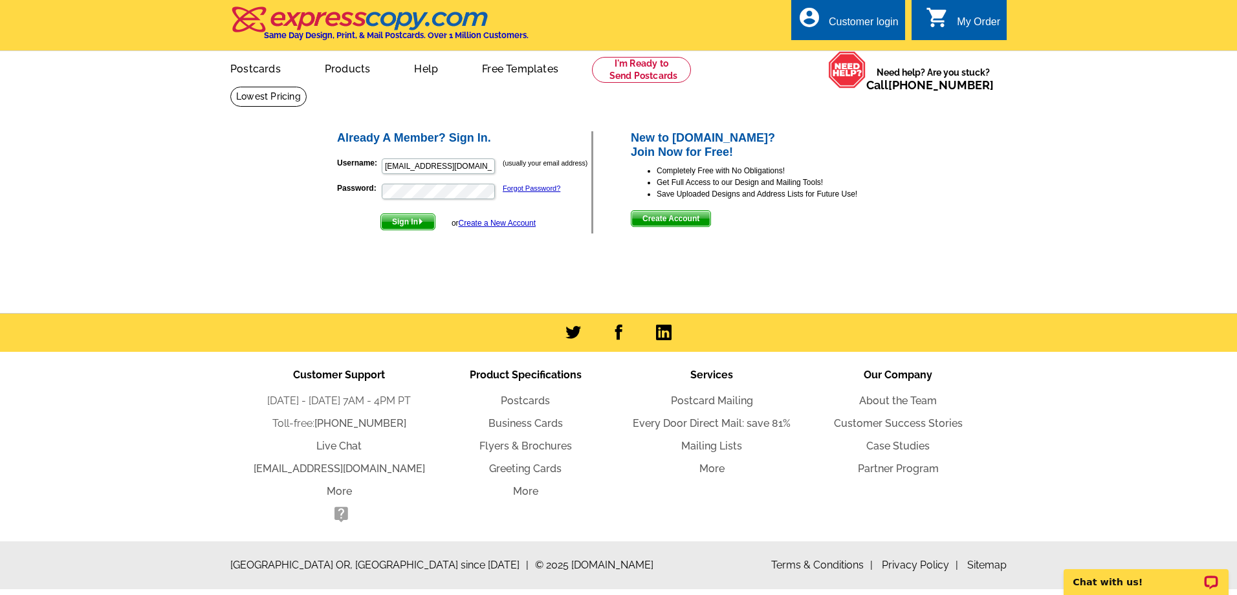
click at [380, 213] on button "Sign In" at bounding box center [407, 221] width 55 height 17
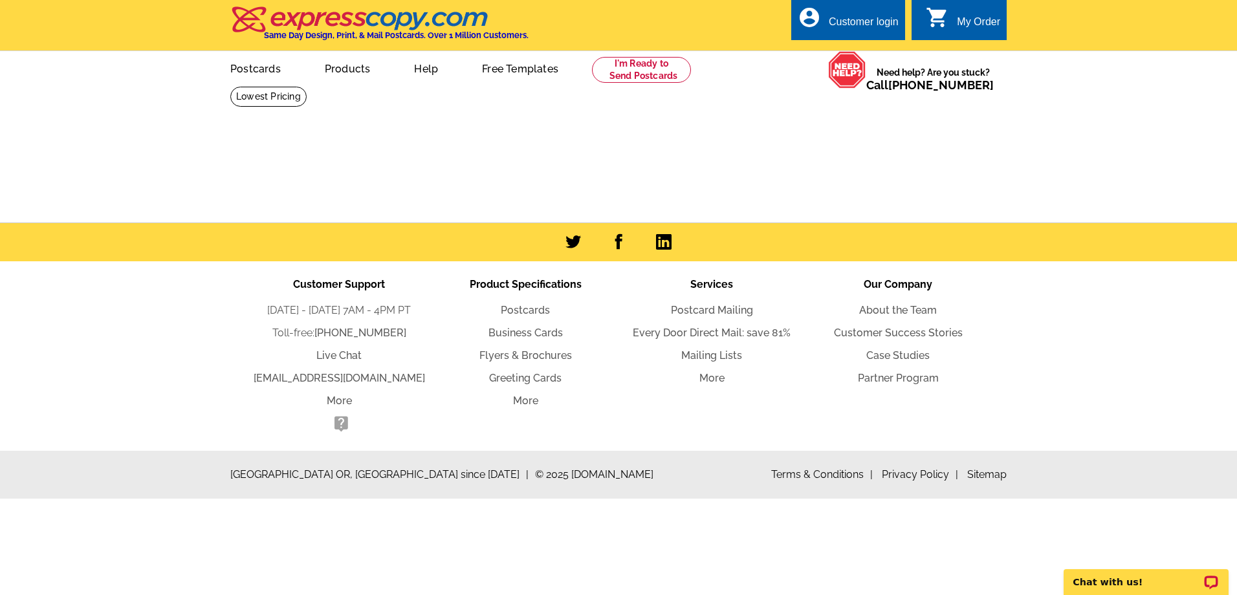
click at [858, 21] on div "Customer login" at bounding box center [864, 25] width 70 height 18
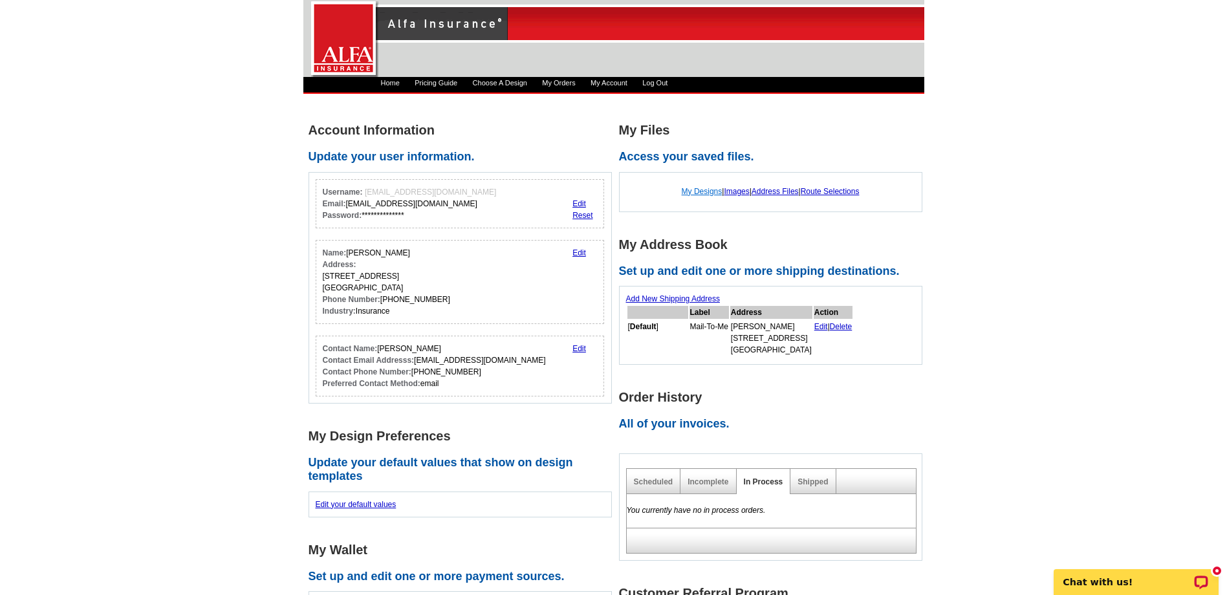
click at [699, 190] on link "My Designs" at bounding box center [702, 191] width 41 height 9
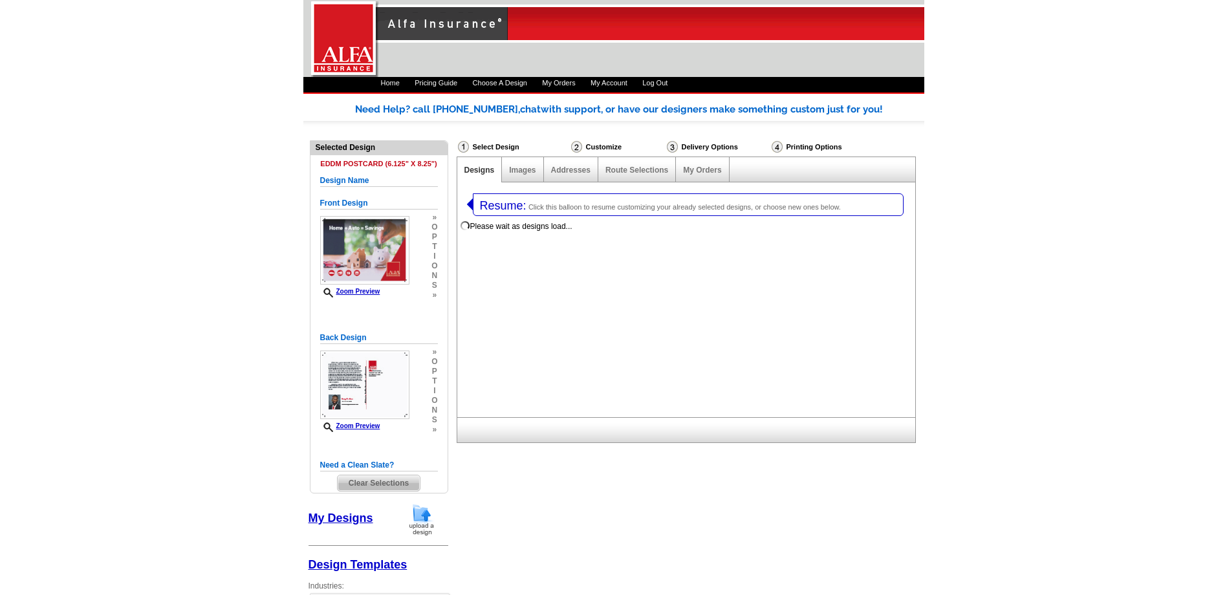
select select "1"
select select "14"
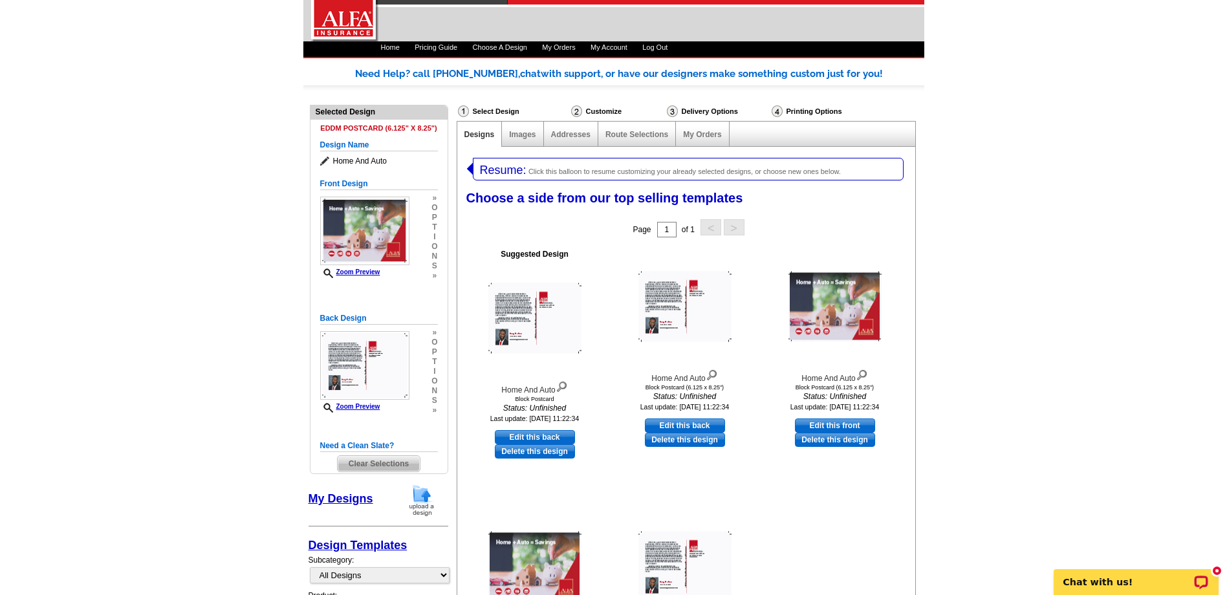
scroll to position [65, 0]
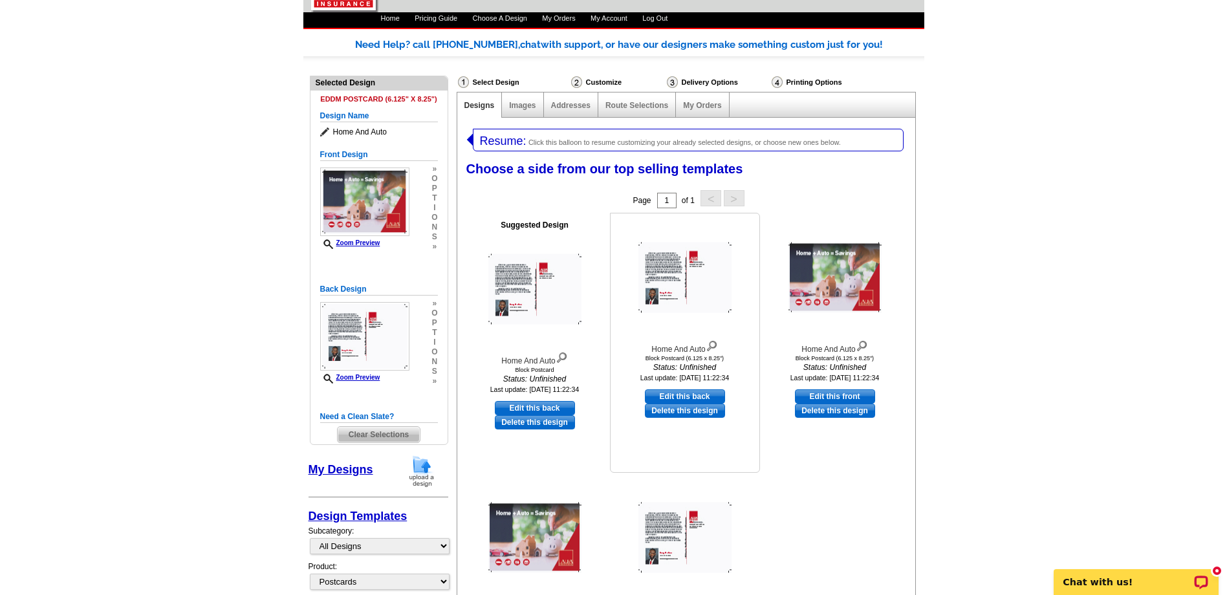
click at [677, 393] on link "Edit this back" at bounding box center [685, 396] width 80 height 14
select select "front"
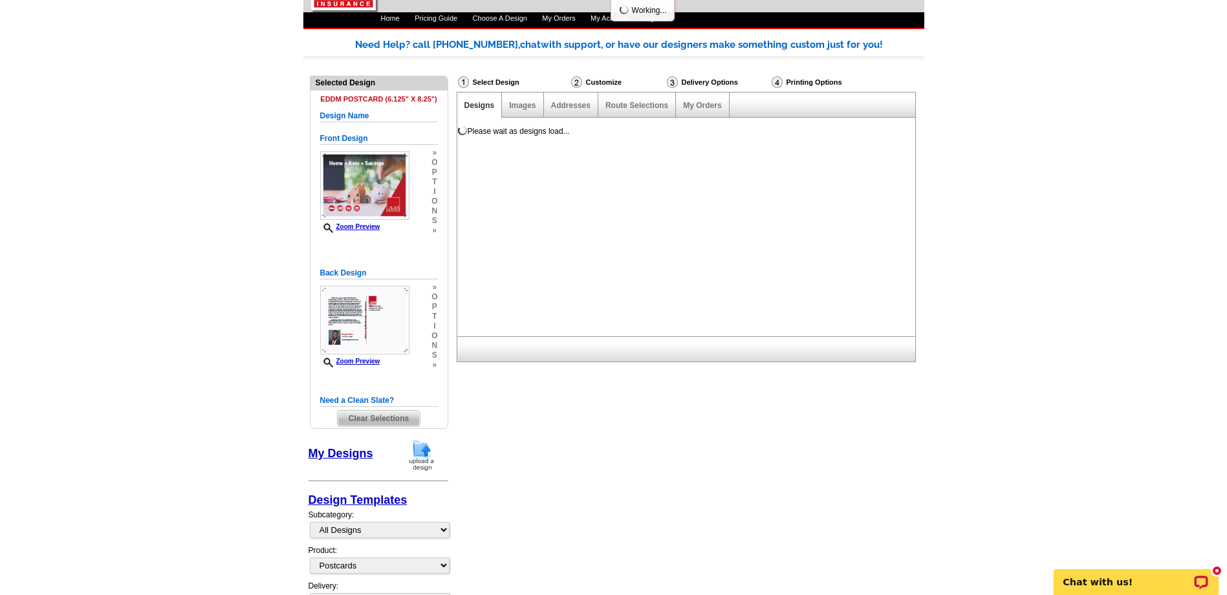
scroll to position [0, 0]
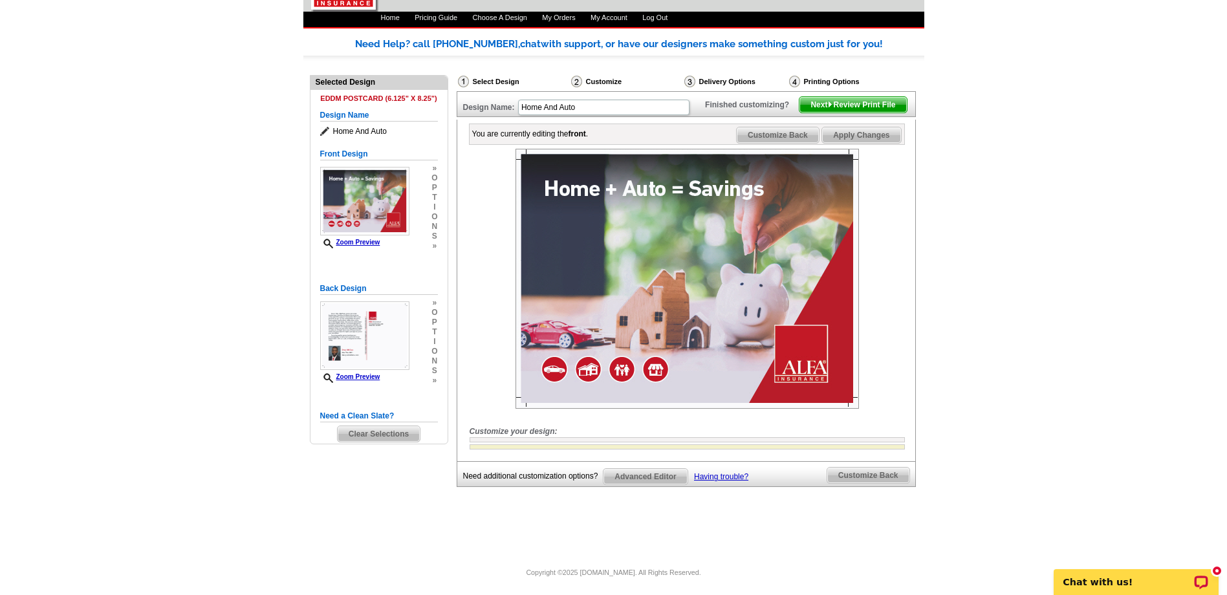
scroll to position [90, 0]
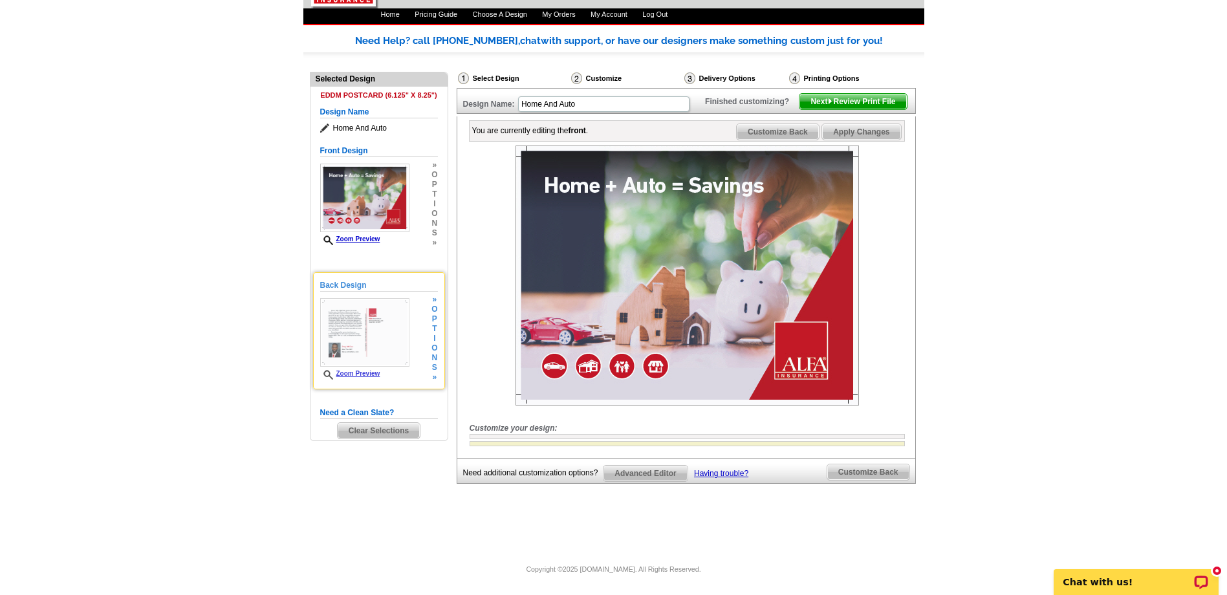
click at [364, 298] on img at bounding box center [364, 332] width 89 height 69
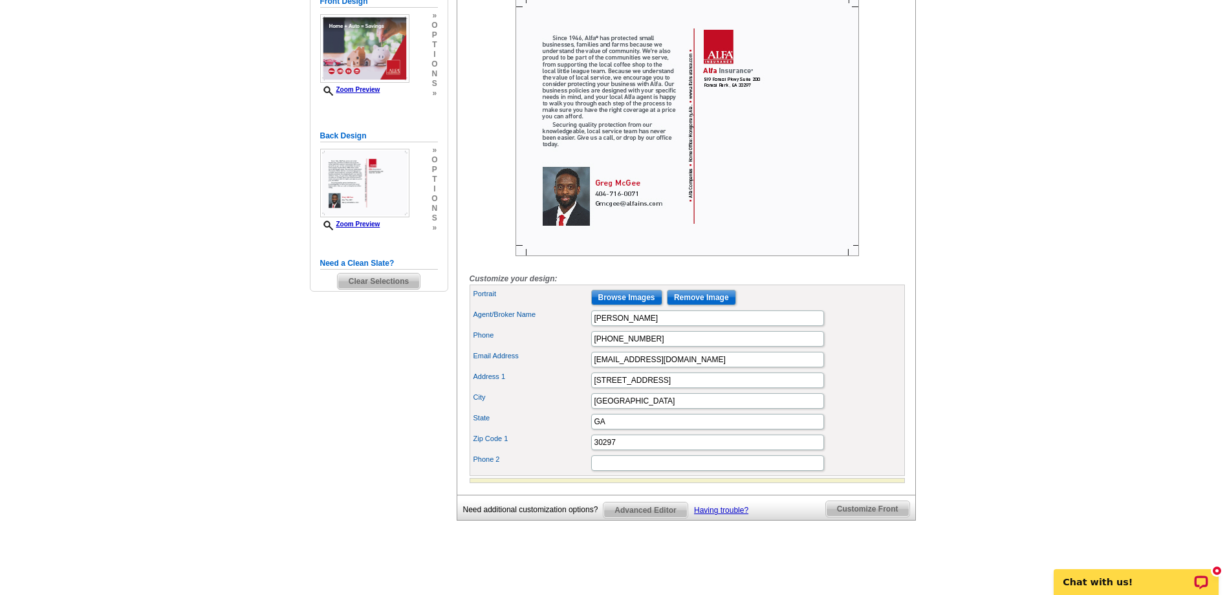
scroll to position [219, 0]
drag, startPoint x: 651, startPoint y: 355, endPoint x: 546, endPoint y: 356, distance: 104.8
click at [546, 348] on div "Phone 404-716-0071" at bounding box center [687, 337] width 430 height 21
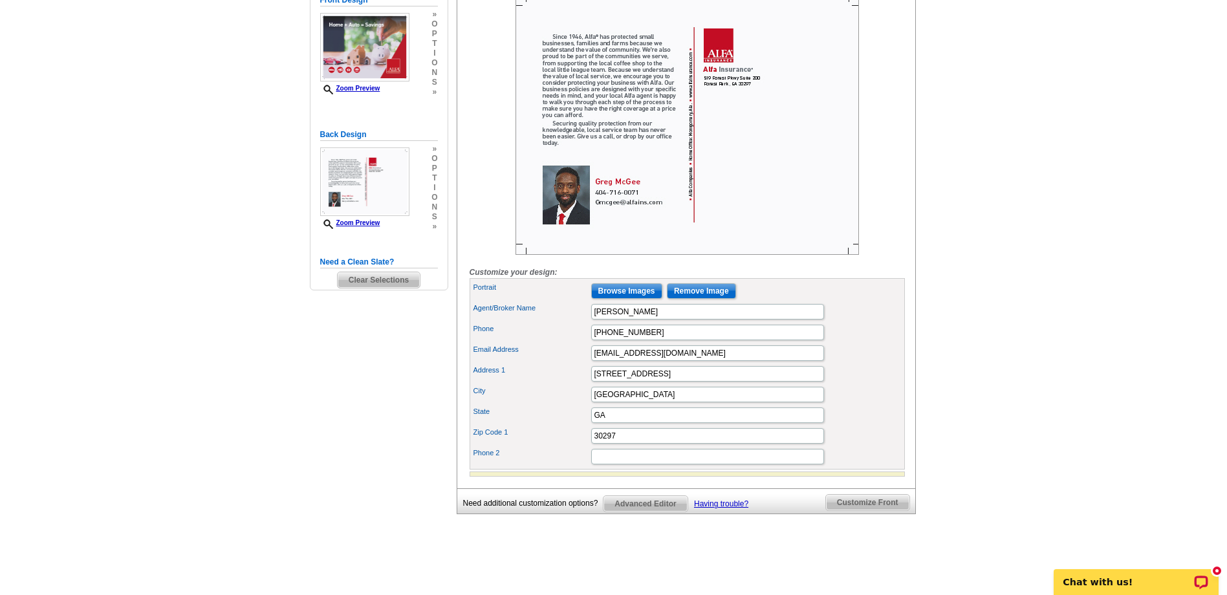
click at [1018, 316] on main "Need Help? call 800-260-5887, chat with support, or have our designers make som…" at bounding box center [613, 223] width 1227 height 718
click at [611, 340] on input "47-324-2460" at bounding box center [707, 333] width 233 height 16
type input "470-924-2460"
click at [870, 322] on div "Agent/Broker Name Greg McGee" at bounding box center [687, 311] width 430 height 21
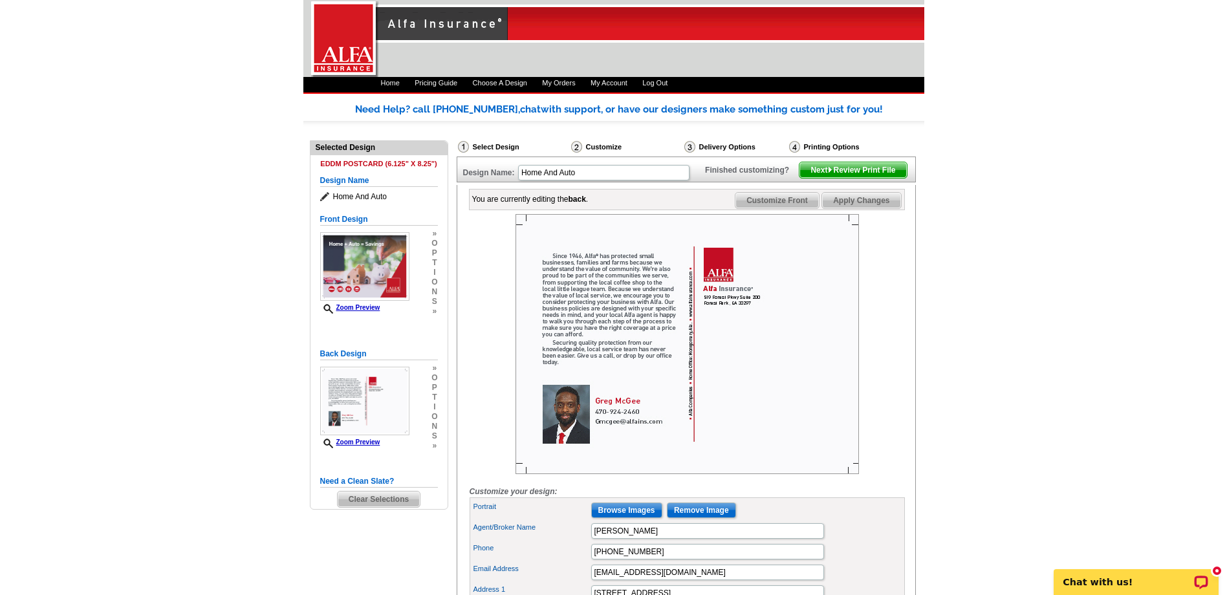
click at [869, 178] on span "Next Review Print File" at bounding box center [853, 170] width 107 height 16
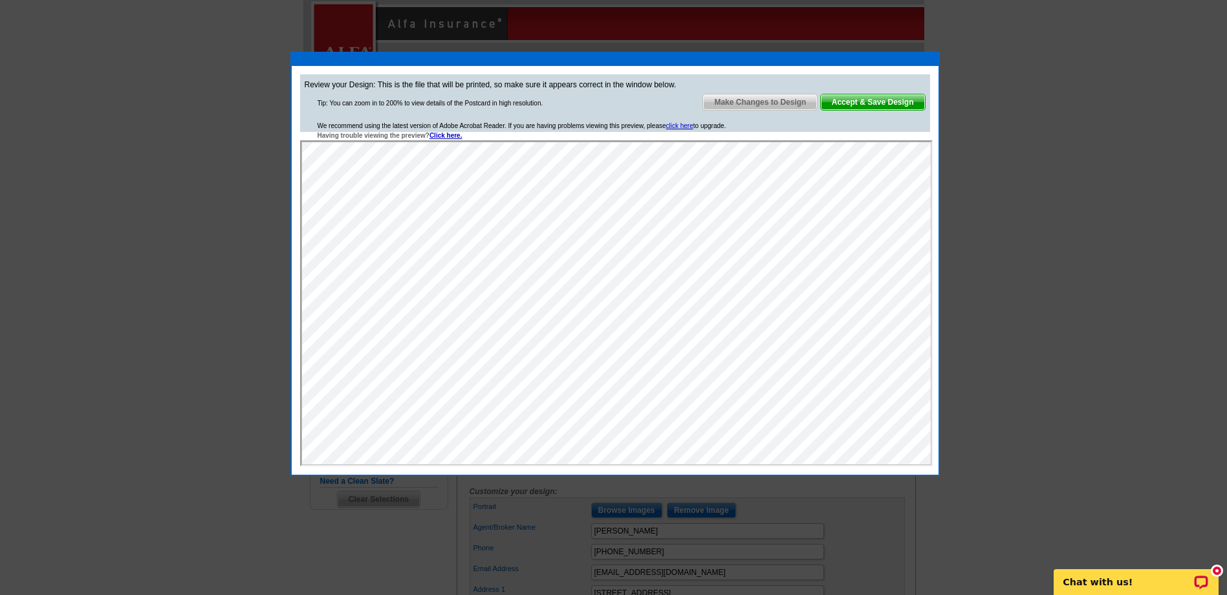
click at [873, 101] on span "Accept & Save Design" at bounding box center [873, 102] width 104 height 16
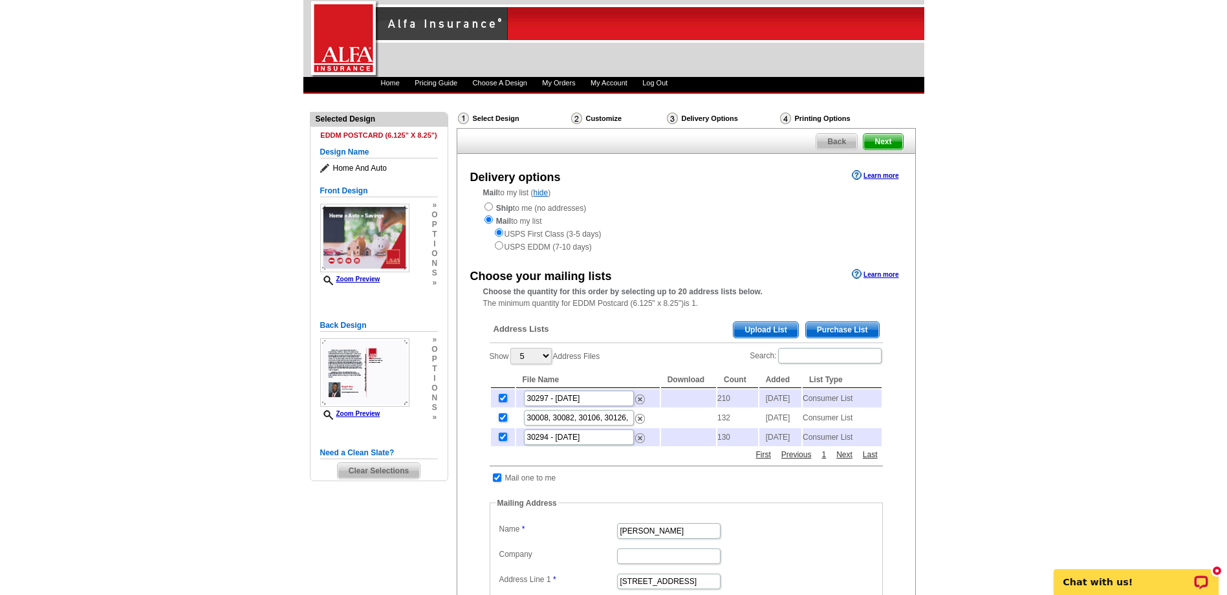
click at [503, 422] on input "checkbox" at bounding box center [503, 417] width 8 height 8
checkbox input "false"
click at [501, 441] on input "checkbox" at bounding box center [503, 437] width 8 height 8
checkbox input "false"
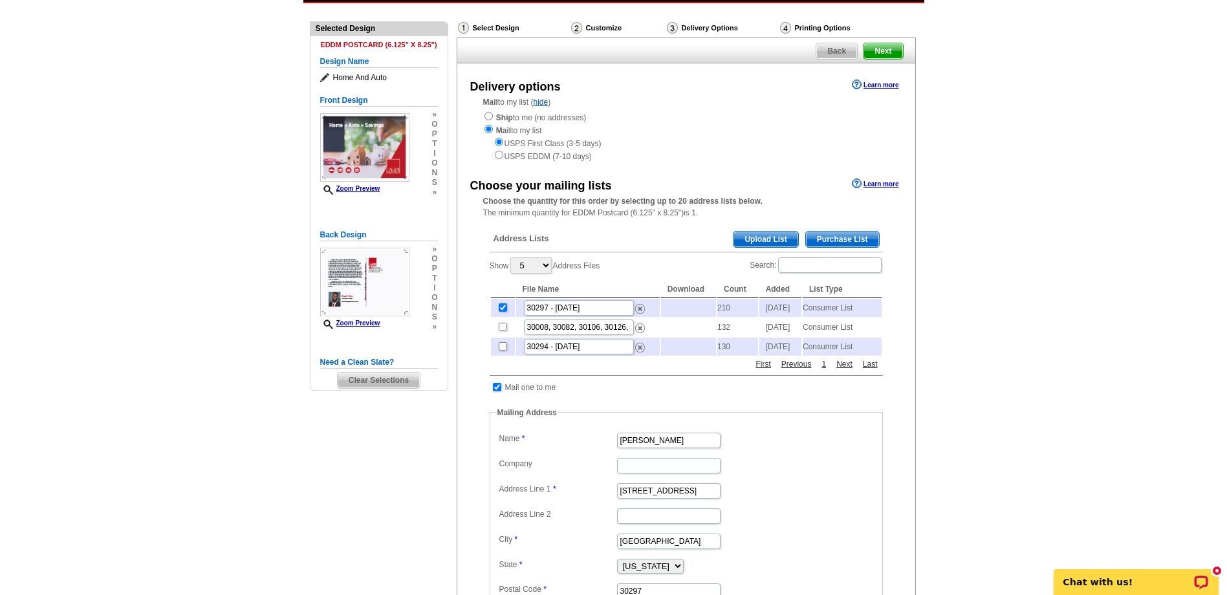
scroll to position [91, 0]
click at [499, 311] on input "checkbox" at bounding box center [503, 307] width 8 height 8
checkbox input "false"
click at [503, 331] on input "checkbox" at bounding box center [503, 326] width 8 height 8
checkbox input "true"
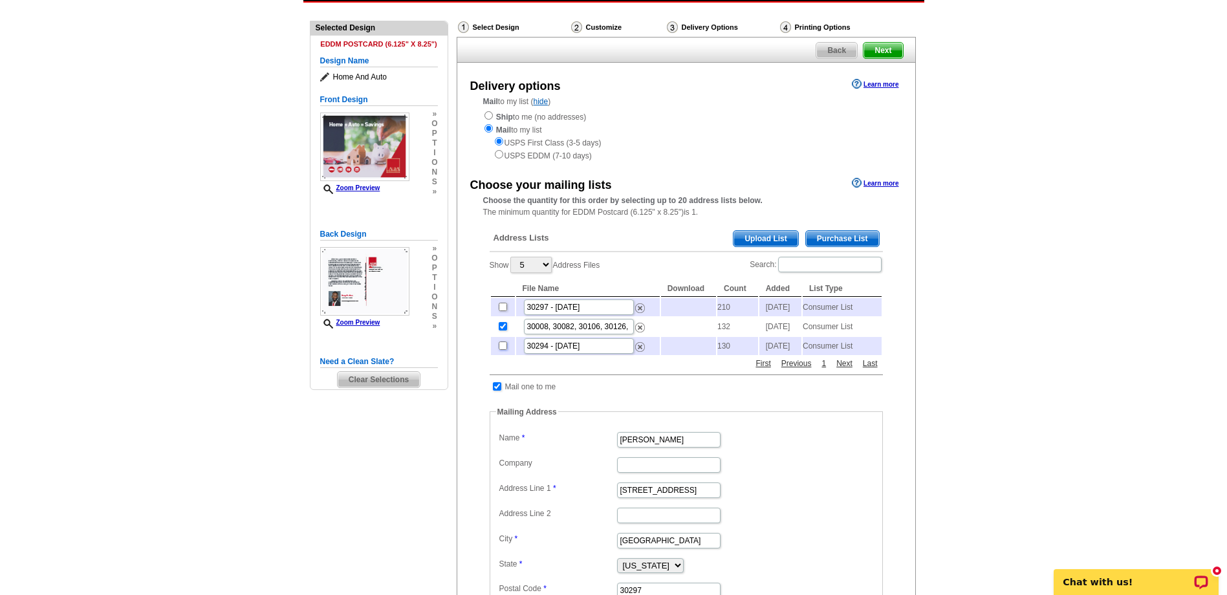
click at [503, 350] on input "checkbox" at bounding box center [503, 346] width 8 height 8
checkbox input "true"
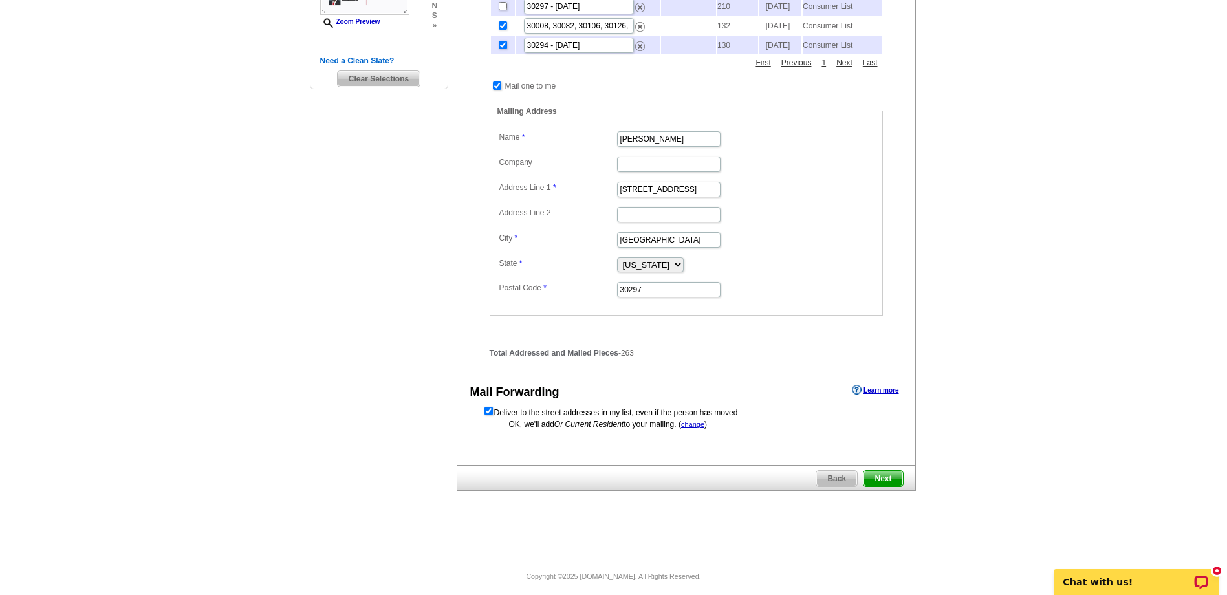
scroll to position [415, 0]
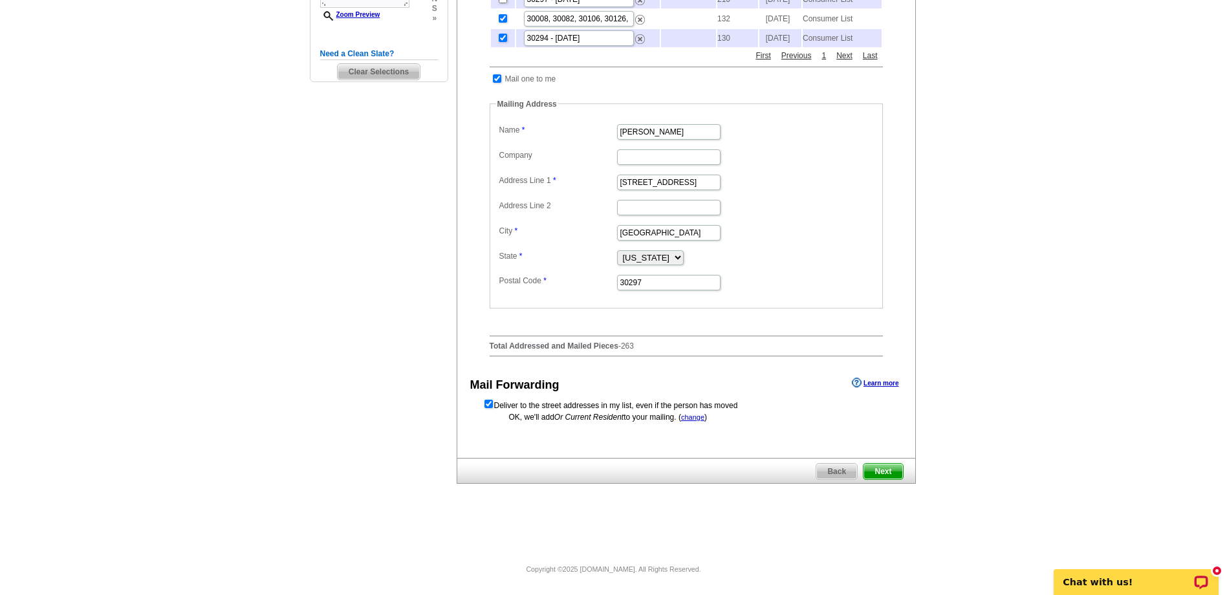
click at [883, 468] on span "Next" at bounding box center [883, 472] width 39 height 16
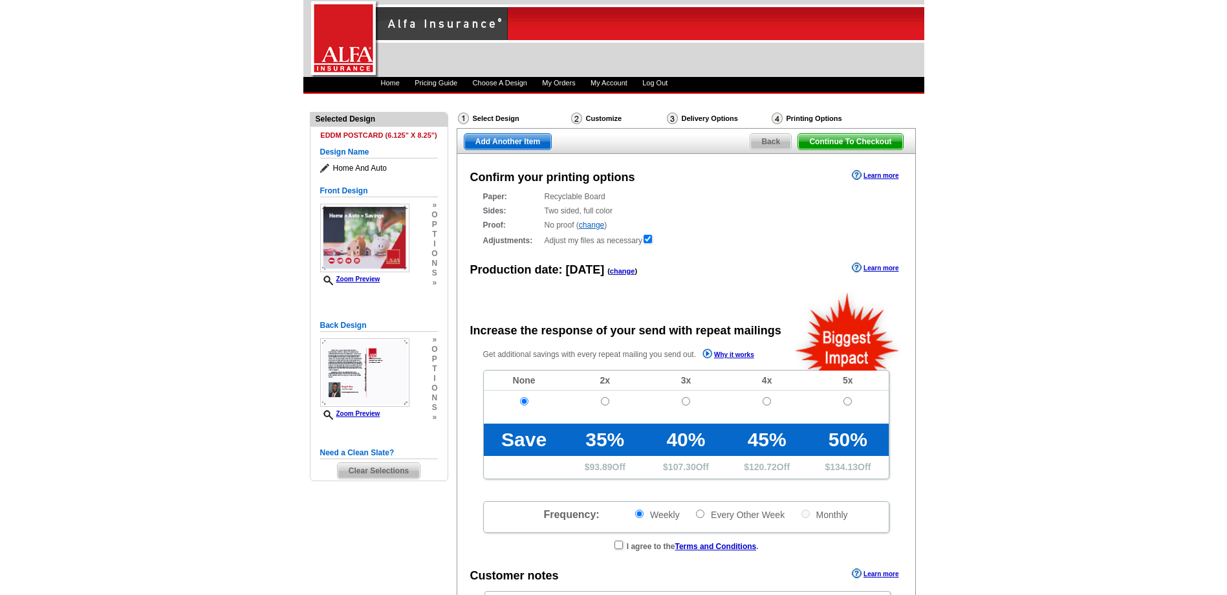
radio input "false"
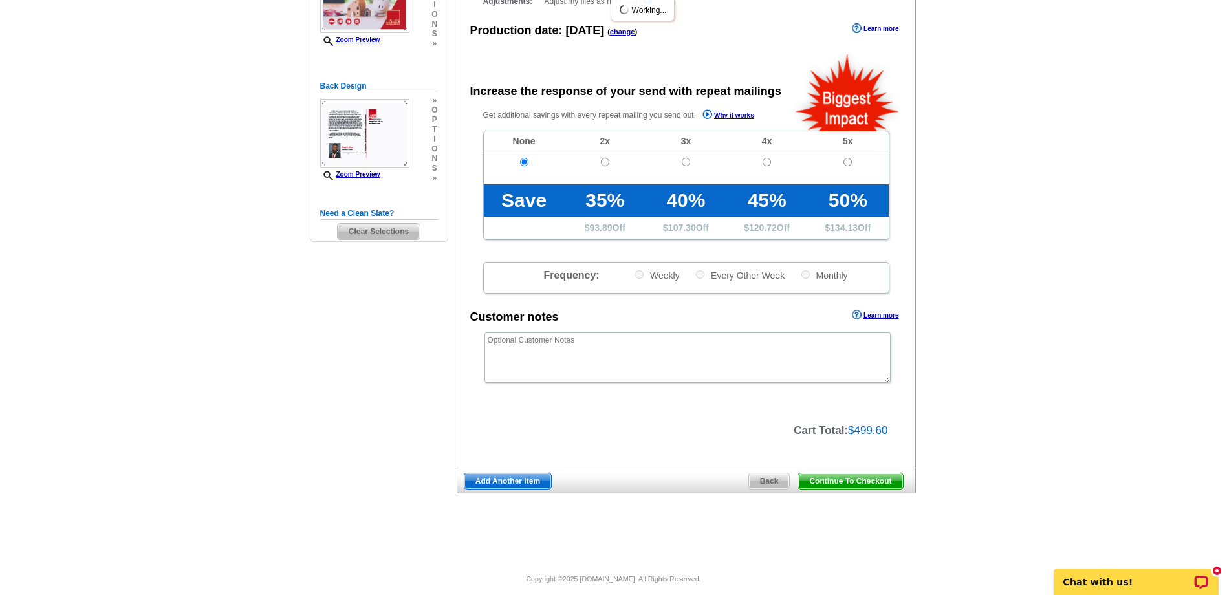
scroll to position [250, 0]
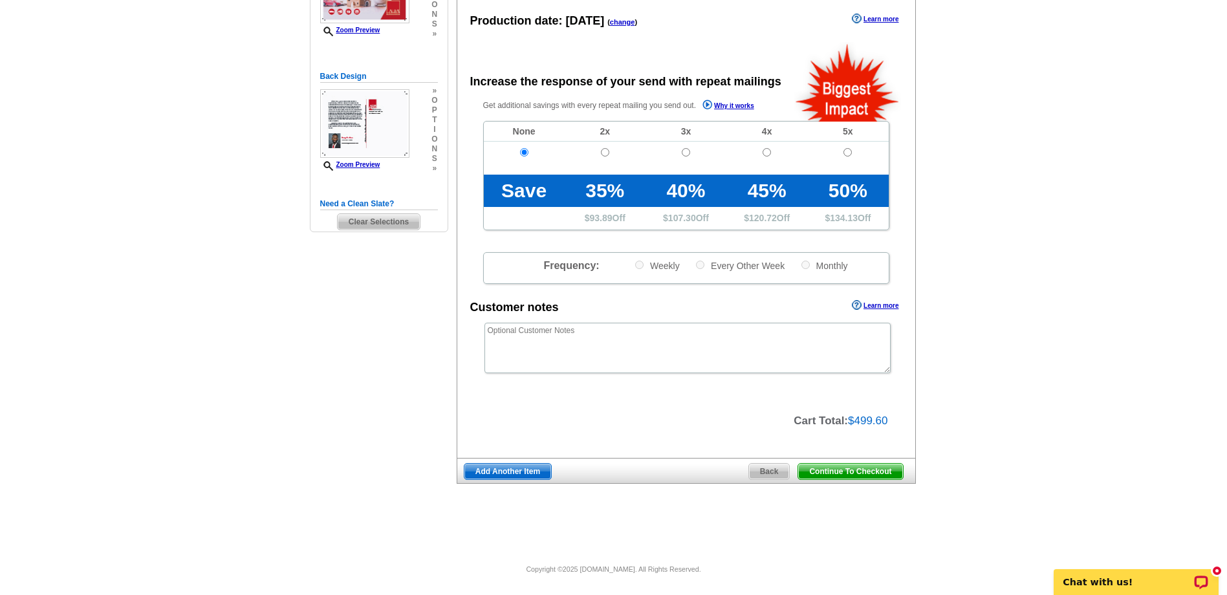
click at [846, 470] on span "Continue To Checkout" at bounding box center [850, 472] width 104 height 16
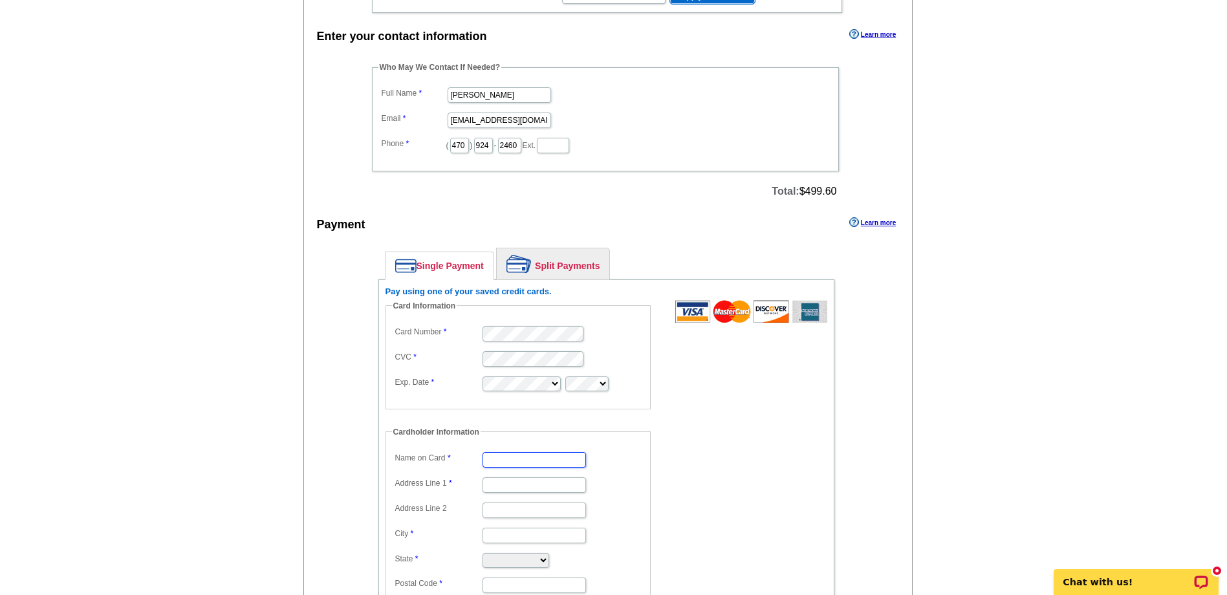
click at [483, 461] on input "Name on Card" at bounding box center [534, 460] width 103 height 16
type input "[PERSON_NAME]"
click at [514, 486] on input "Address Line 1" at bounding box center [534, 485] width 103 height 16
type input "[STREET_ADDRESS]"
type input "Forest Park"
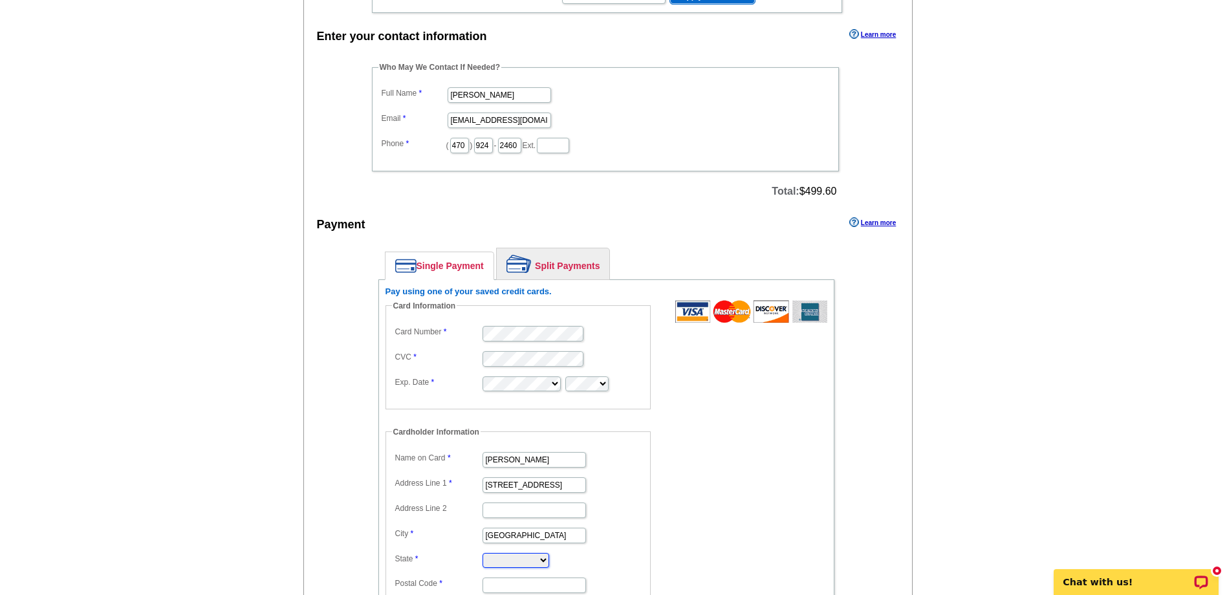
select select "GA"
type input "30297"
click at [688, 405] on form "Card Information Card Number CVC Exp. Date Cardholder Information Name on Card …" at bounding box center [607, 464] width 442 height 329
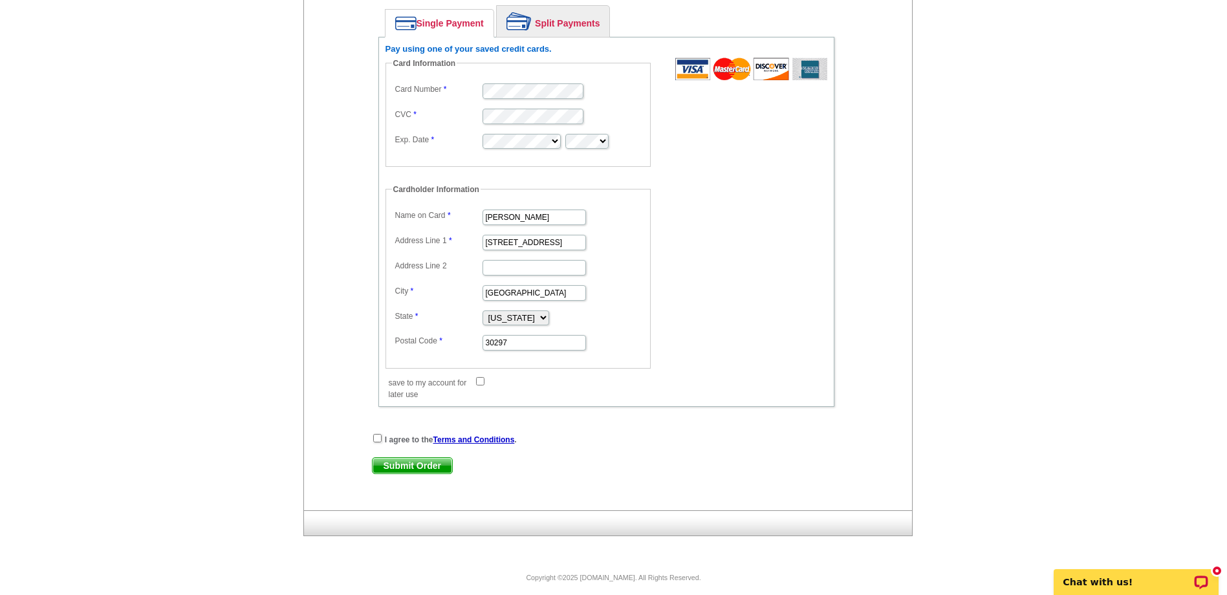
scroll to position [639, 0]
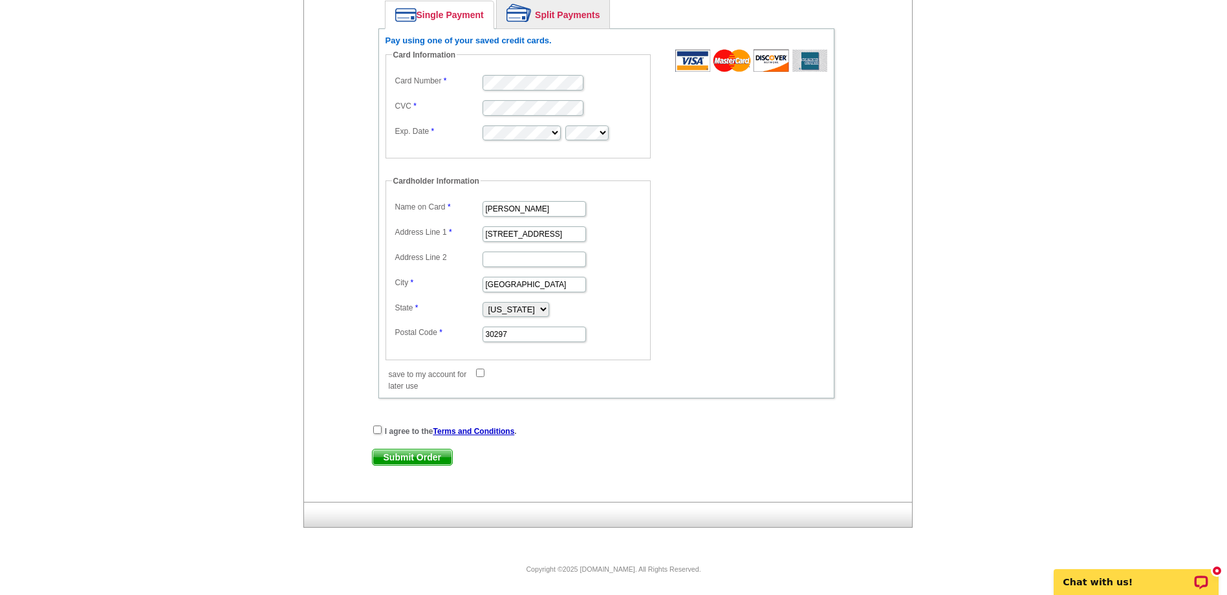
click at [480, 369] on input "save to my account for later use" at bounding box center [480, 373] width 8 height 8
checkbox input "true"
click at [376, 430] on input "checkbox" at bounding box center [377, 430] width 8 height 8
checkbox input "true"
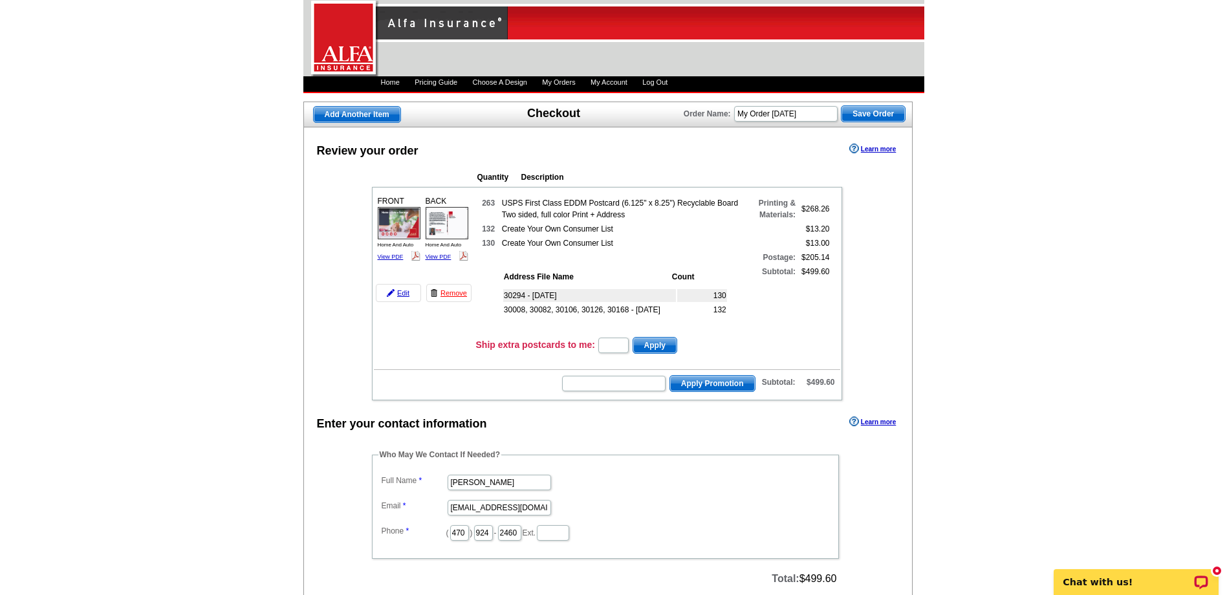
scroll to position [0, 0]
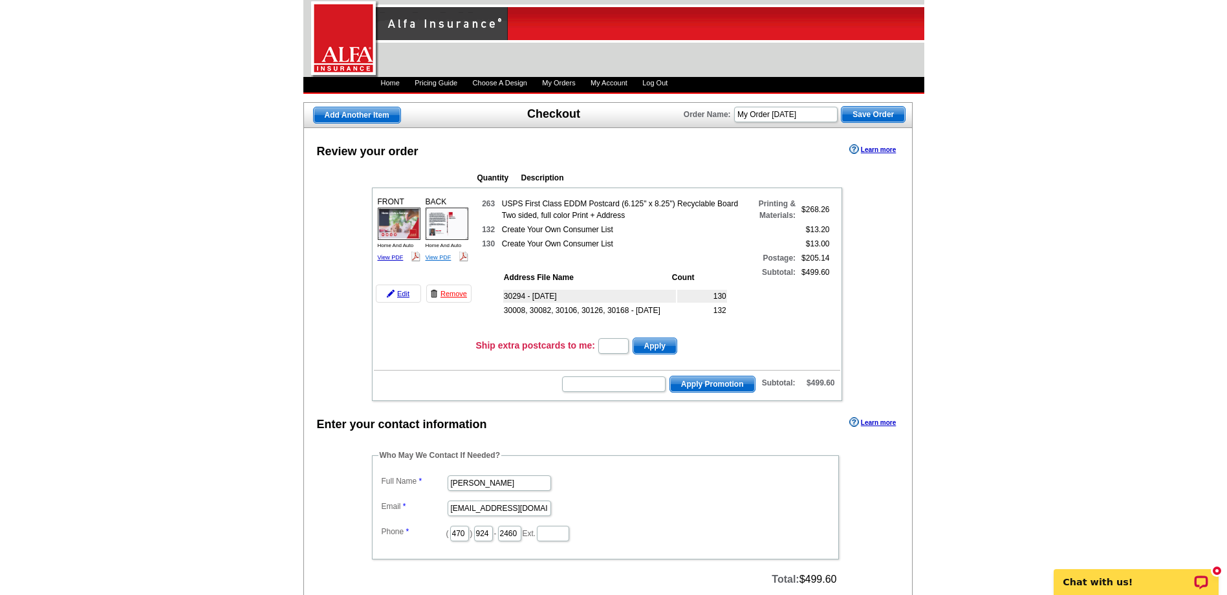
click at [442, 256] on link "View PDF" at bounding box center [439, 257] width 26 height 6
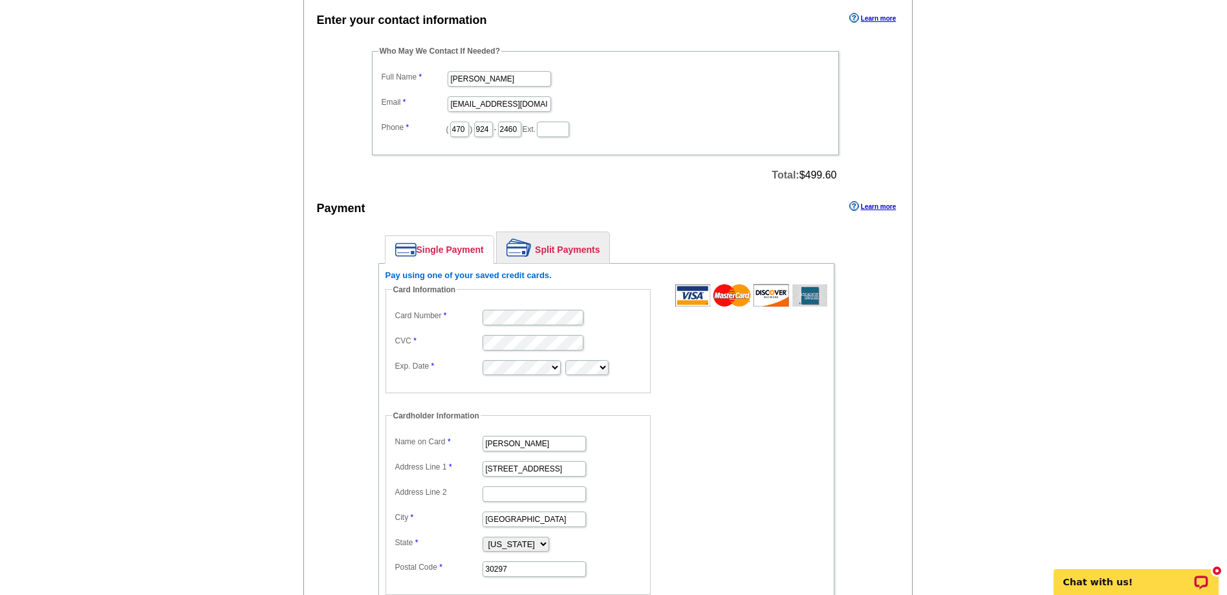
scroll to position [639, 0]
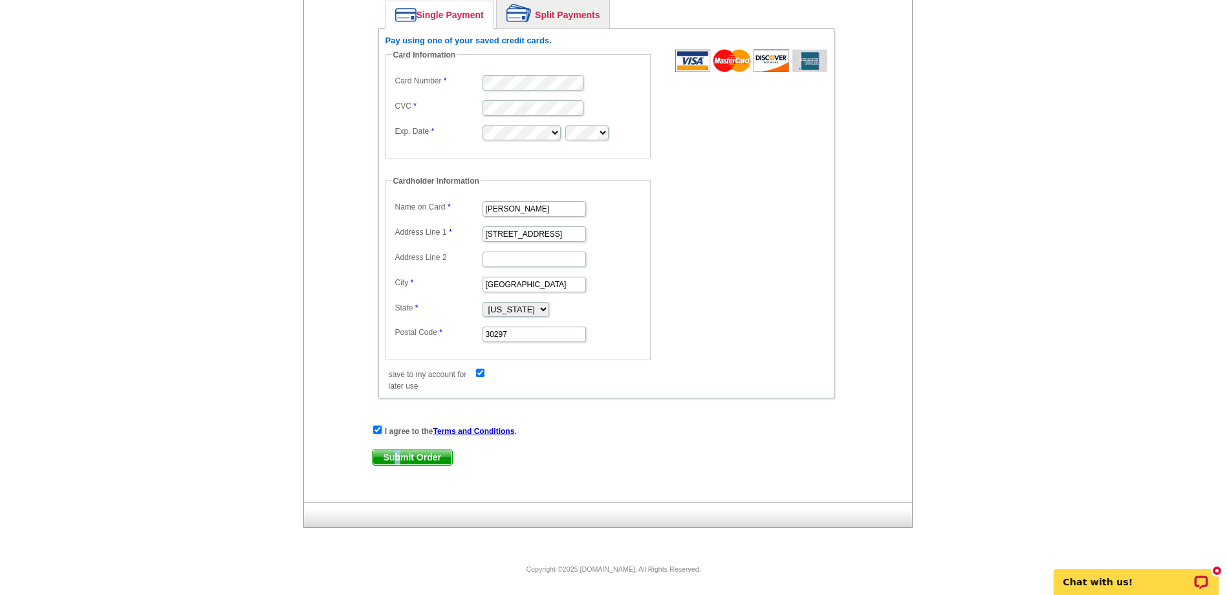
click at [398, 457] on span "Submit Order" at bounding box center [413, 458] width 80 height 16
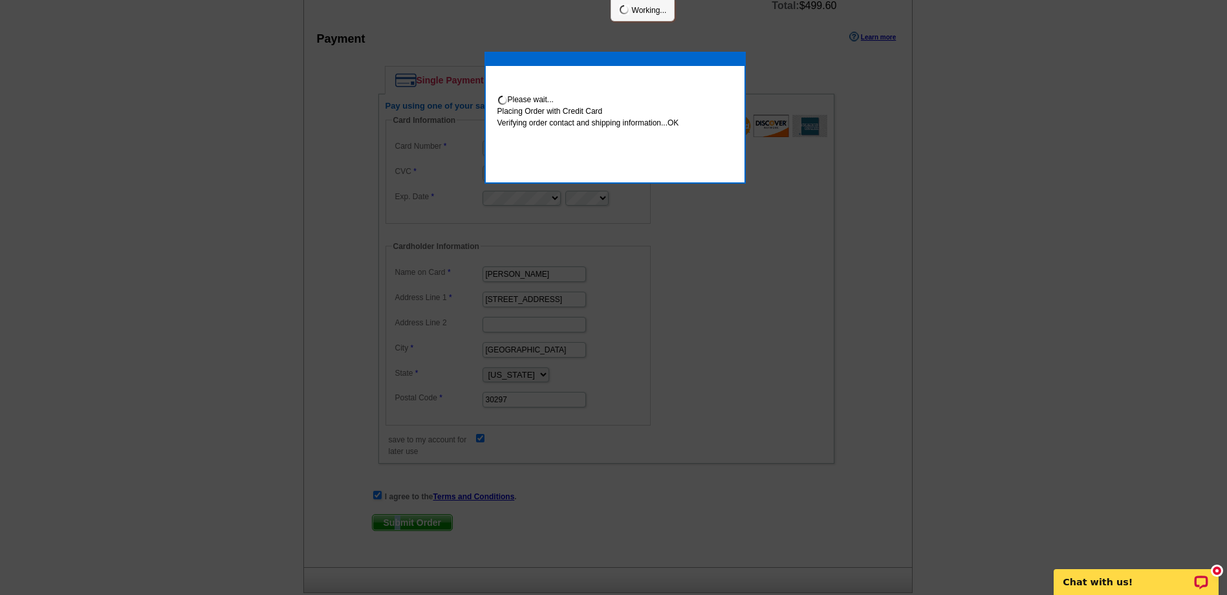
scroll to position [704, 0]
